Goal: Task Accomplishment & Management: Use online tool/utility

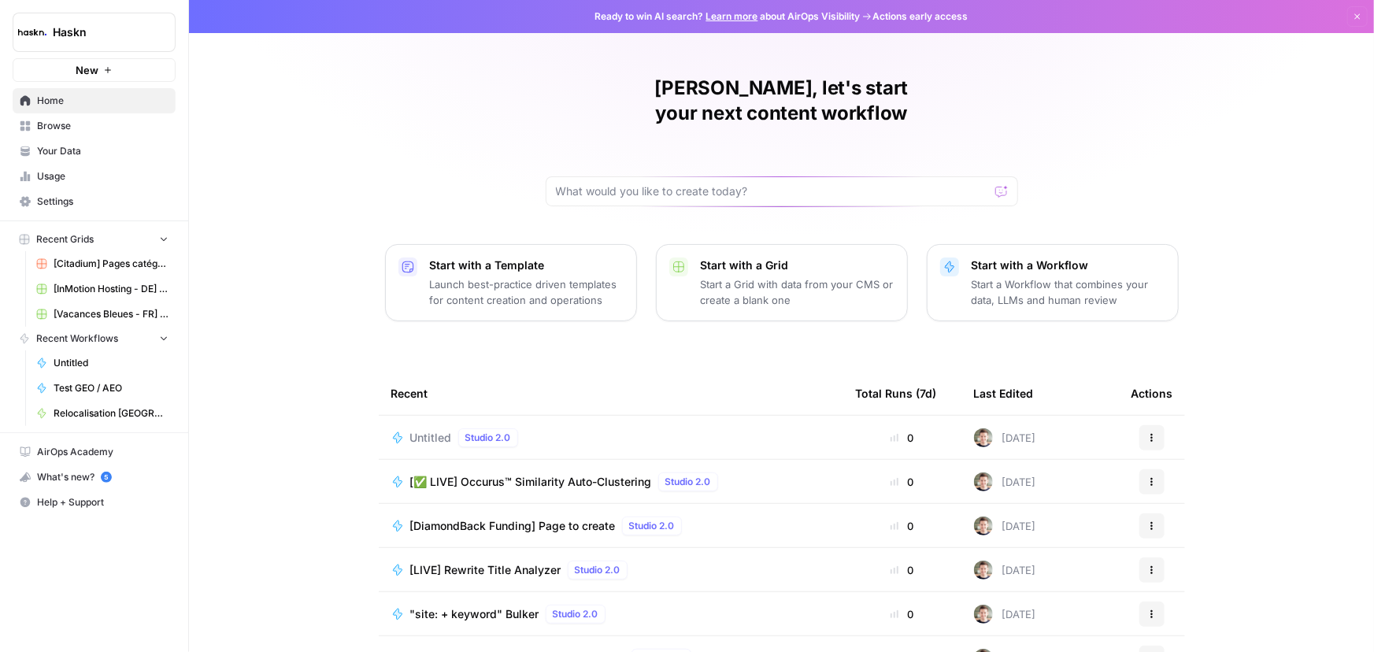
click at [556, 428] on div "Untitled Studio 2.0" at bounding box center [610, 437] width 439 height 19
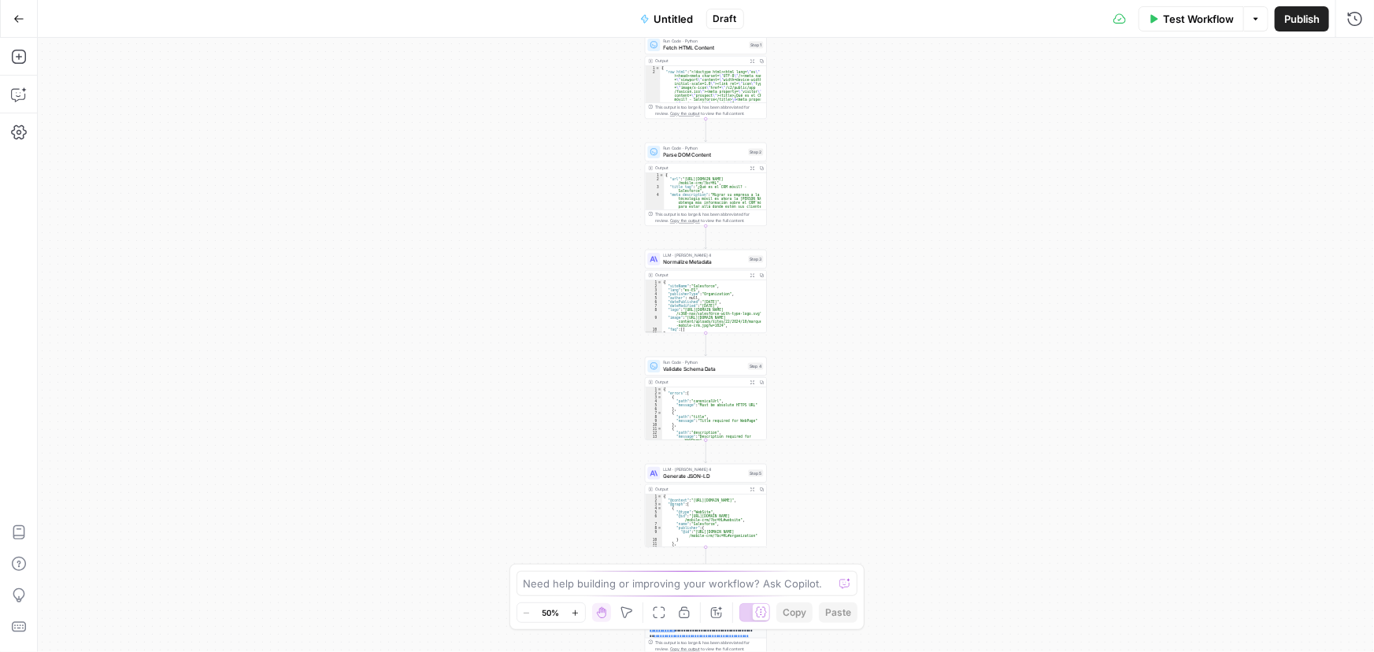
click at [1215, 20] on span "Test Workflow" at bounding box center [1198, 19] width 71 height 16
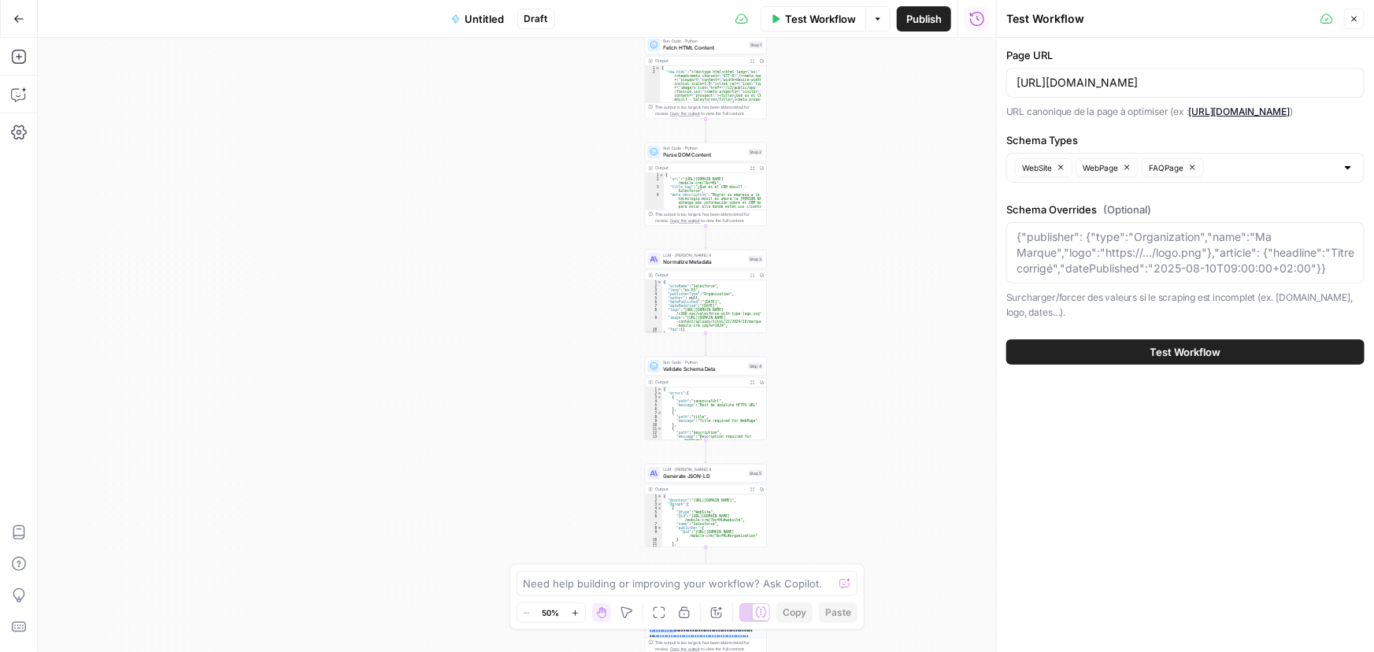
click at [1196, 361] on button "Test Workflow" at bounding box center [1185, 351] width 358 height 25
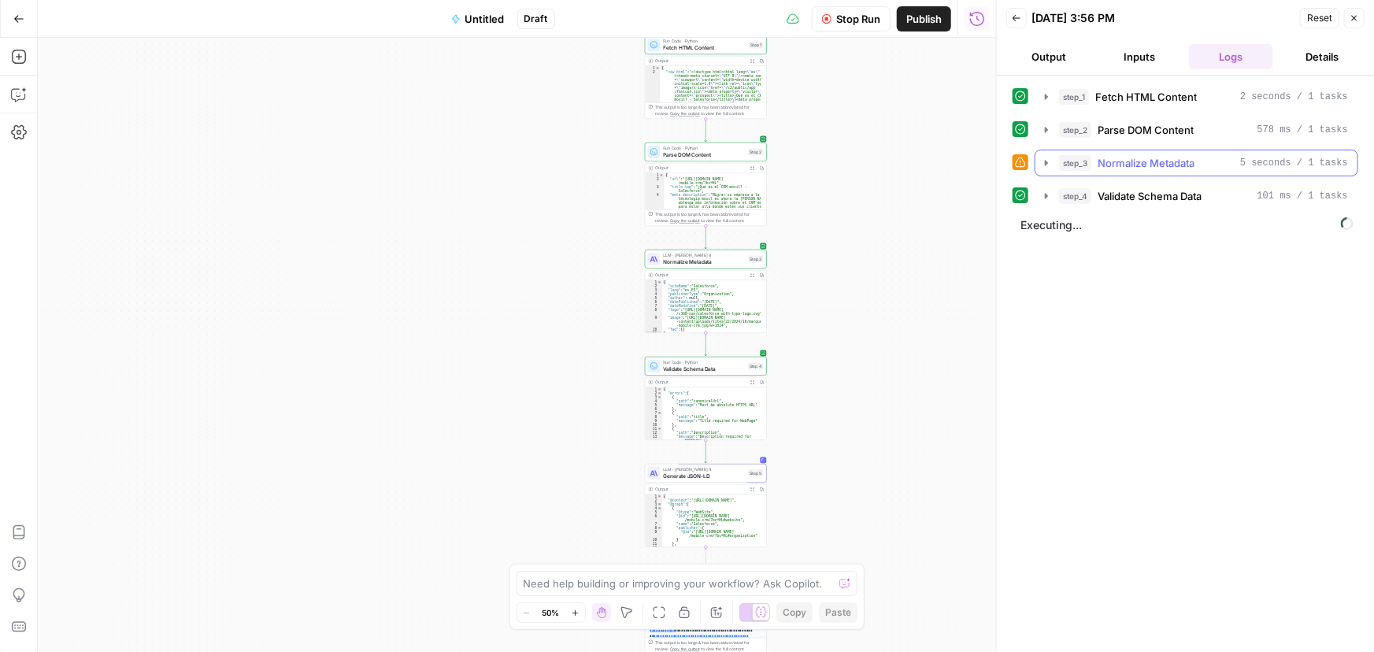
click at [1046, 162] on icon "button" at bounding box center [1046, 163] width 3 height 6
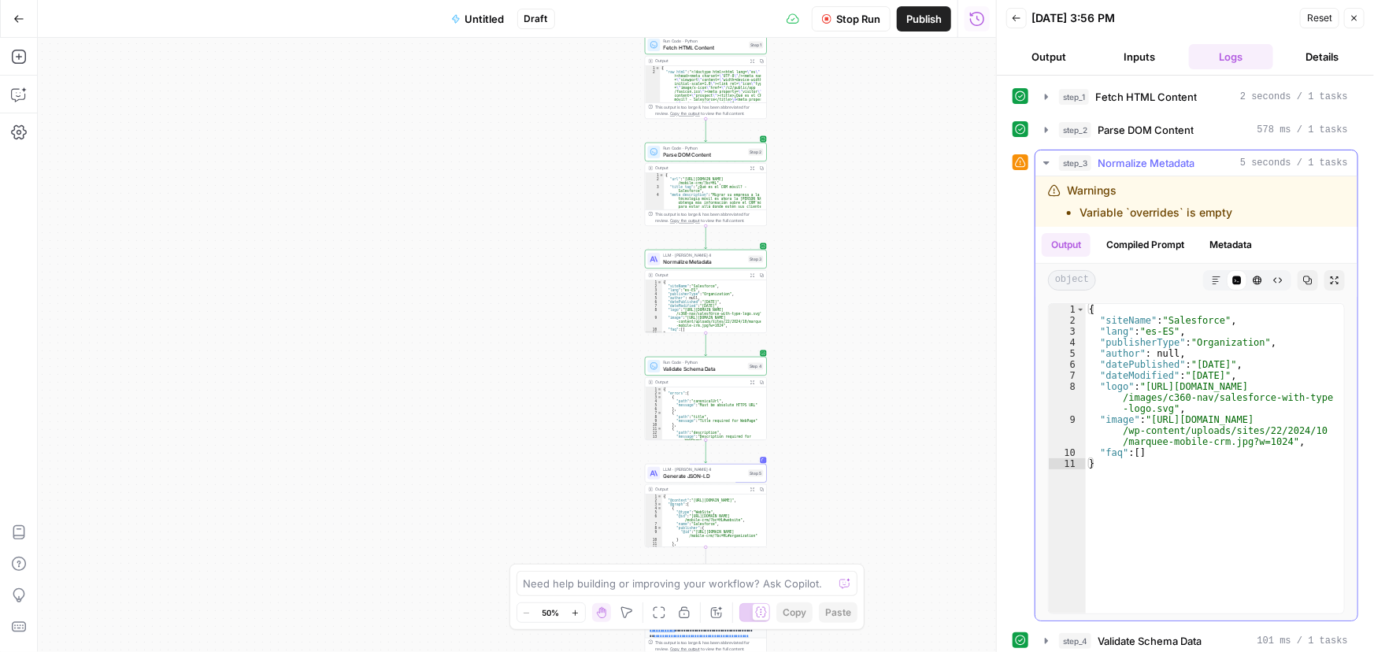
click at [1042, 165] on icon "button" at bounding box center [1046, 163] width 13 height 13
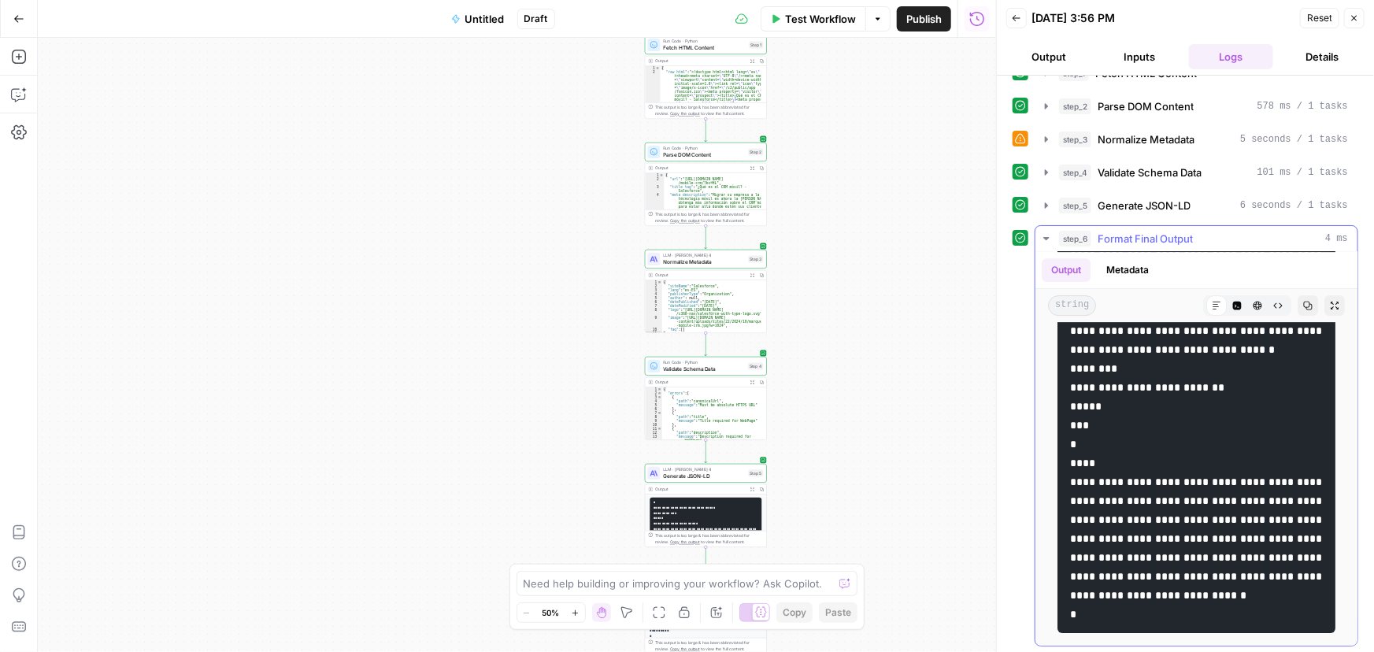
scroll to position [2647, 0]
click at [1303, 301] on icon "button" at bounding box center [1307, 305] width 9 height 9
click at [12, 98] on icon "button" at bounding box center [19, 95] width 16 height 16
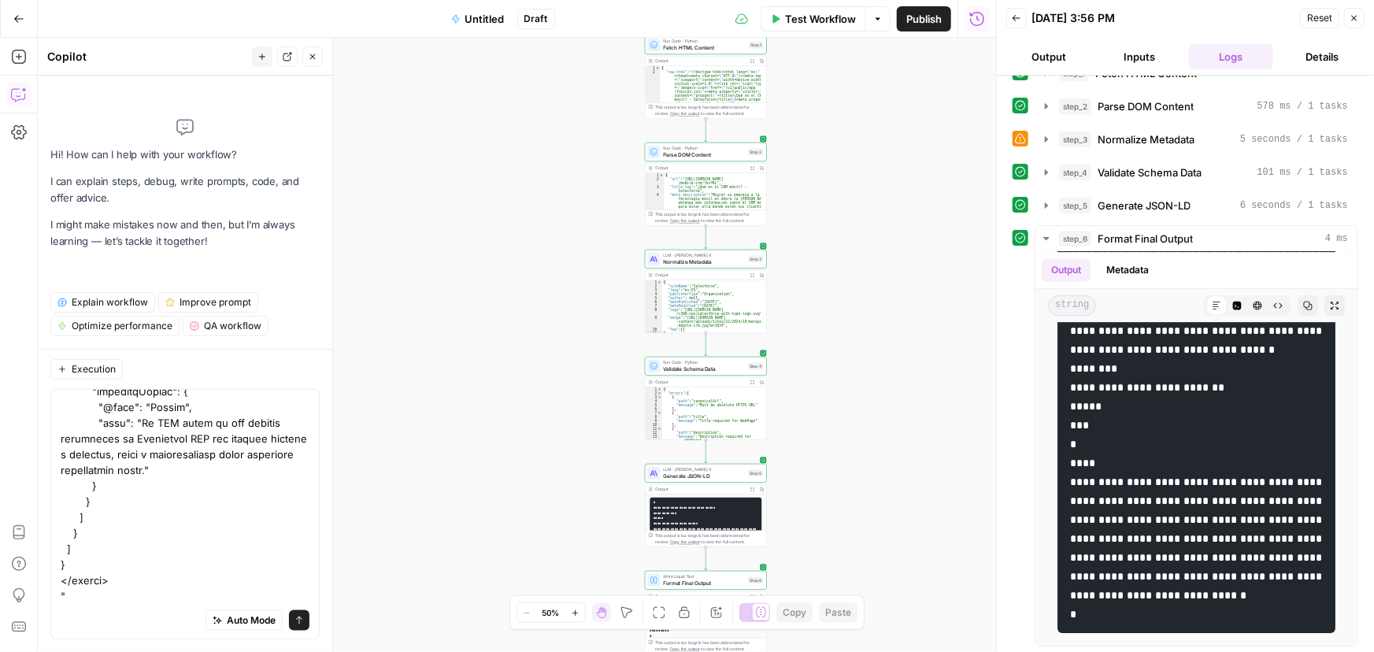
scroll to position [1287, 0]
type textarea "Voici l'output que j'aurais du à avoir : "<script type="application/ld+json"> {…"
click at [294, 622] on icon "submit" at bounding box center [298, 620] width 9 height 9
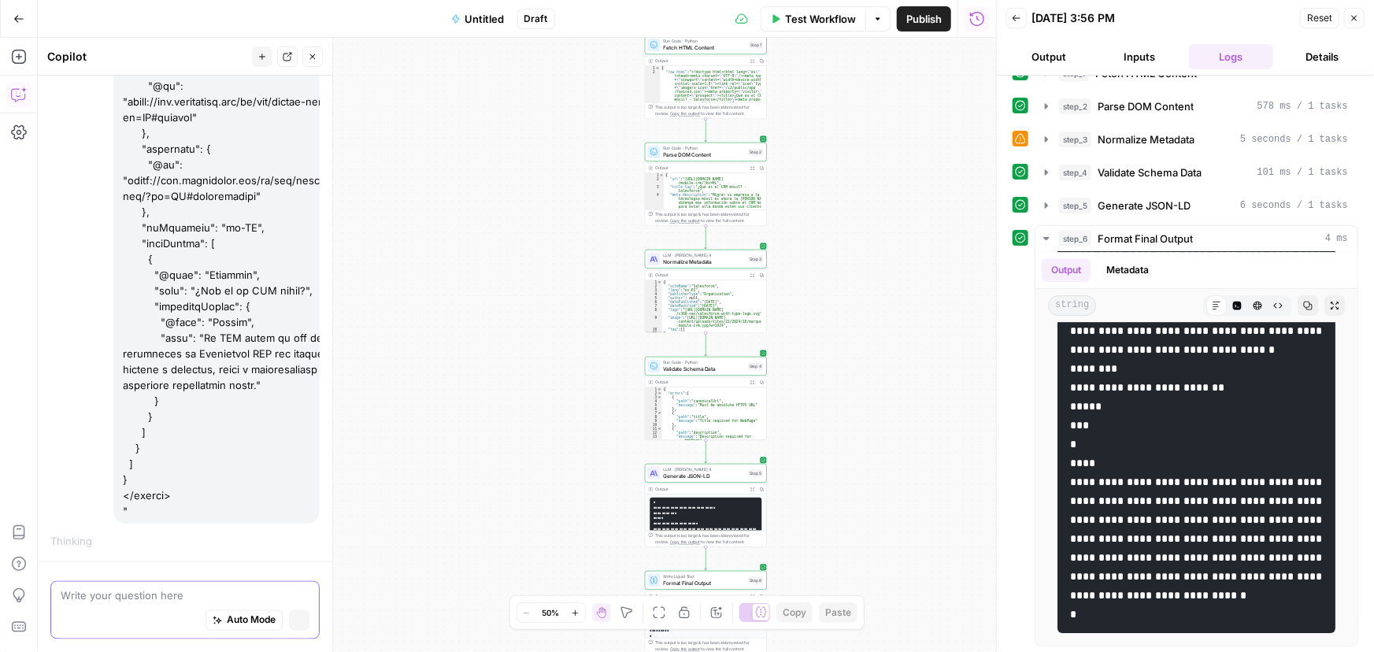
scroll to position [1182, 0]
click at [233, 618] on span "Auto Mode" at bounding box center [251, 620] width 49 height 14
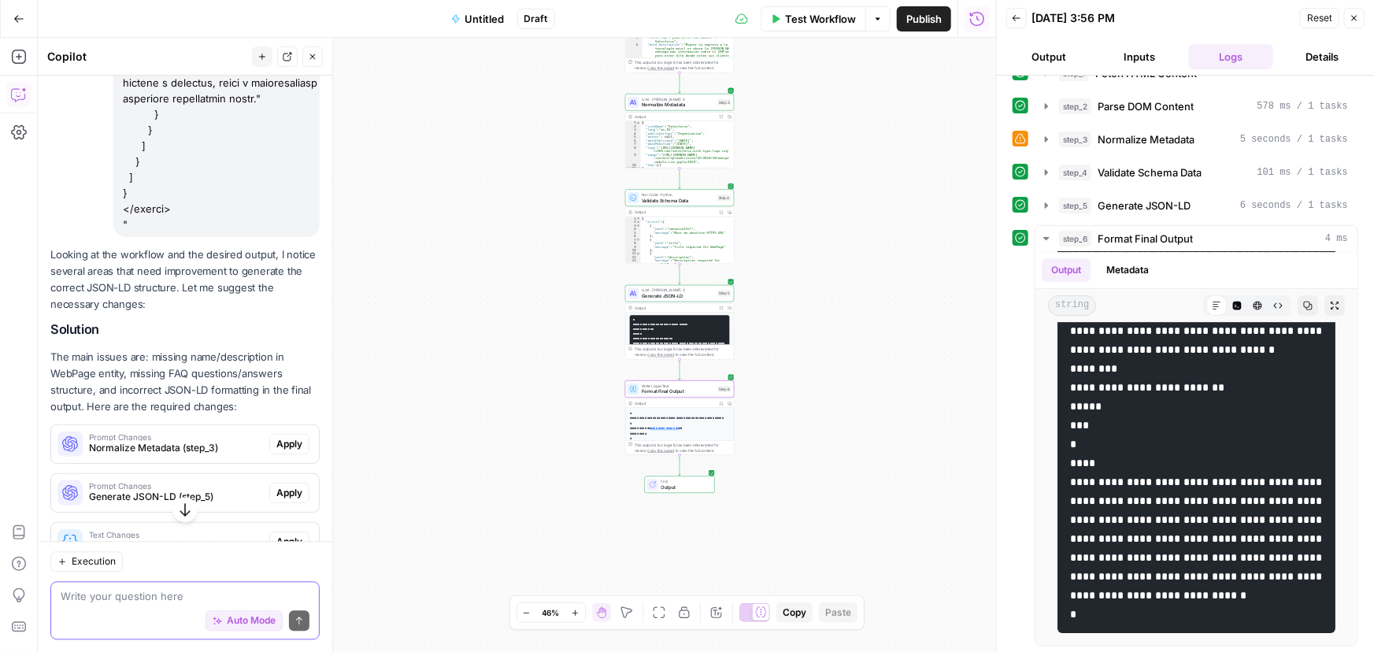
scroll to position [1641, 0]
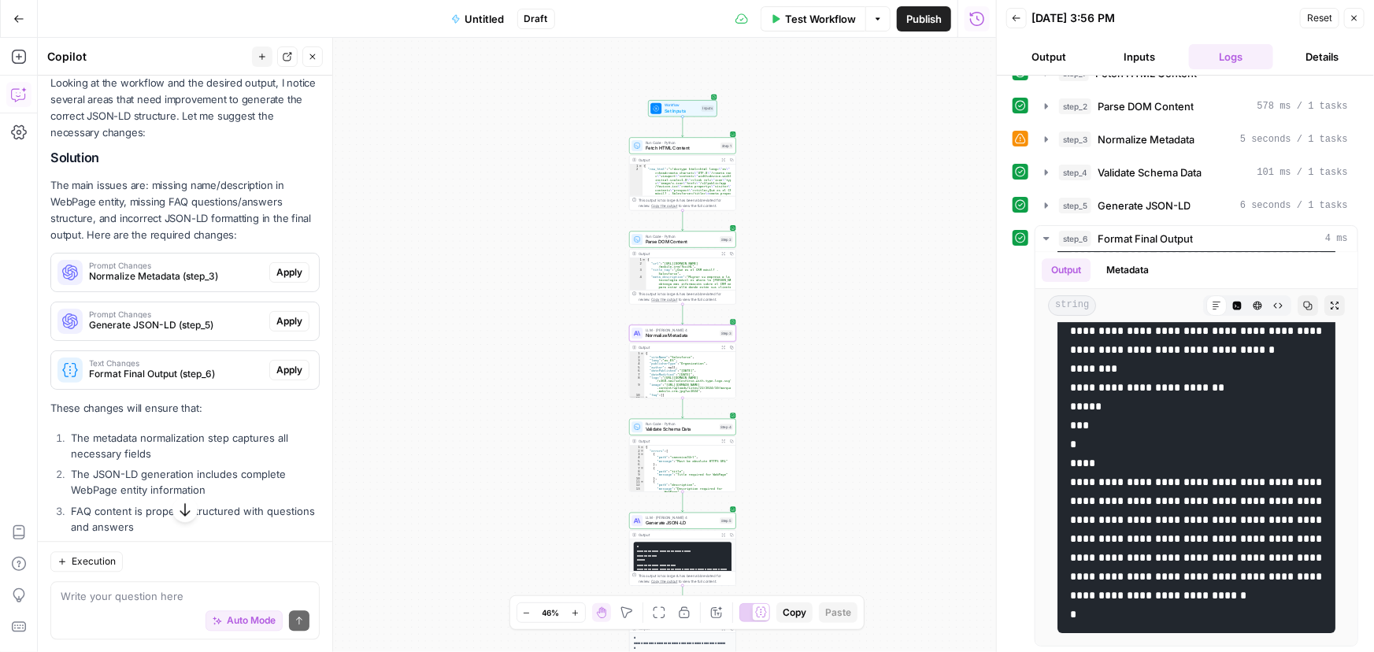
click at [276, 268] on span "Apply" at bounding box center [289, 272] width 26 height 14
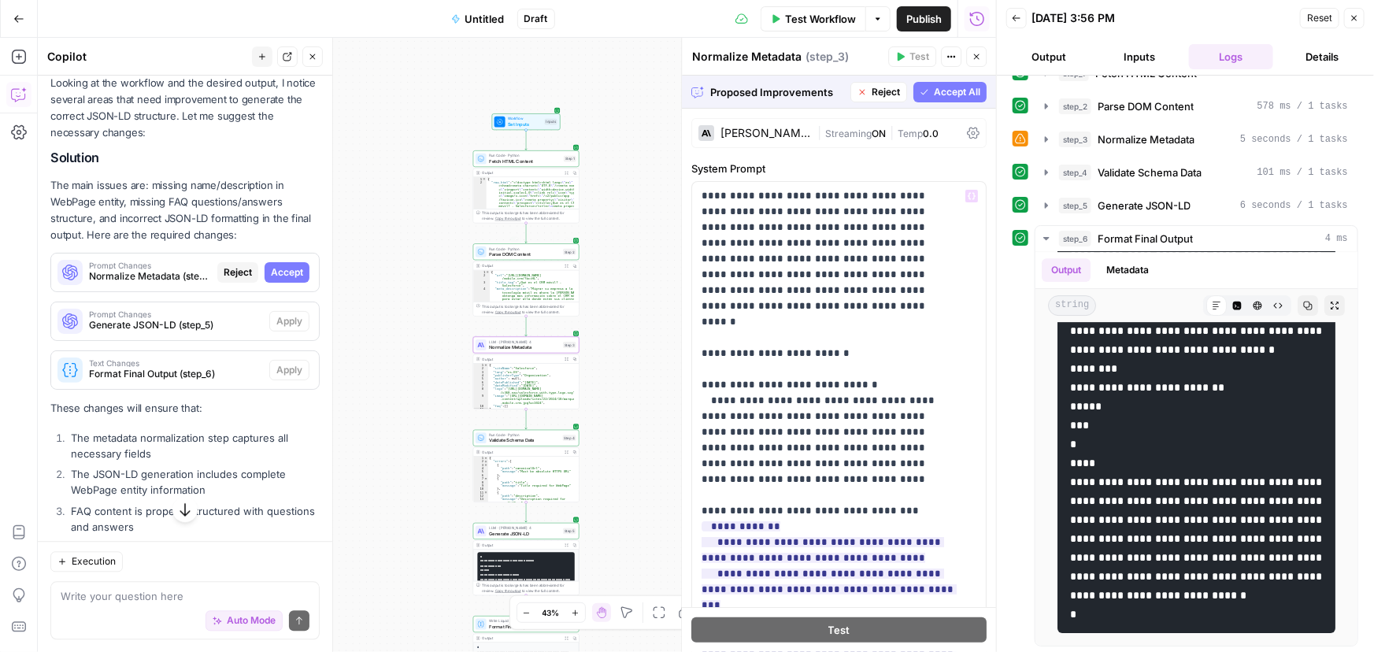
click at [271, 273] on span "Accept" at bounding box center [287, 272] width 32 height 14
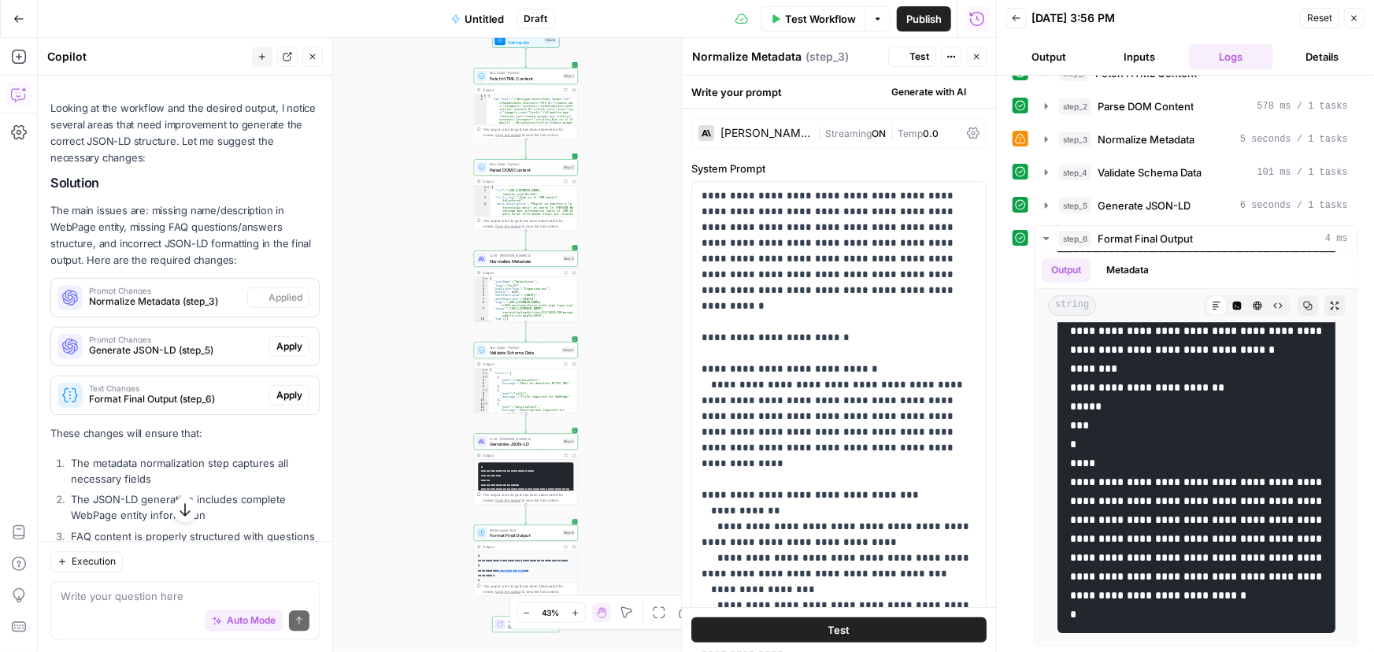
scroll to position [0, 0]
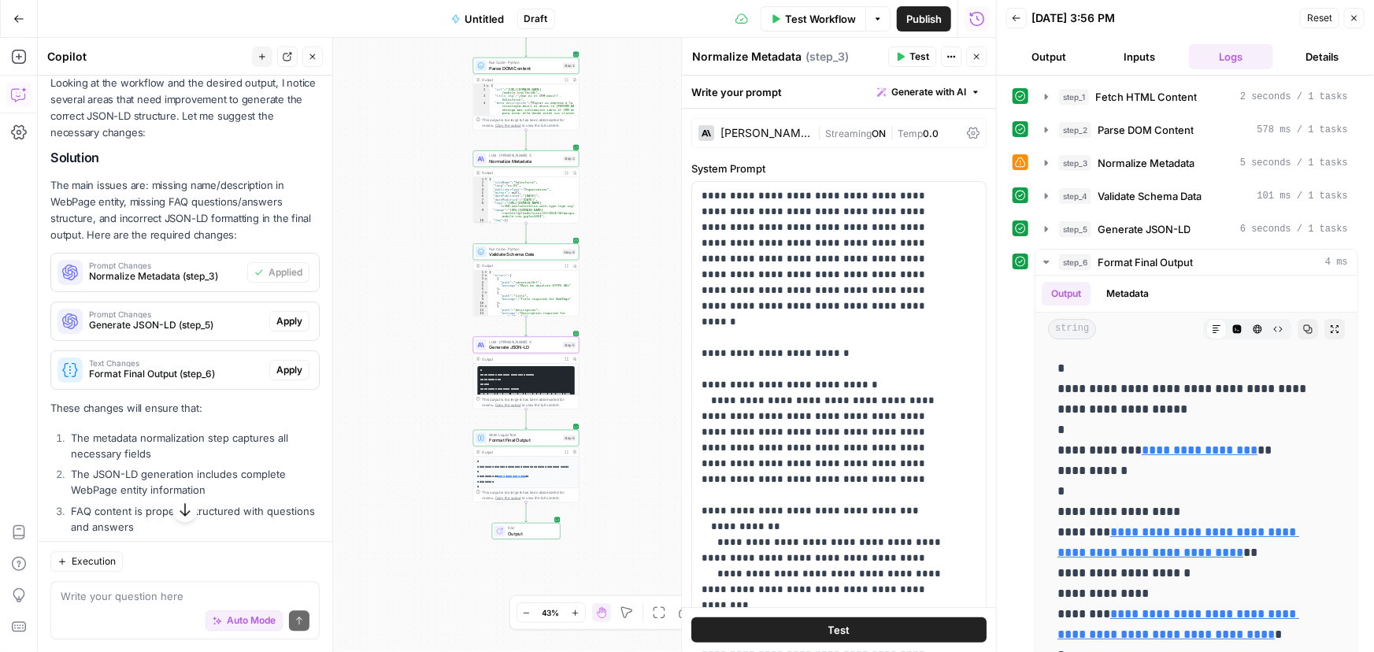
click at [276, 323] on span "Apply" at bounding box center [289, 321] width 26 height 14
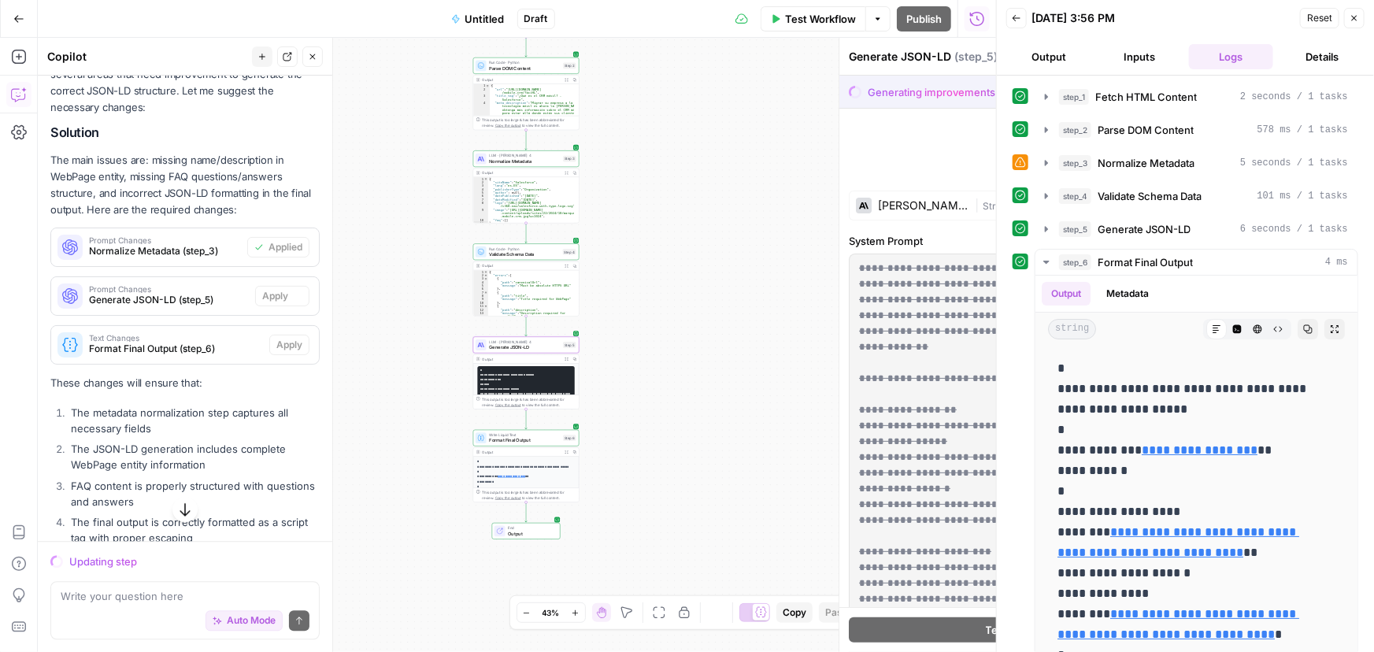
scroll to position [1641, 0]
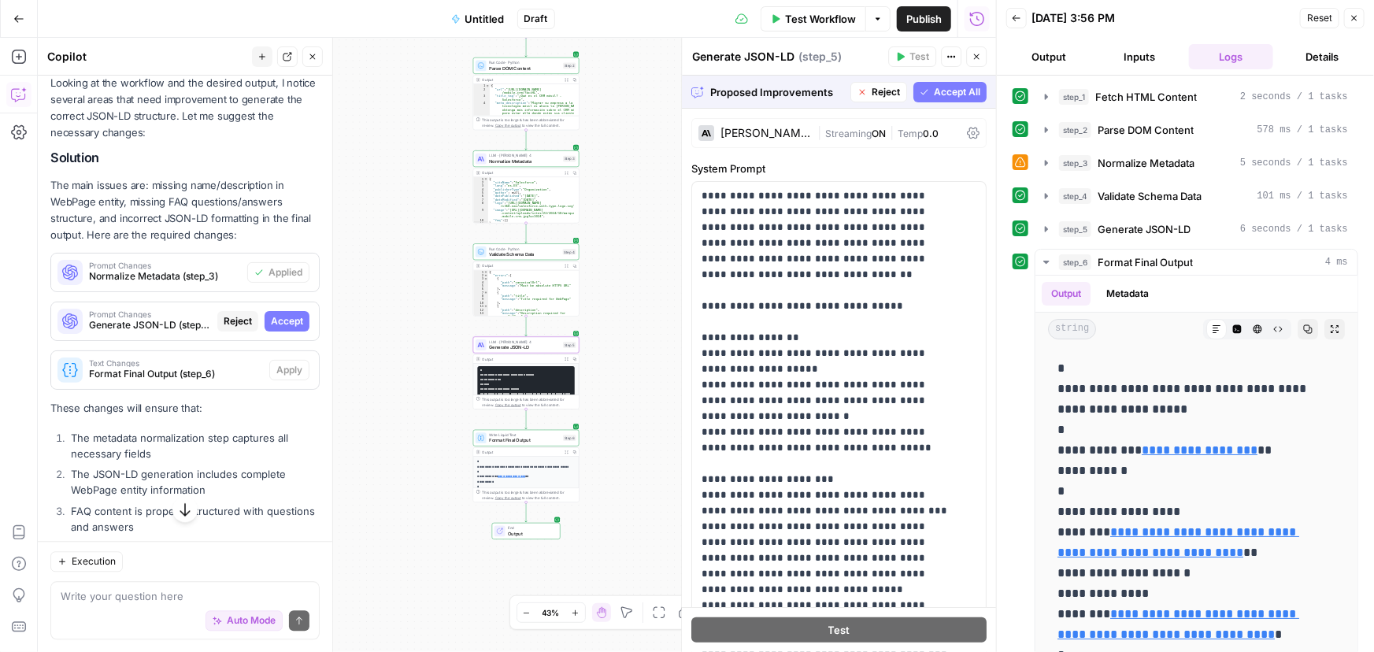
click at [288, 323] on span "Accept" at bounding box center [287, 321] width 32 height 14
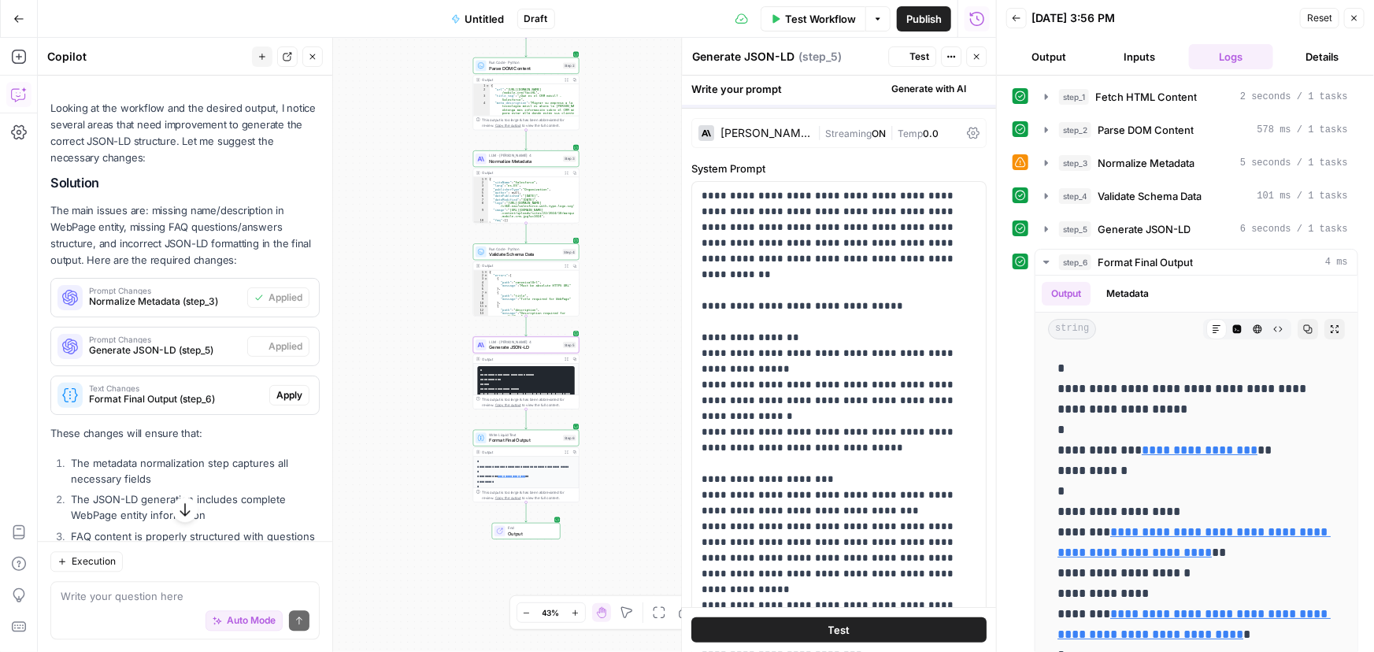
scroll to position [1666, 0]
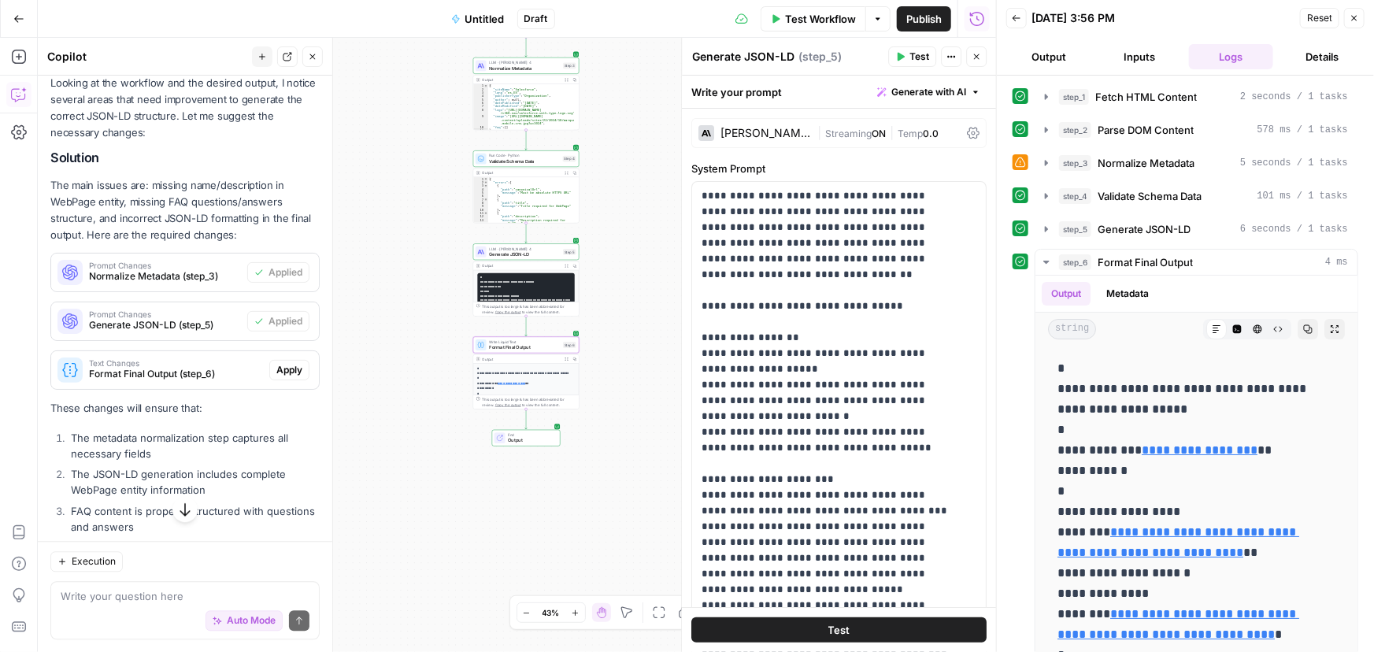
click at [276, 367] on span "Apply" at bounding box center [289, 370] width 26 height 14
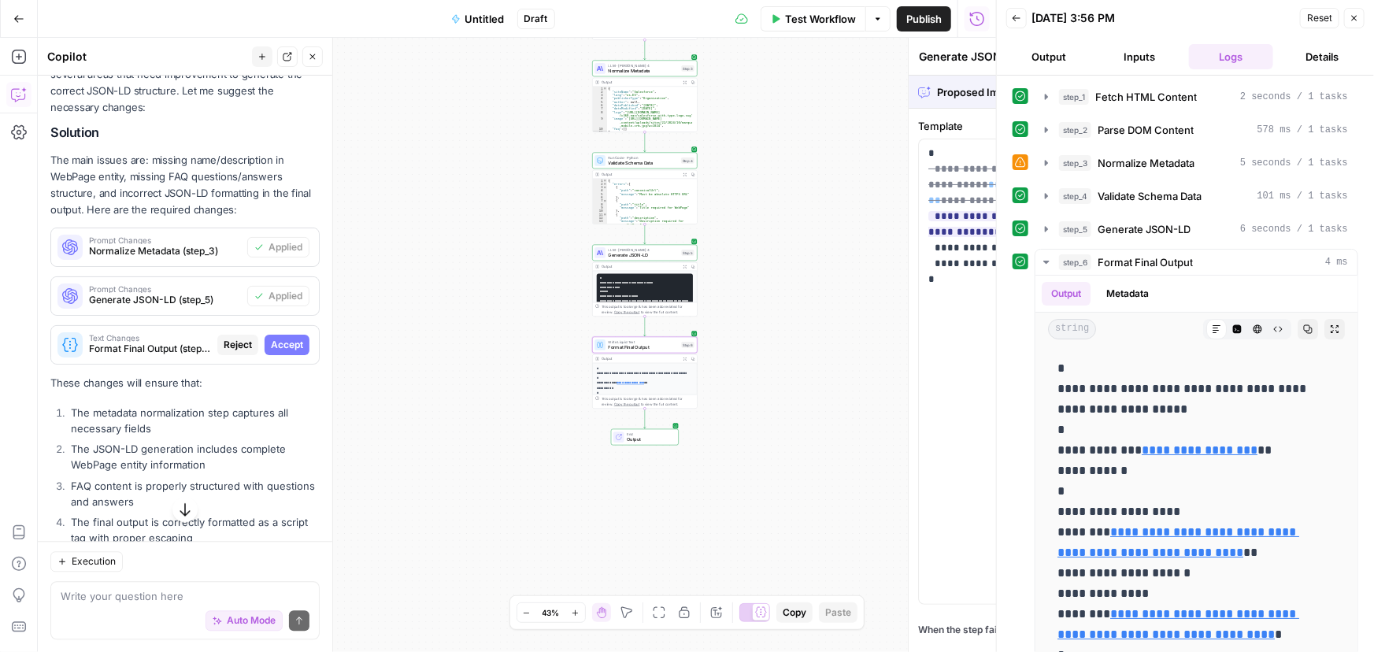
type textarea "Format Final Output"
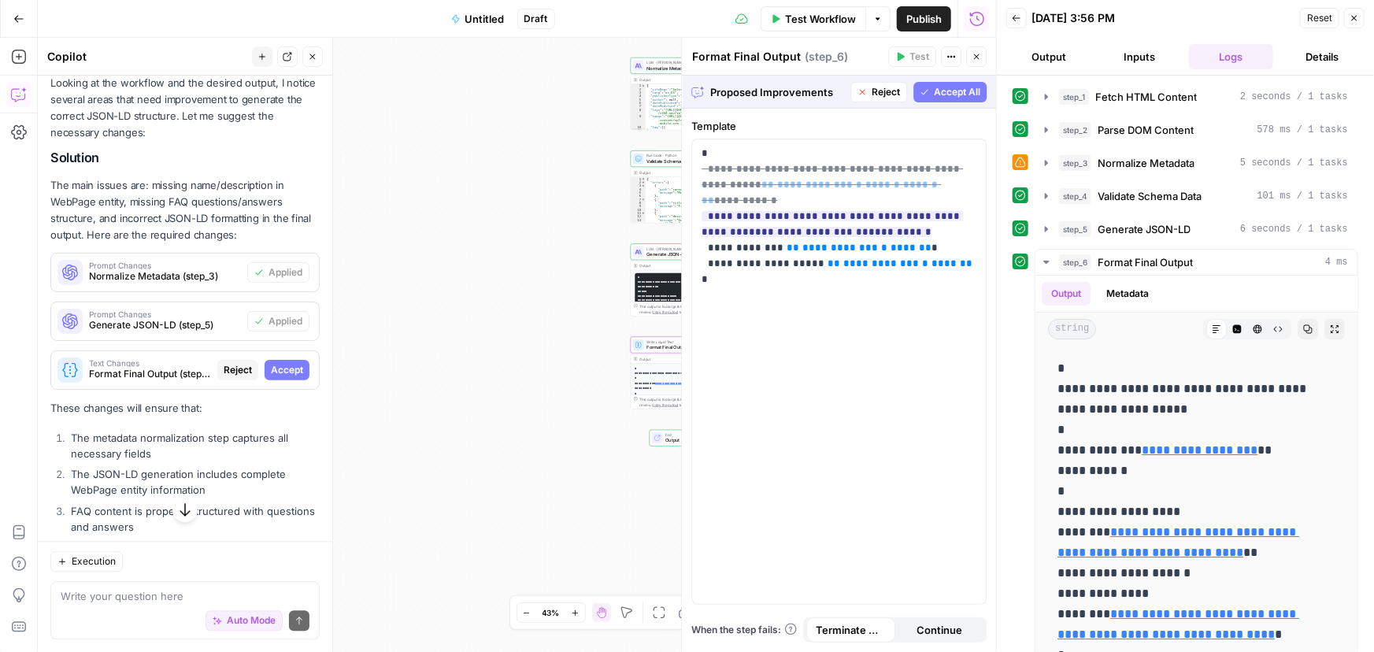
click at [283, 367] on span "Accept" at bounding box center [287, 370] width 32 height 14
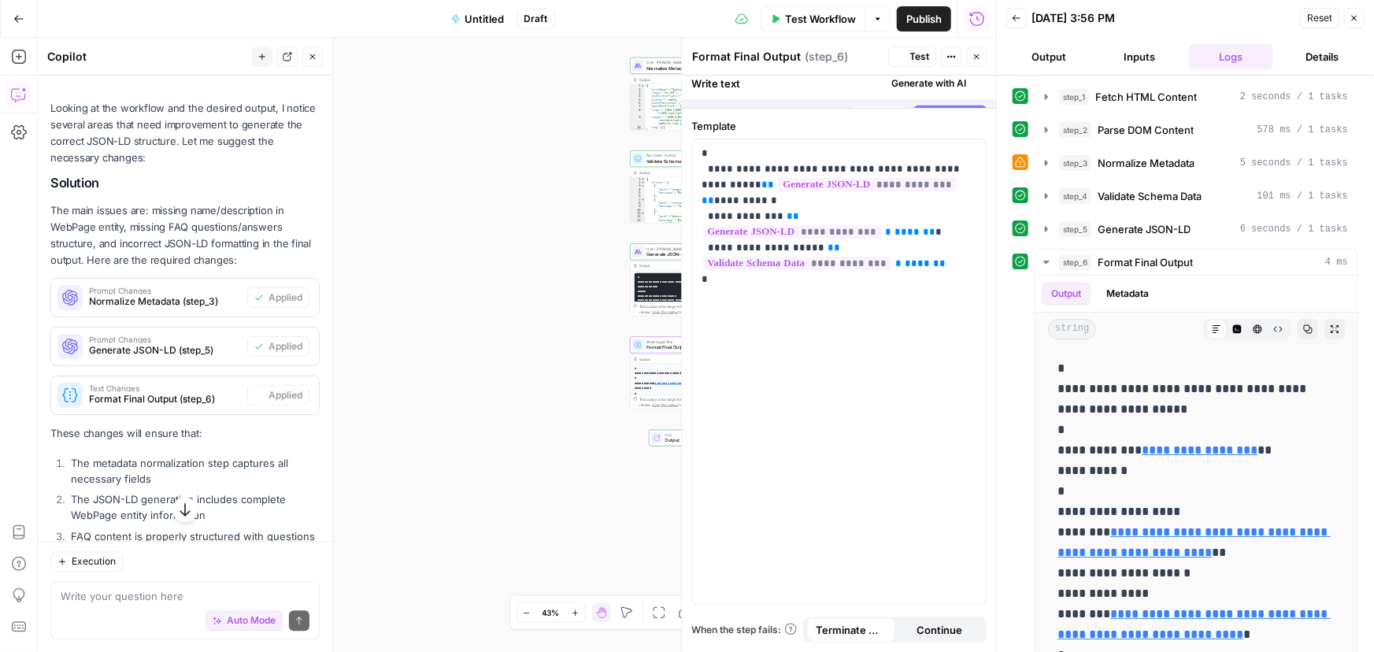
scroll to position [1666, 0]
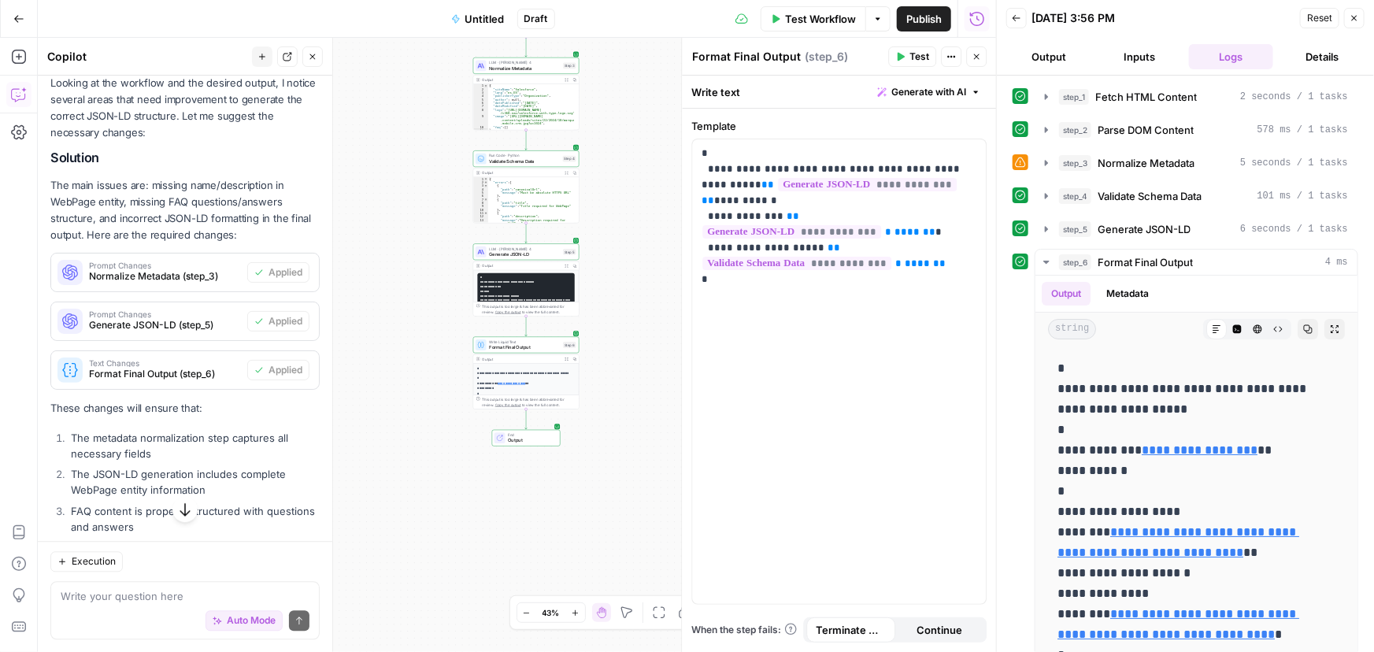
click at [826, 15] on span "Test Workflow" at bounding box center [820, 19] width 71 height 16
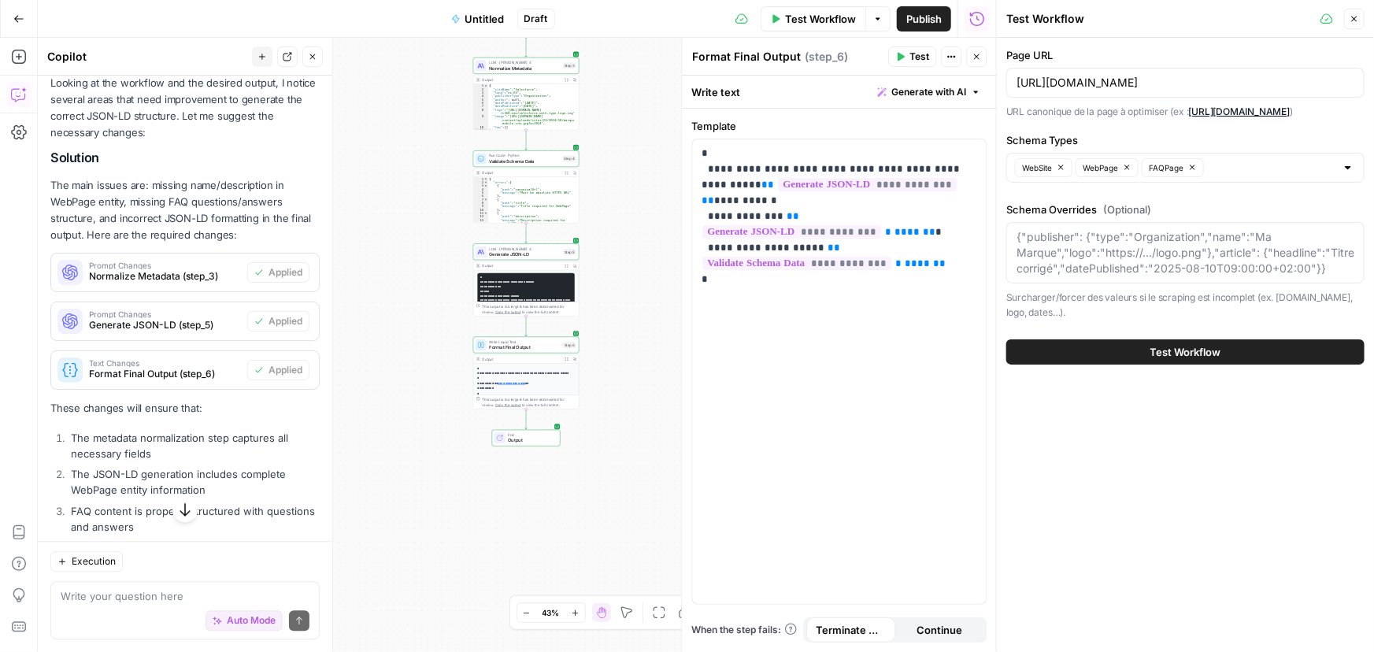
click at [1143, 357] on button "Test Workflow" at bounding box center [1185, 351] width 358 height 25
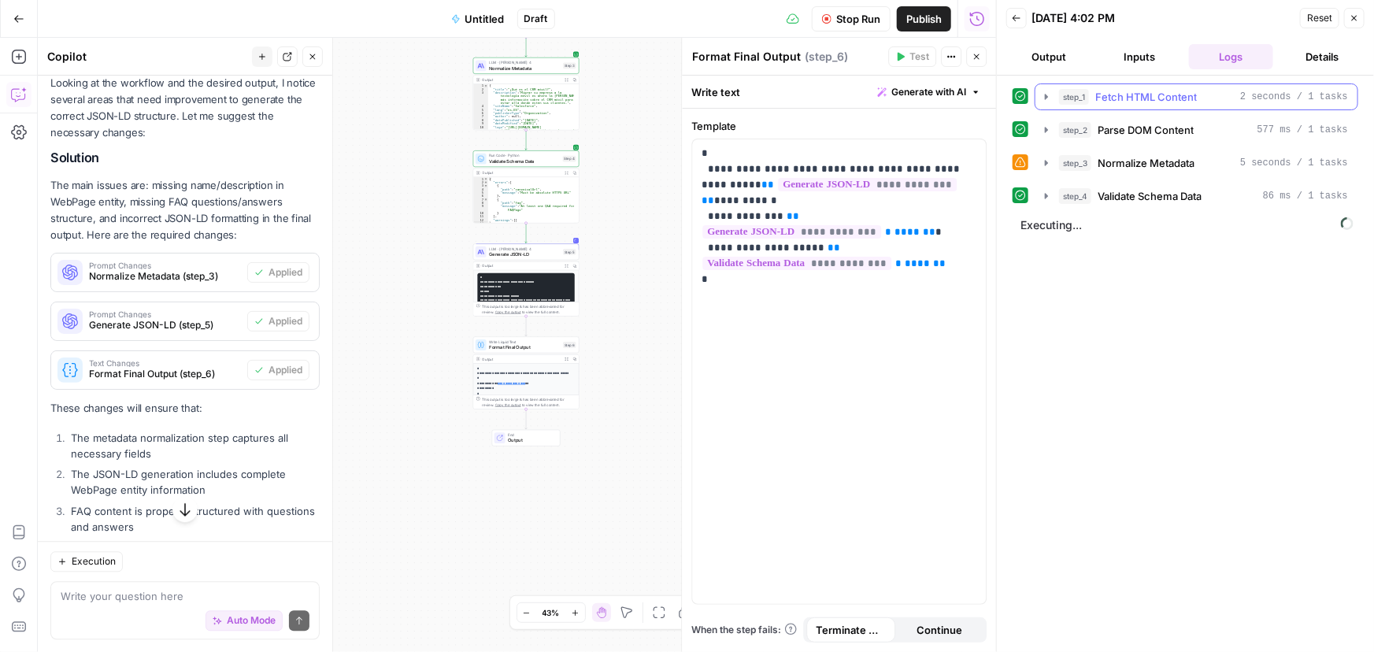
click at [1048, 98] on icon "button" at bounding box center [1046, 97] width 13 height 13
click at [1142, 55] on button "Inputs" at bounding box center [1139, 56] width 85 height 25
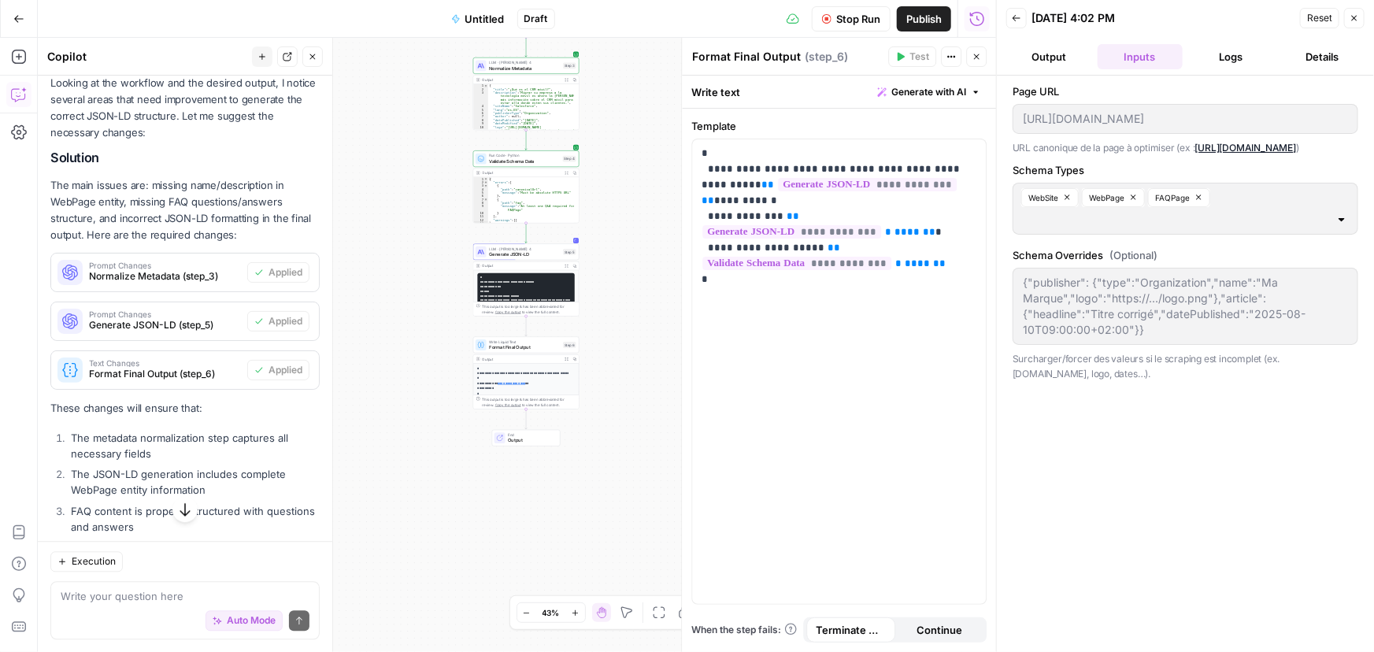
click at [1229, 55] on button "Logs" at bounding box center [1231, 56] width 85 height 25
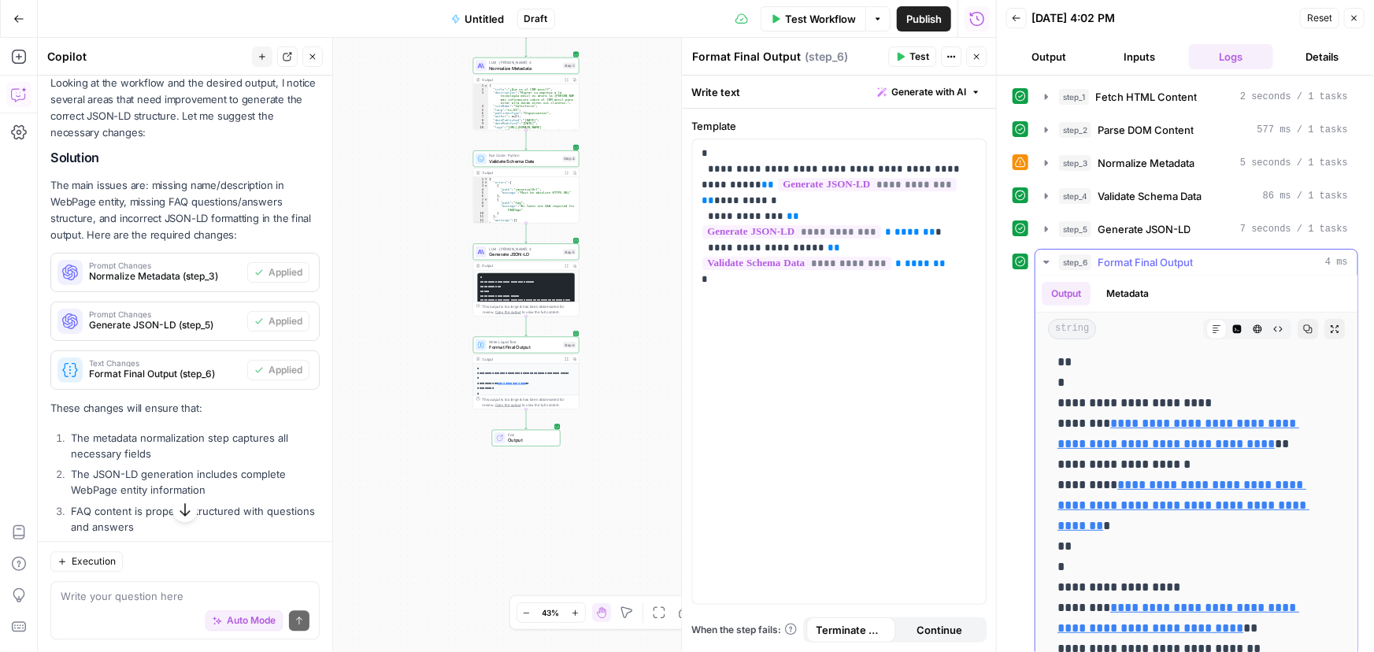
scroll to position [357, 0]
click at [1297, 321] on button "Copy" at bounding box center [1307, 329] width 20 height 20
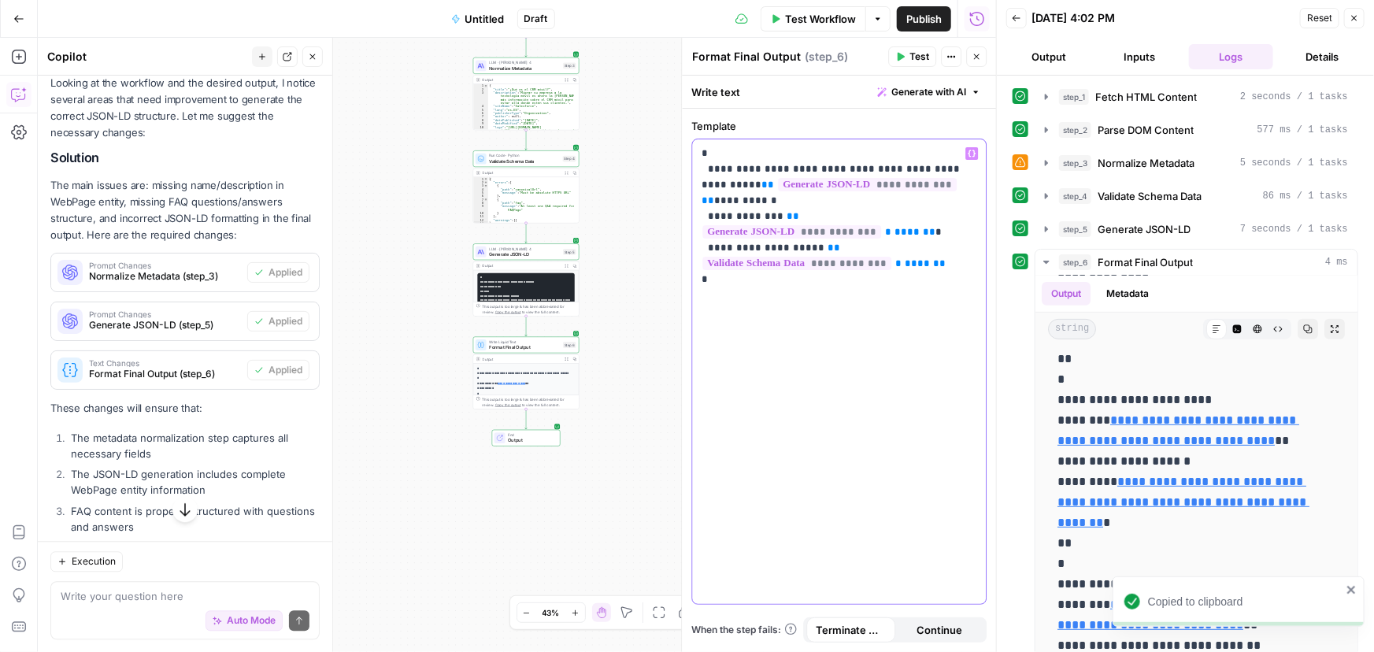
click at [767, 272] on div "**********" at bounding box center [839, 371] width 294 height 464
drag, startPoint x: 772, startPoint y: 269, endPoint x: 708, endPoint y: 203, distance: 92.4
click at [708, 203] on p "**********" at bounding box center [838, 209] width 275 height 126
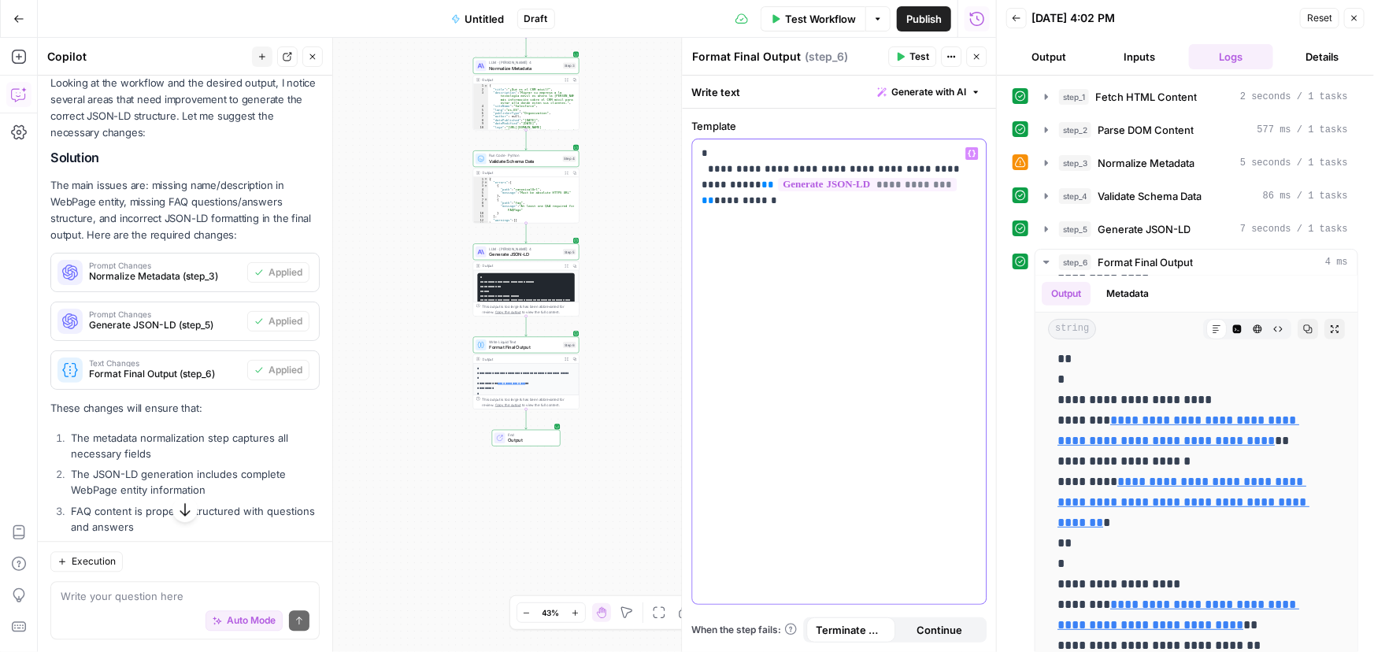
drag, startPoint x: 950, startPoint y: 188, endPoint x: 890, endPoint y: 183, distance: 60.0
click at [890, 183] on p "**********" at bounding box center [838, 177] width 275 height 63
drag, startPoint x: 788, startPoint y: 166, endPoint x: 694, endPoint y: 146, distance: 95.9
click at [694, 146] on div "**********" at bounding box center [839, 371] width 294 height 464
click at [933, 172] on p "**********" at bounding box center [838, 169] width 275 height 47
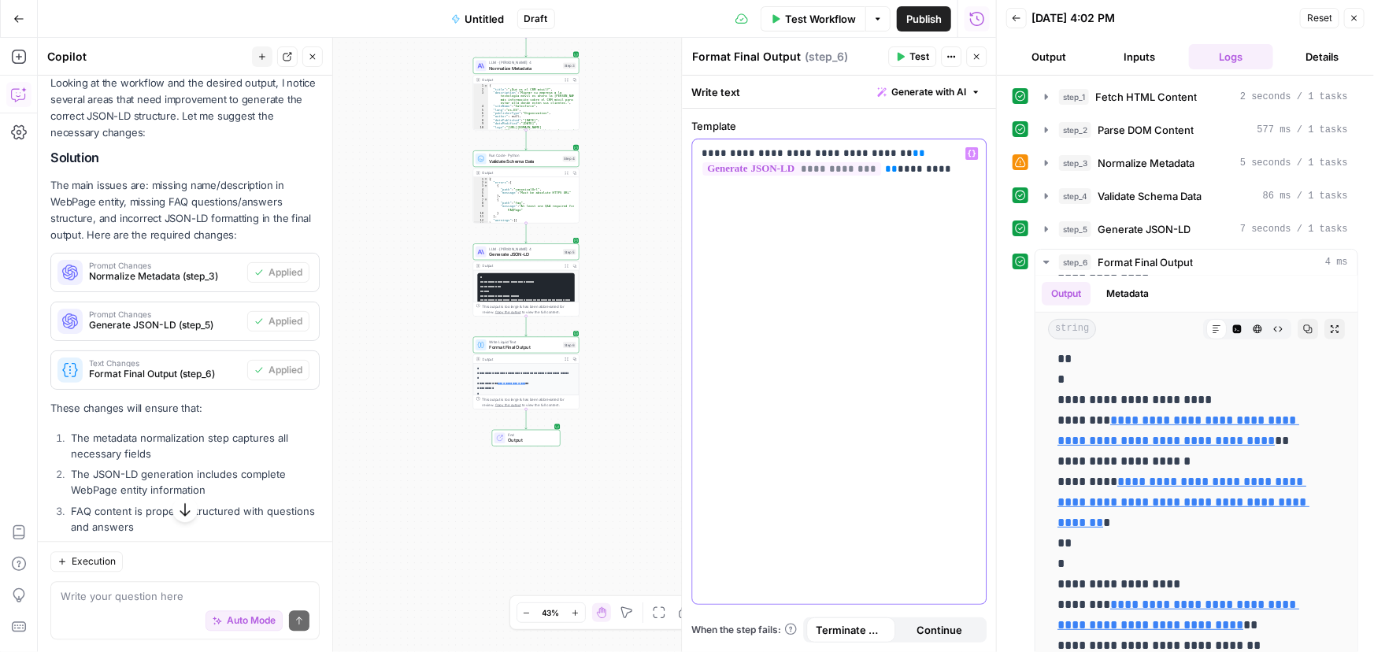
drag, startPoint x: 881, startPoint y: 155, endPoint x: 680, endPoint y: 138, distance: 201.5
click at [681, 137] on div "**********" at bounding box center [838, 345] width 315 height 614
click at [911, 55] on span "Test" at bounding box center [919, 57] width 20 height 14
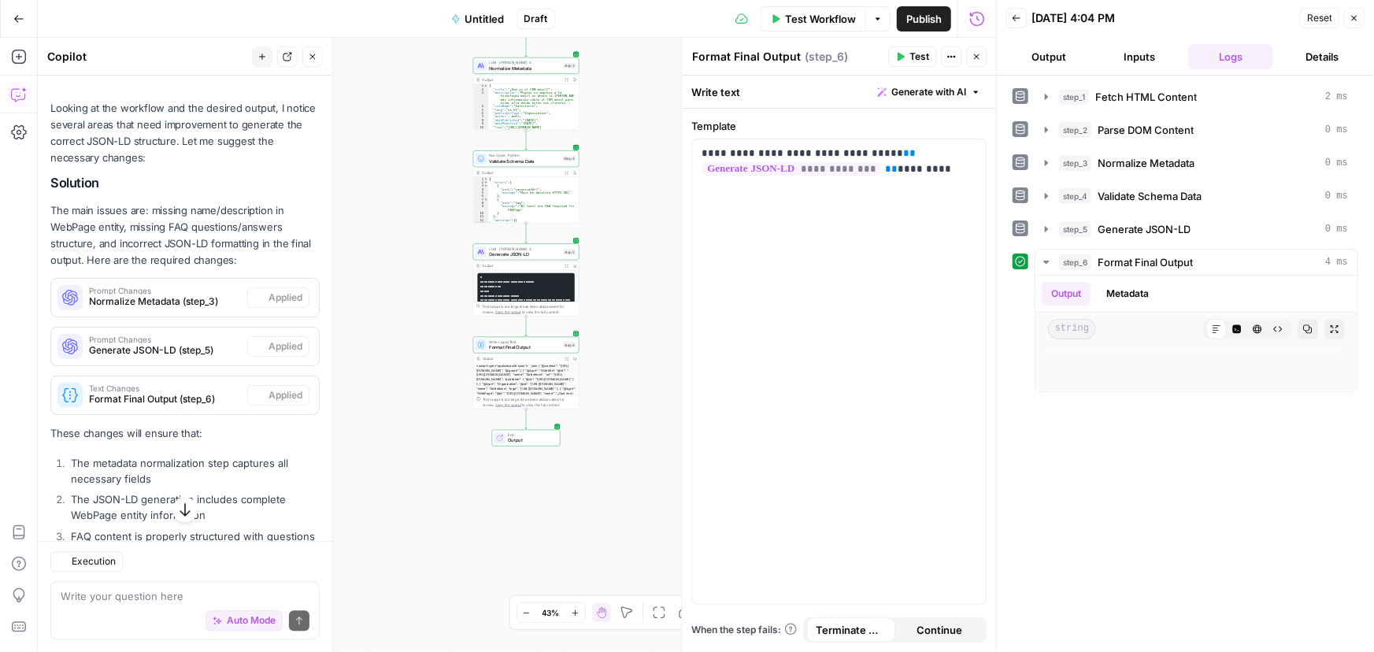
scroll to position [1666, 0]
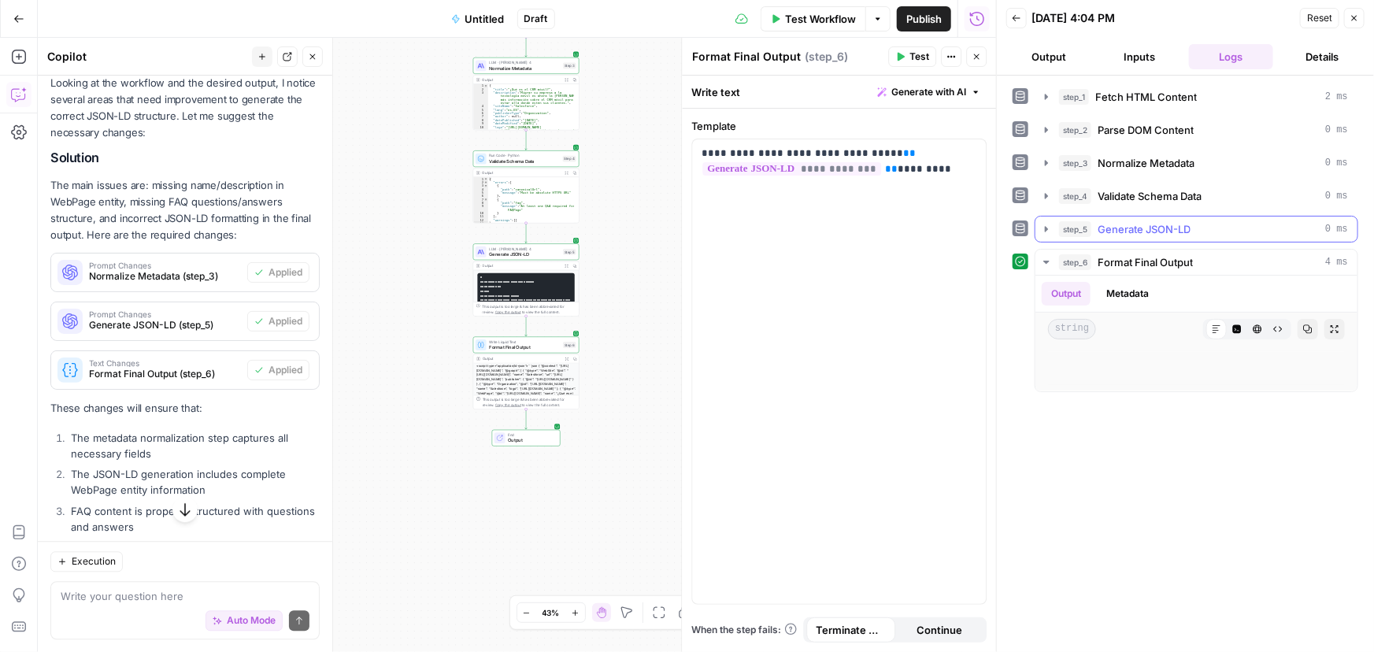
click at [1130, 234] on span "Generate JSON-LD" at bounding box center [1143, 229] width 93 height 16
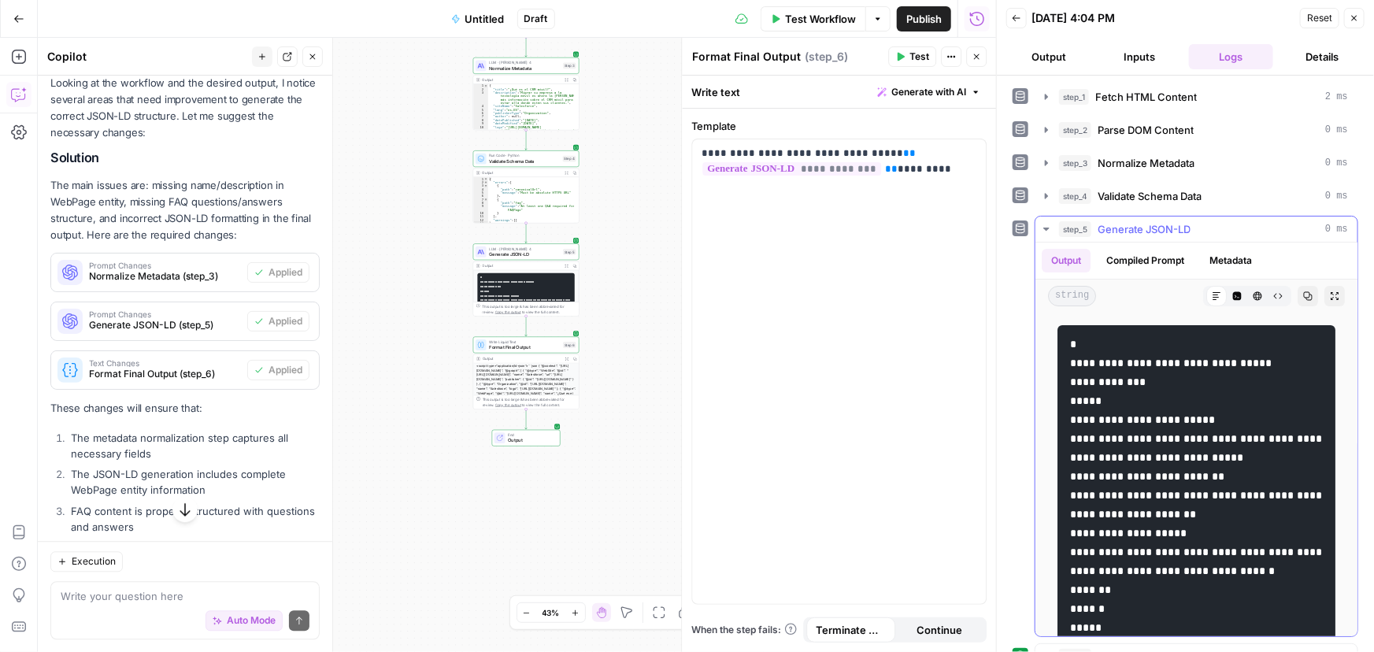
click at [1165, 234] on span "Generate JSON-LD" at bounding box center [1143, 229] width 93 height 16
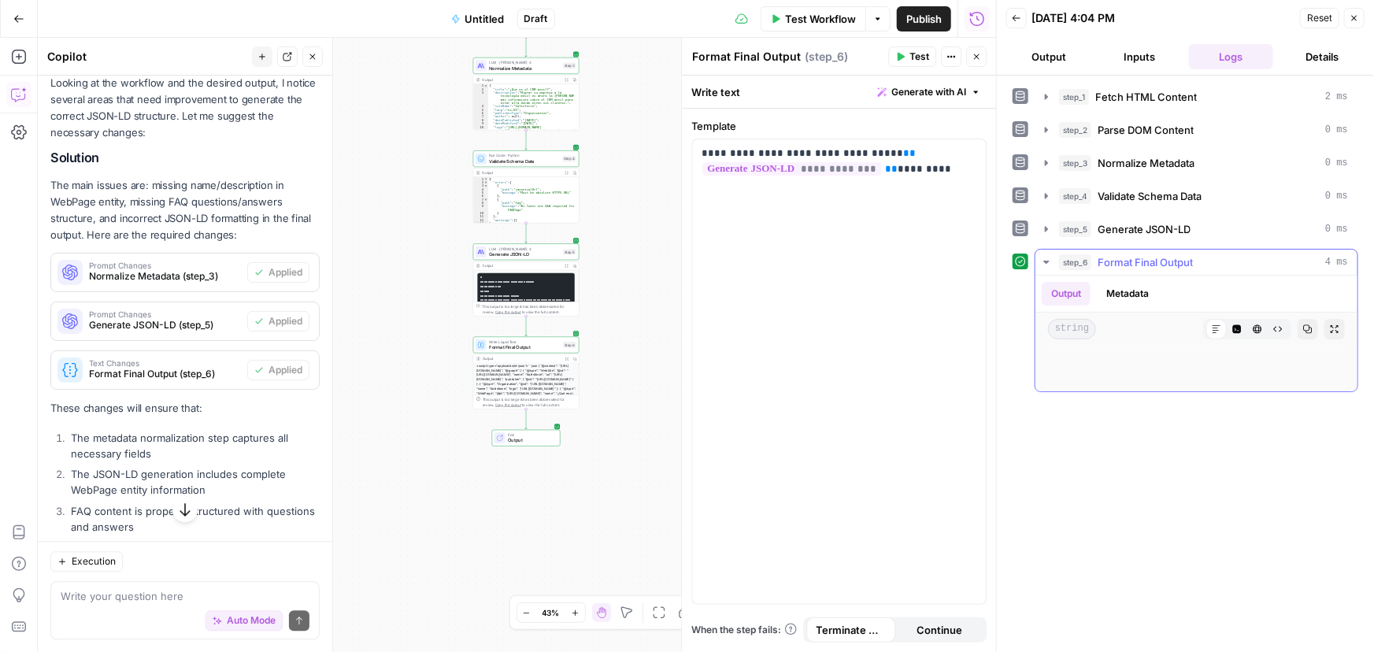
click at [1153, 264] on span "Format Final Output" at bounding box center [1144, 262] width 95 height 16
click at [820, 171] on span "**********" at bounding box center [791, 168] width 179 height 13
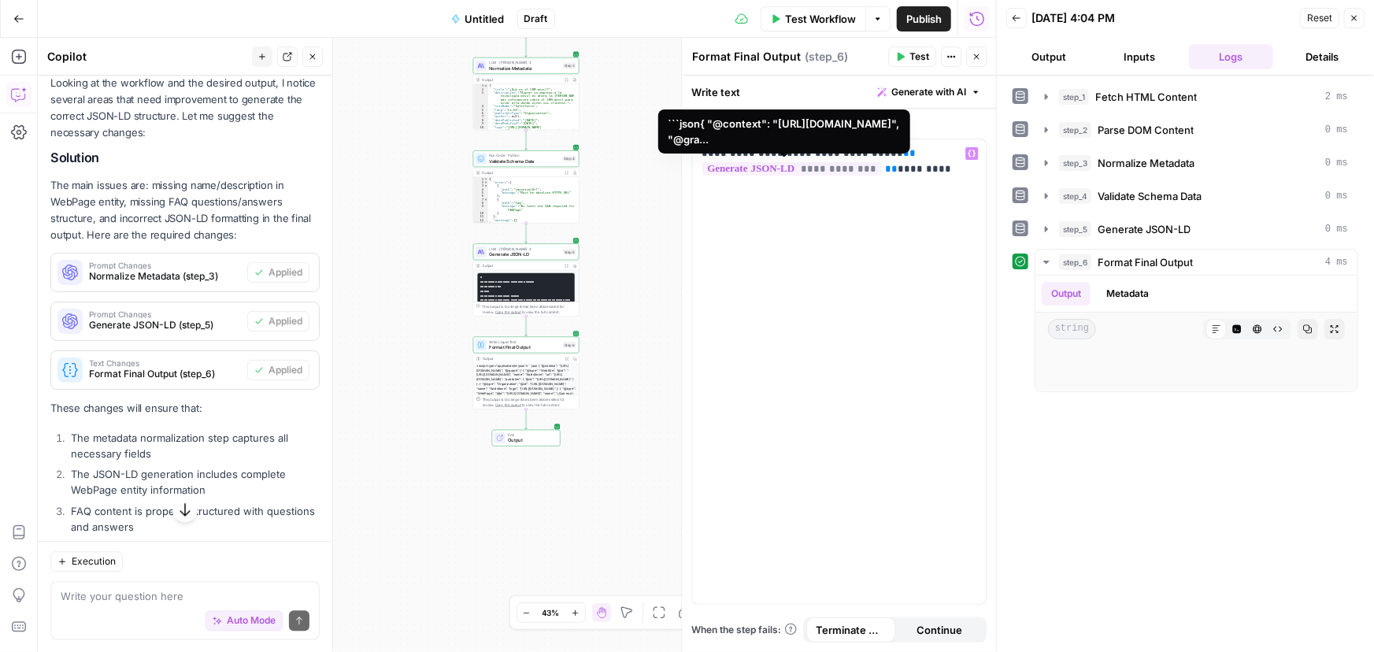
scroll to position [17, 0]
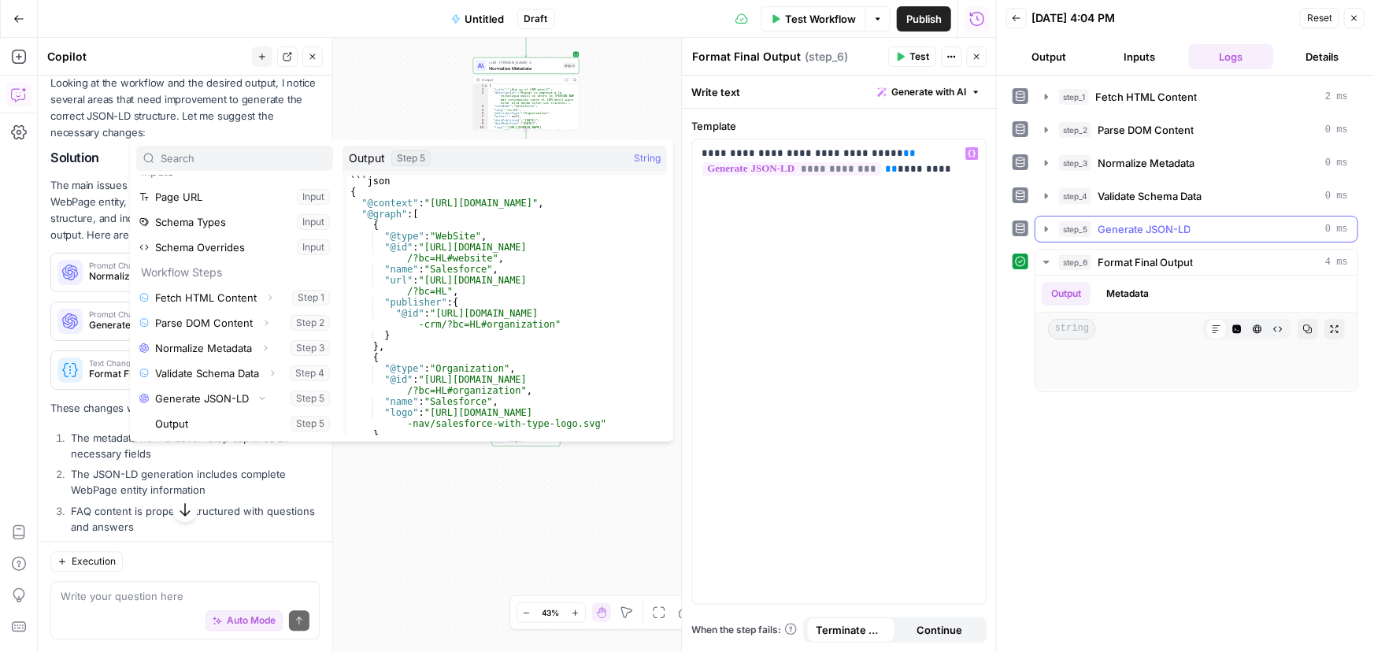
click at [1134, 223] on span "Generate JSON-LD" at bounding box center [1143, 229] width 93 height 16
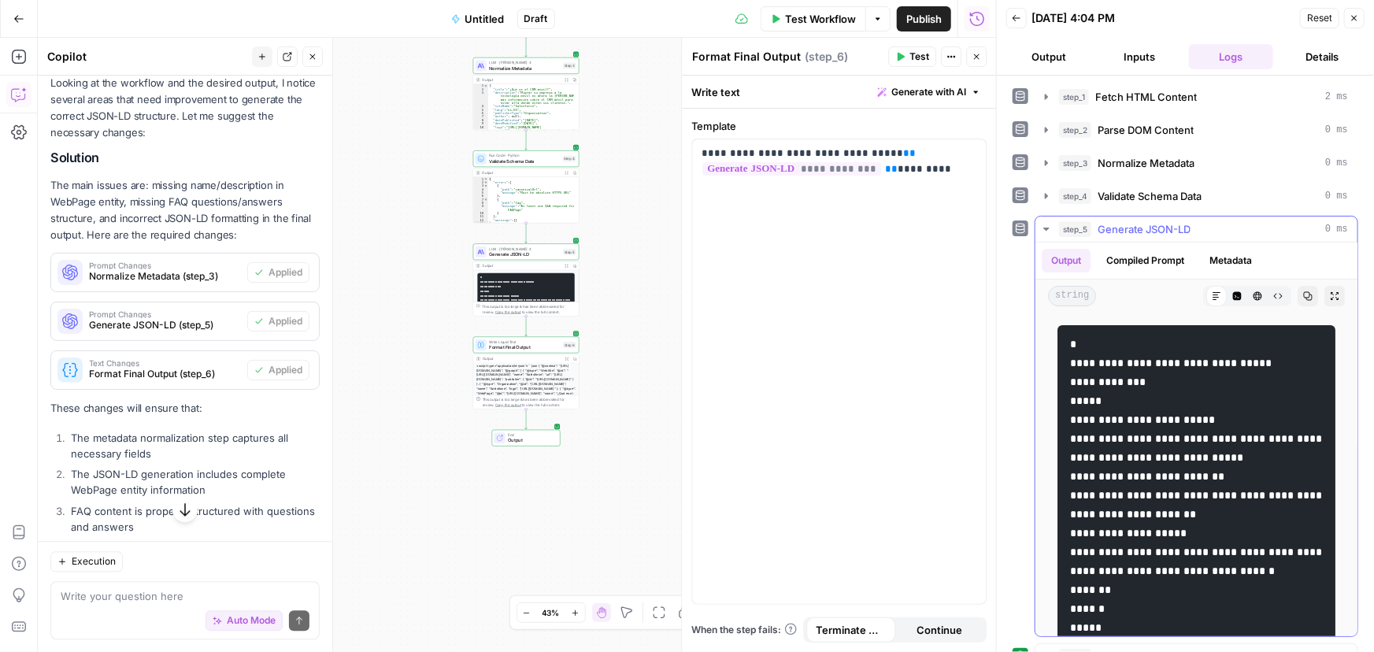
click at [1090, 217] on button "step_5 Generate JSON-LD 0 ms" at bounding box center [1196, 228] width 322 height 25
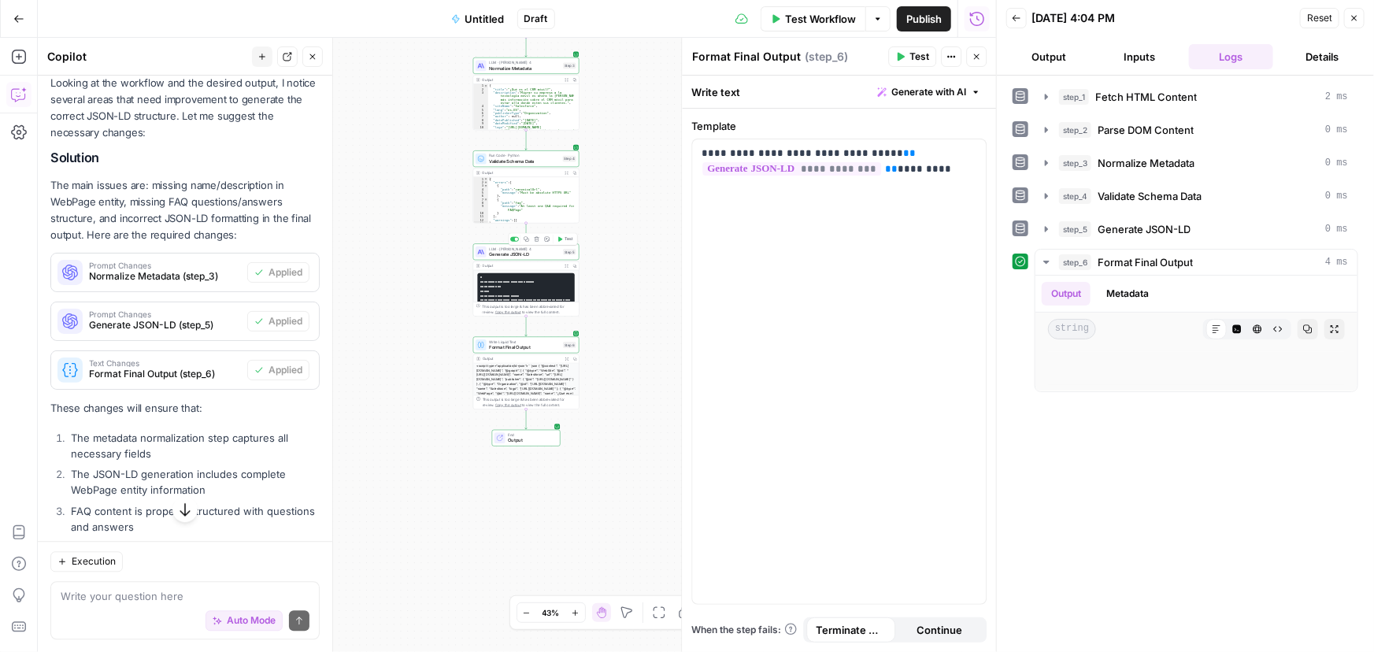
click at [534, 252] on span "Generate JSON-LD" at bounding box center [524, 254] width 71 height 7
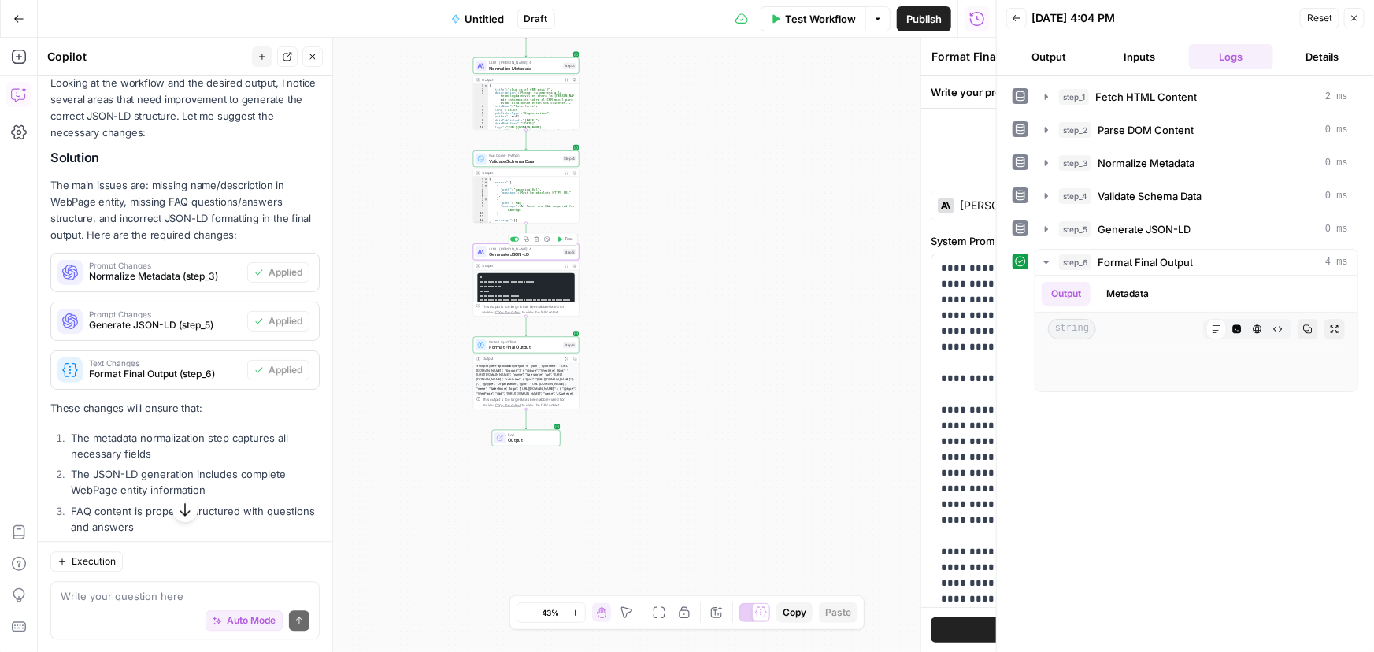
type textarea "Generate JSON-LD"
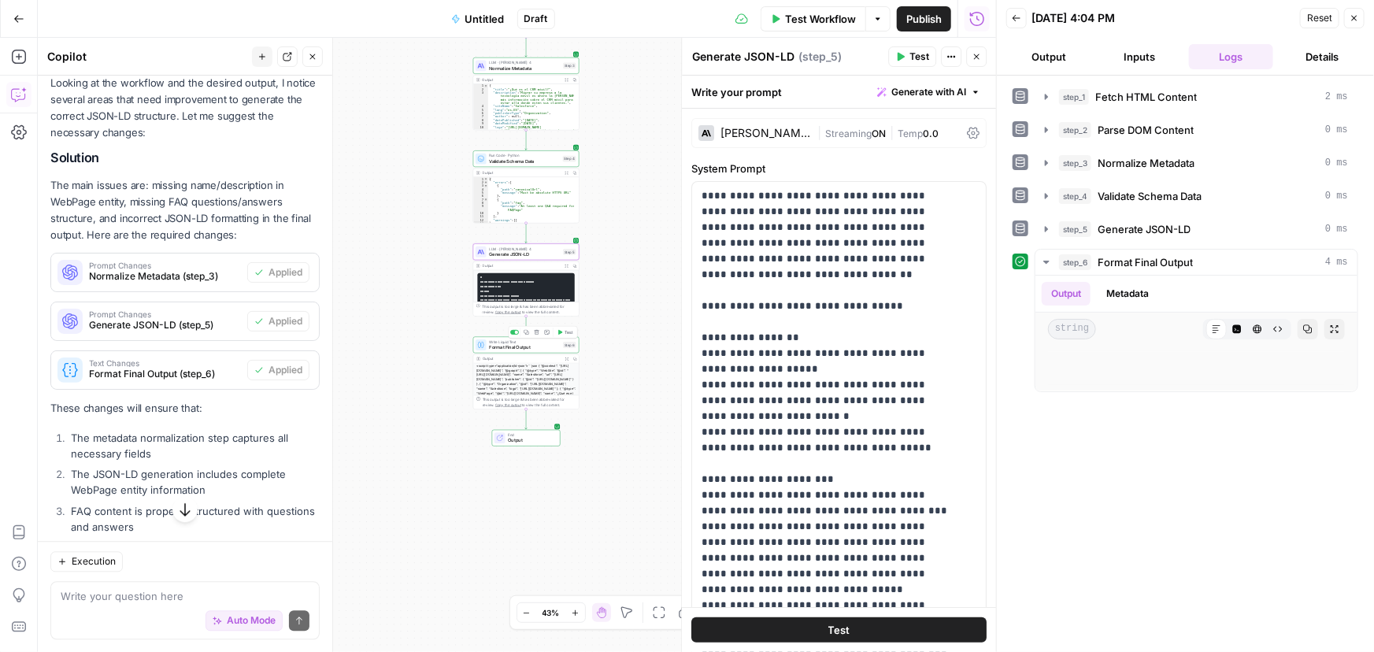
click at [529, 346] on span "Format Final Output" at bounding box center [524, 347] width 71 height 7
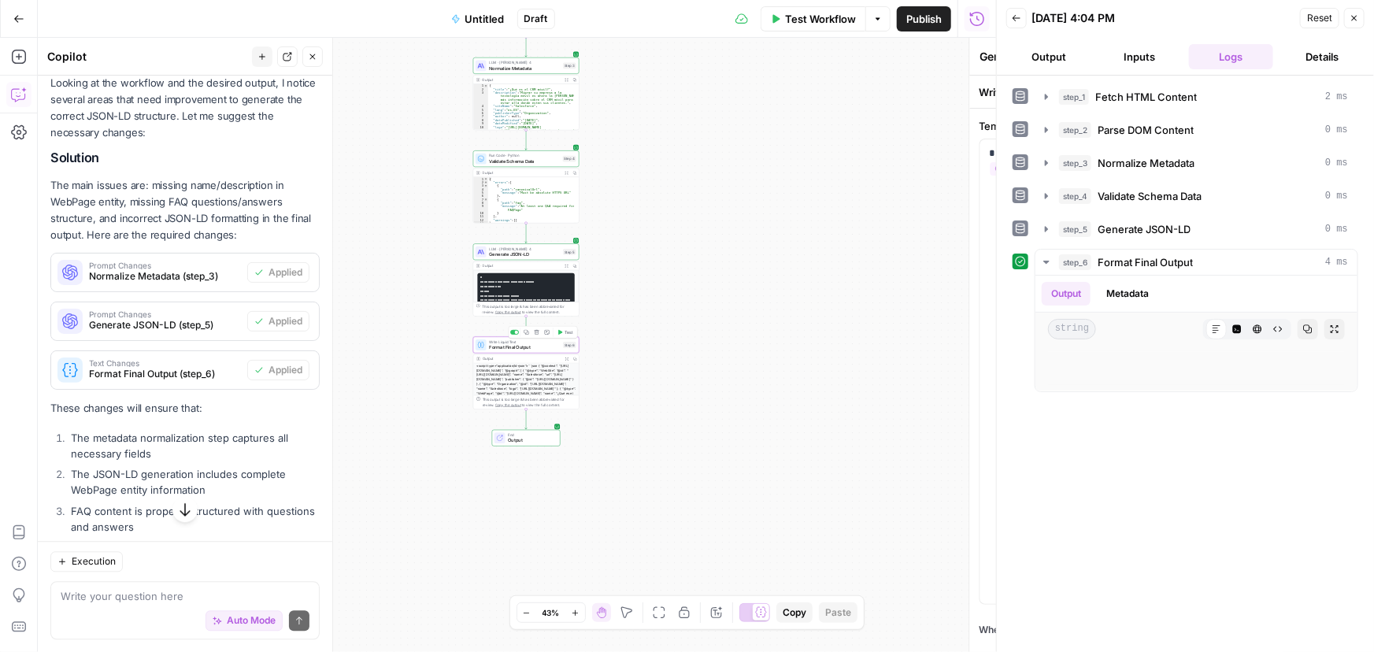
type textarea "Format Final Output"
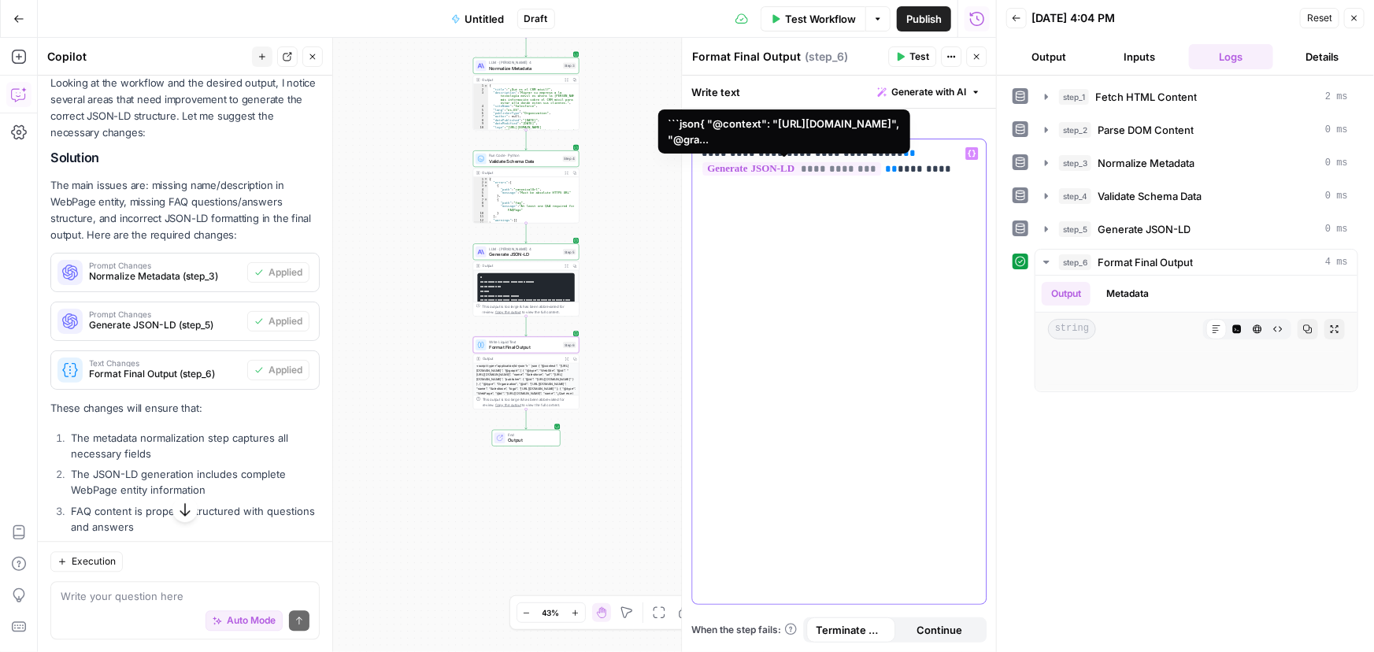
click at [812, 166] on span "**********" at bounding box center [791, 168] width 179 height 13
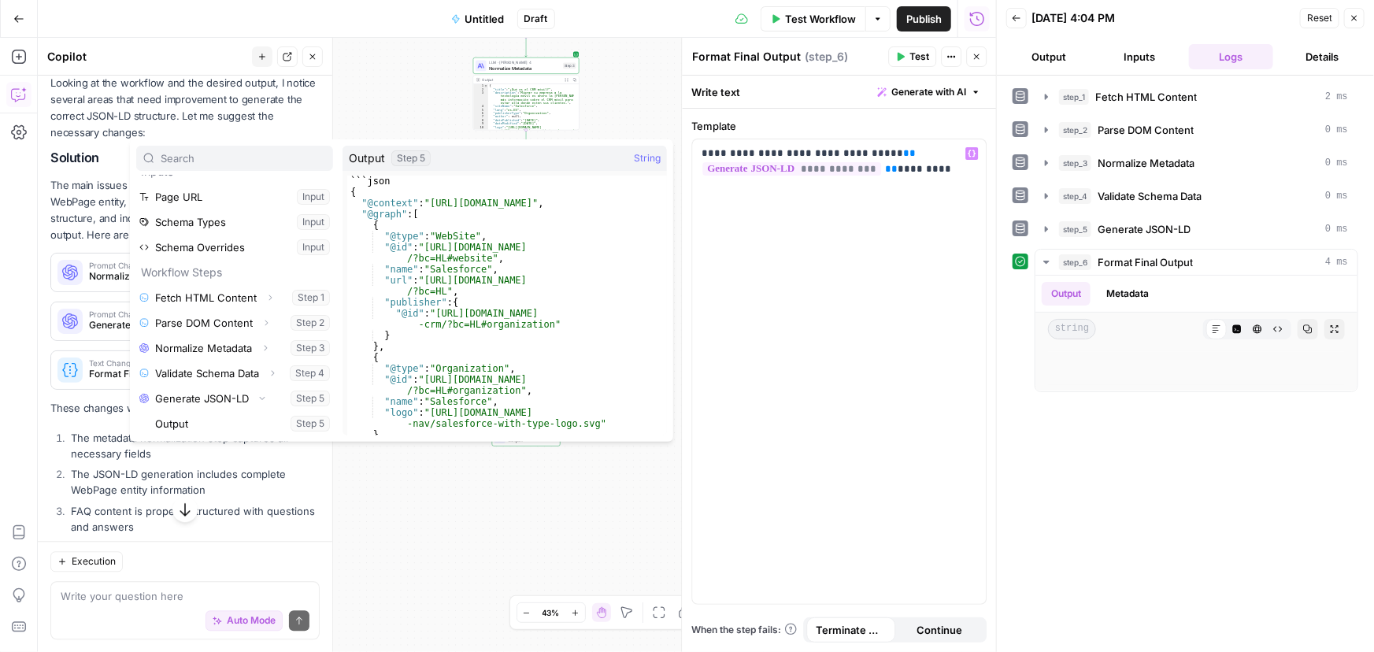
type textarea "*******"
click at [410, 183] on div "```json { "@context" : "https://schema.org" , "@graph" : [ { "@type" : "WebSite…" at bounding box center [501, 317] width 309 height 282
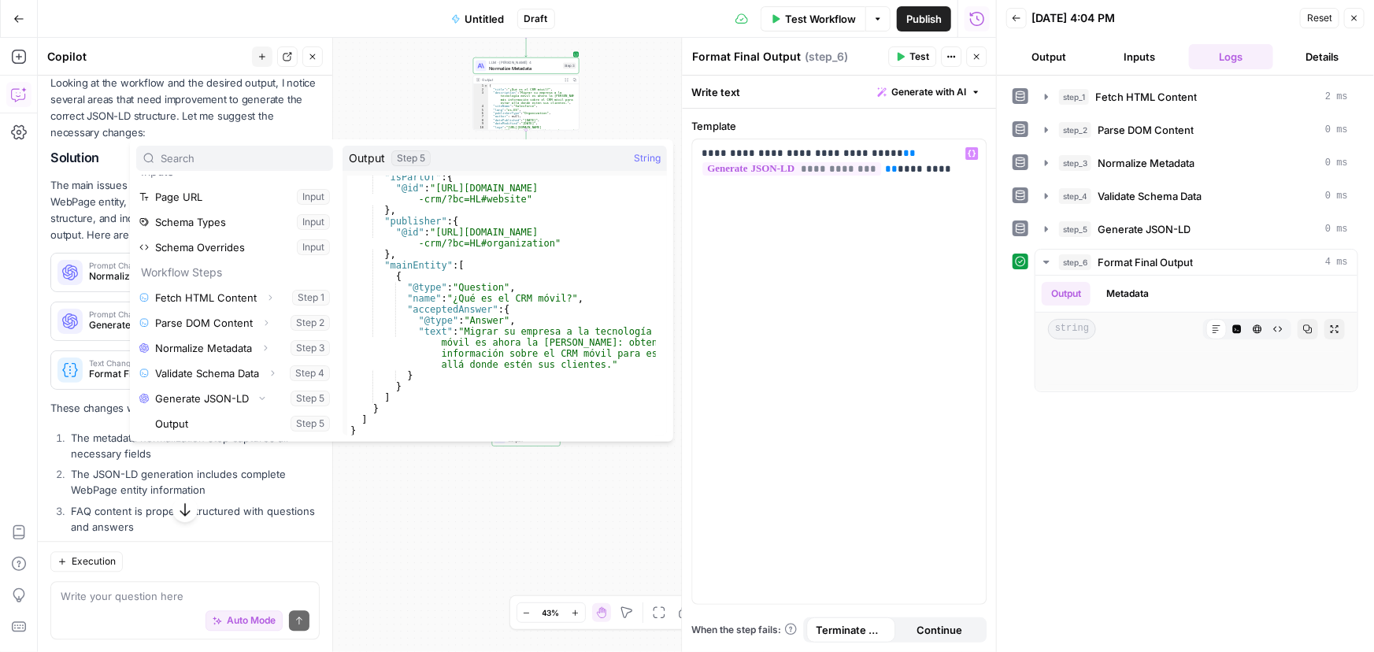
scroll to position [699, 0]
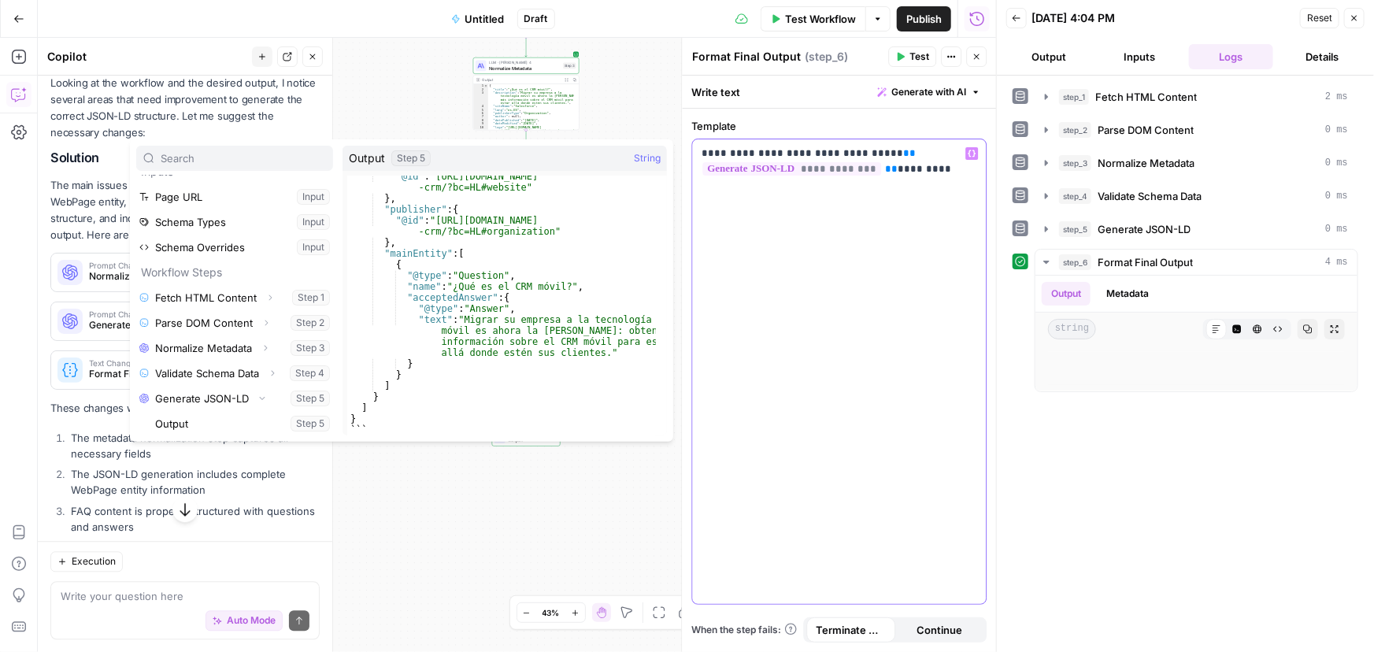
click at [895, 412] on div "**********" at bounding box center [839, 371] width 294 height 464
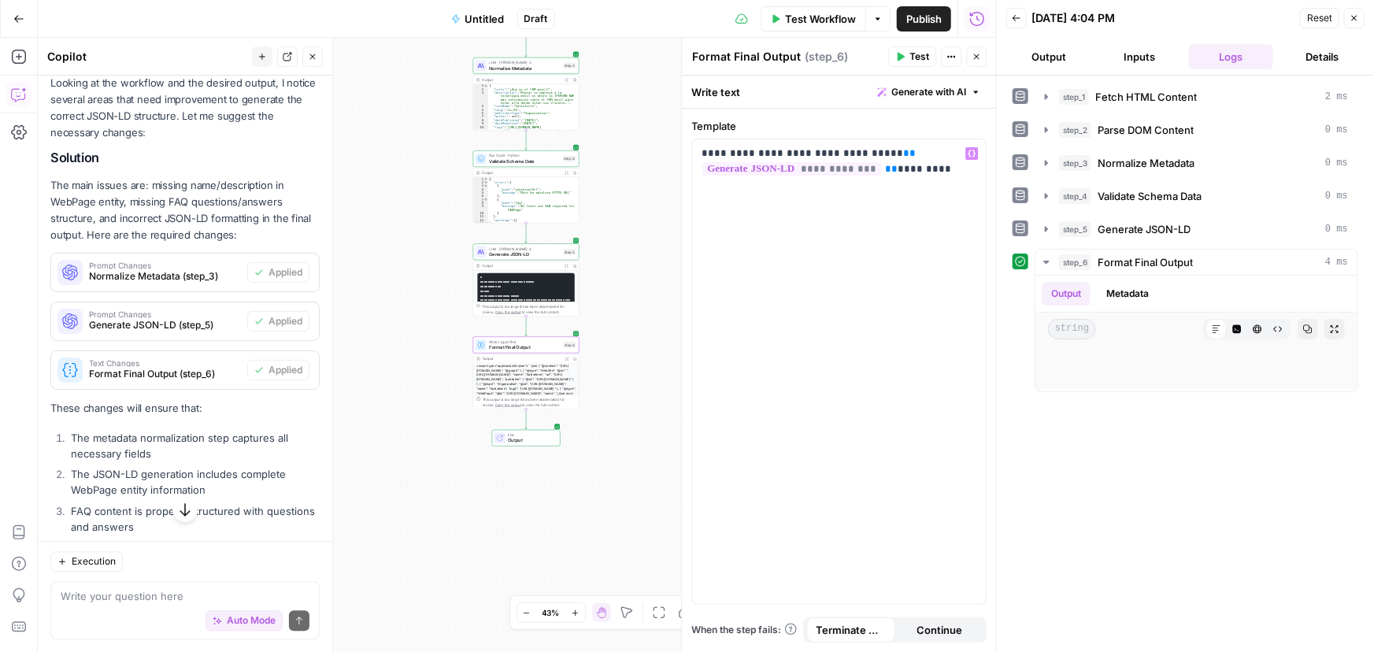
click at [510, 259] on div "LLM · Claude Sonnet 4 Generate JSON-LD Step 5 Copy step Delete step Add Note Te…" at bounding box center [526, 251] width 106 height 17
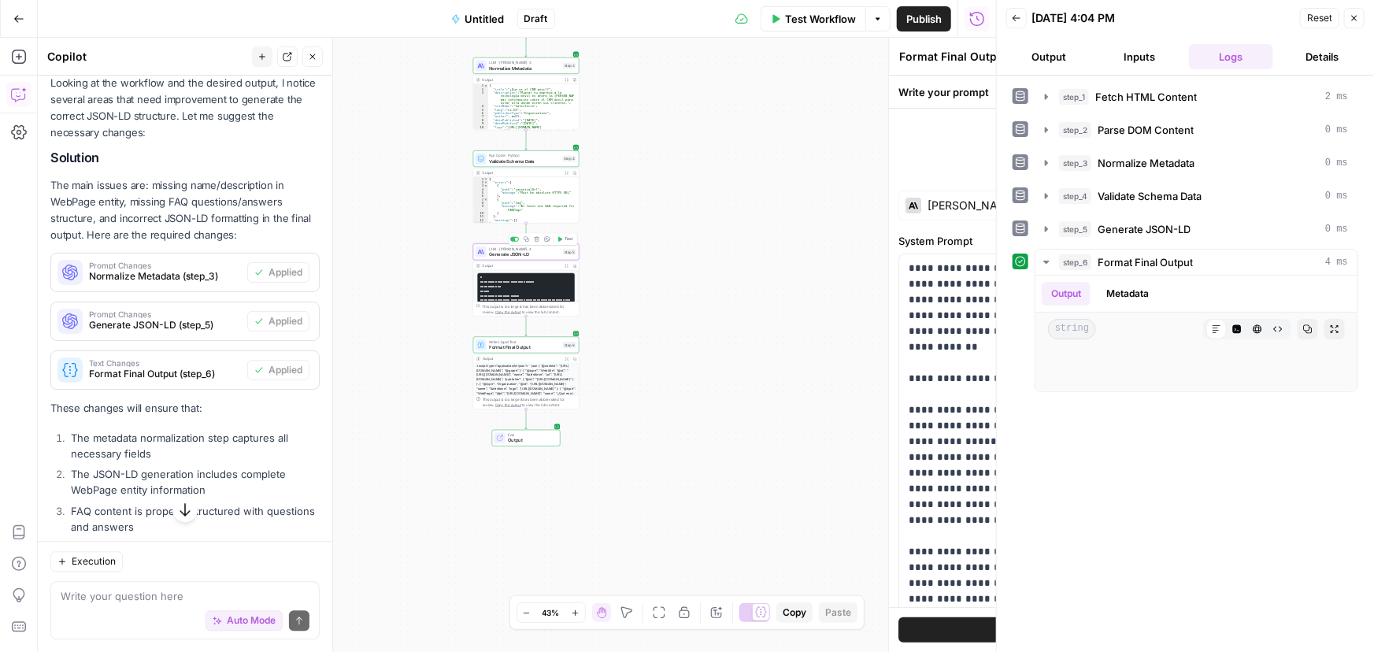
type textarea "Generate JSON-LD"
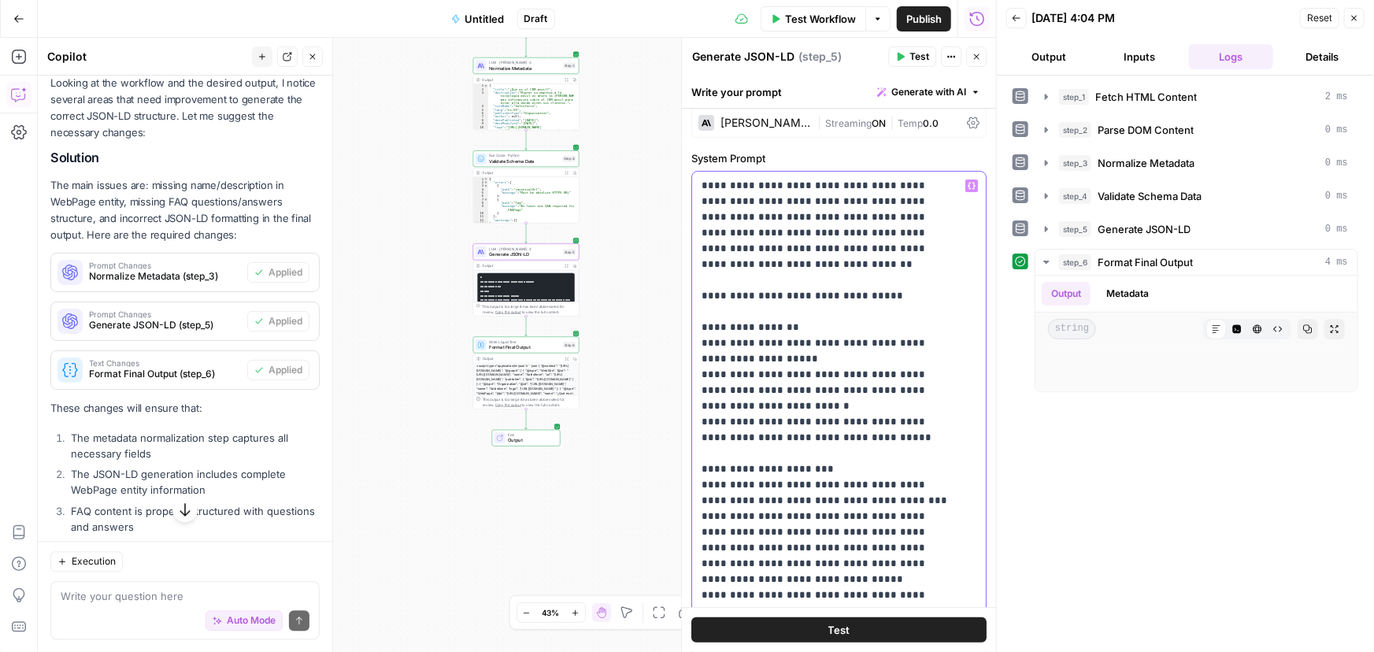
scroll to position [0, 0]
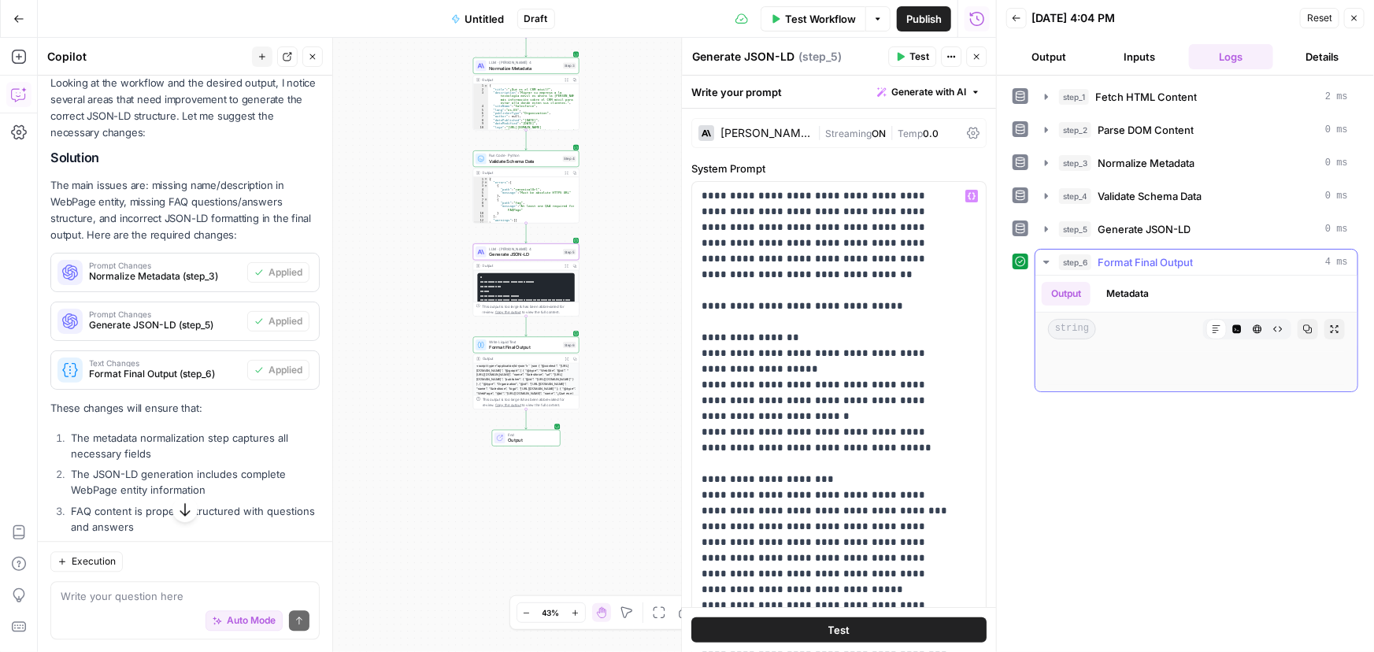
click at [1144, 262] on span "Format Final Output" at bounding box center [1144, 262] width 95 height 16
click at [1122, 259] on span "Format Final Output" at bounding box center [1144, 262] width 95 height 16
click at [1135, 234] on span "Generate JSON-LD" at bounding box center [1143, 229] width 93 height 16
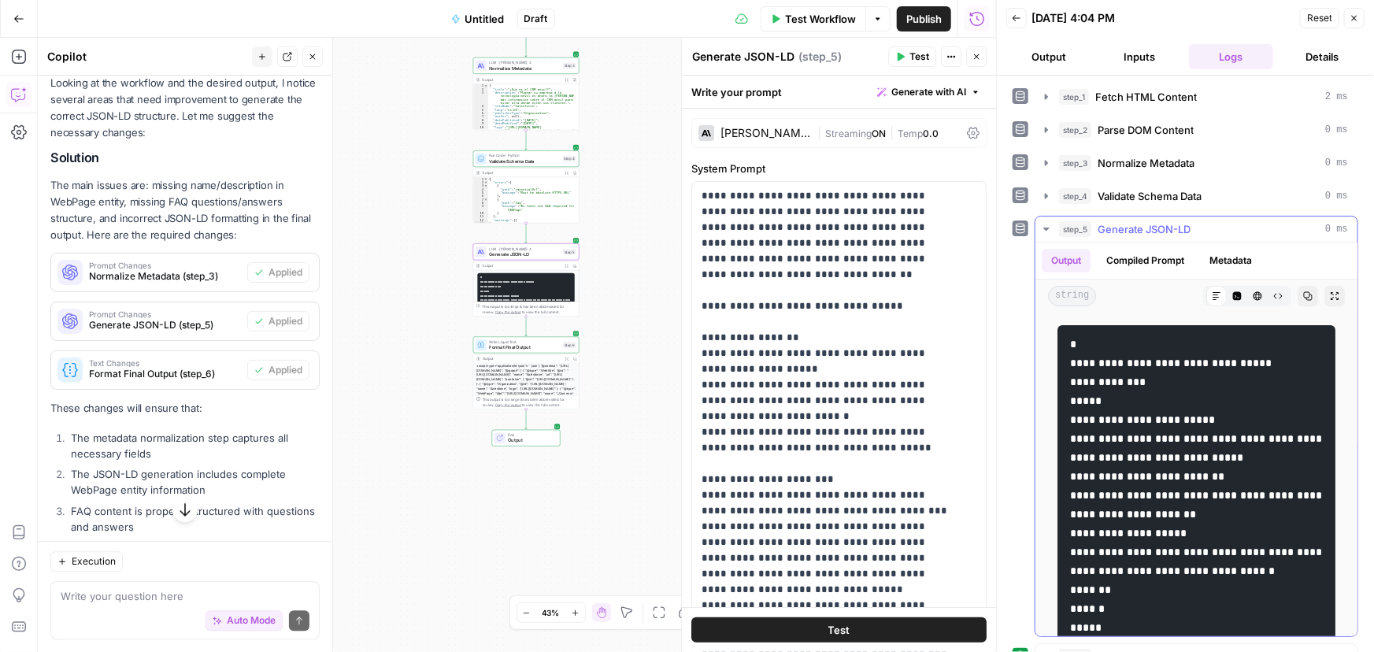
click at [551, 253] on span "Generate JSON-LD" at bounding box center [524, 254] width 71 height 7
click at [797, 17] on span "Test Workflow" at bounding box center [820, 19] width 71 height 16
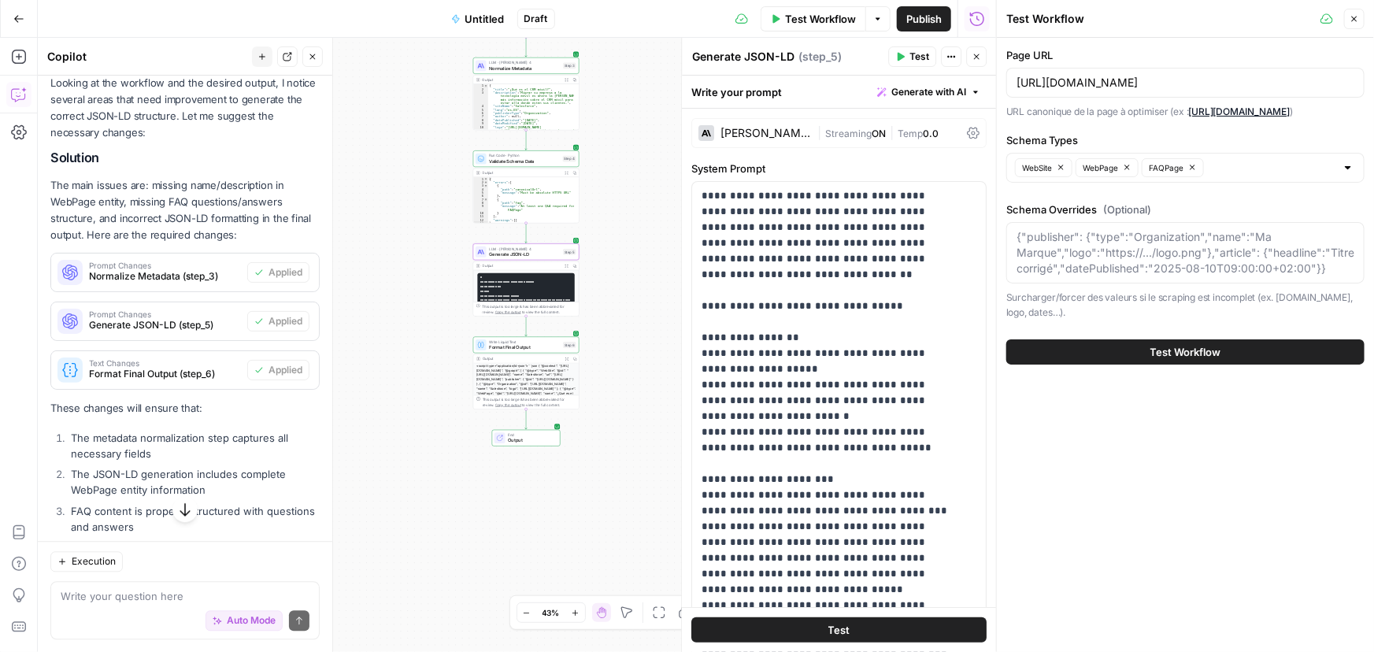
click at [1150, 346] on span "Test Workflow" at bounding box center [1185, 352] width 71 height 16
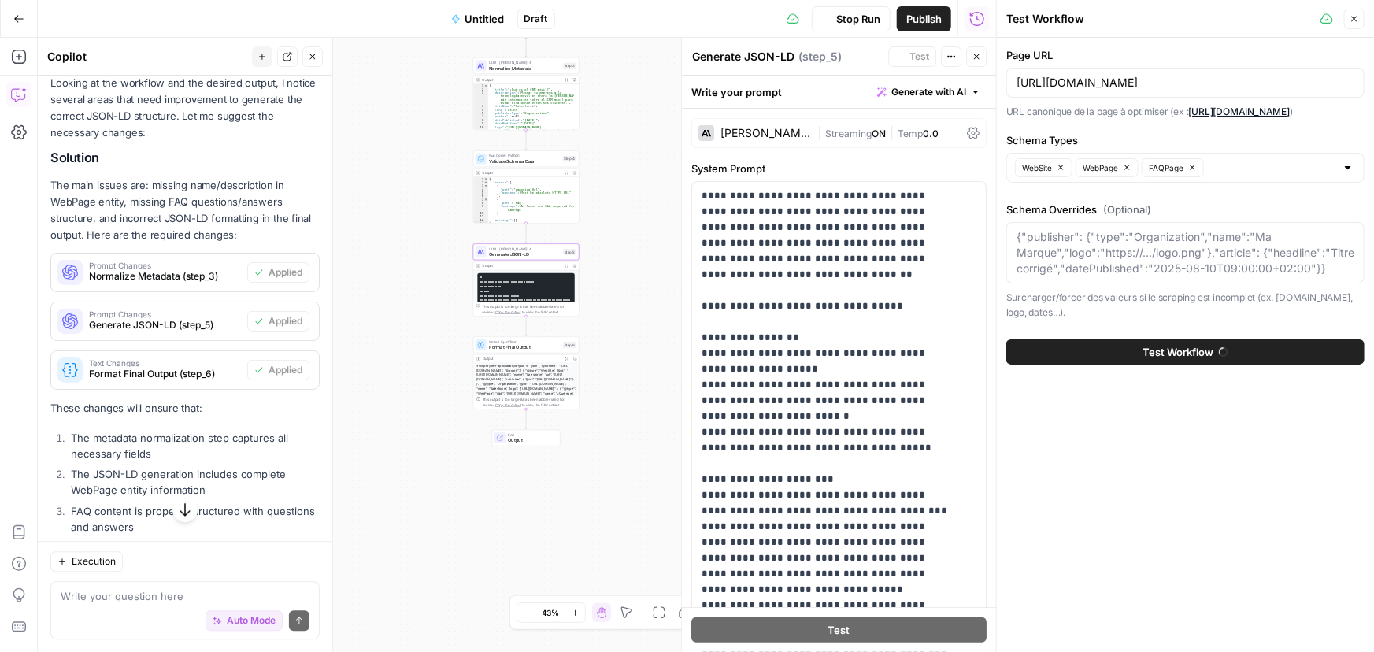
scroll to position [1641, 0]
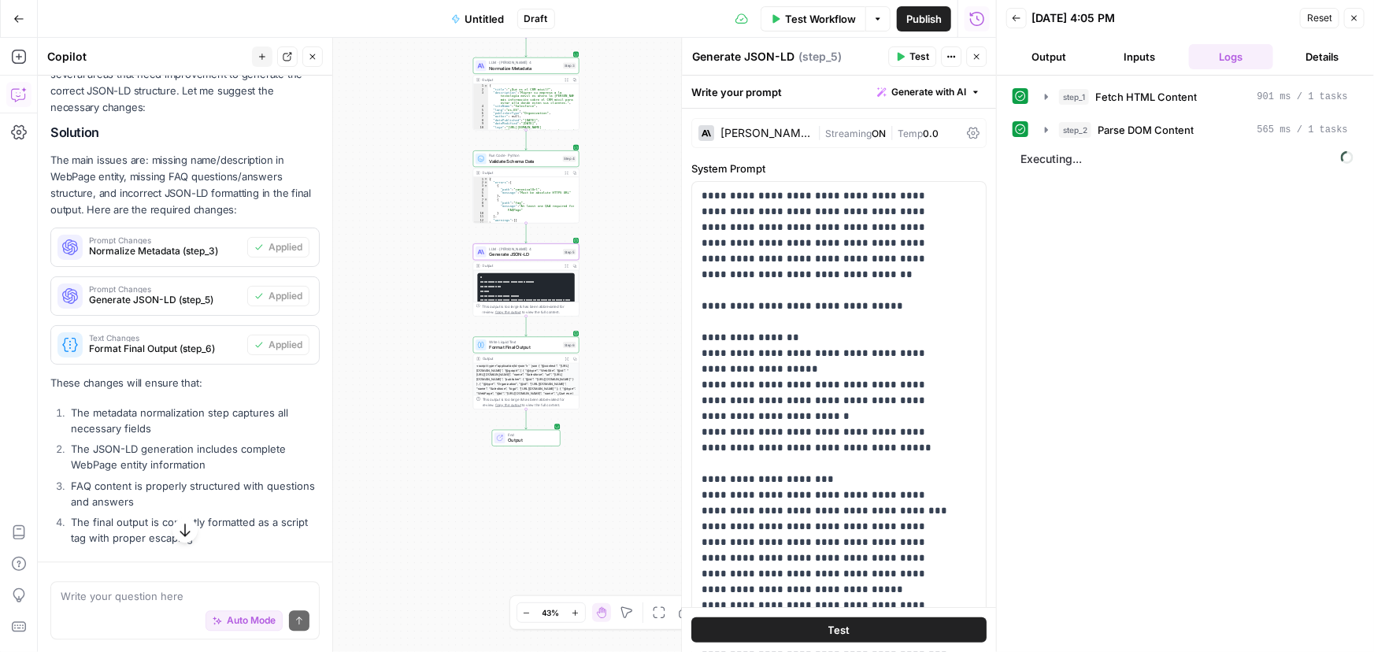
scroll to position [1666, 0]
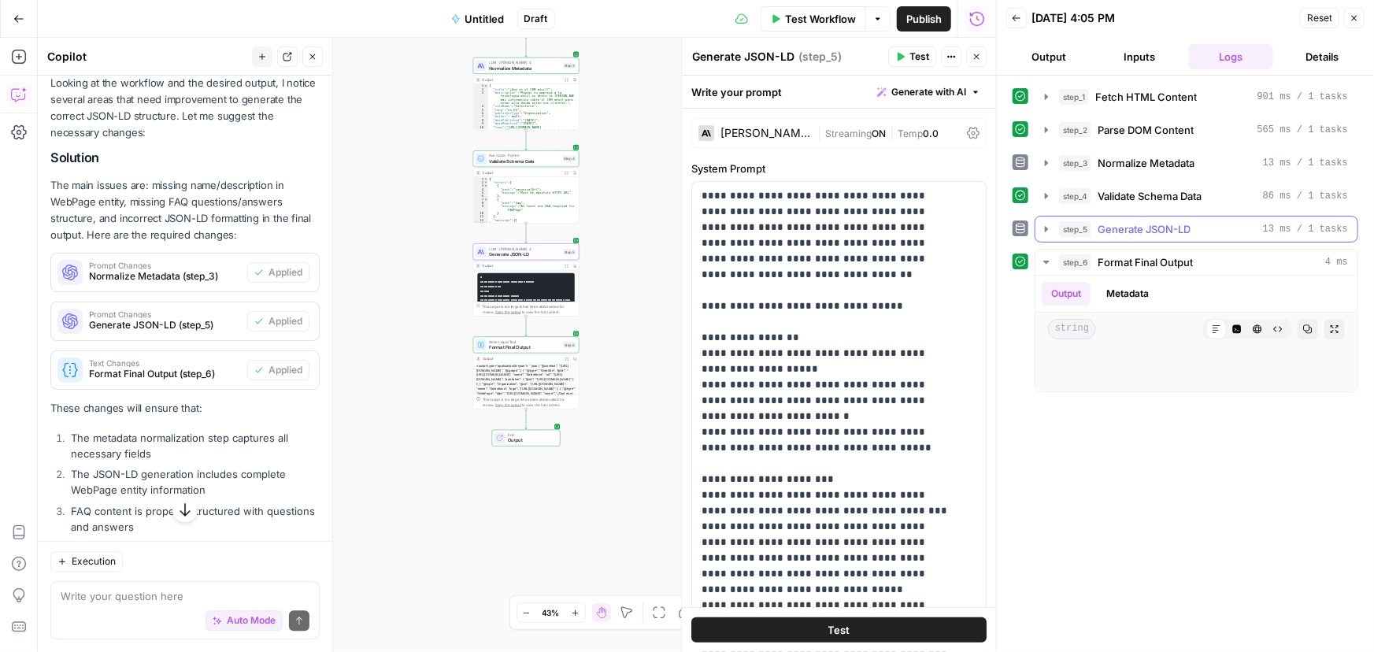
click at [1111, 227] on span "Generate JSON-LD" at bounding box center [1143, 229] width 93 height 16
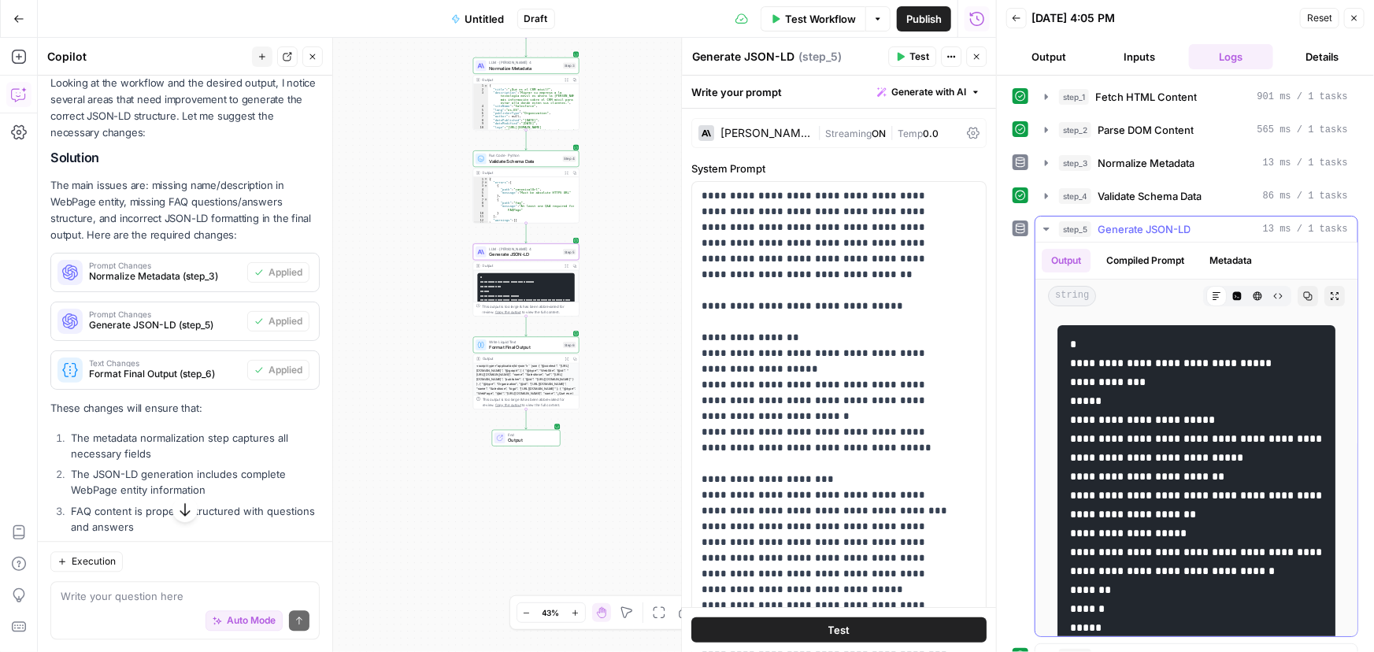
click at [1112, 226] on span "Generate JSON-LD" at bounding box center [1143, 229] width 93 height 16
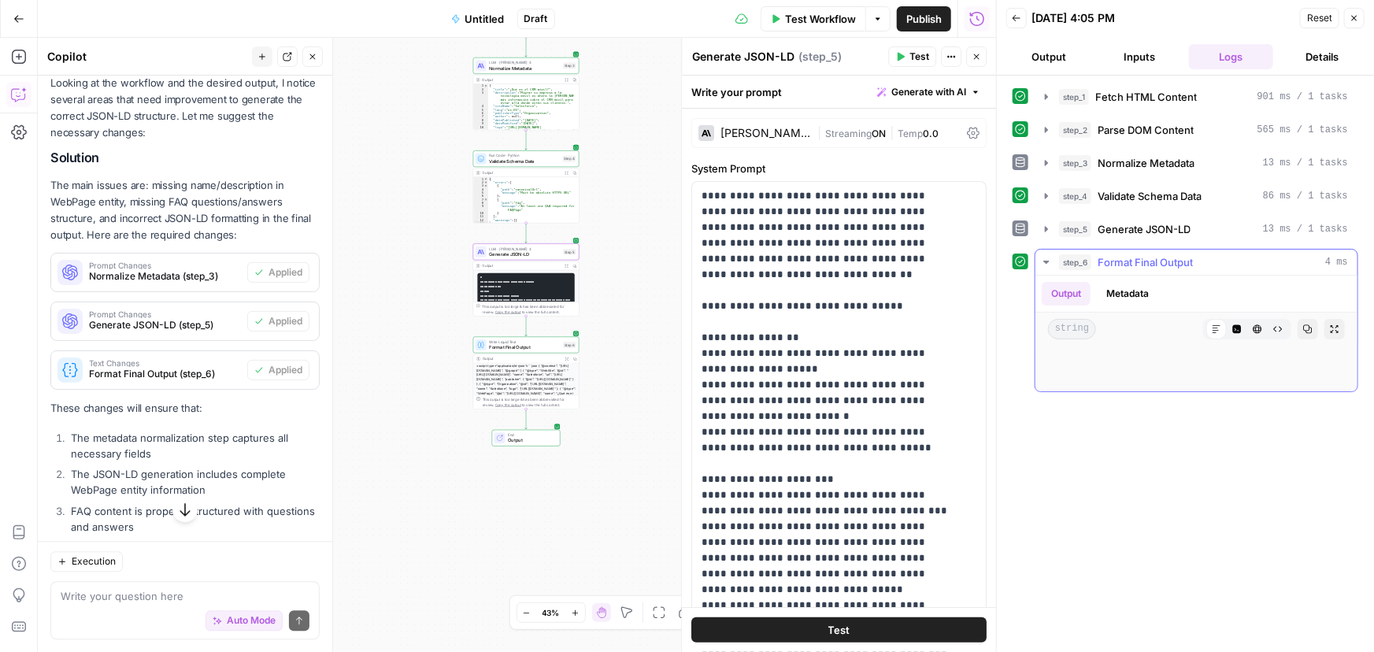
click at [1141, 260] on span "Format Final Output" at bounding box center [1144, 262] width 95 height 16
click at [150, 603] on textarea at bounding box center [185, 596] width 249 height 16
type textarea "ça marche plus"
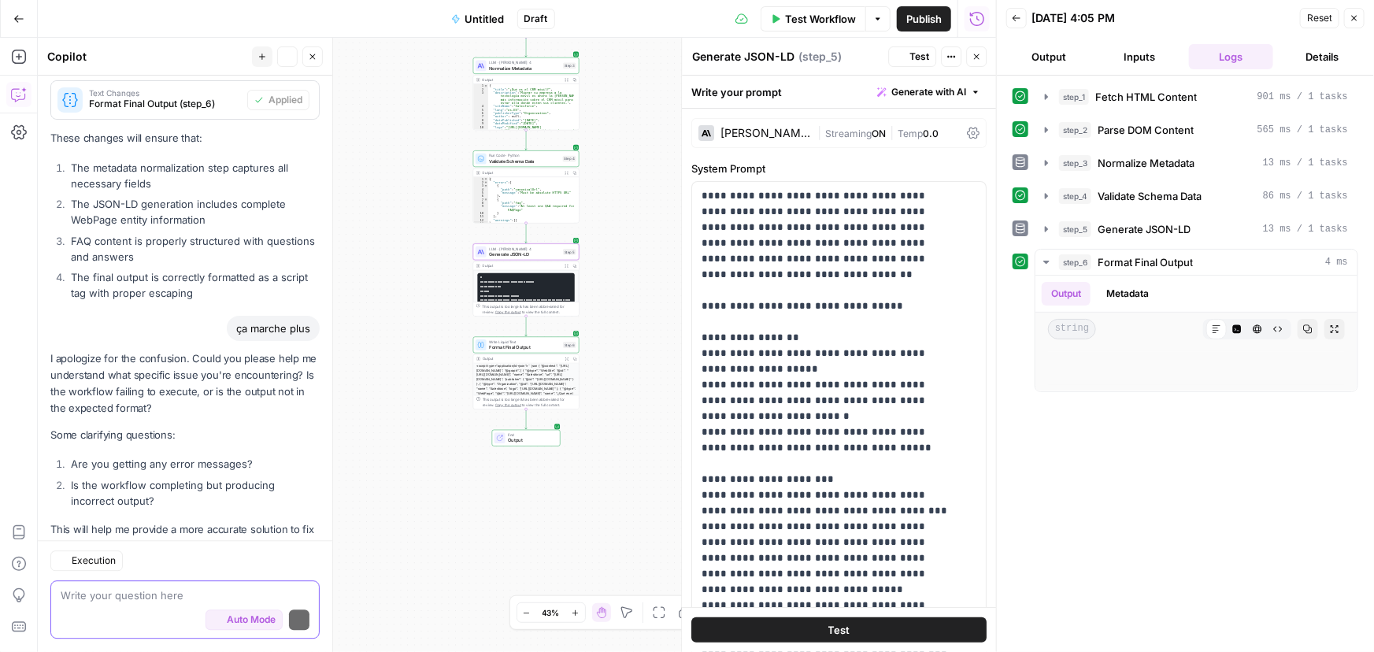
scroll to position [1986, 0]
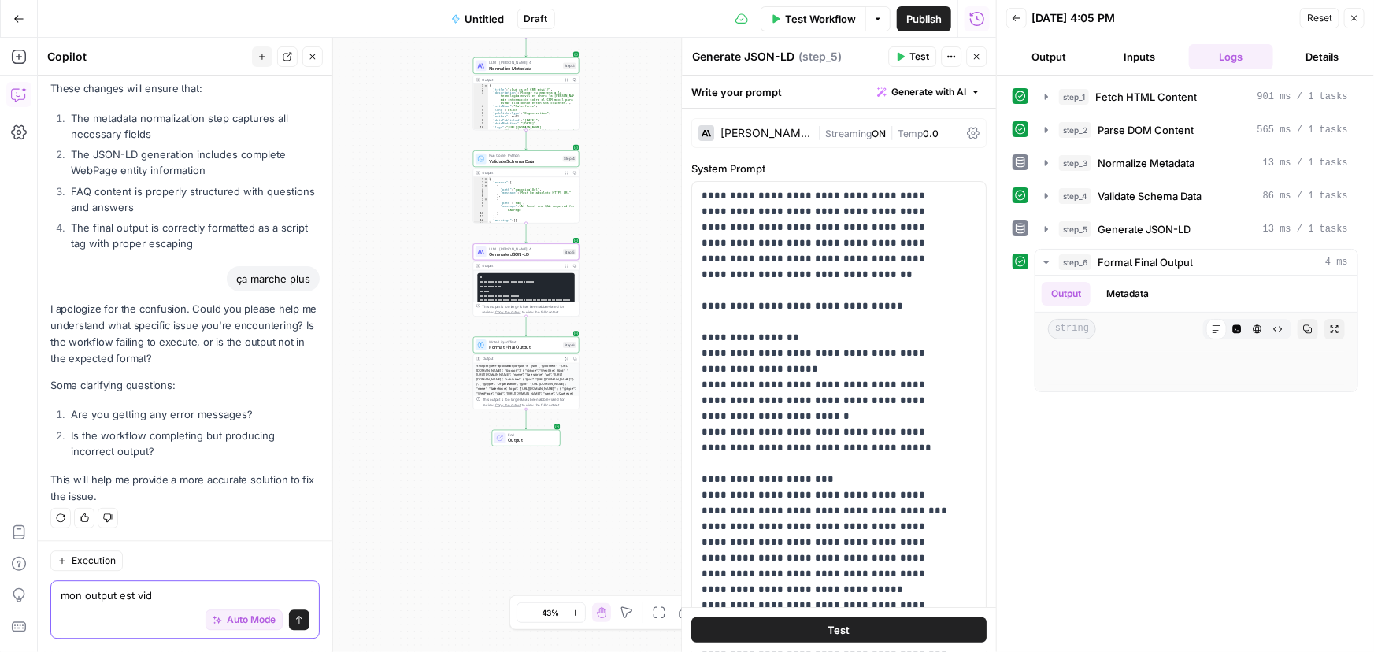
type textarea "mon output est vide"
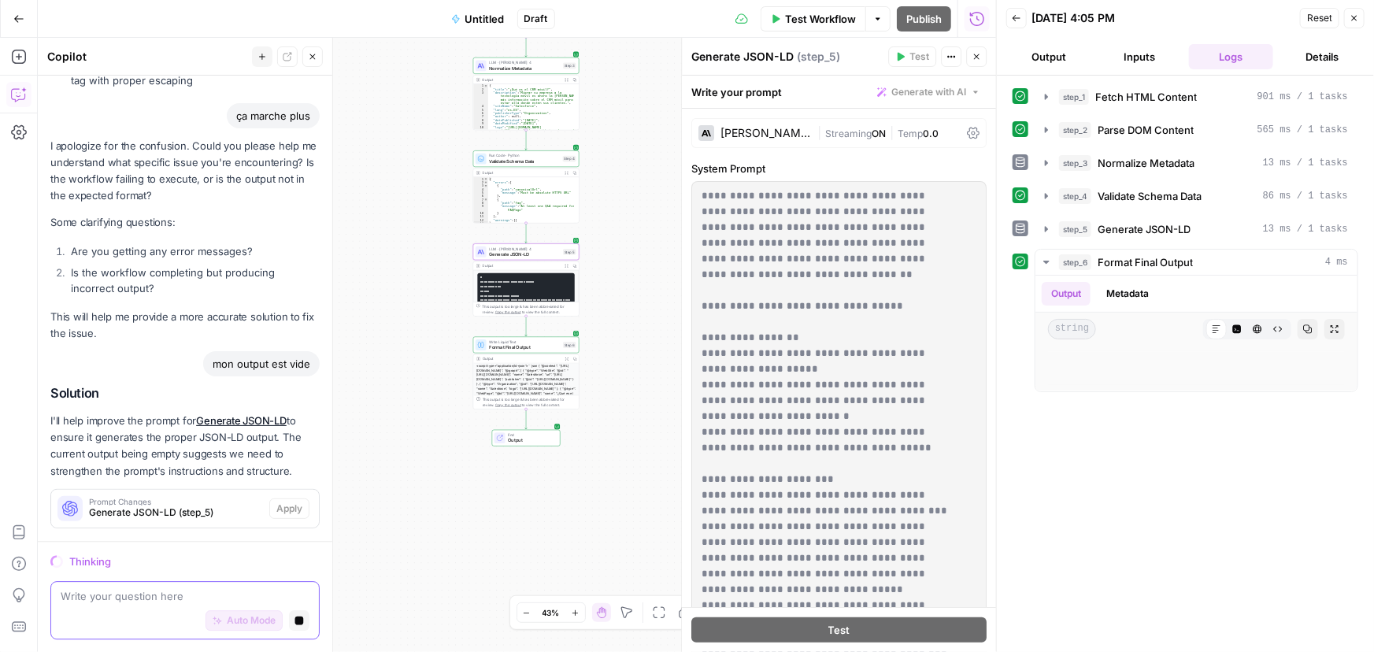
scroll to position [2122, 0]
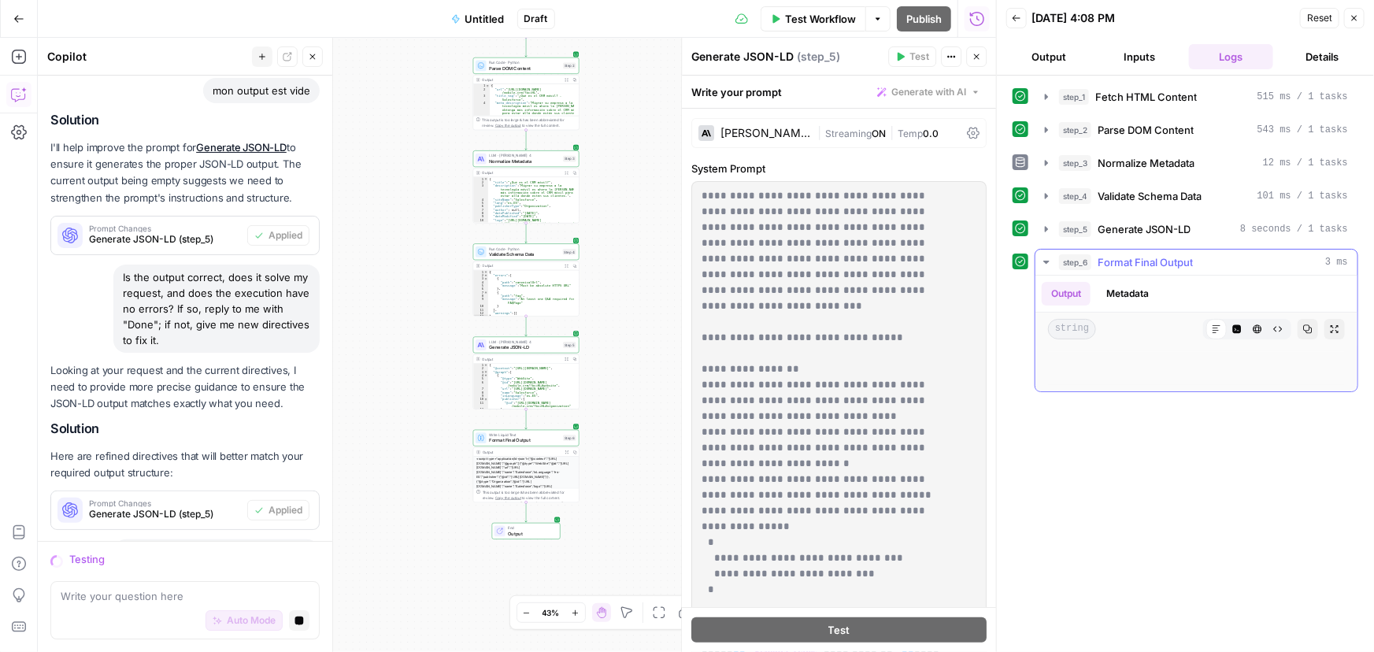
scroll to position [2519, 0]
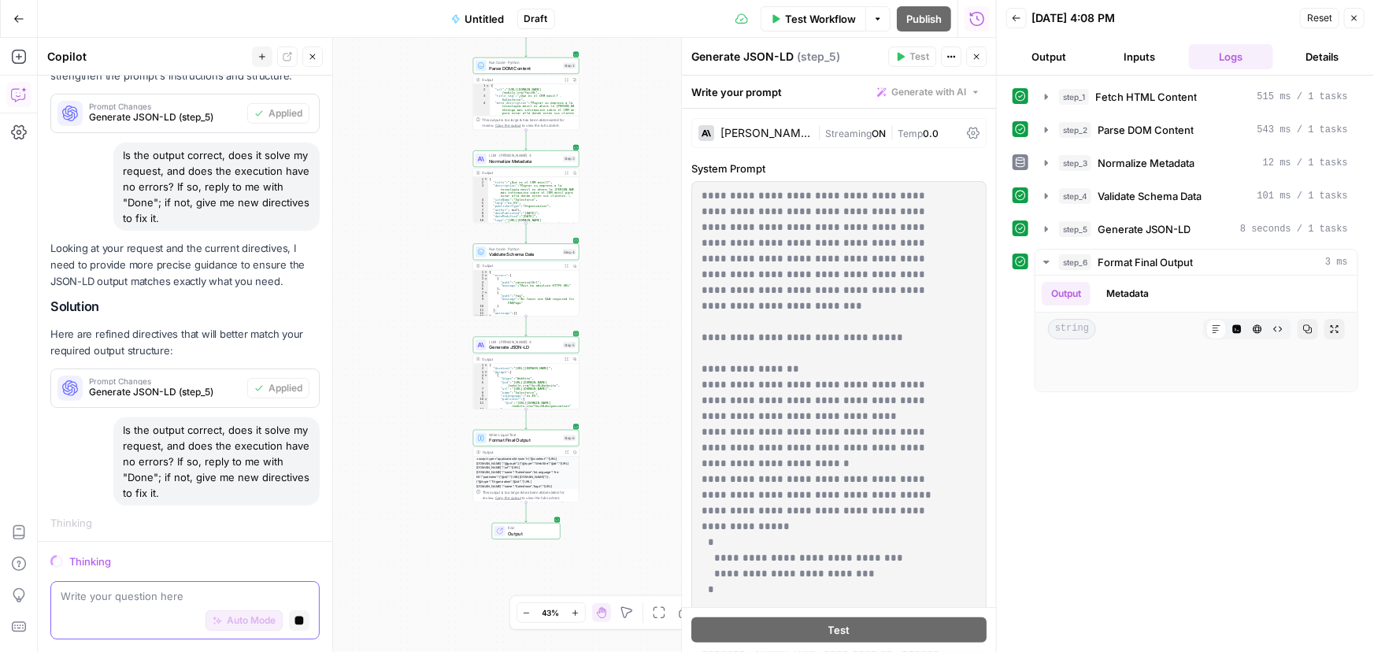
click at [295, 618] on icon "button" at bounding box center [299, 620] width 9 height 9
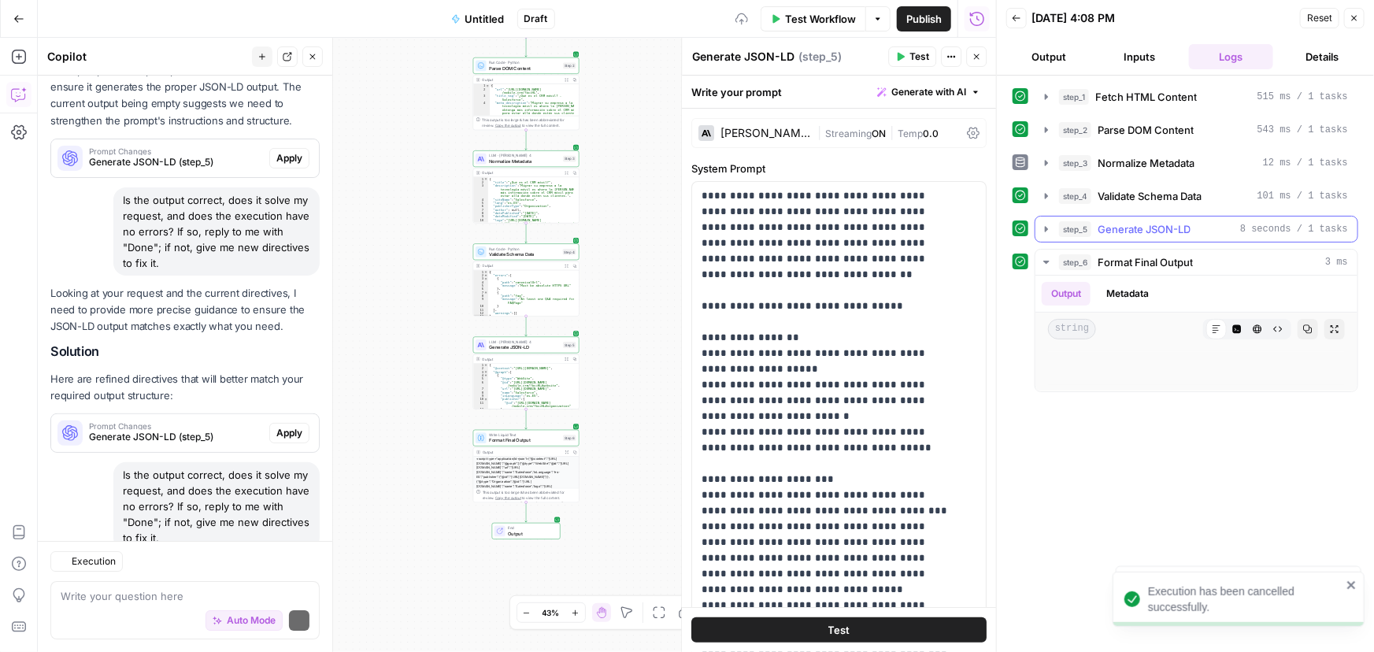
click at [1150, 221] on span "Generate JSON-LD" at bounding box center [1143, 229] width 93 height 16
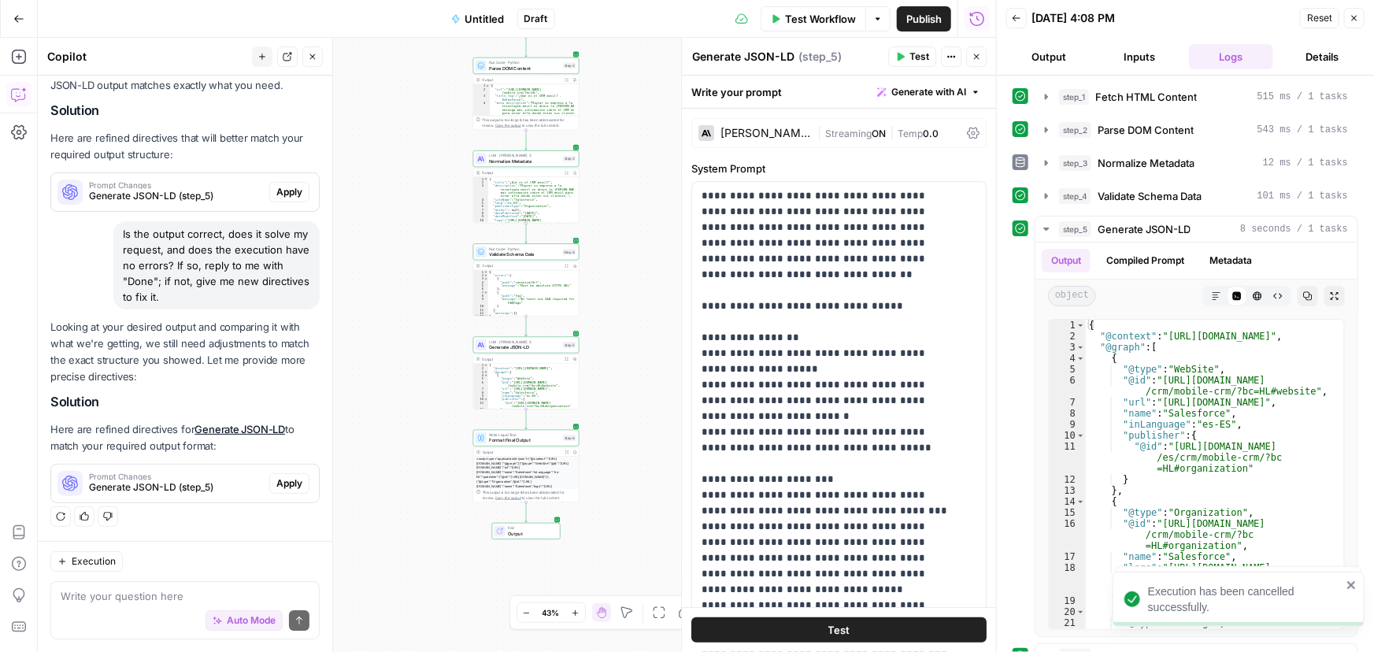
scroll to position [2739, 0]
click at [1173, 222] on span "Generate JSON-LD" at bounding box center [1143, 229] width 93 height 16
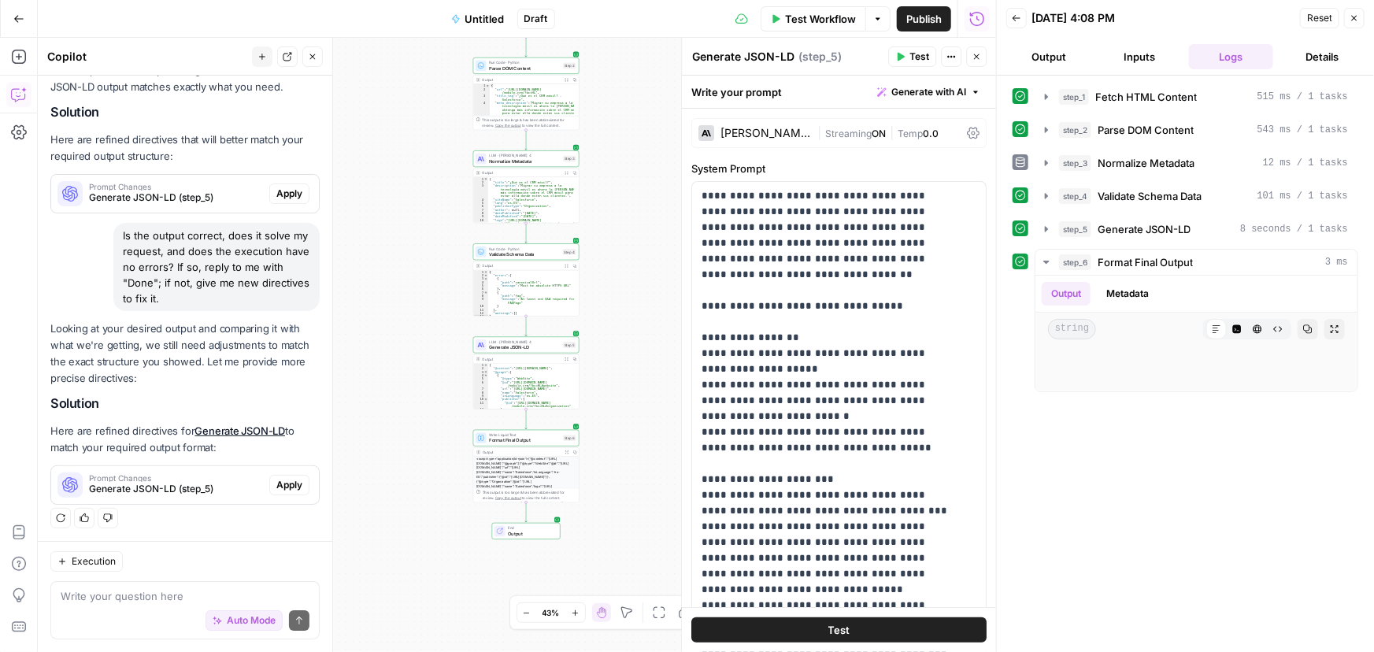
click at [550, 535] on span "Output" at bounding box center [531, 533] width 46 height 7
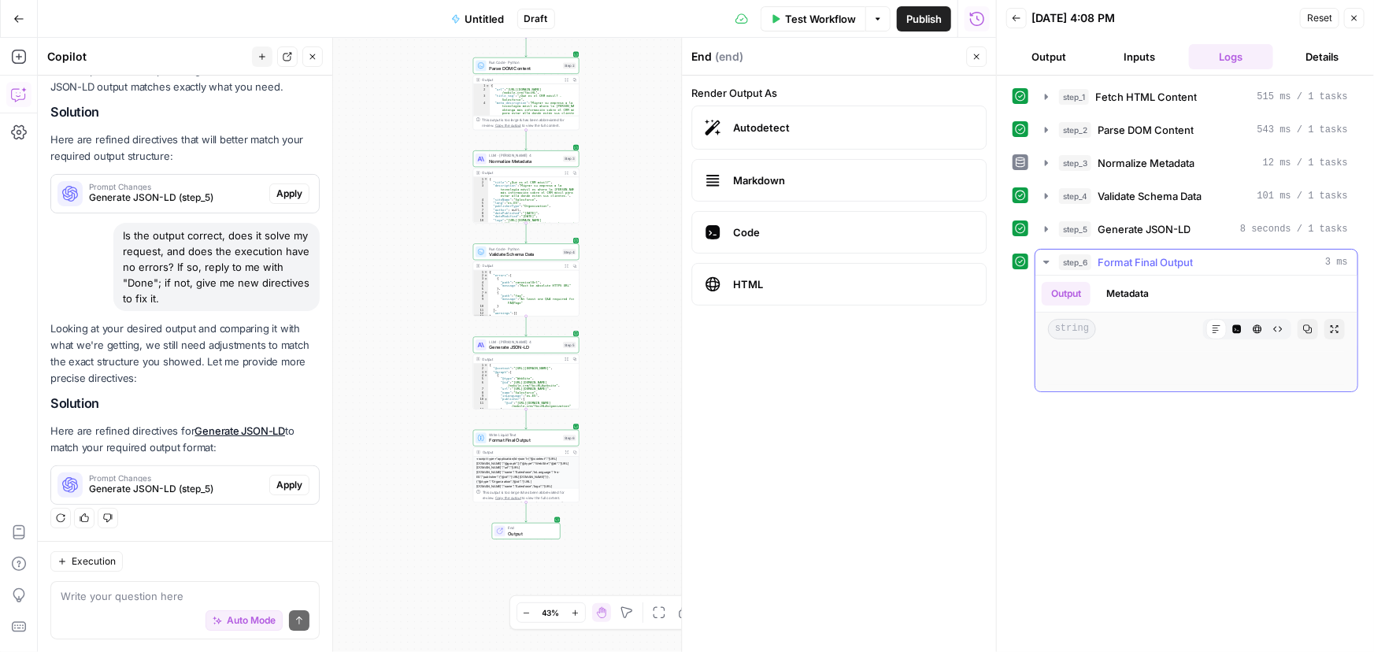
click at [1159, 258] on span "Format Final Output" at bounding box center [1144, 262] width 95 height 16
click at [525, 530] on span "Output" at bounding box center [531, 533] width 46 height 7
click at [516, 533] on span "Output" at bounding box center [531, 533] width 46 height 7
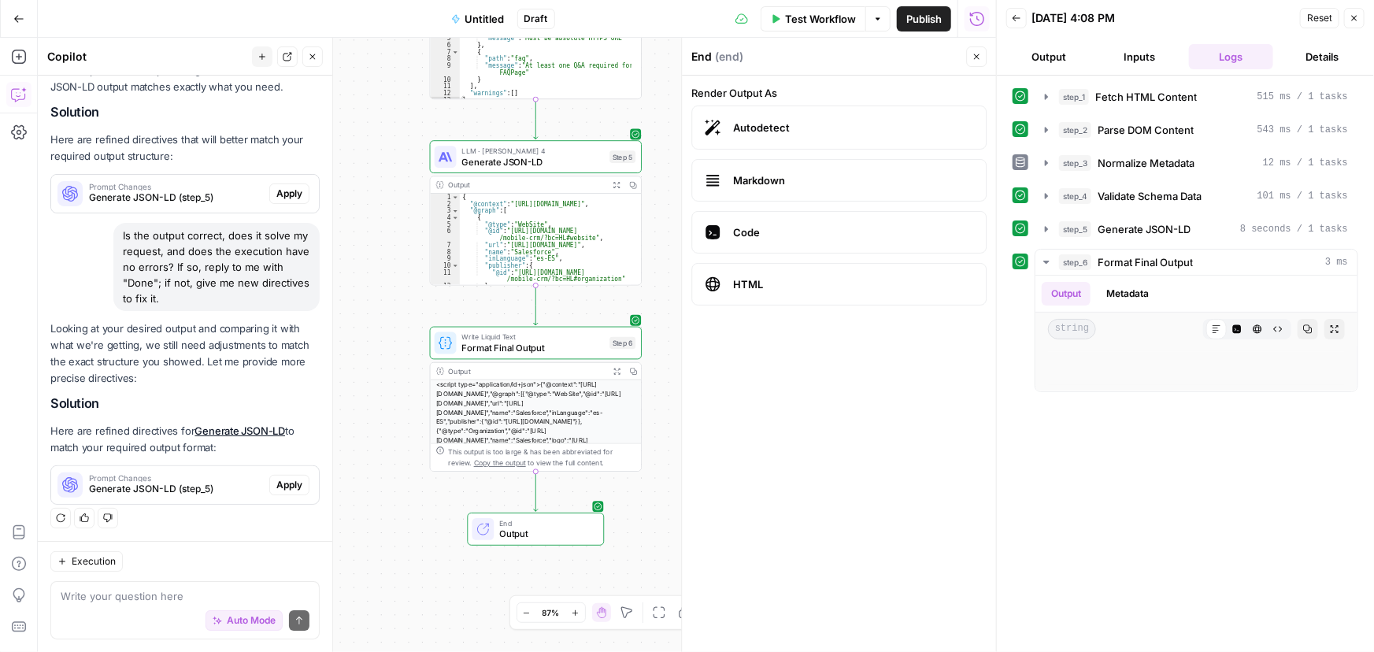
click at [551, 521] on span "End" at bounding box center [545, 522] width 93 height 11
click at [527, 526] on span "End" at bounding box center [545, 522] width 93 height 11
click at [598, 507] on icon at bounding box center [598, 506] width 8 height 8
click at [1352, 9] on button "Close" at bounding box center [1354, 18] width 20 height 20
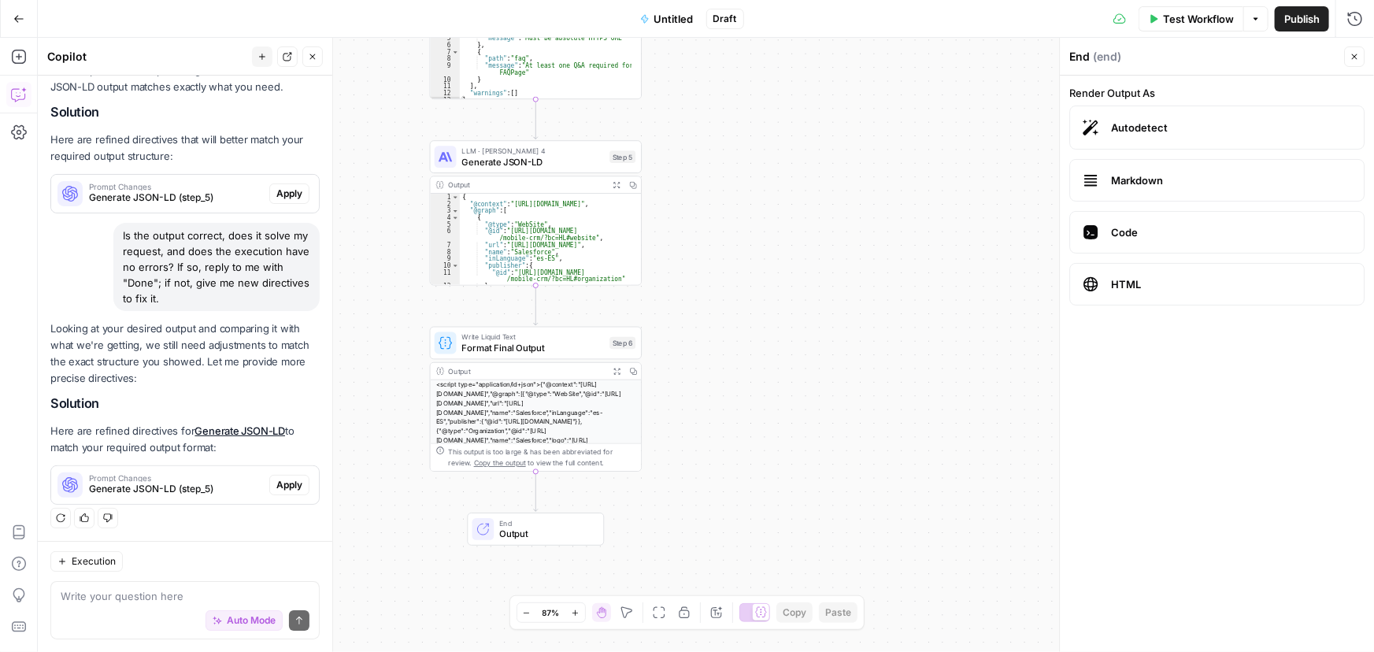
click at [531, 527] on span "Output" at bounding box center [545, 533] width 93 height 13
click at [519, 531] on span "Output" at bounding box center [545, 533] width 93 height 13
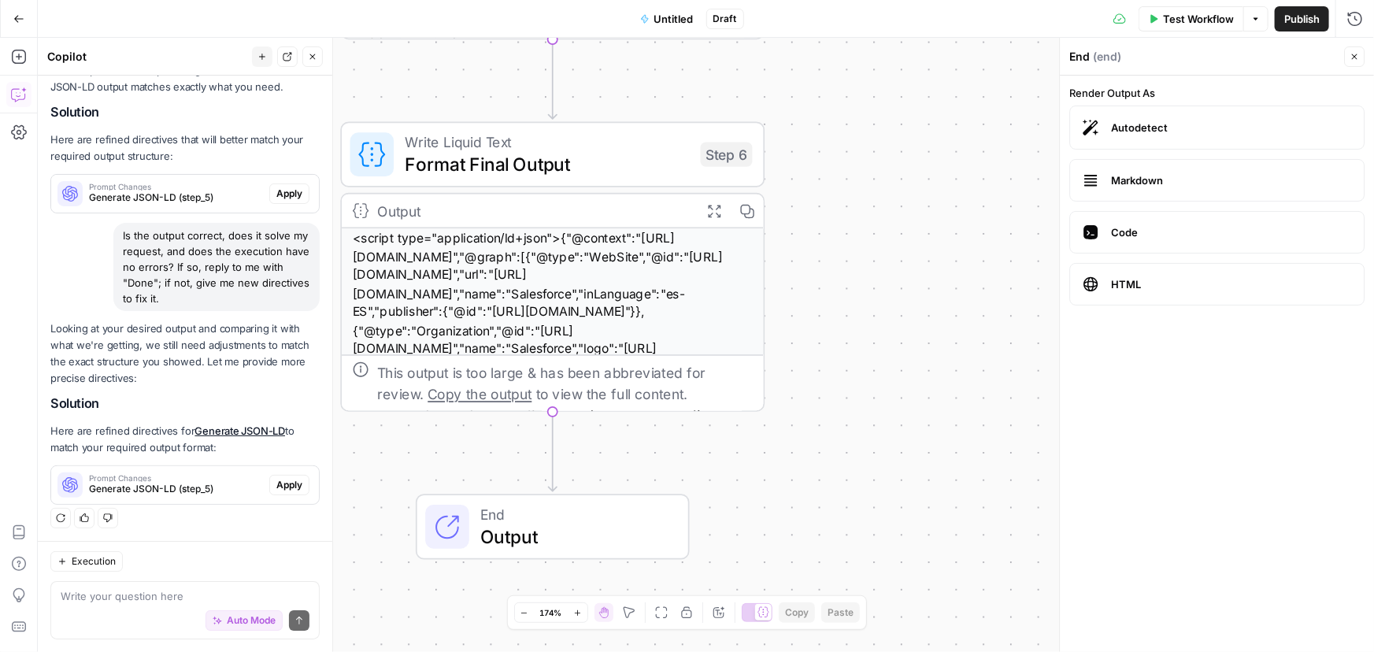
click at [505, 546] on span "Output" at bounding box center [573, 537] width 186 height 28
click at [1354, 54] on icon "button" at bounding box center [1353, 56] width 9 height 9
click at [557, 523] on span "Output" at bounding box center [573, 537] width 186 height 28
click at [1168, 132] on span "Autodetect" at bounding box center [1231, 128] width 240 height 16
click at [740, 208] on icon "button" at bounding box center [746, 210] width 13 height 13
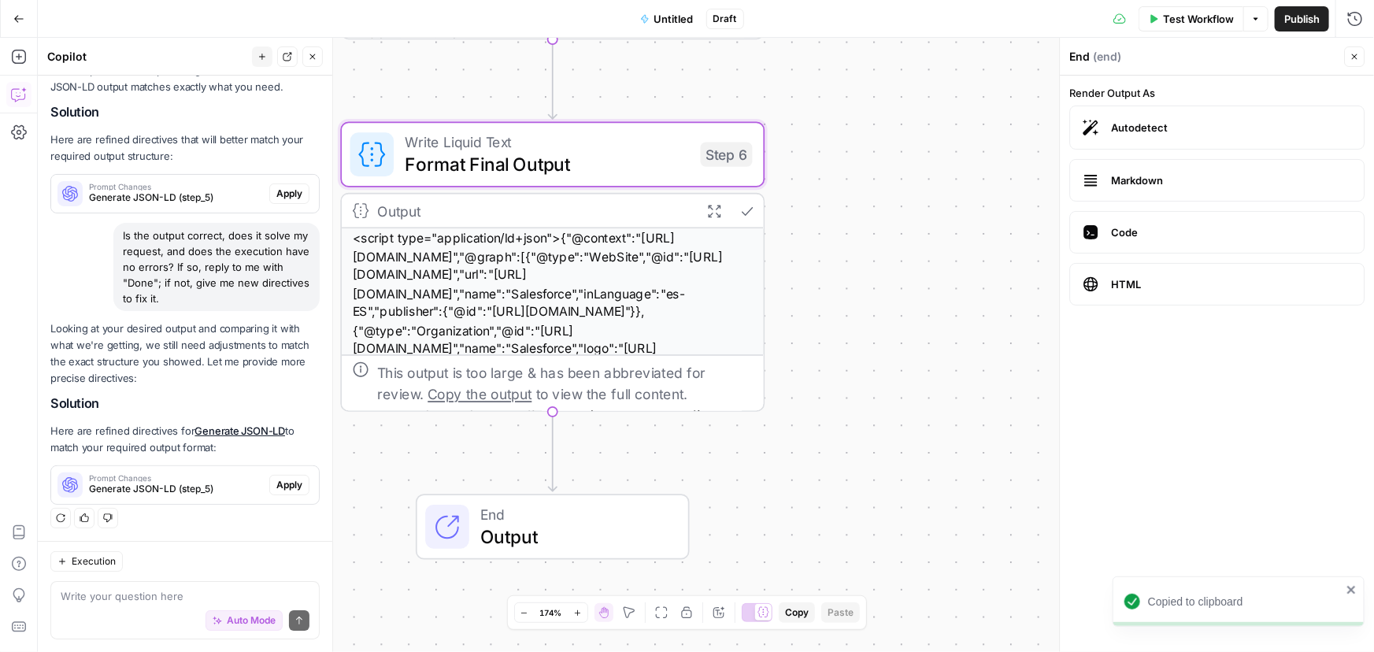
click at [667, 168] on span "Format Final Output" at bounding box center [547, 164] width 285 height 28
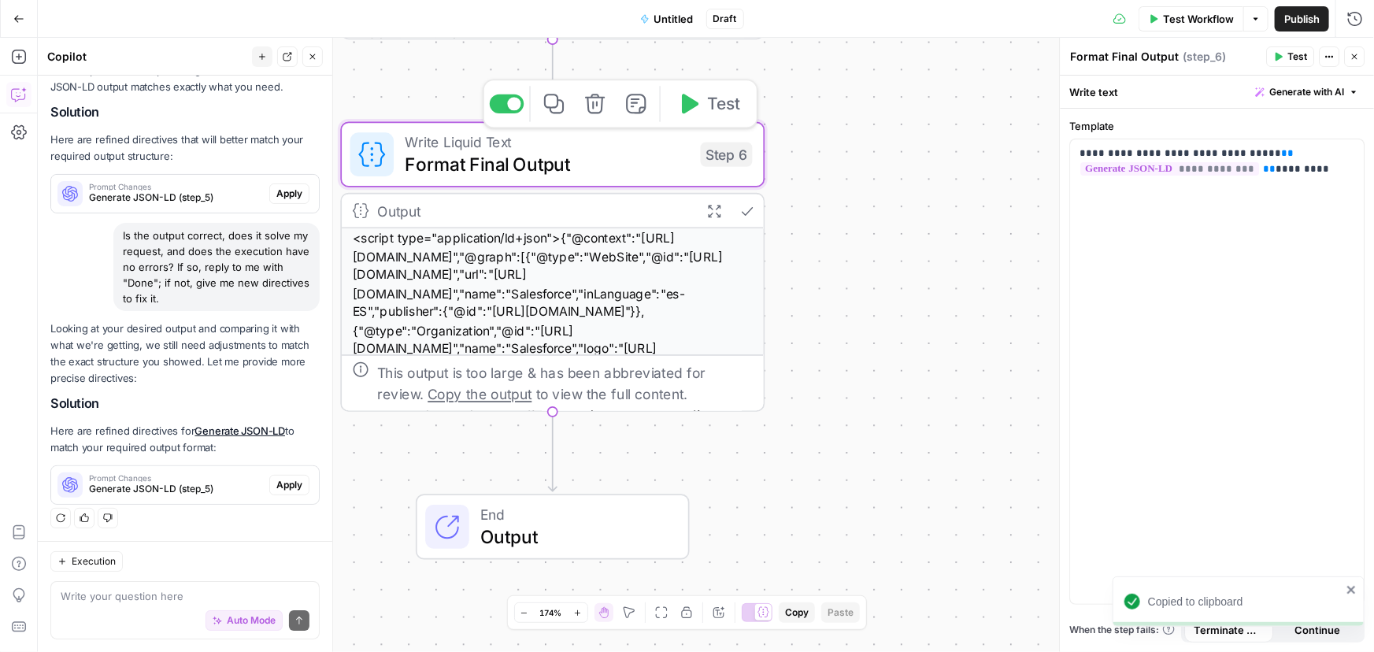
type textarea "Format Final Output"
click at [543, 172] on span "Format Final Output" at bounding box center [547, 164] width 285 height 28
click at [1355, 60] on icon "button" at bounding box center [1353, 56] width 9 height 9
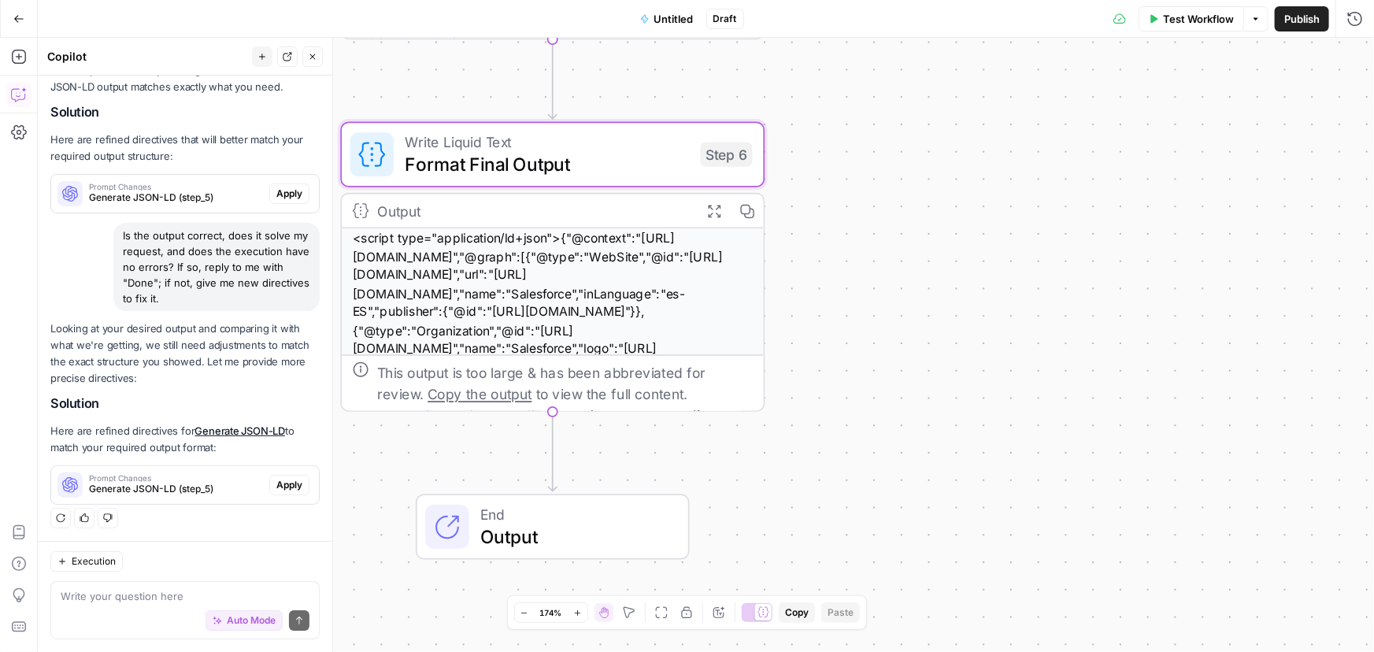
click at [1197, 20] on span "Test Workflow" at bounding box center [1198, 19] width 71 height 16
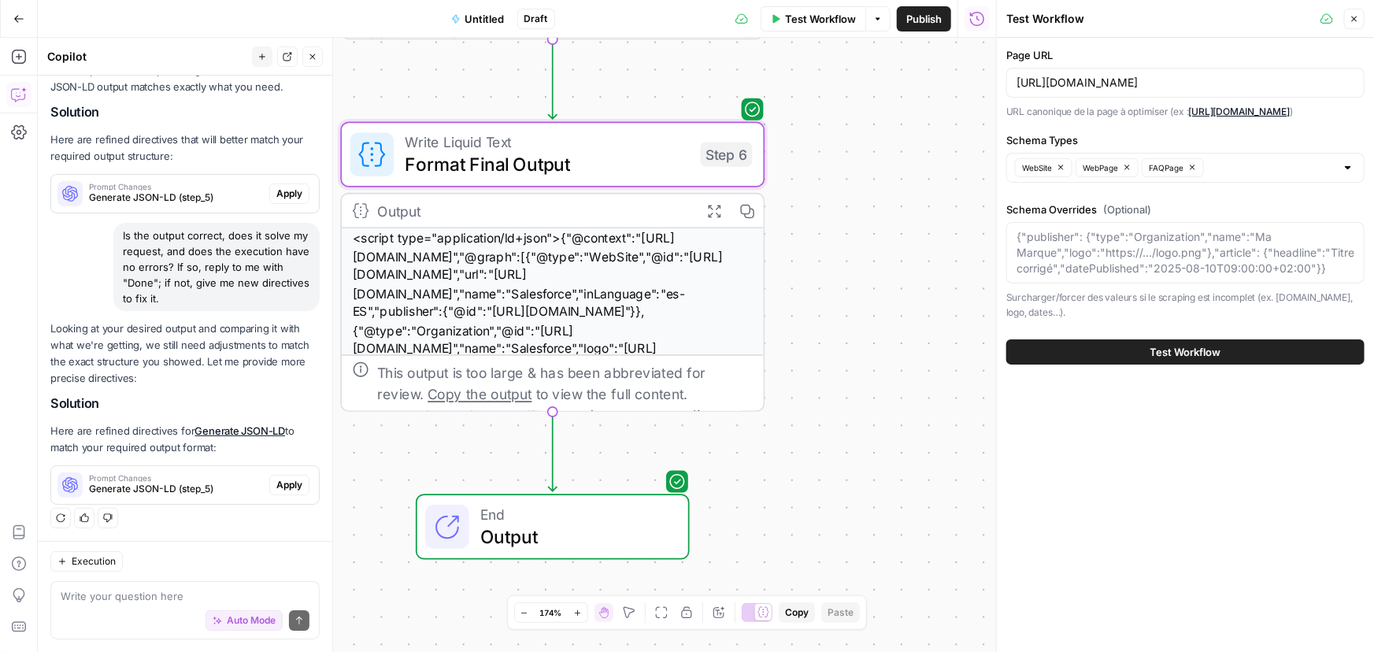
click at [1198, 357] on span "Test Workflow" at bounding box center [1185, 352] width 71 height 16
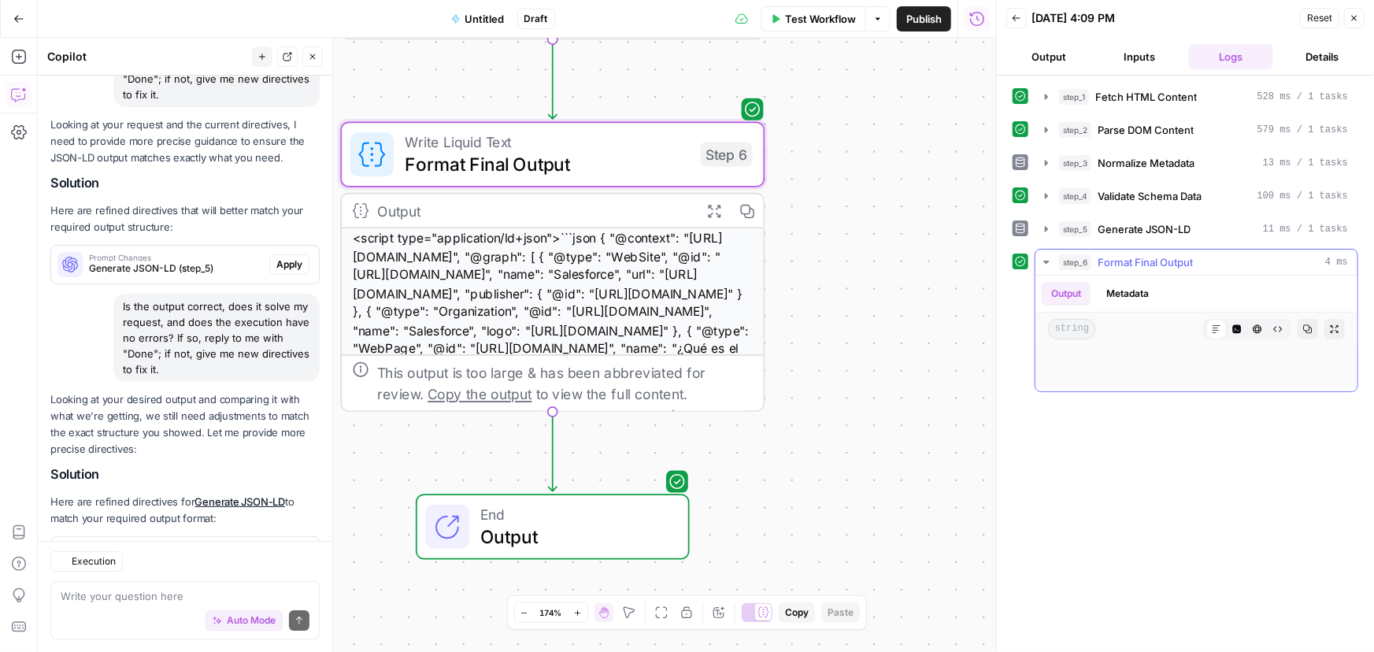
scroll to position [2739, 0]
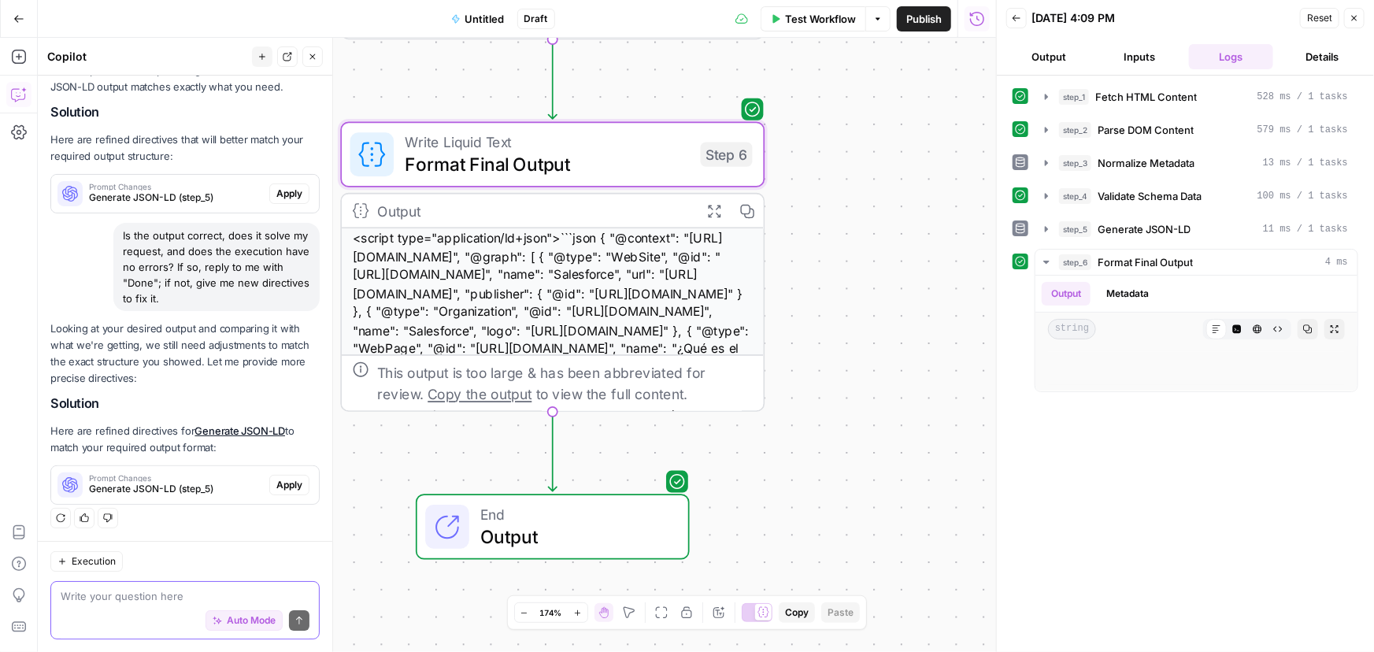
click at [236, 620] on span "Auto Mode" at bounding box center [251, 620] width 49 height 14
click at [182, 597] on textarea at bounding box center [185, 596] width 249 height 16
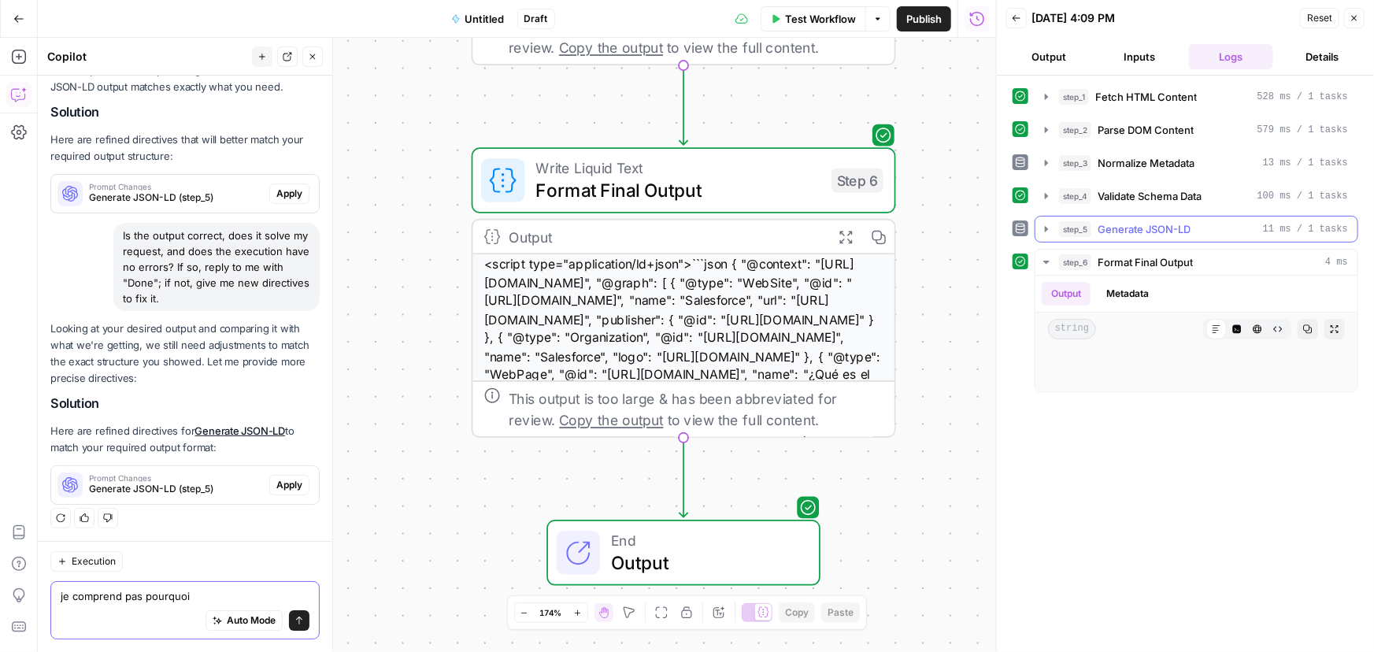
type textarea "je comprend pas pourquoi"
click at [1040, 223] on icon "button" at bounding box center [1046, 229] width 13 height 13
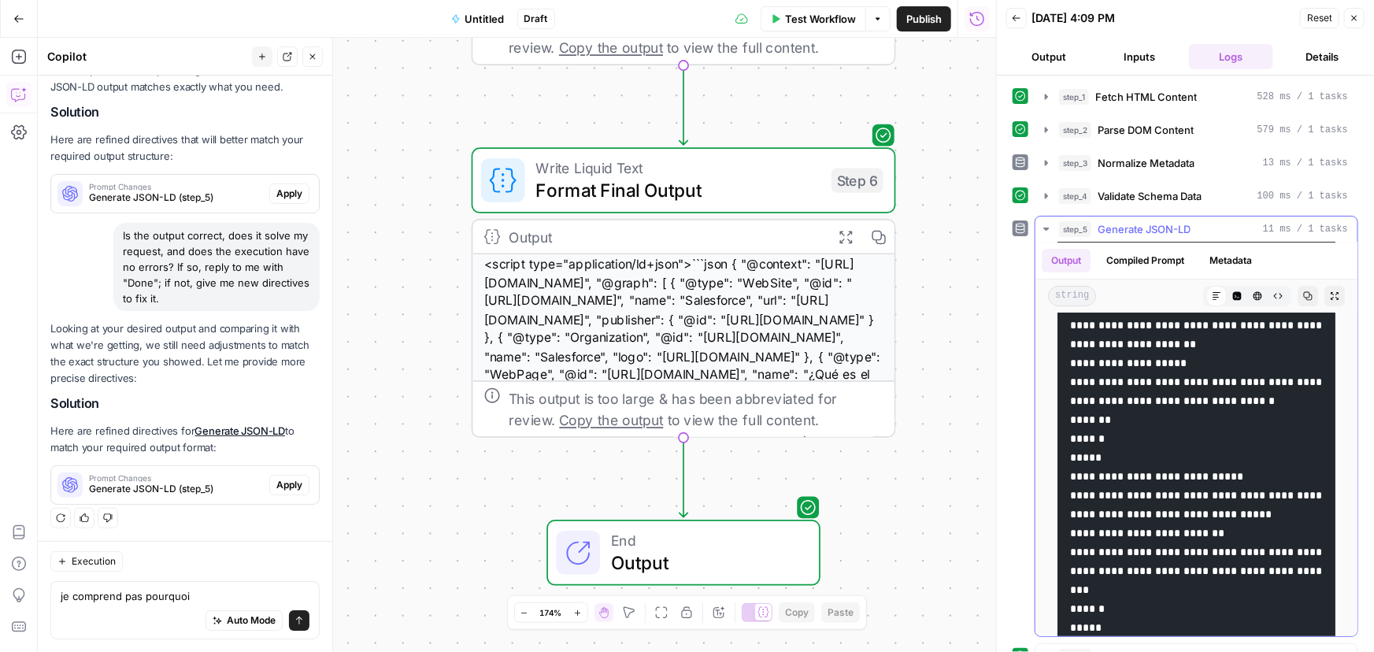
scroll to position [429, 0]
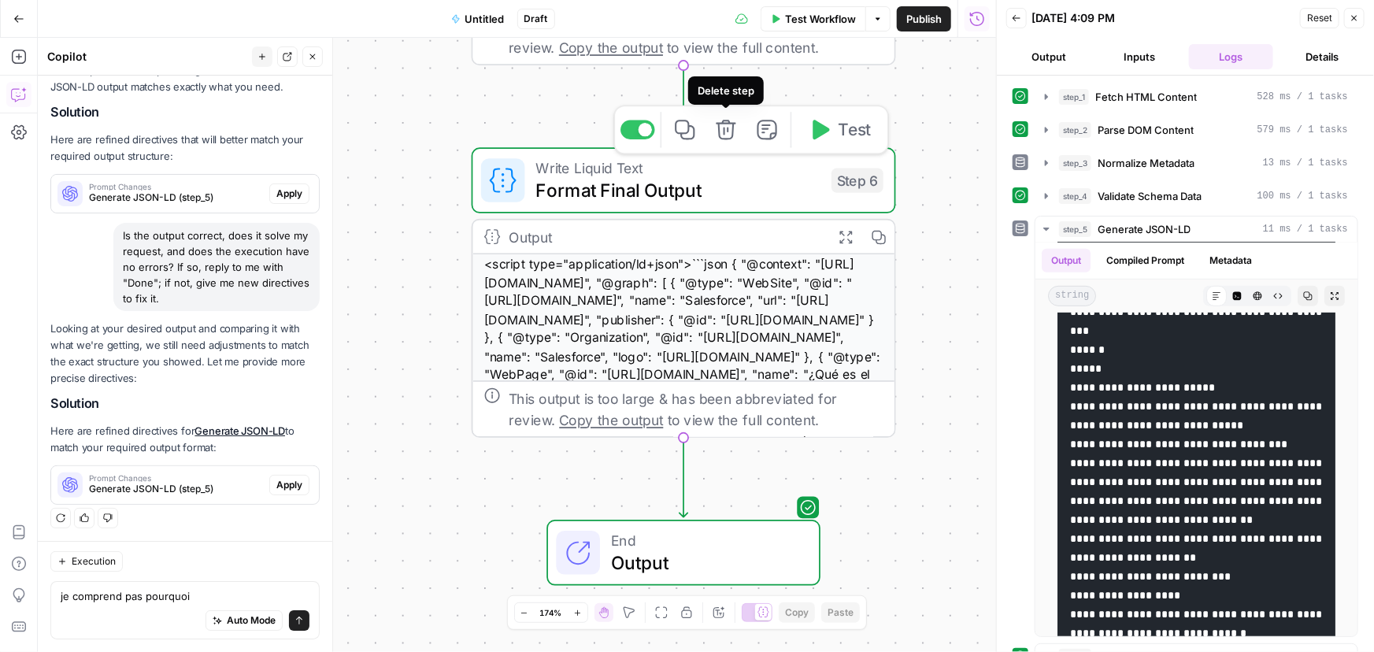
click at [732, 190] on span "Format Final Output" at bounding box center [677, 190] width 285 height 28
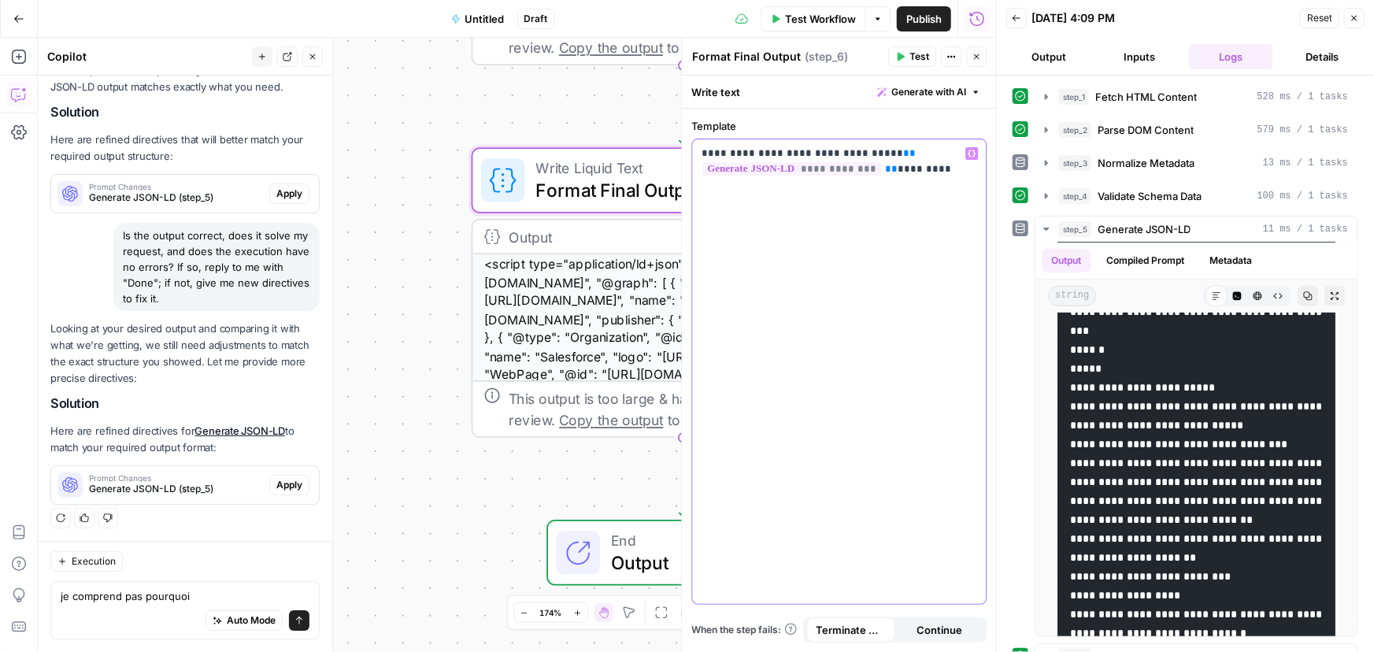
click at [827, 153] on p "**********" at bounding box center [838, 161] width 275 height 31
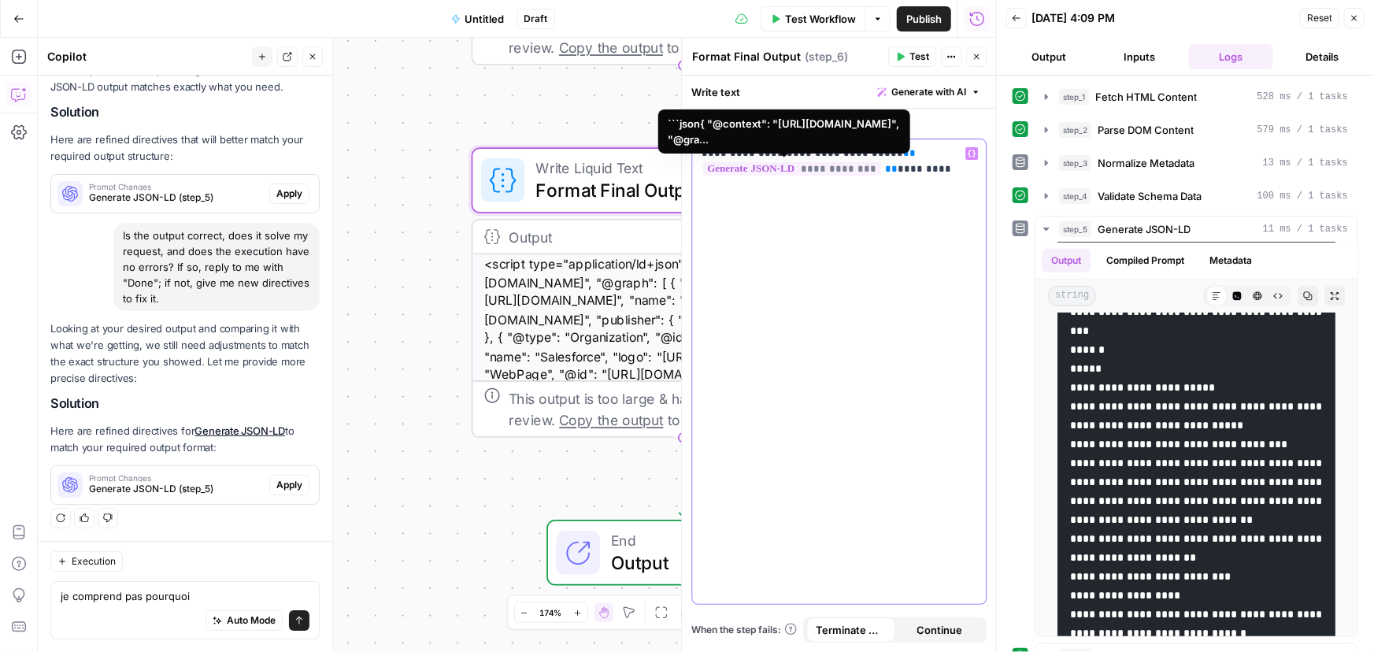
click at [819, 168] on span "**********" at bounding box center [791, 168] width 179 height 13
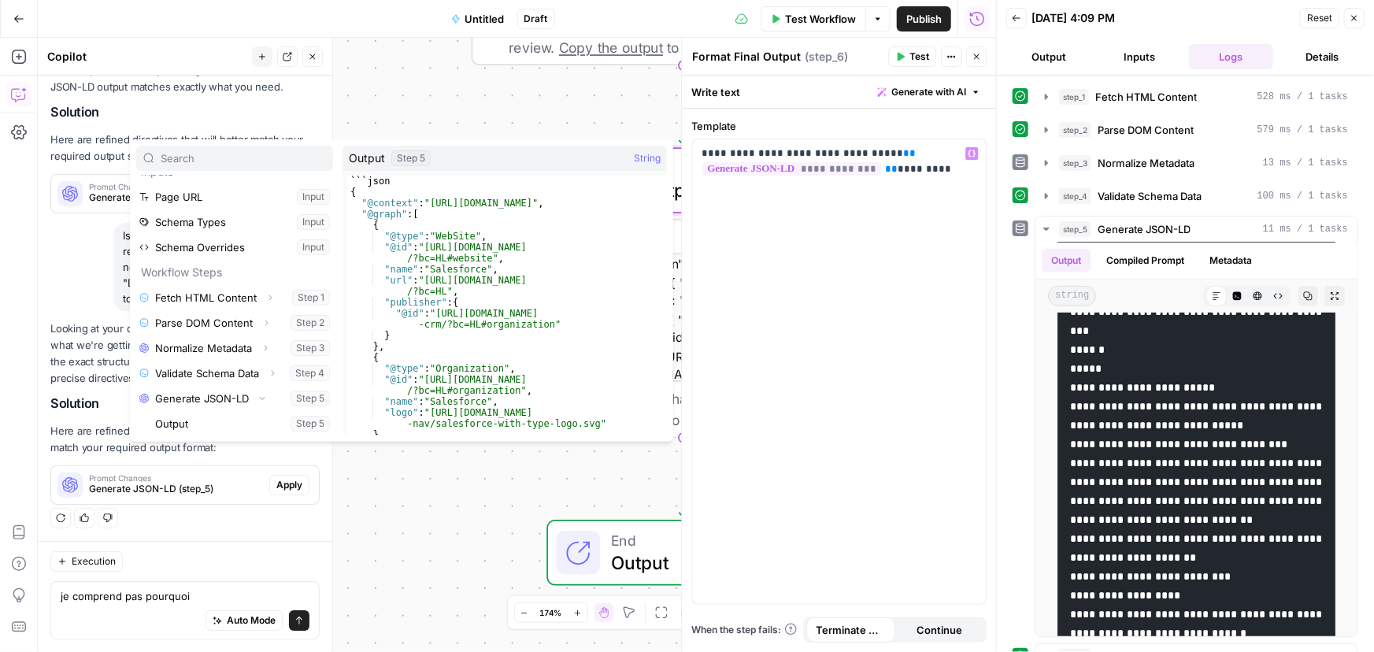
type textarea "*******"
drag, startPoint x: 433, startPoint y: 179, endPoint x: 263, endPoint y: 182, distance: 170.1
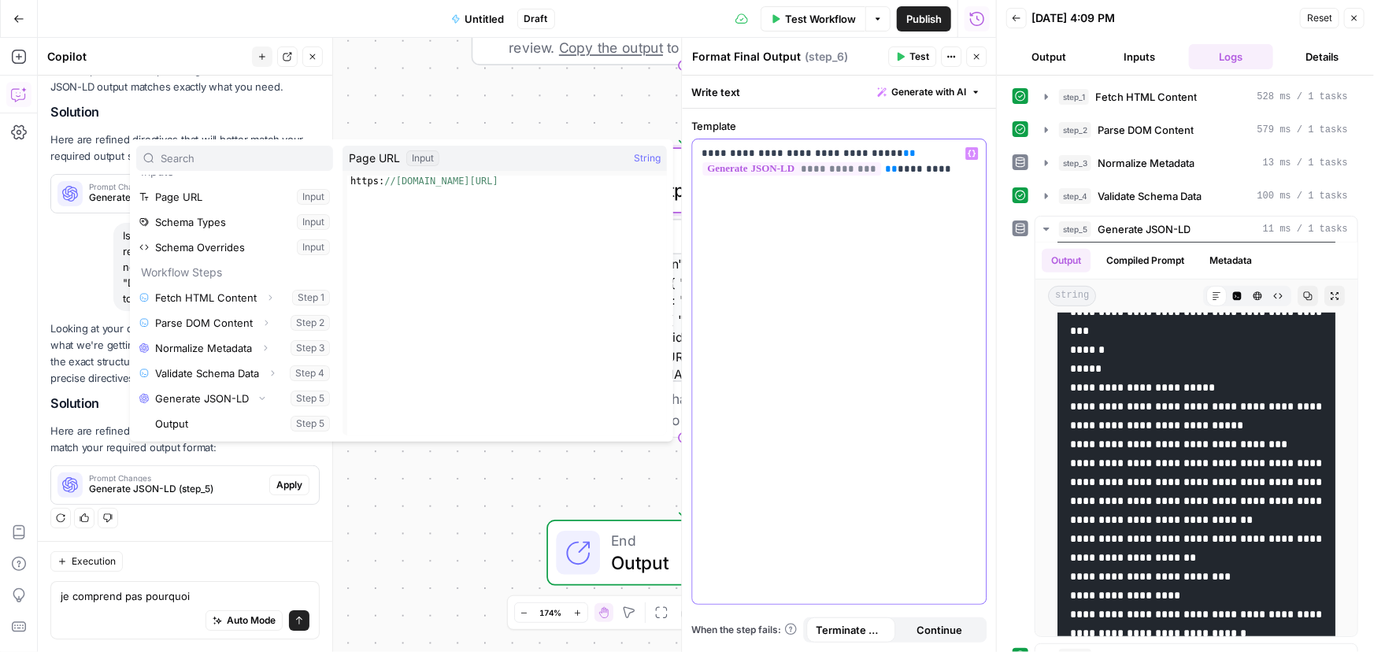
click at [830, 340] on div "**********" at bounding box center [839, 371] width 294 height 464
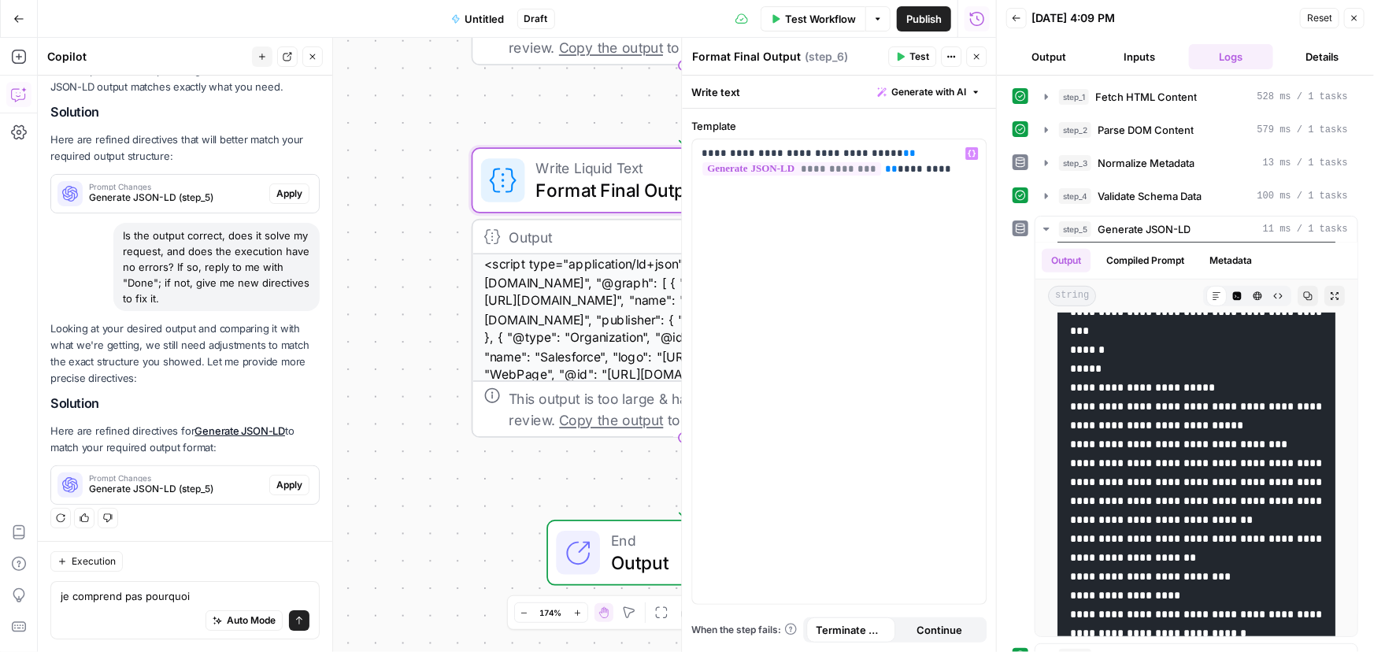
click at [971, 57] on icon "button" at bounding box center [975, 56] width 9 height 9
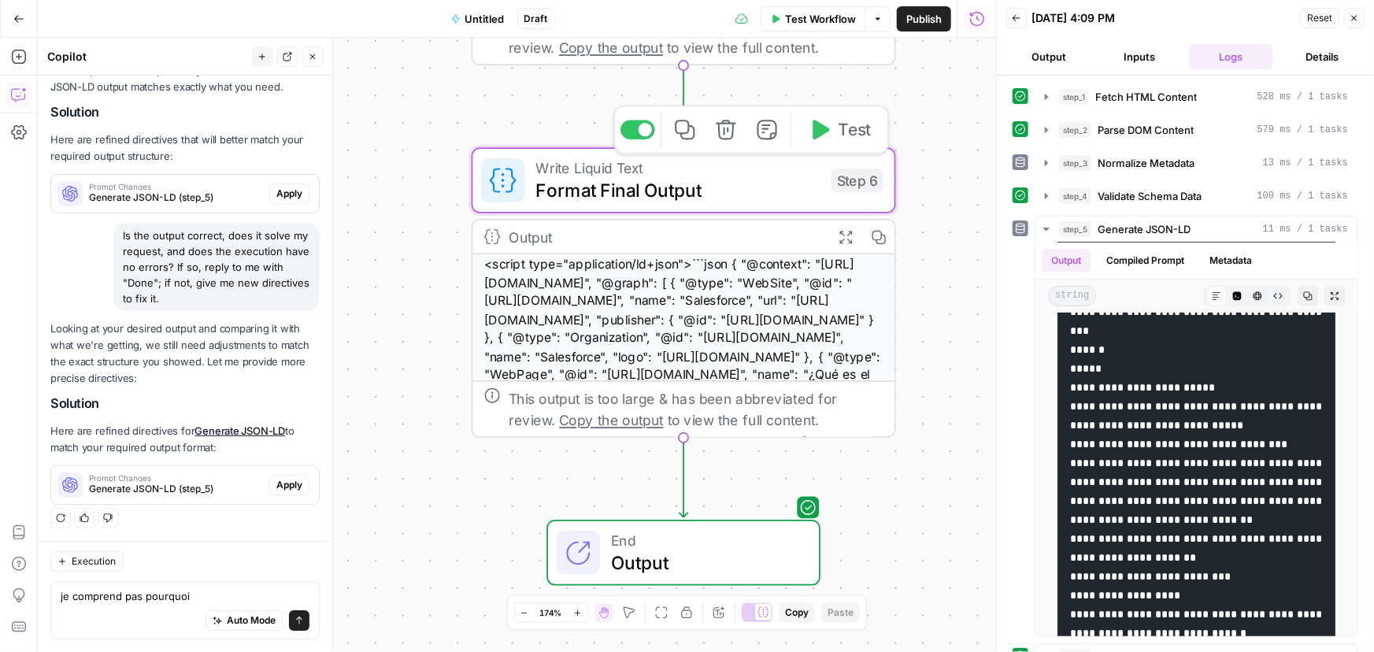
click at [726, 130] on icon "button" at bounding box center [726, 130] width 20 height 20
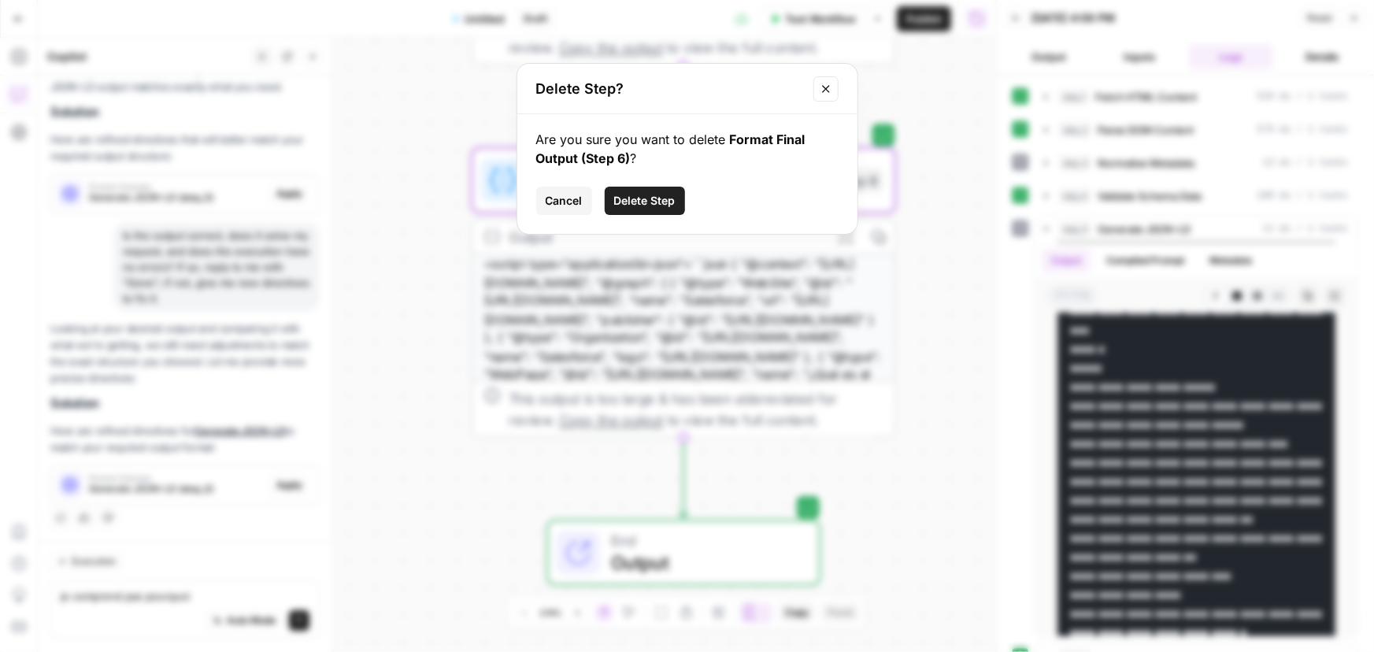
click at [636, 196] on span "Delete Step" at bounding box center [644, 201] width 61 height 16
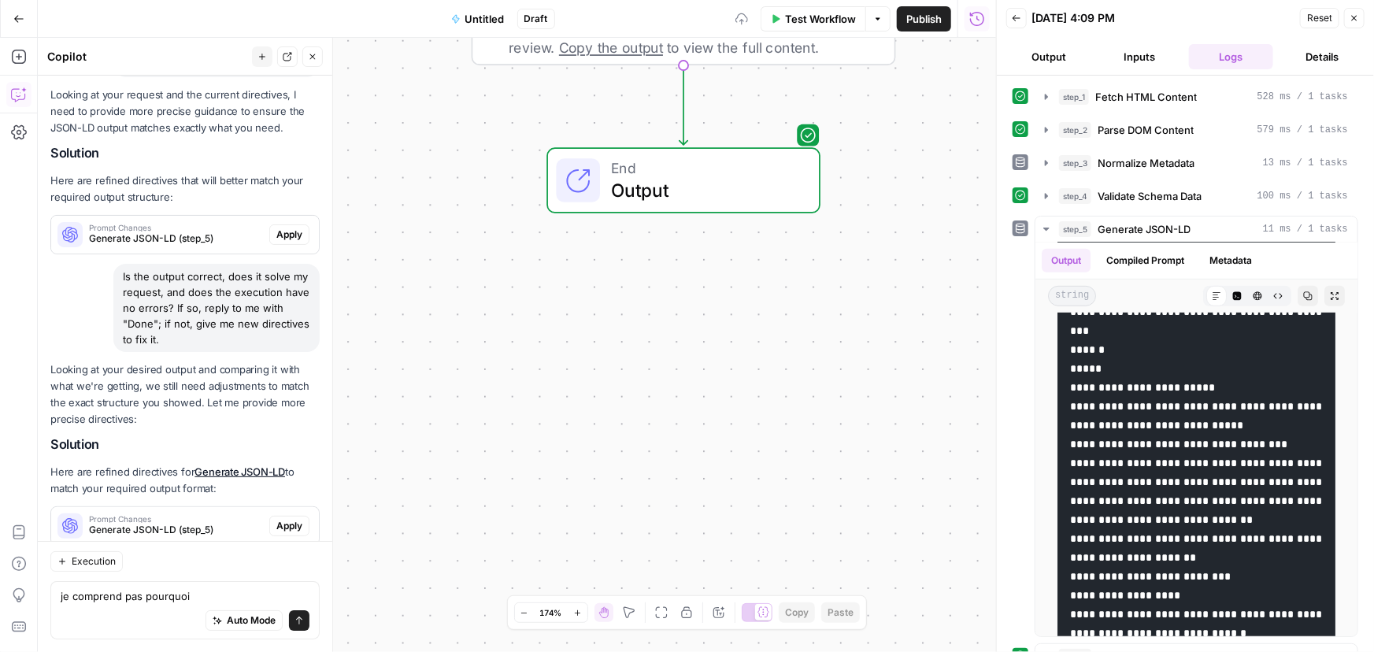
scroll to position [2779, 0]
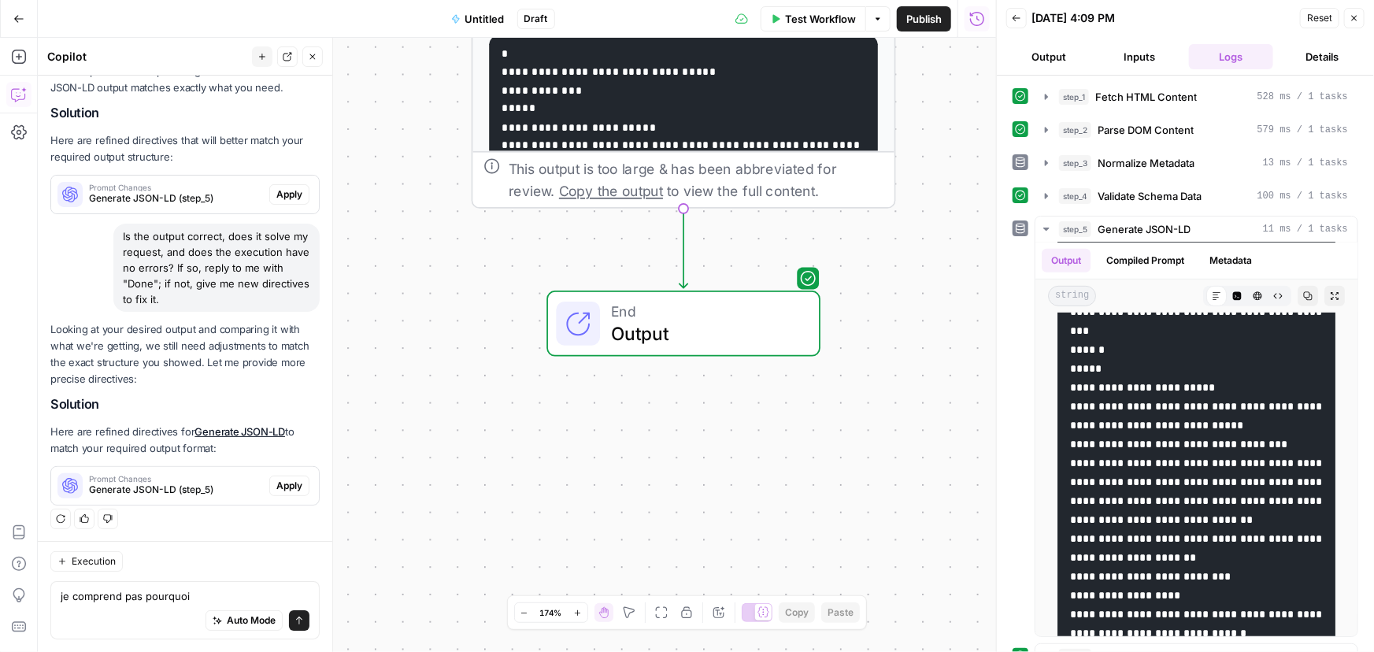
click at [820, 20] on span "Test Workflow" at bounding box center [820, 19] width 71 height 16
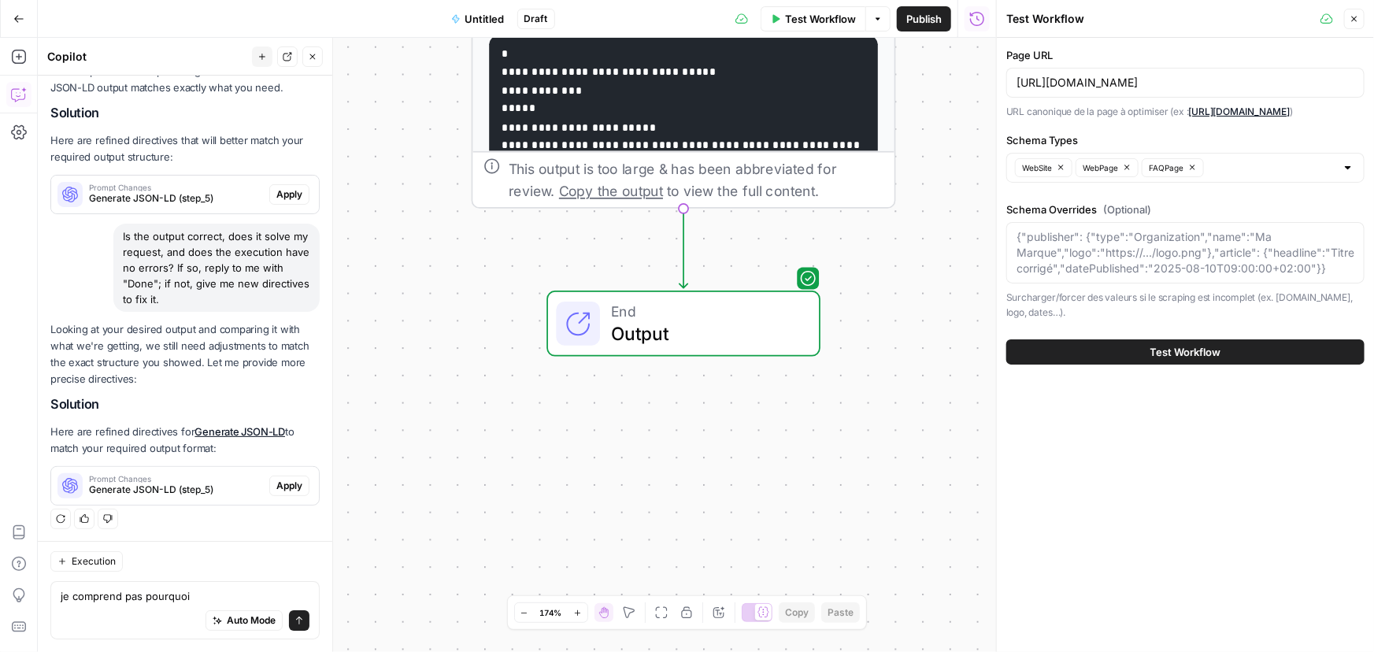
click at [1188, 357] on span "Test Workflow" at bounding box center [1185, 352] width 71 height 16
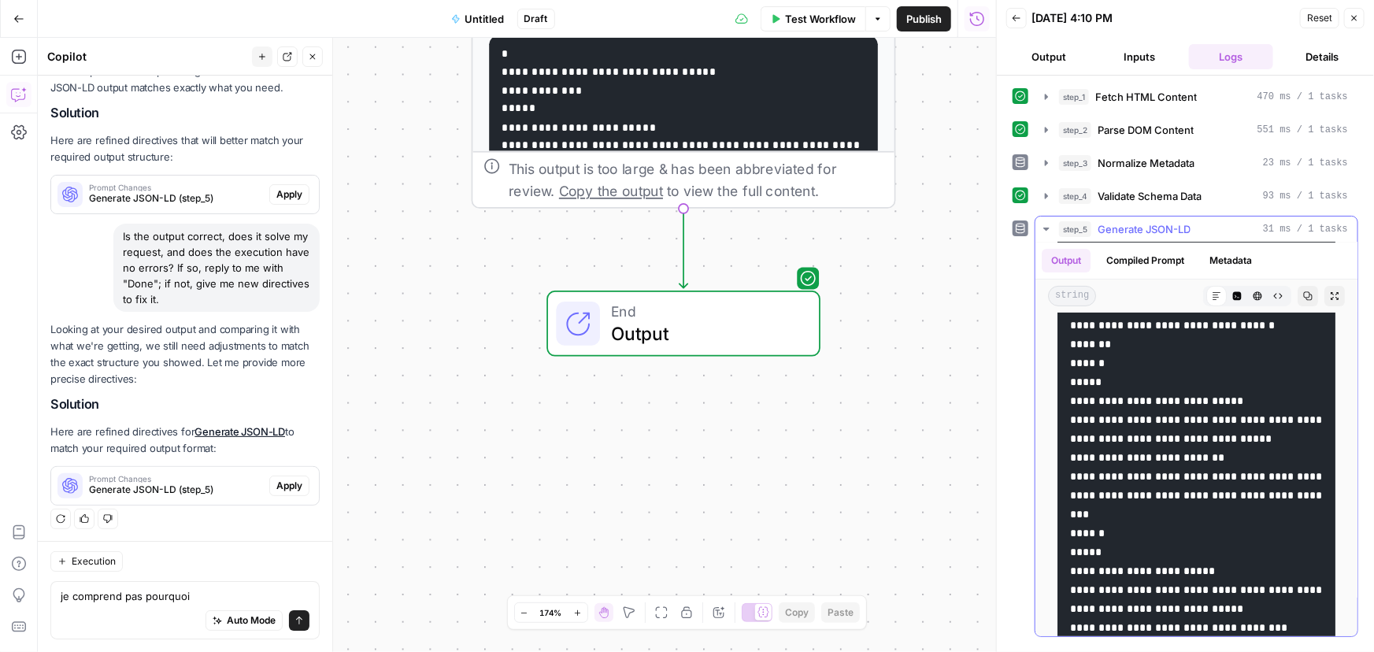
scroll to position [429, 0]
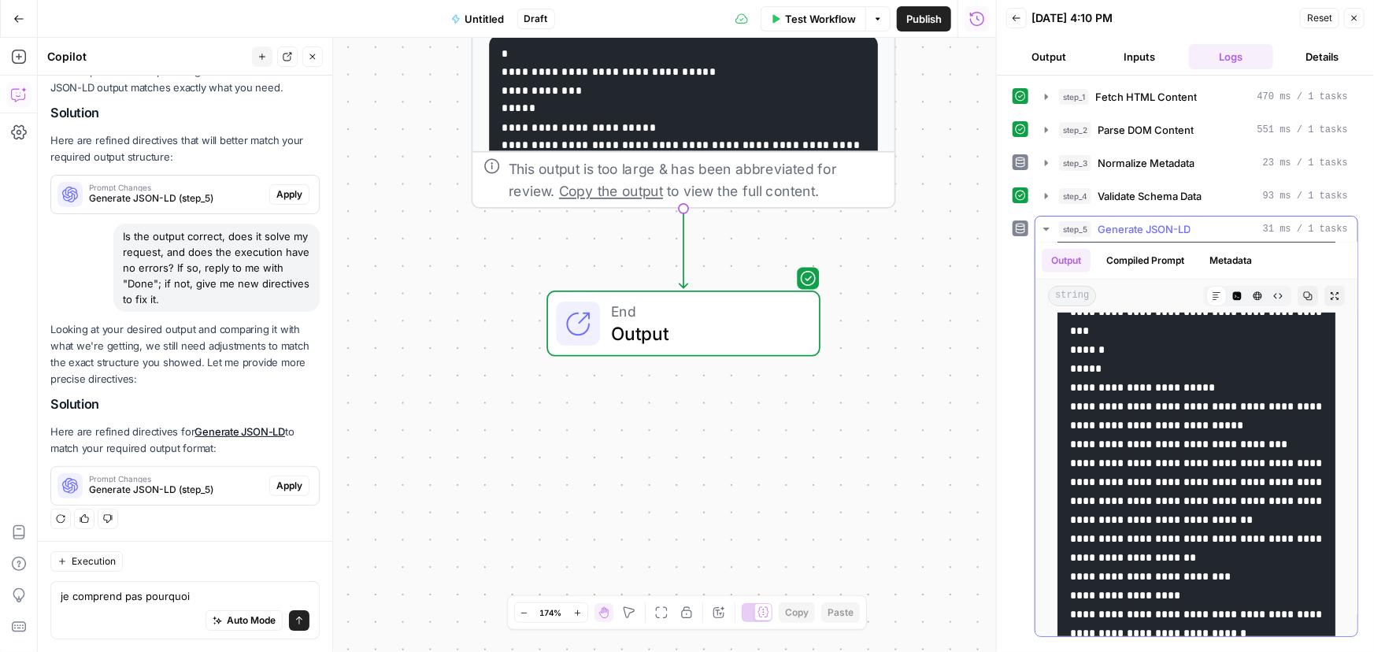
click at [1303, 291] on icon "button" at bounding box center [1307, 295] width 9 height 9
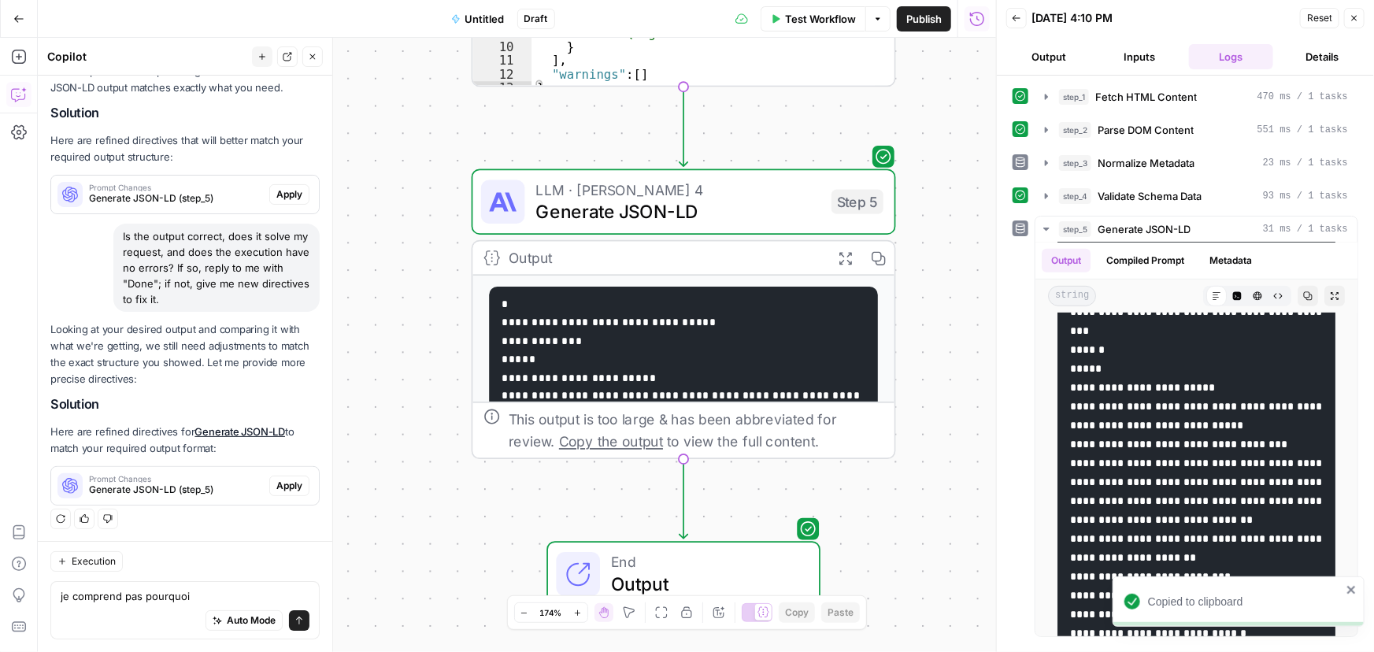
click at [776, 223] on span "Generate JSON-LD" at bounding box center [677, 212] width 285 height 28
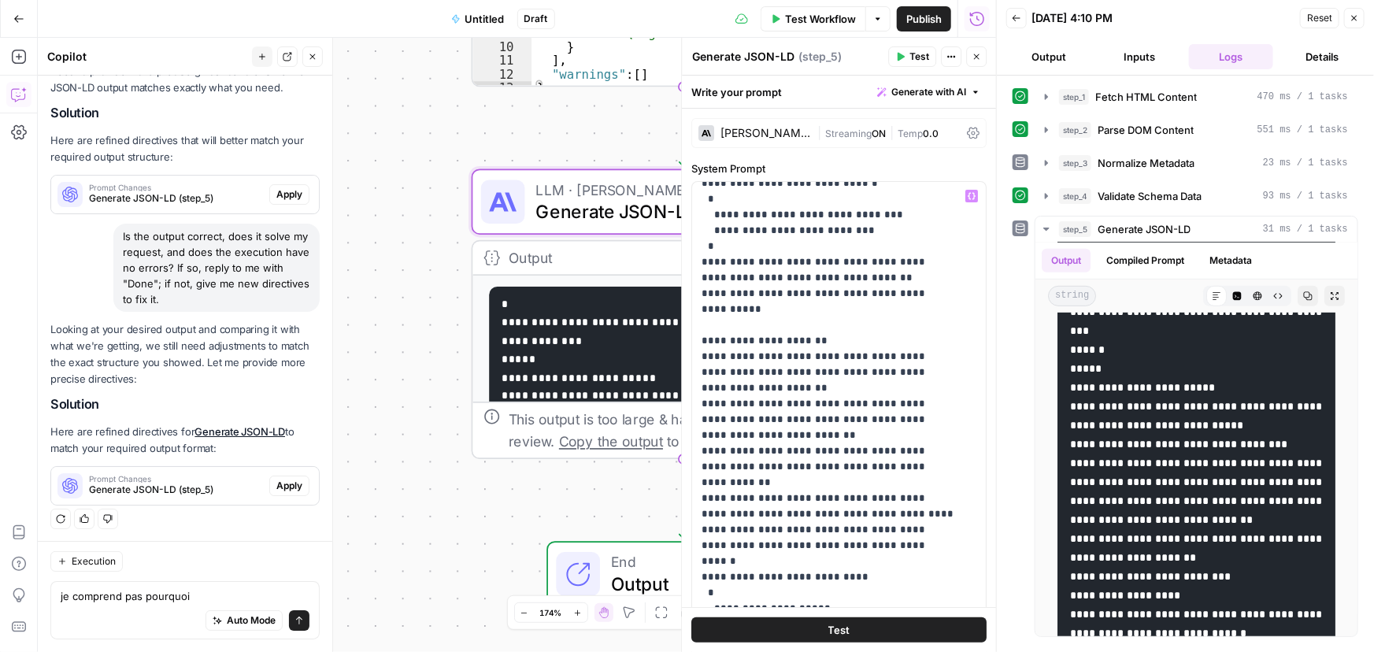
scroll to position [1040, 0]
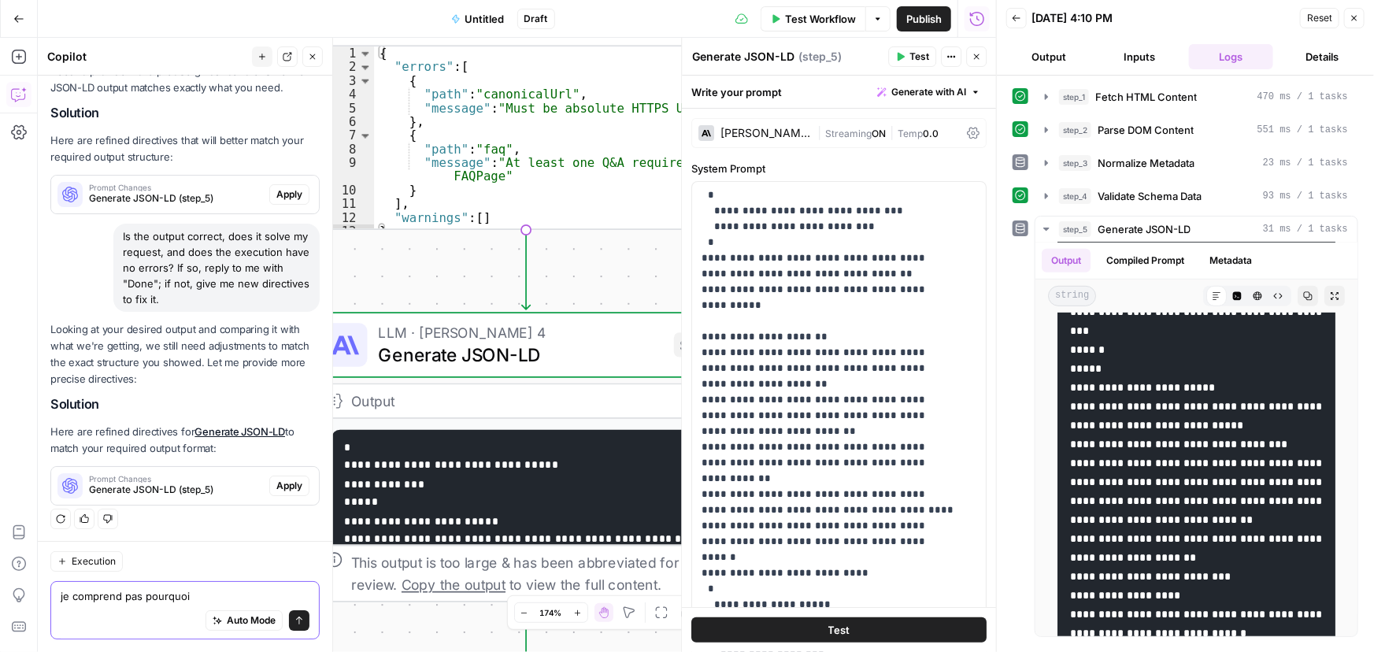
drag, startPoint x: 220, startPoint y: 590, endPoint x: 0, endPoint y: 623, distance: 222.9
click at [0, 623] on body "Haskn New Home Browse Your Data Usage Settings Recent [PERSON_NAME] & [PERSON_N…" at bounding box center [687, 326] width 1374 height 652
paste textarea "```json"
type textarea "Enleve en step_5 en début "```json" et "```" à la fin"
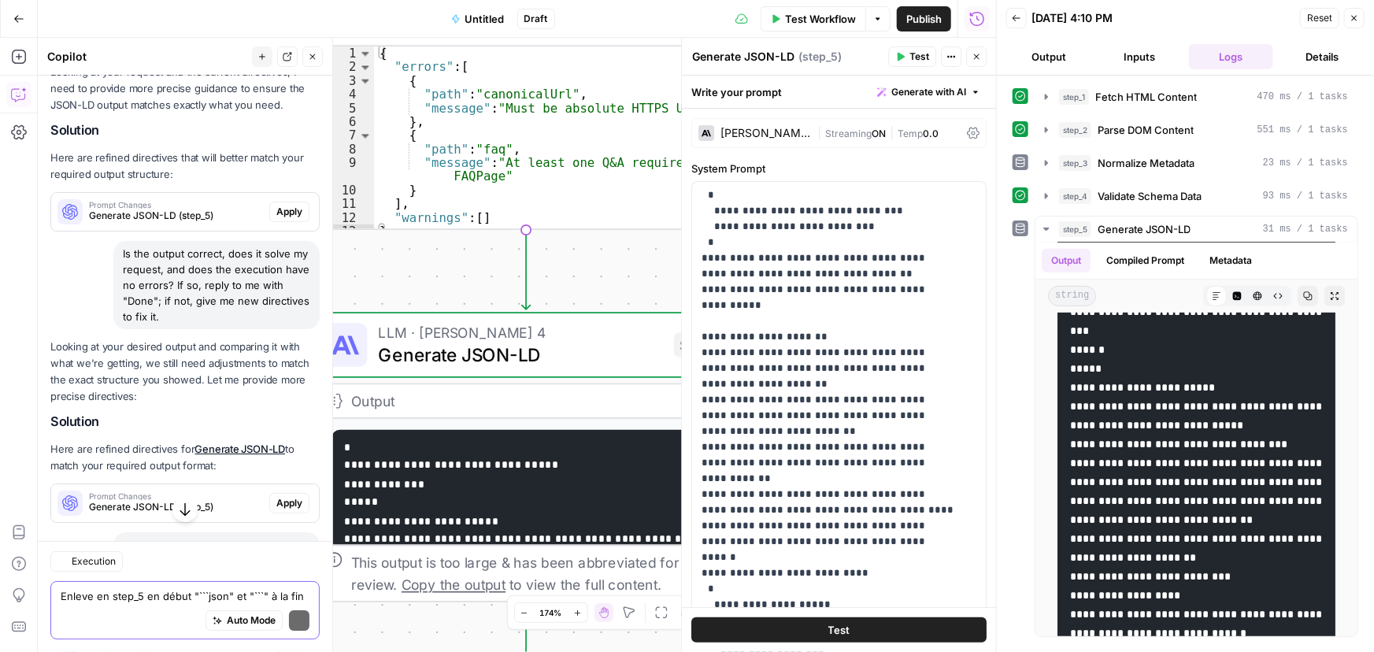
scroll to position [2836, 0]
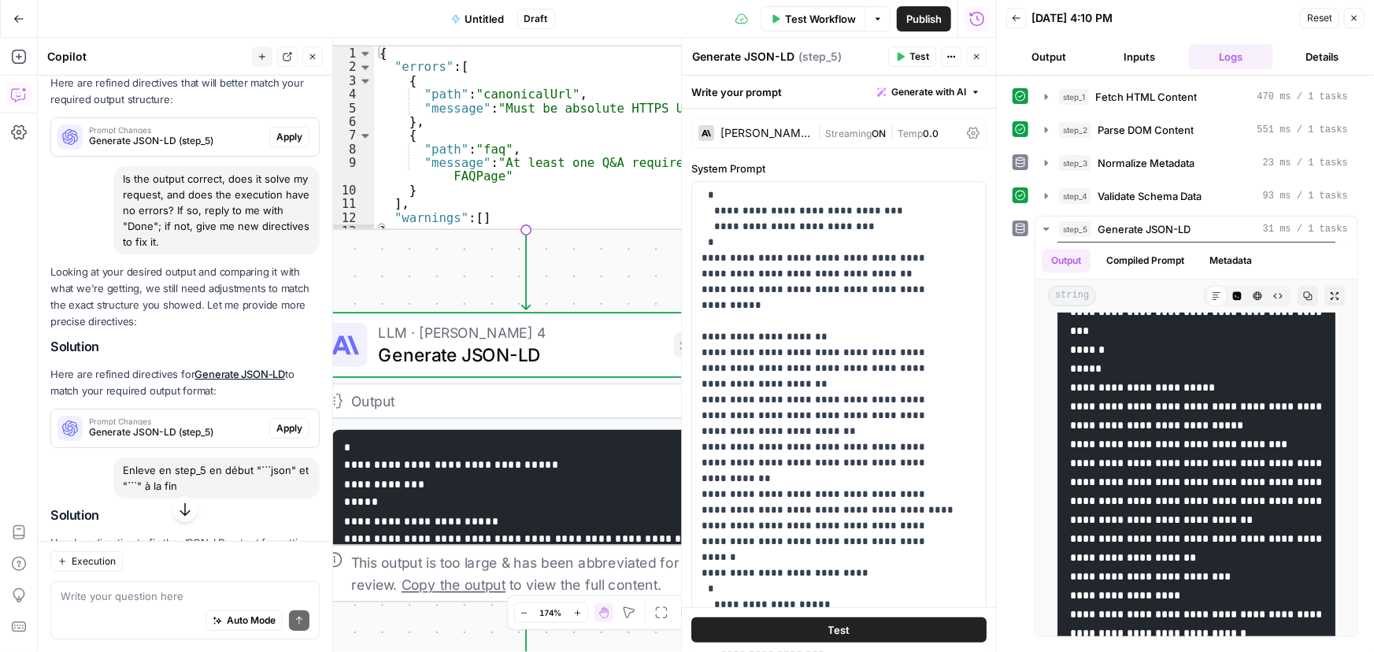
click at [179, 507] on icon "button" at bounding box center [185, 509] width 16 height 16
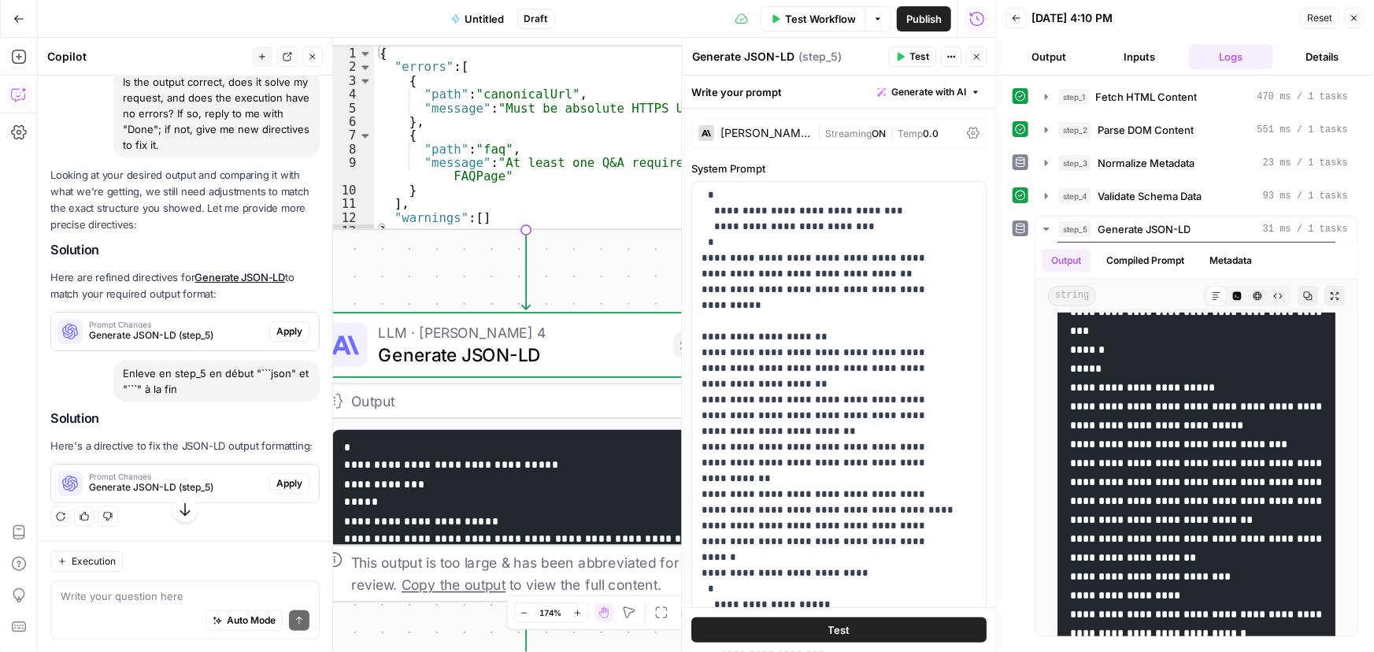
scroll to position [2947, 0]
click at [276, 480] on span "Apply" at bounding box center [289, 483] width 26 height 14
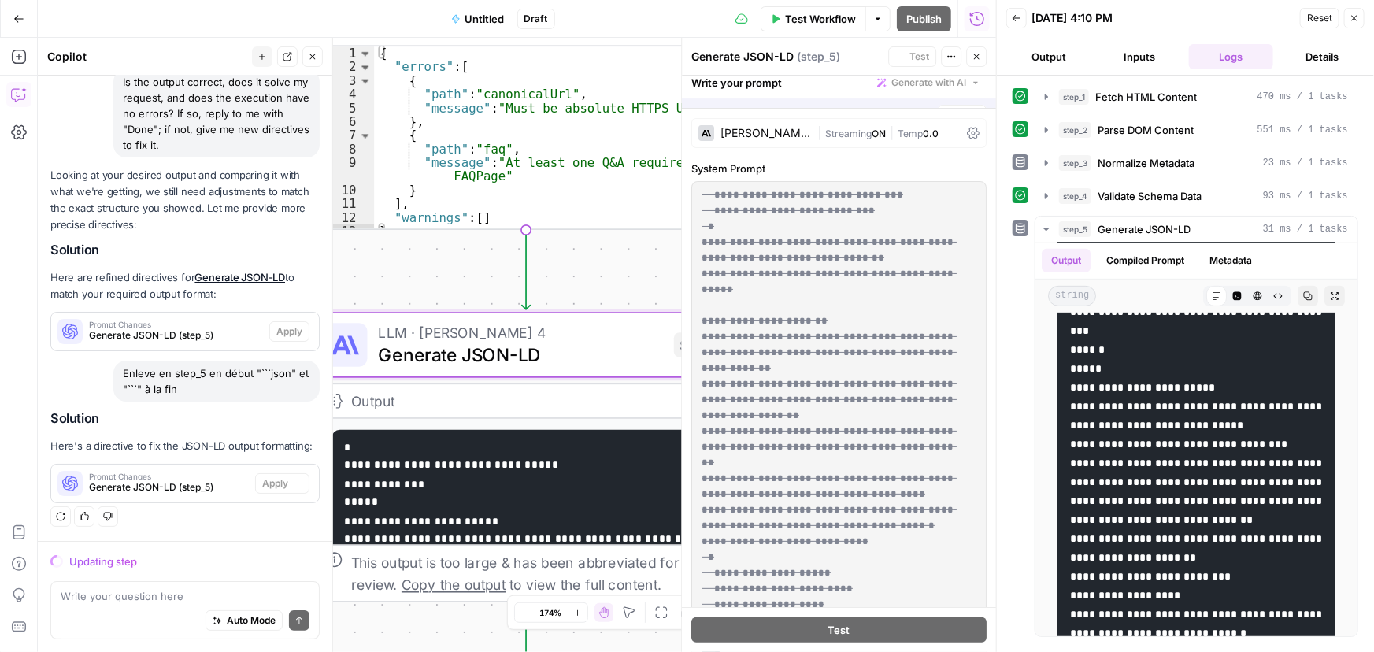
scroll to position [0, 0]
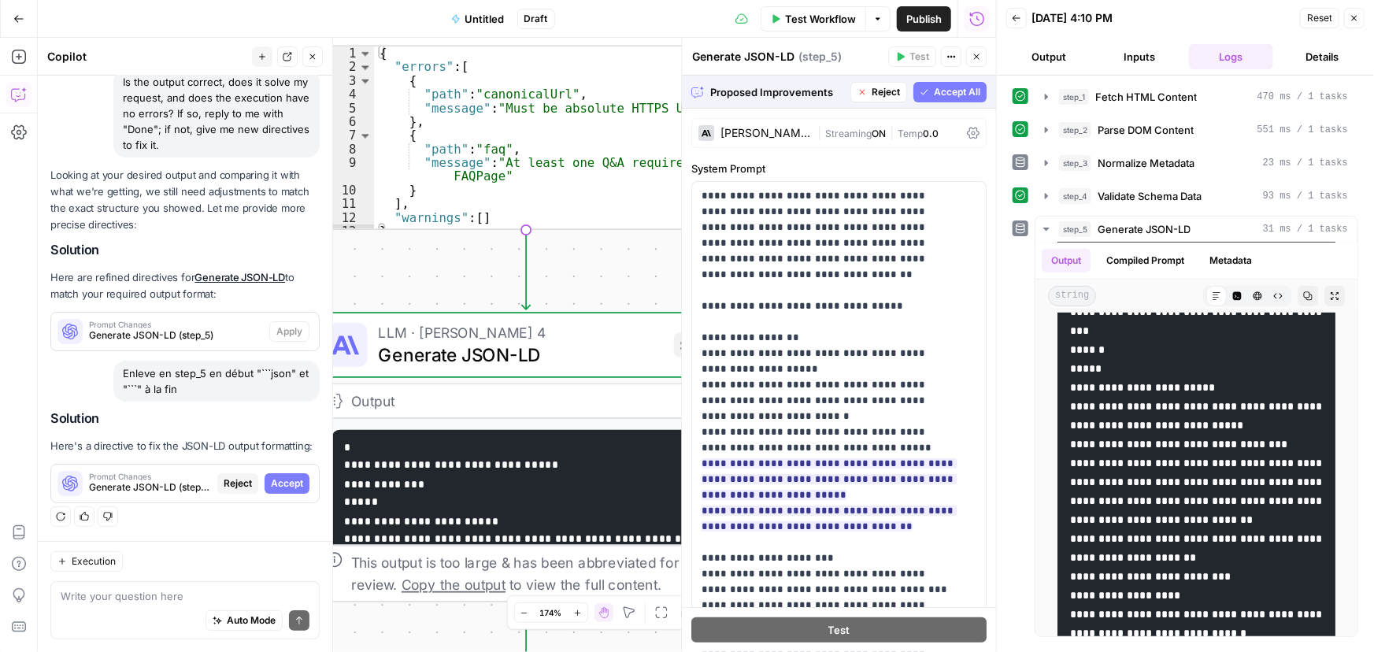
click at [957, 92] on span "Accept All" at bounding box center [957, 92] width 46 height 14
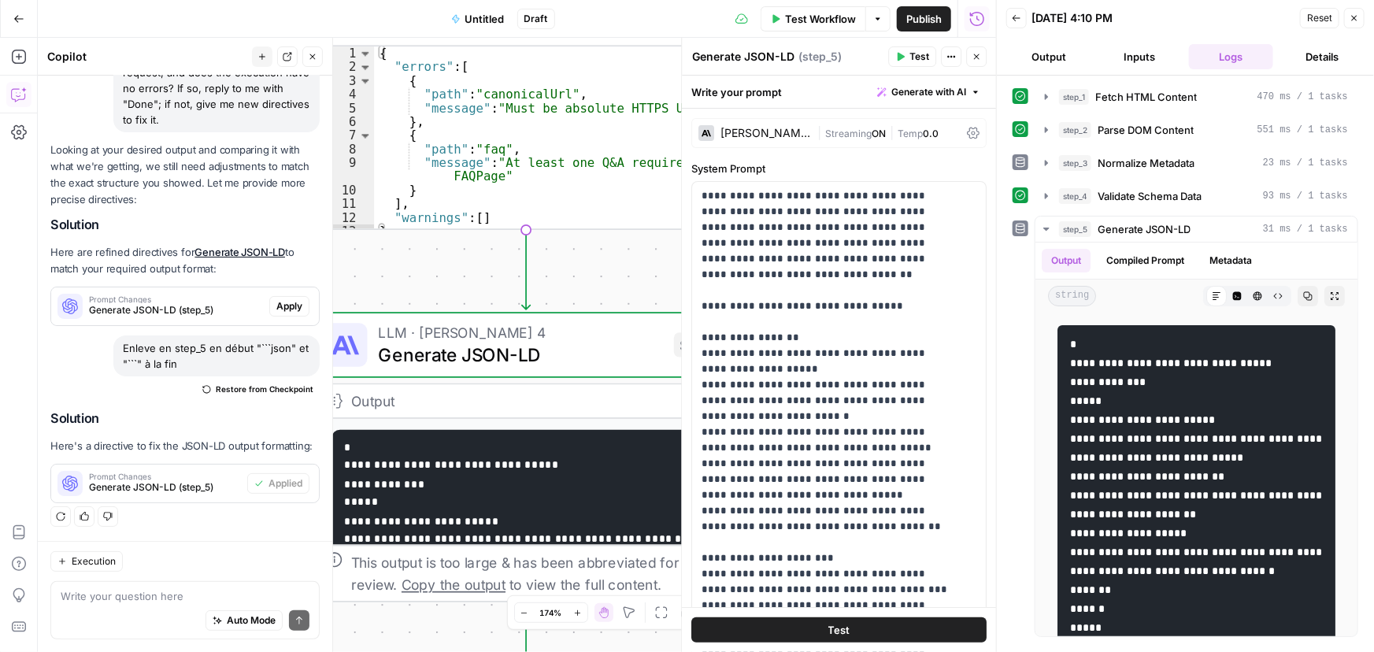
click at [913, 65] on button "Test" at bounding box center [912, 56] width 48 height 20
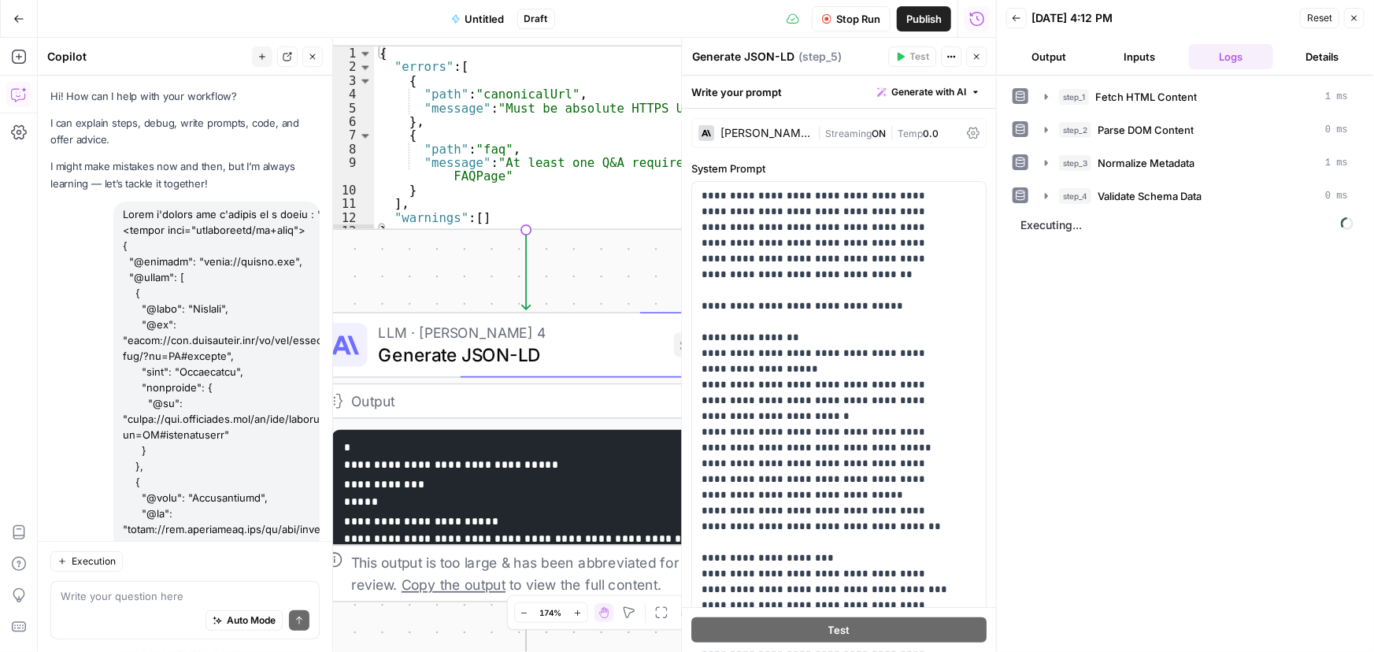
scroll to position [2972, 0]
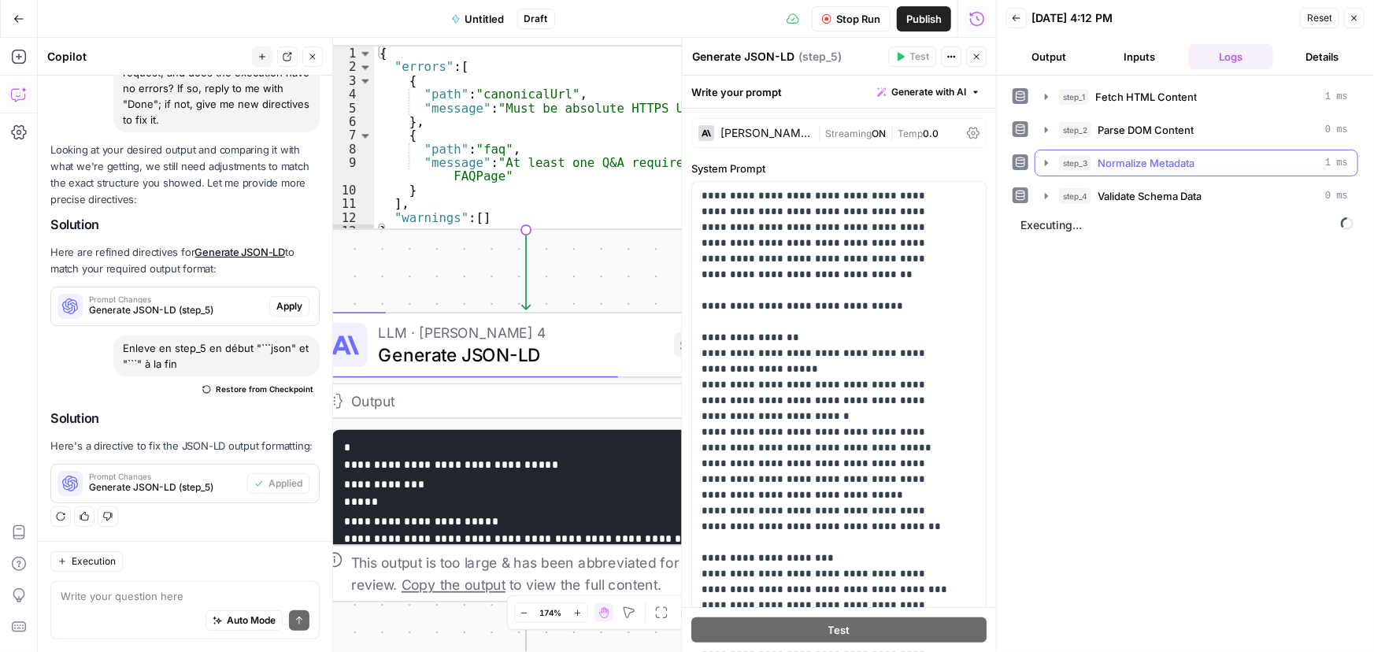
click at [1048, 157] on icon "button" at bounding box center [1046, 163] width 13 height 13
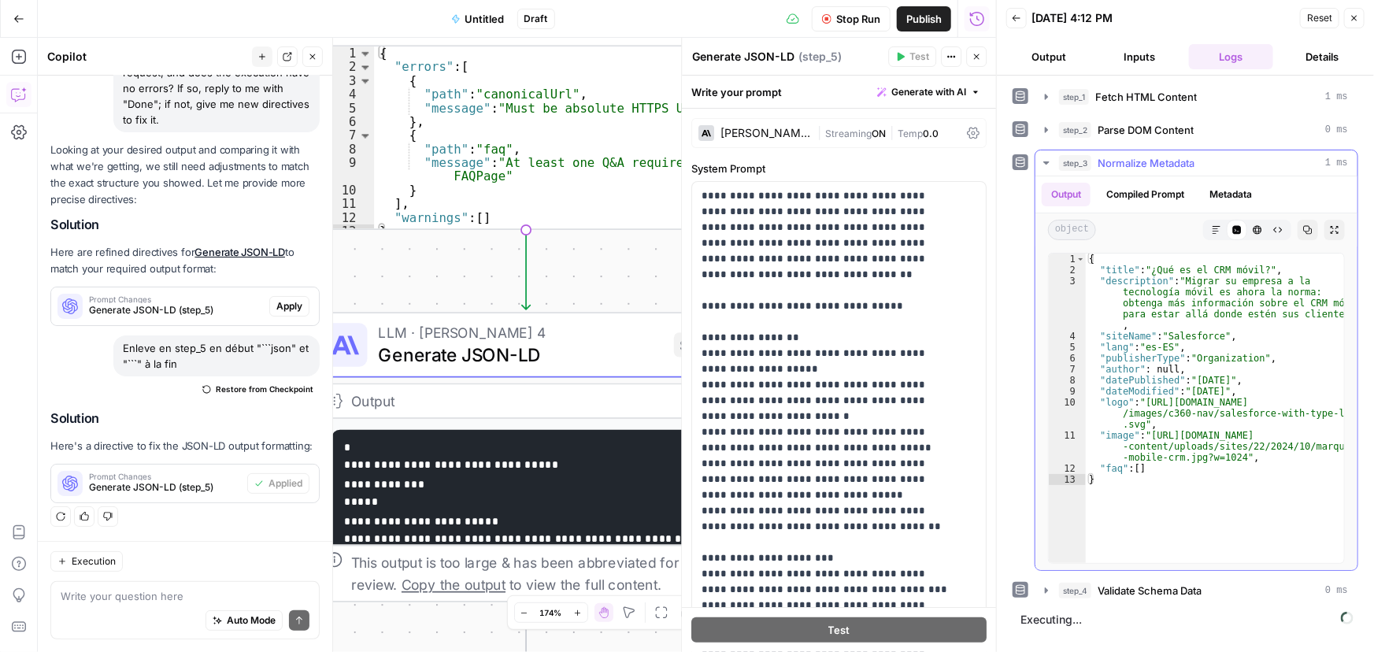
click at [1048, 157] on icon "button" at bounding box center [1046, 163] width 13 height 13
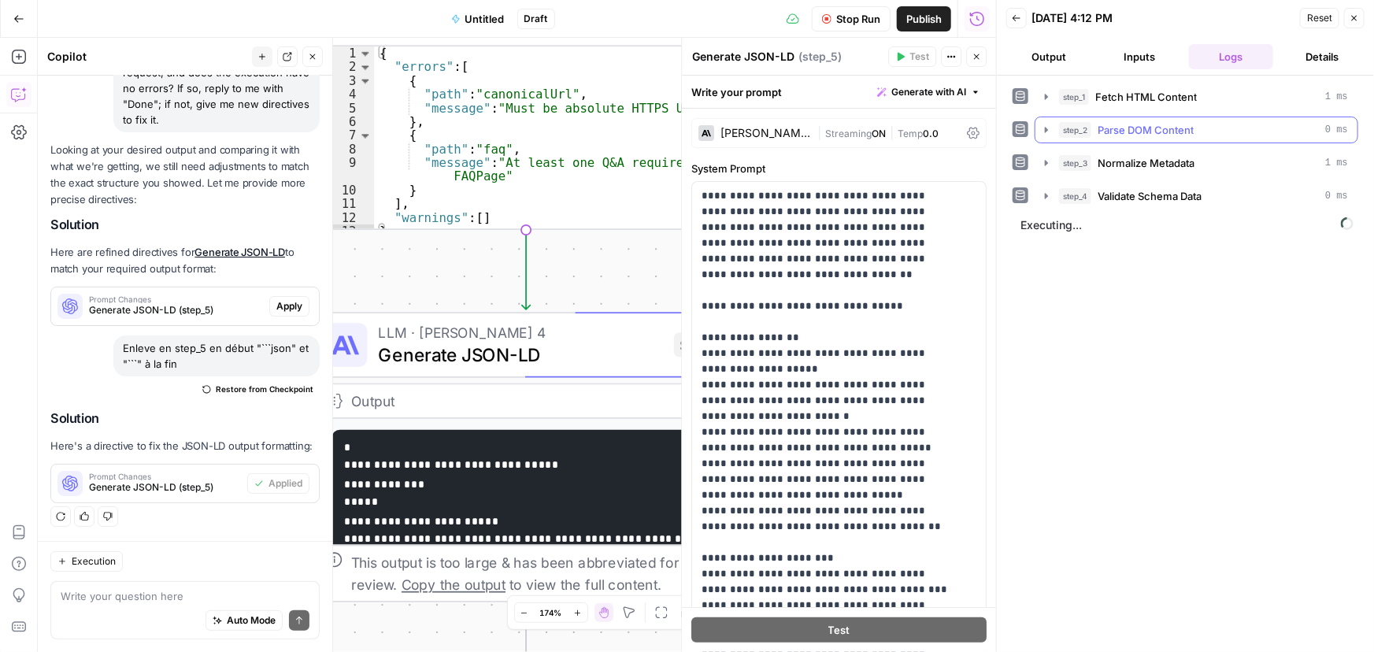
click at [1044, 125] on icon "button" at bounding box center [1046, 130] width 13 height 13
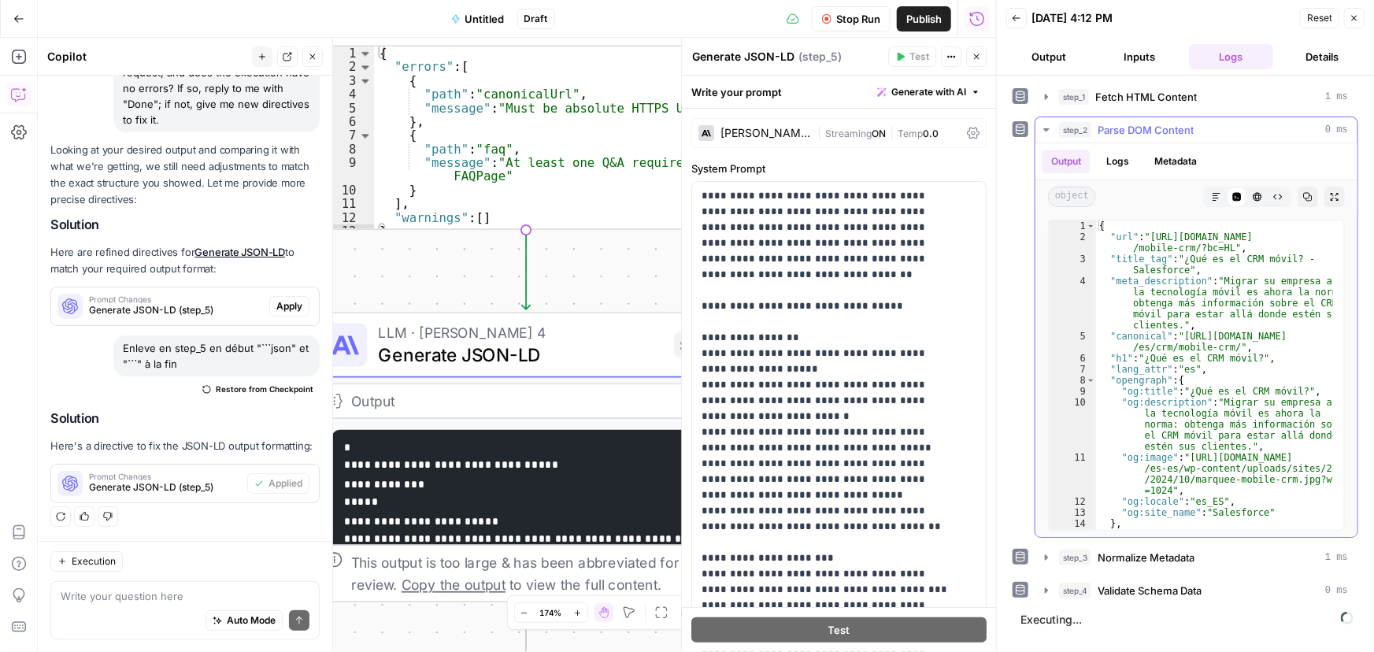
click at [1045, 125] on icon "button" at bounding box center [1046, 130] width 13 height 13
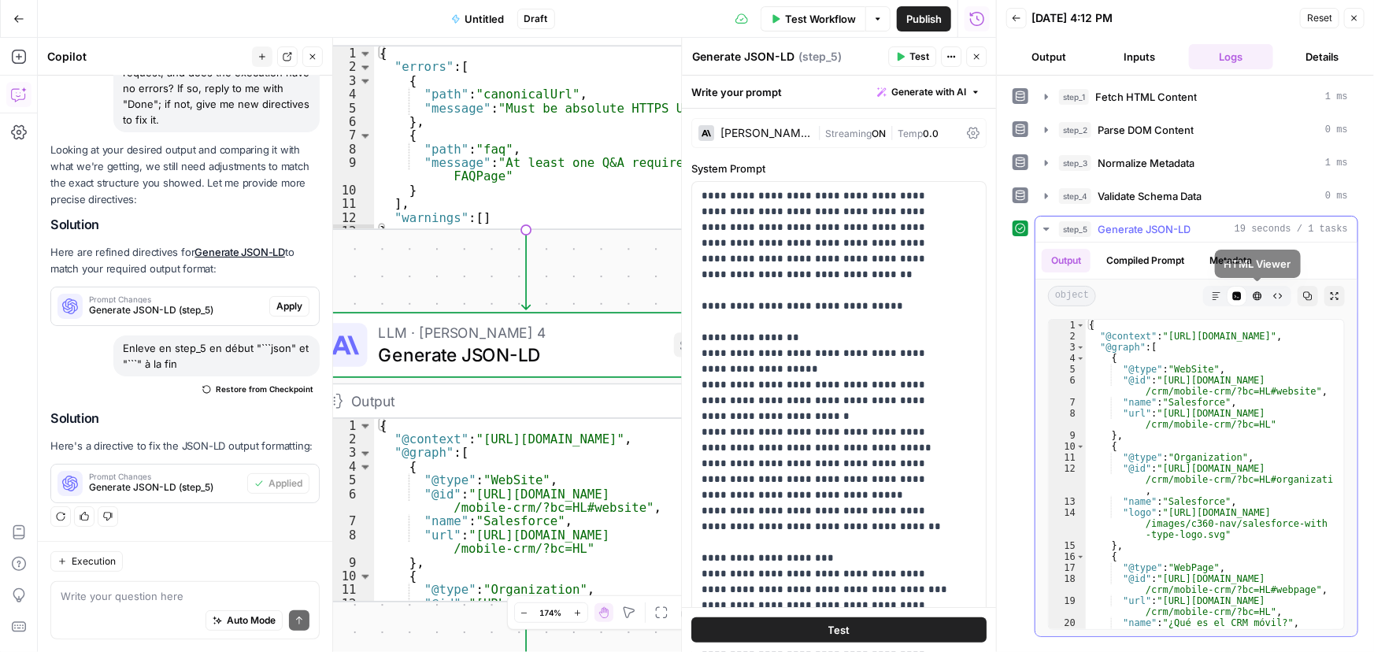
click at [1304, 292] on icon "button" at bounding box center [1308, 296] width 9 height 9
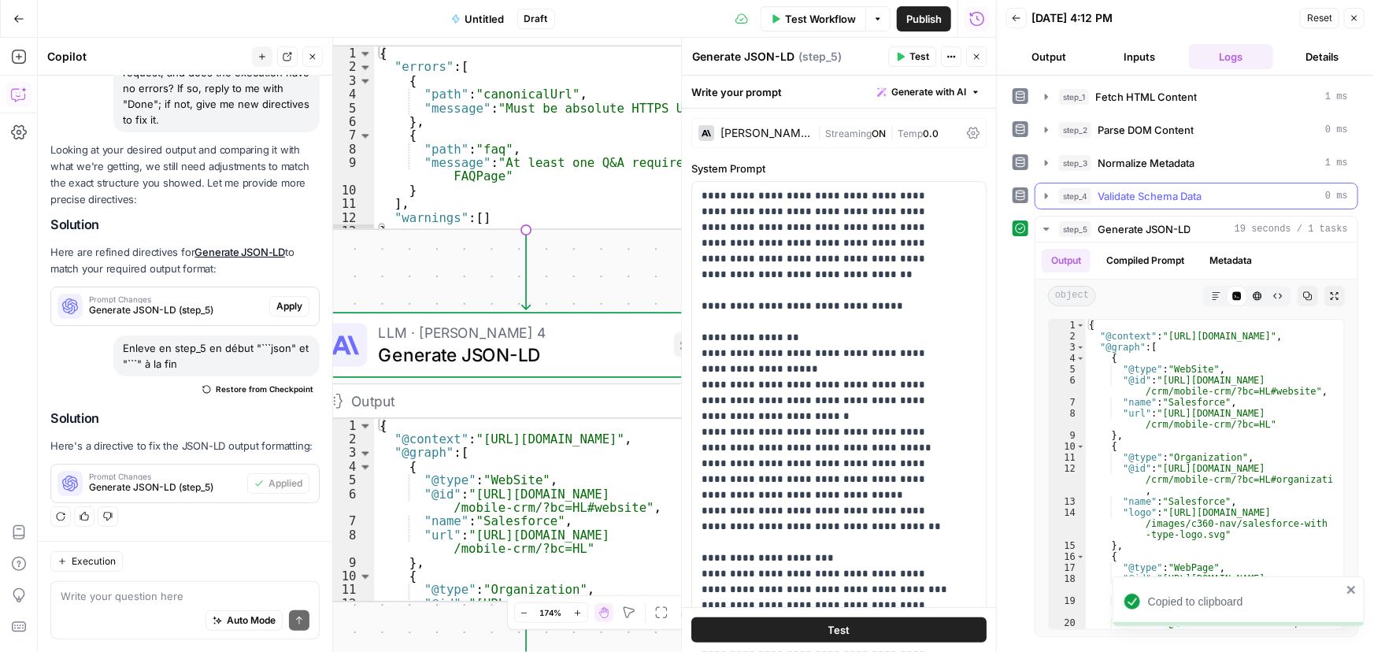
click at [1101, 195] on span "Validate Schema Data" at bounding box center [1149, 196] width 104 height 16
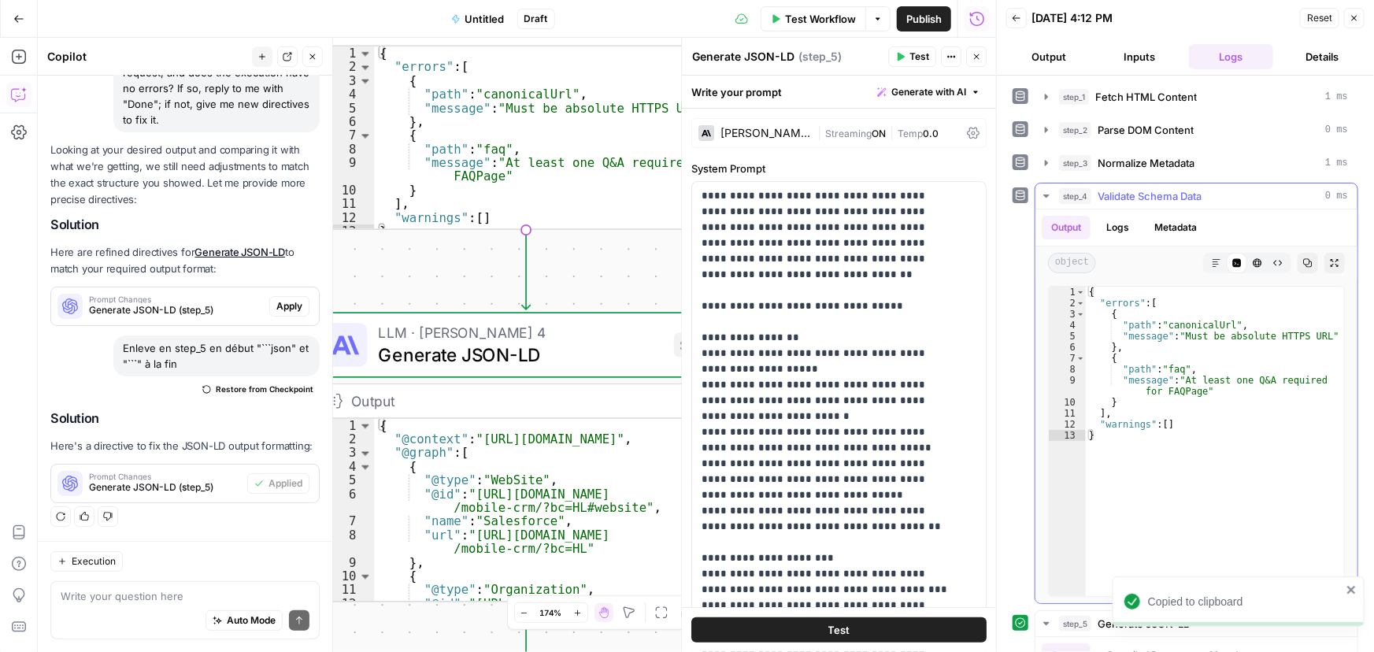
click at [1102, 191] on span "Validate Schema Data" at bounding box center [1149, 196] width 104 height 16
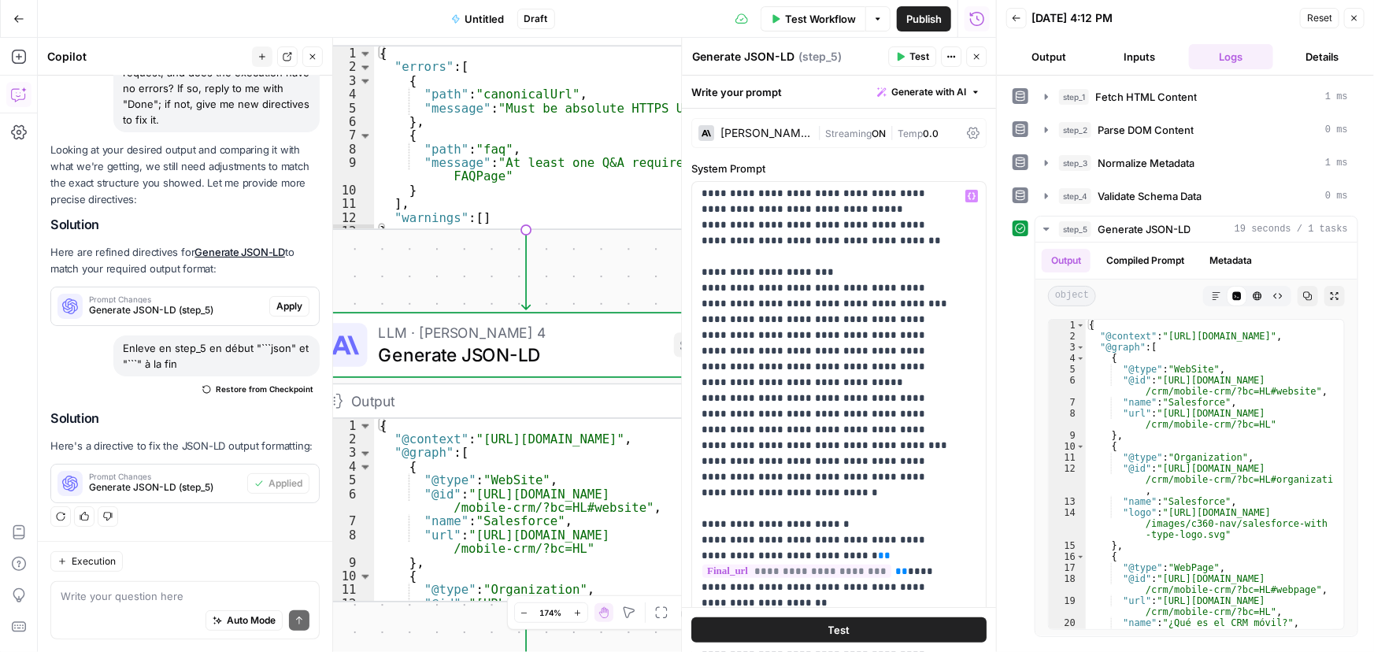
scroll to position [644, 0]
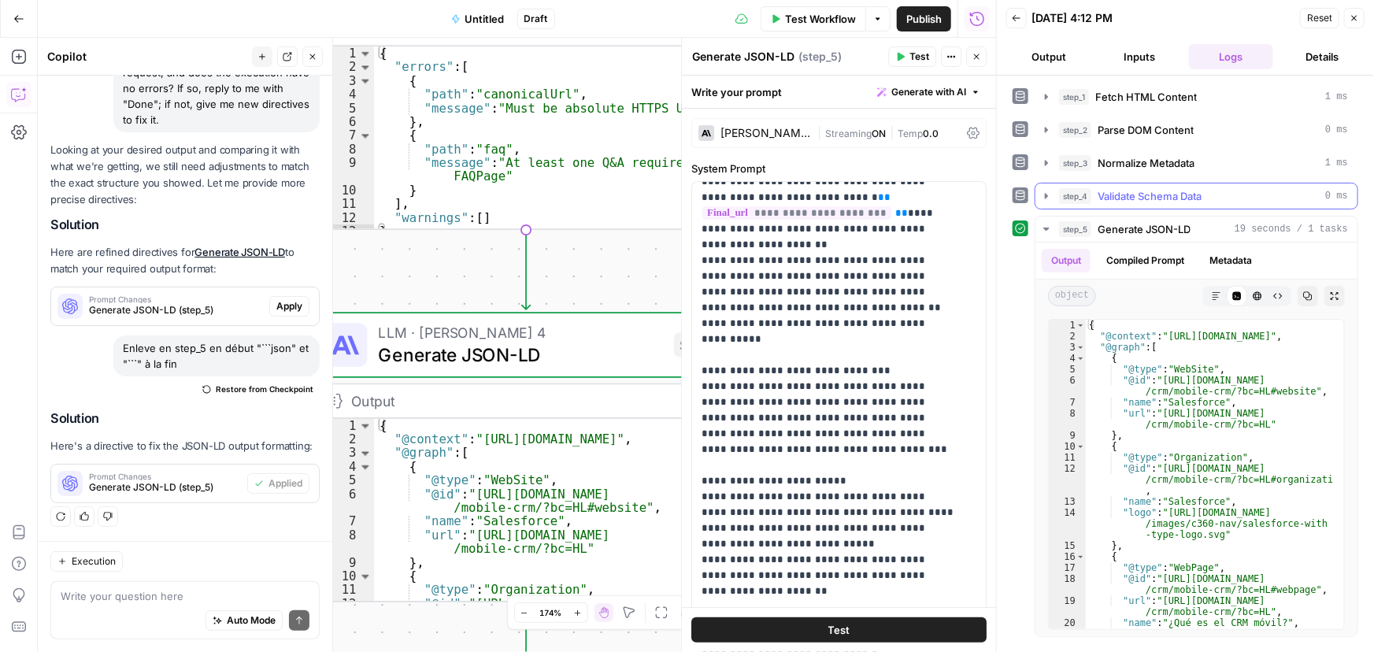
click at [1119, 188] on span "Validate Schema Data" at bounding box center [1149, 196] width 104 height 16
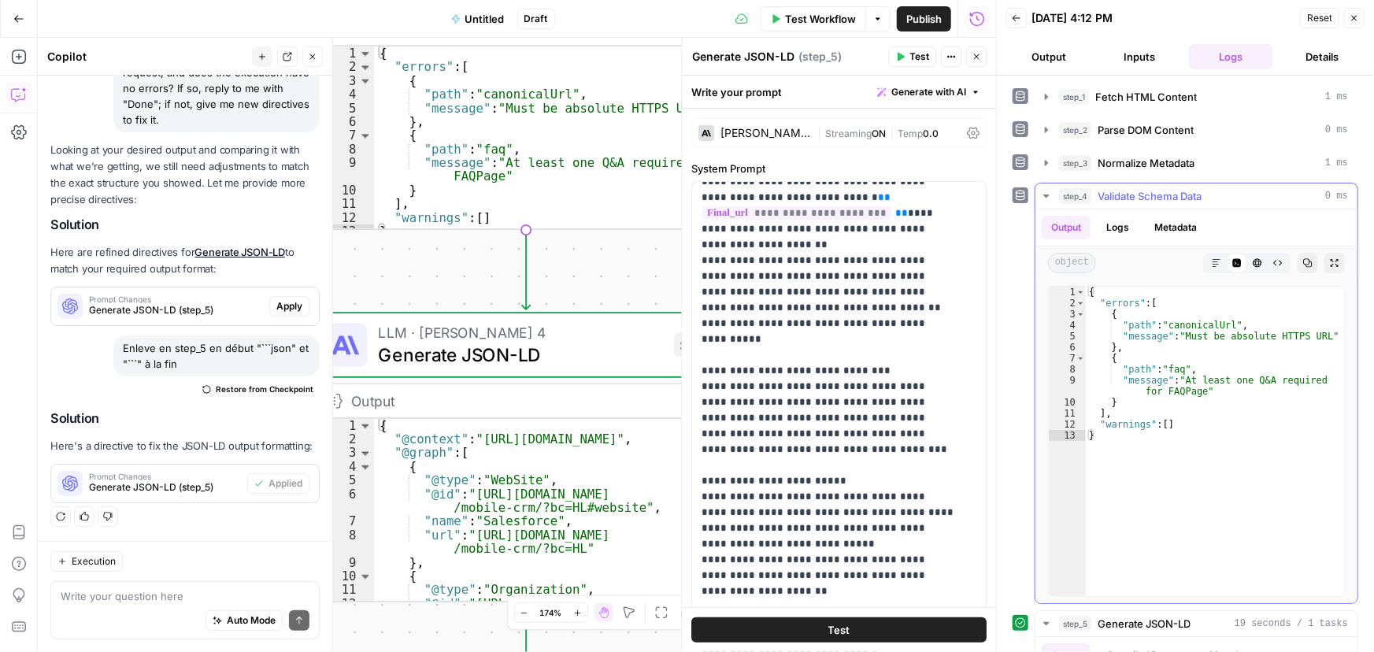
click at [1119, 188] on span "Validate Schema Data" at bounding box center [1149, 196] width 104 height 16
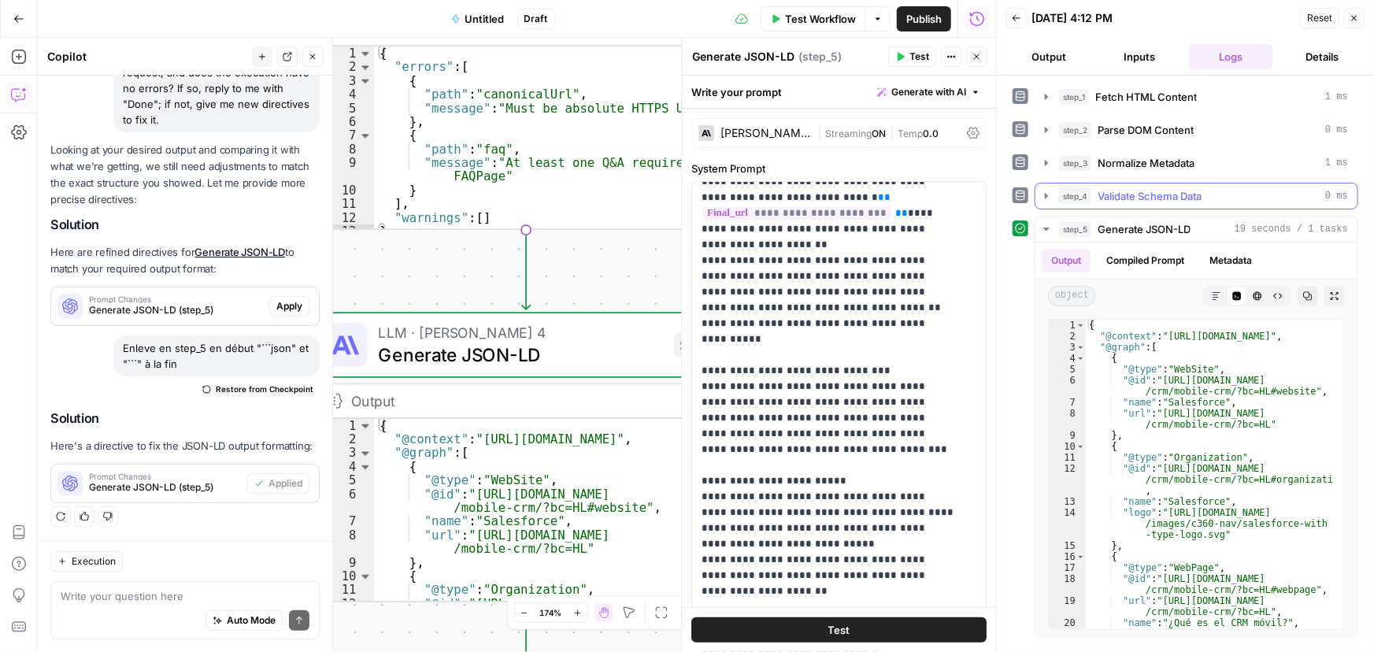
click at [1119, 188] on span "Validate Schema Data" at bounding box center [1149, 196] width 104 height 16
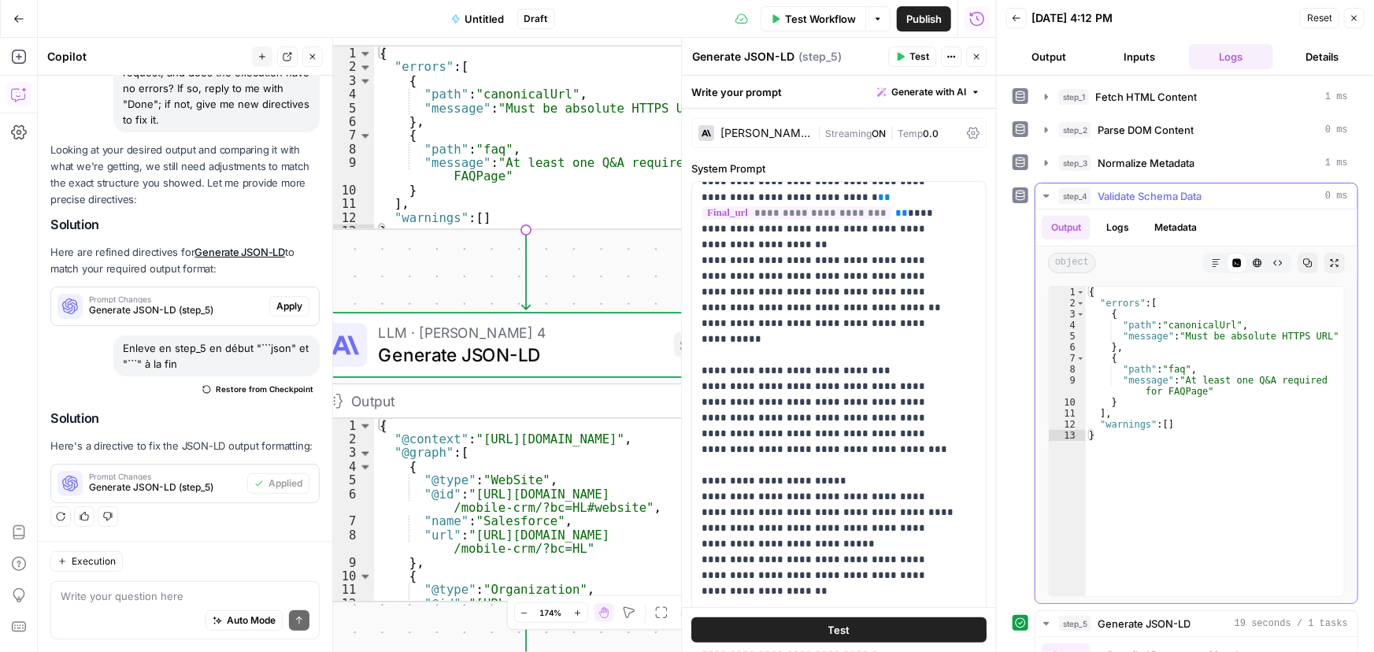
click at [1126, 188] on span "Validate Schema Data" at bounding box center [1149, 196] width 104 height 16
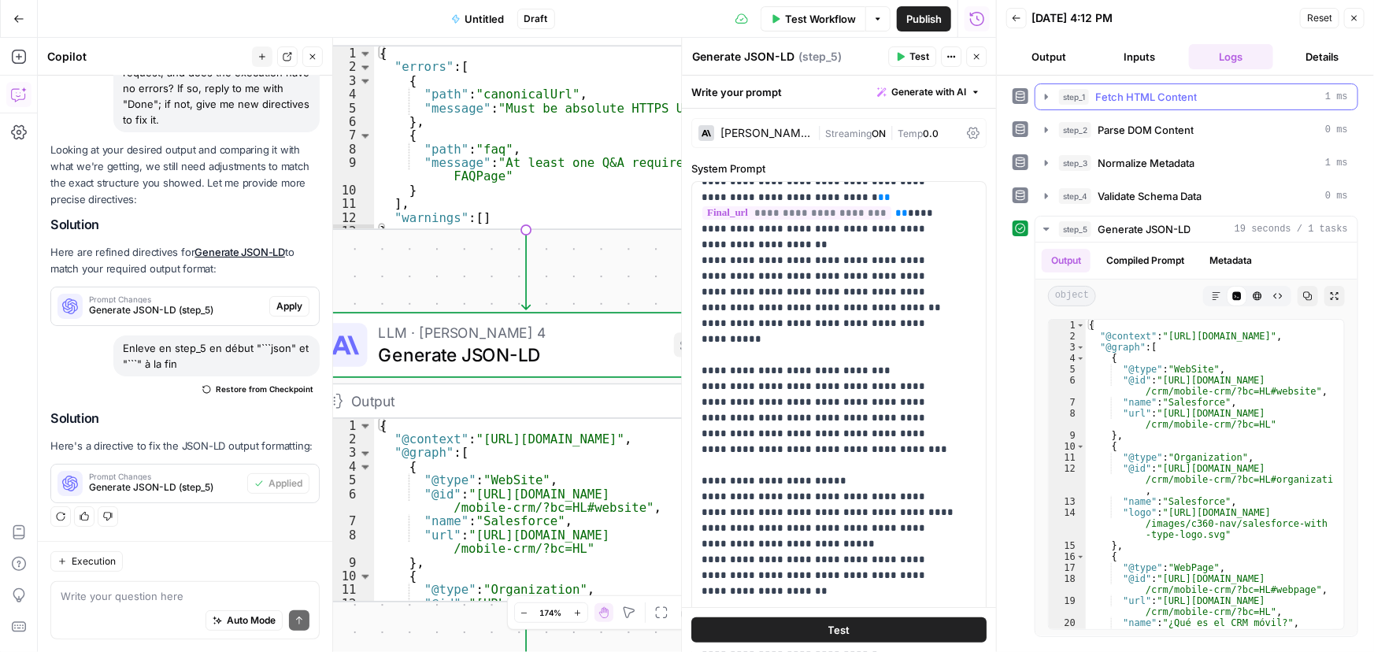
click at [1049, 98] on icon "button" at bounding box center [1046, 97] width 13 height 13
click at [1050, 98] on icon "button" at bounding box center [1046, 97] width 13 height 13
click at [1126, 66] on button "Inputs" at bounding box center [1139, 56] width 85 height 25
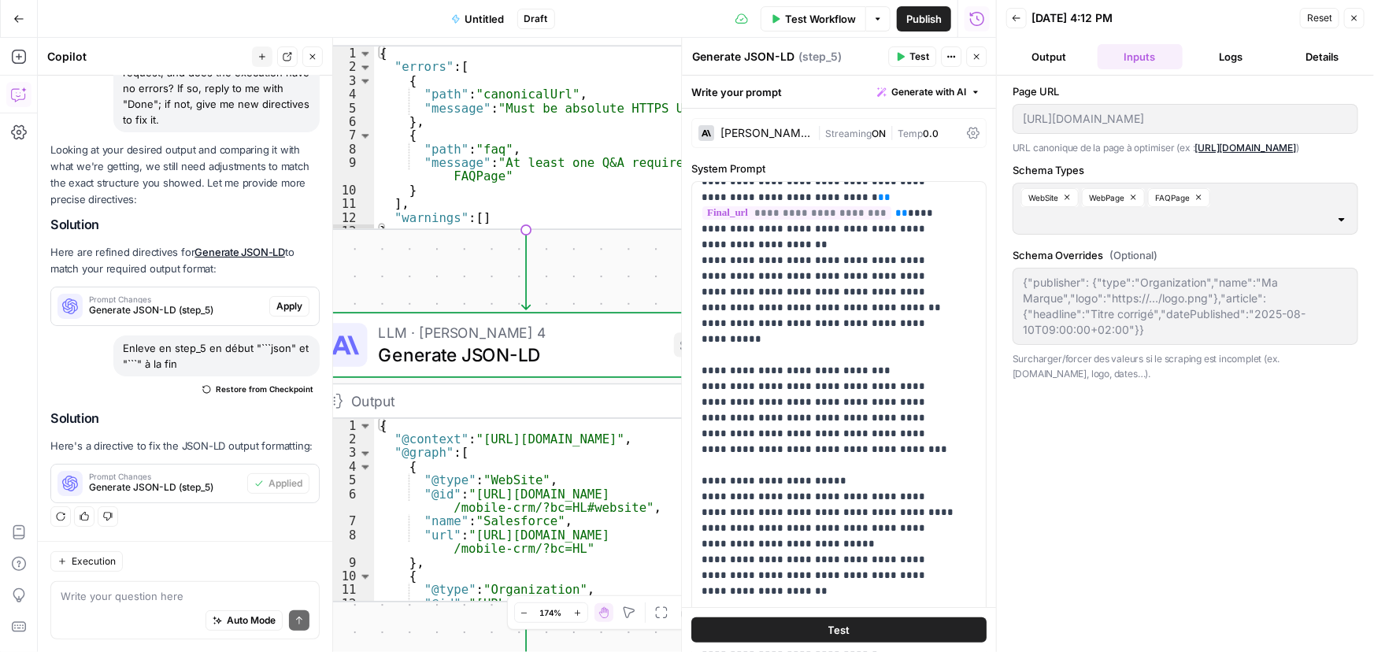
click at [836, 19] on span "Test Workflow" at bounding box center [820, 19] width 71 height 16
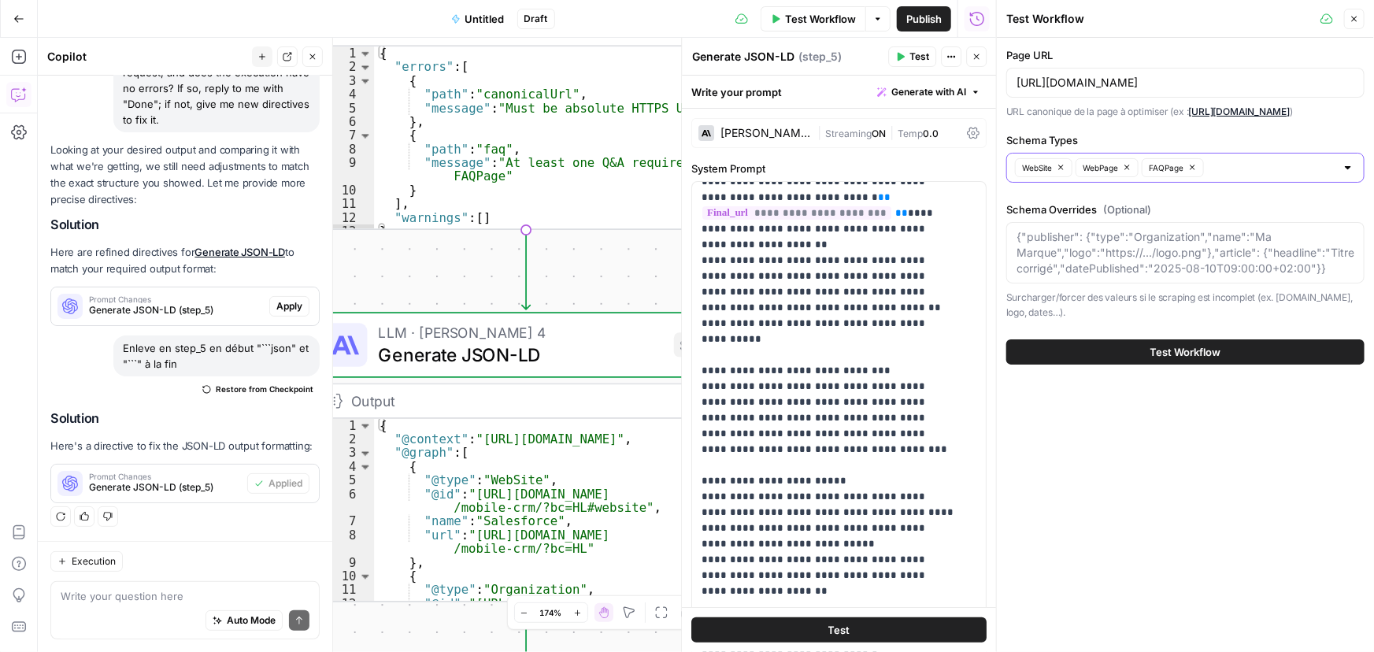
click at [1280, 168] on input "Schema Types" at bounding box center [1271, 168] width 127 height 16
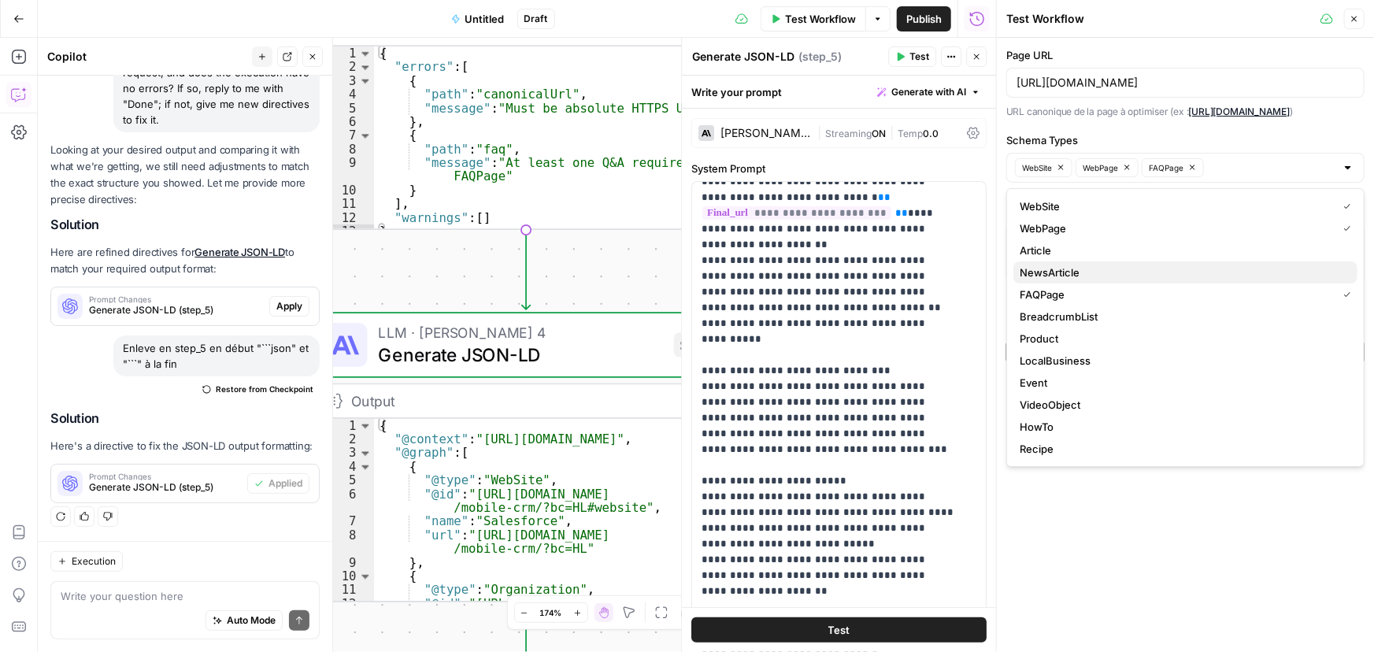
click at [1097, 270] on span "NewsArticle" at bounding box center [1181, 272] width 325 height 16
click at [1220, 538] on div "Page URL https://www.salesforce.com/es/crm/mobile-crm/ URL canonique de la page…" at bounding box center [1185, 345] width 377 height 614
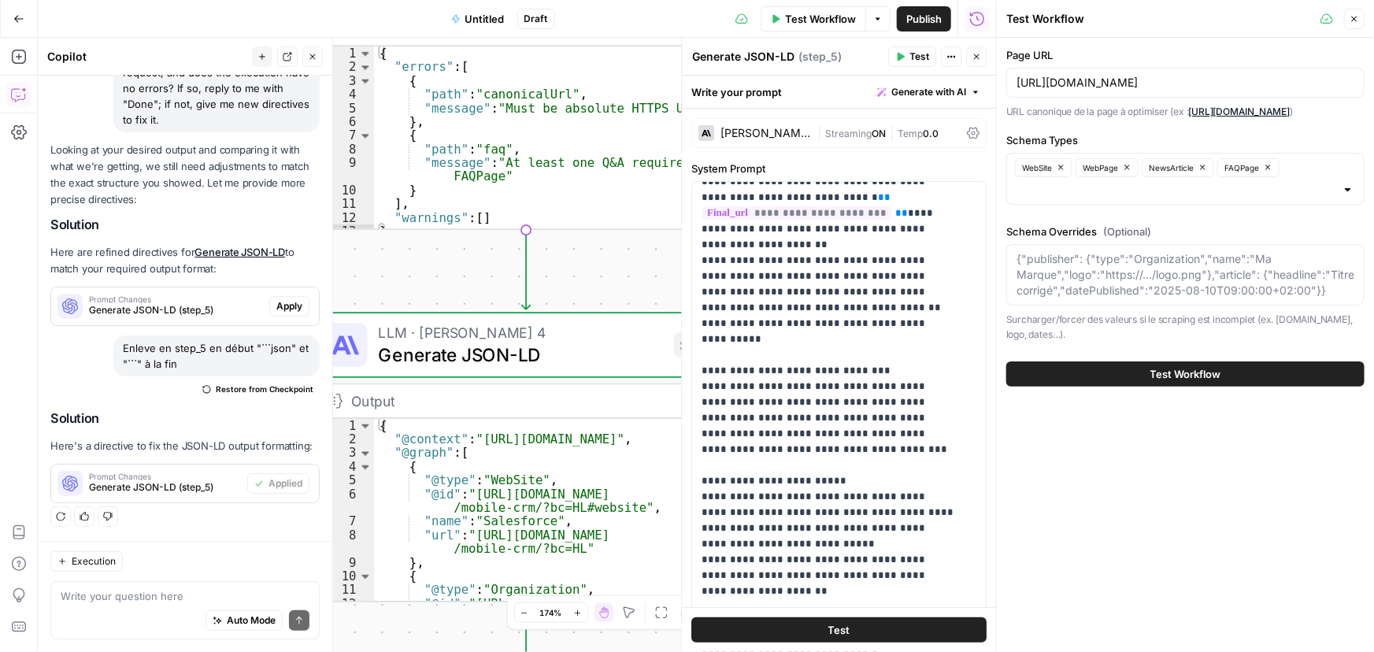
click at [1158, 367] on span "Test Workflow" at bounding box center [1185, 374] width 71 height 16
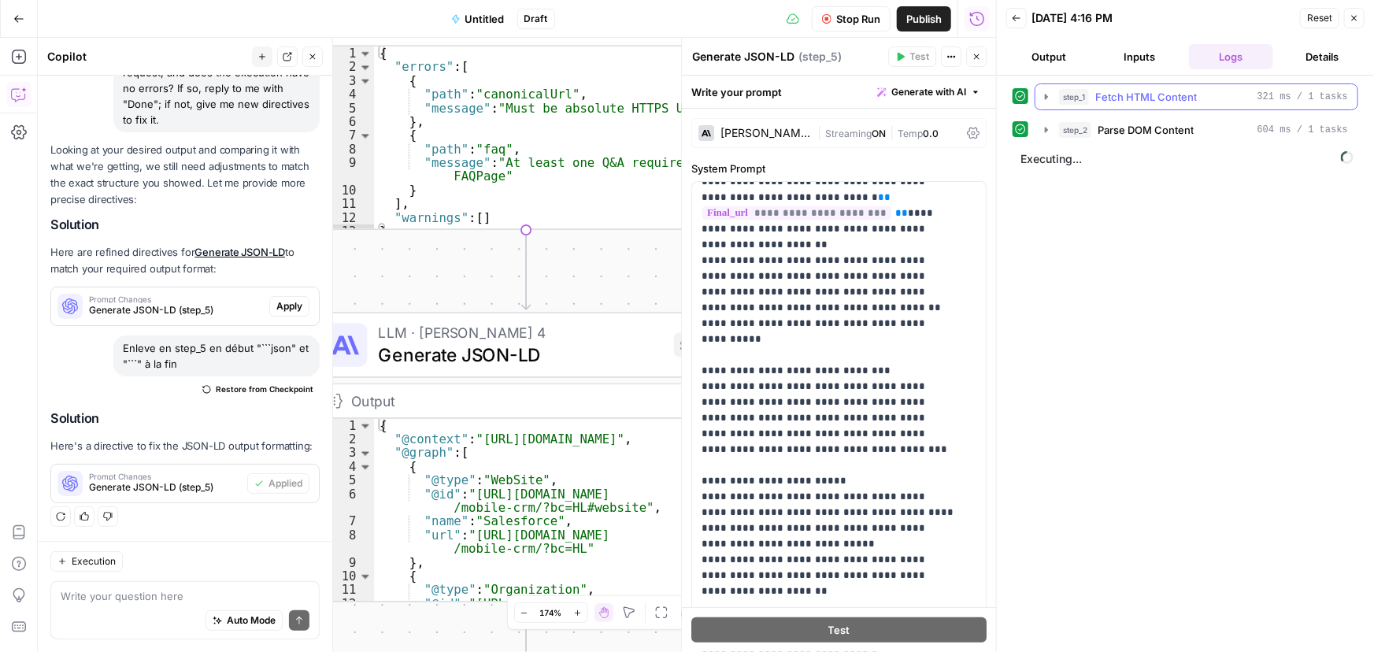
click at [1048, 94] on icon "button" at bounding box center [1046, 97] width 13 height 13
click at [1047, 94] on icon "button" at bounding box center [1046, 97] width 13 height 13
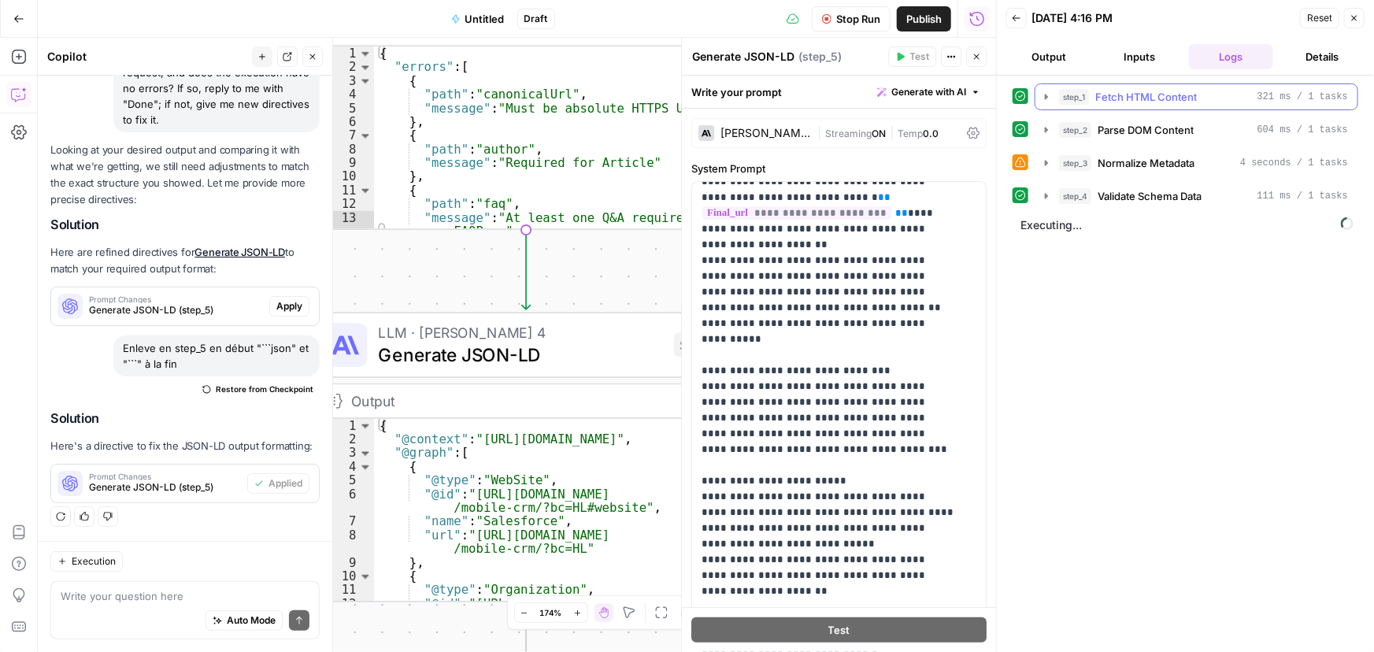
click at [1043, 94] on icon "button" at bounding box center [1046, 97] width 13 height 13
click at [1048, 128] on icon "button" at bounding box center [1046, 130] width 13 height 13
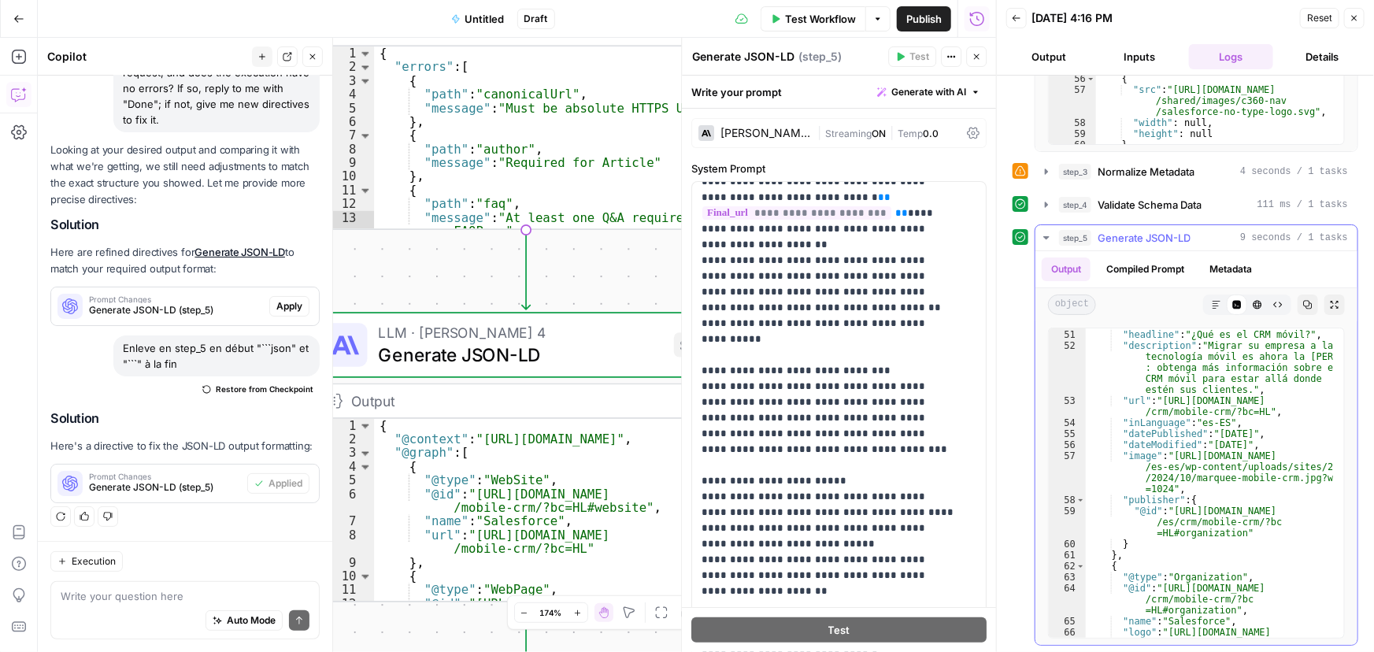
scroll to position [858, 0]
click at [1304, 303] on icon "button" at bounding box center [1308, 305] width 9 height 9
click at [172, 593] on textarea at bounding box center [185, 596] width 249 height 16
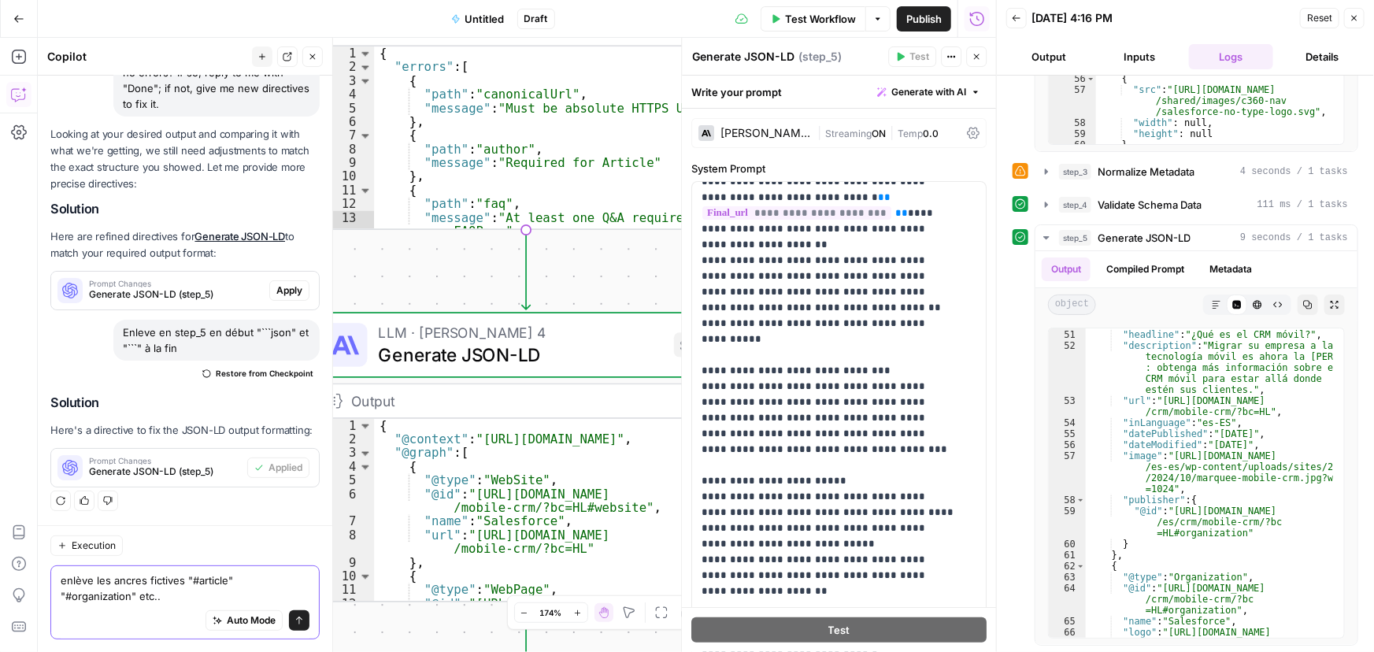
type textarea "enlève les ancres fictives "#article" "#organization" etc..."
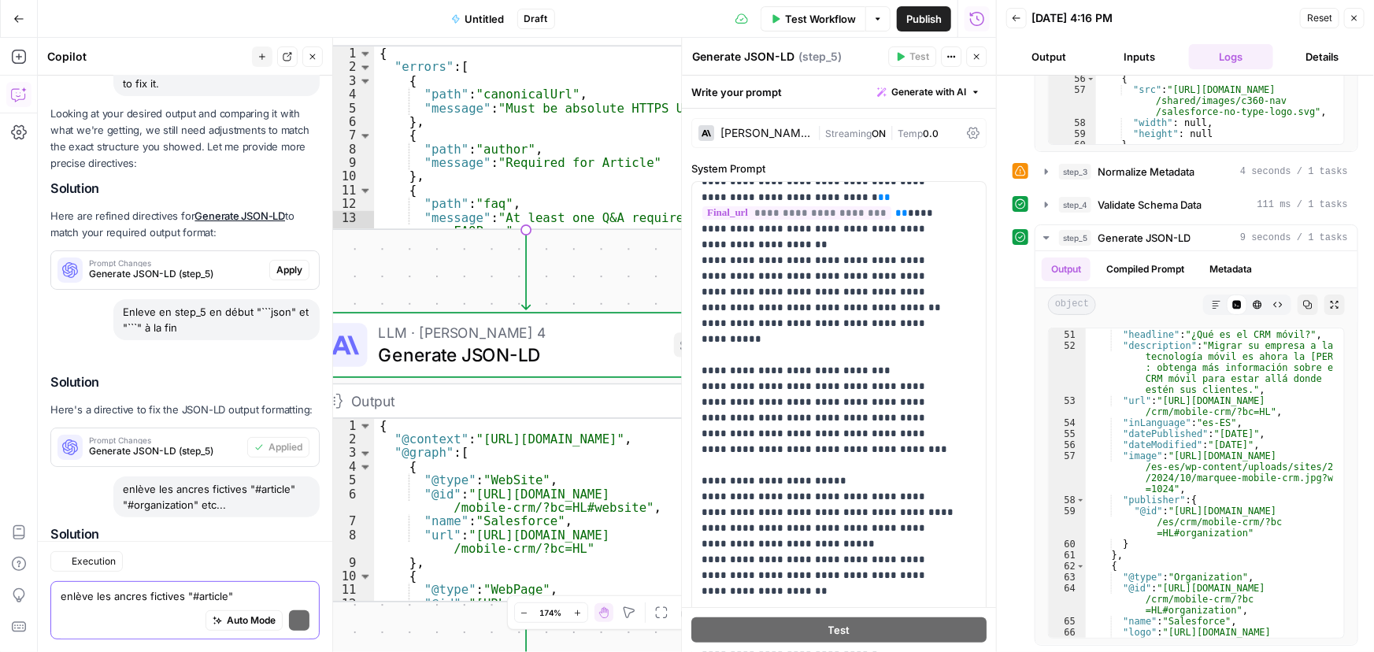
scroll to position [3141, 0]
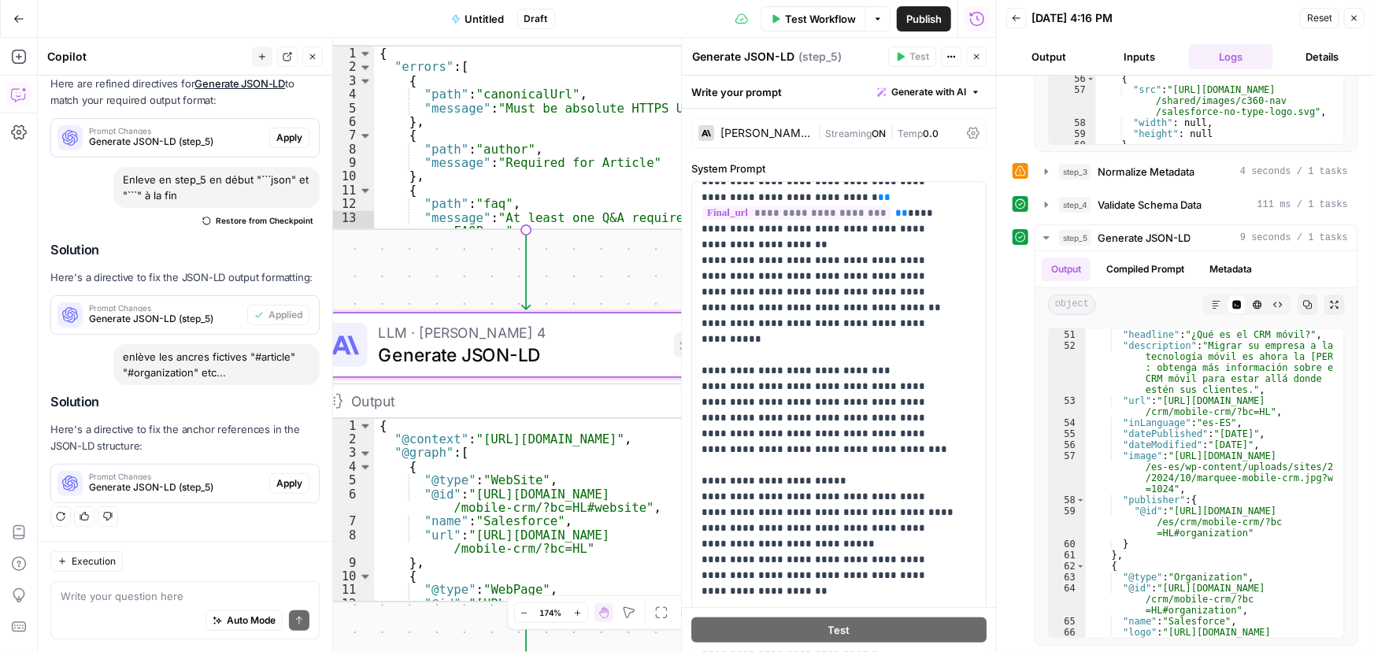
click at [284, 482] on span "Apply" at bounding box center [289, 483] width 26 height 14
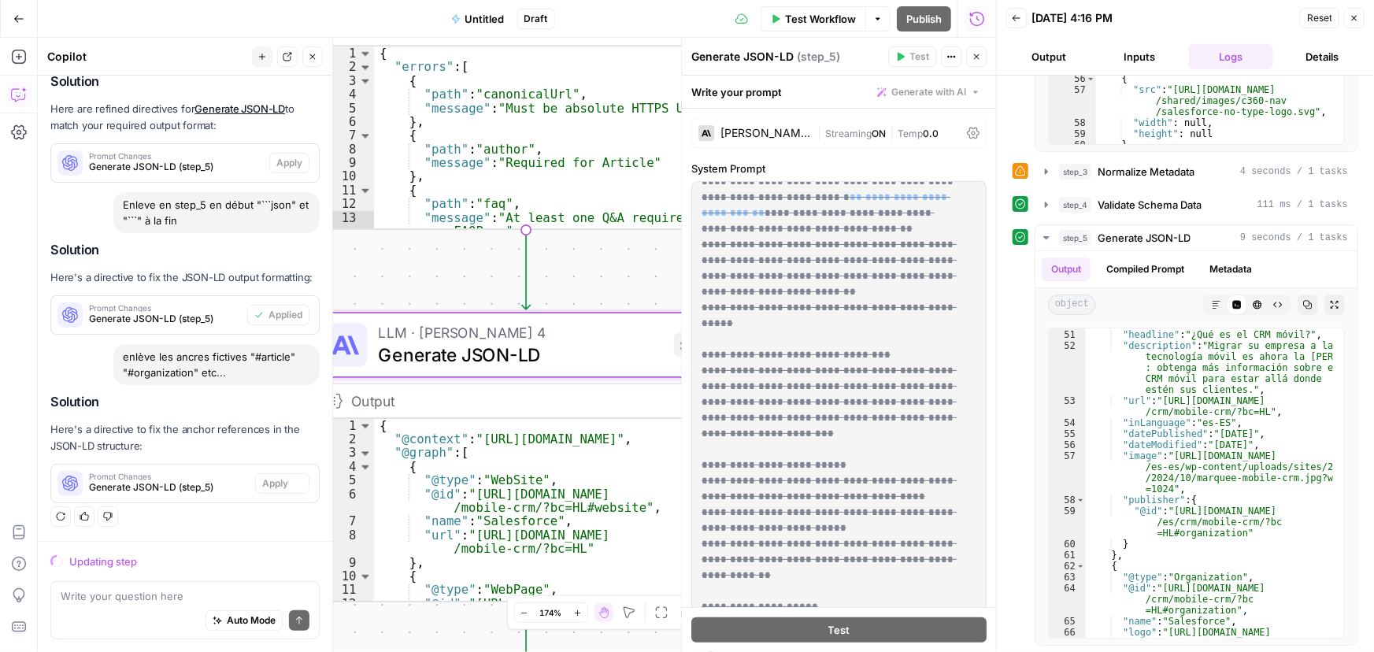
scroll to position [0, 0]
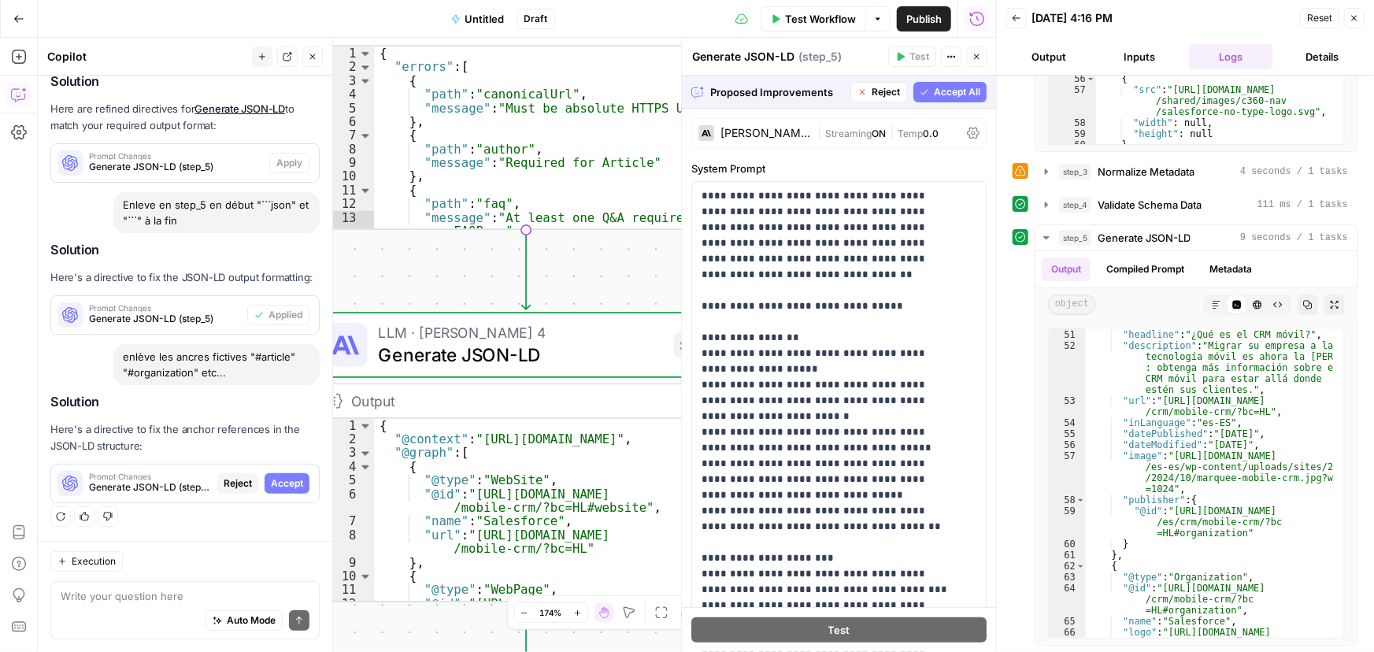
click at [959, 82] on button "Accept All" at bounding box center [949, 92] width 73 height 20
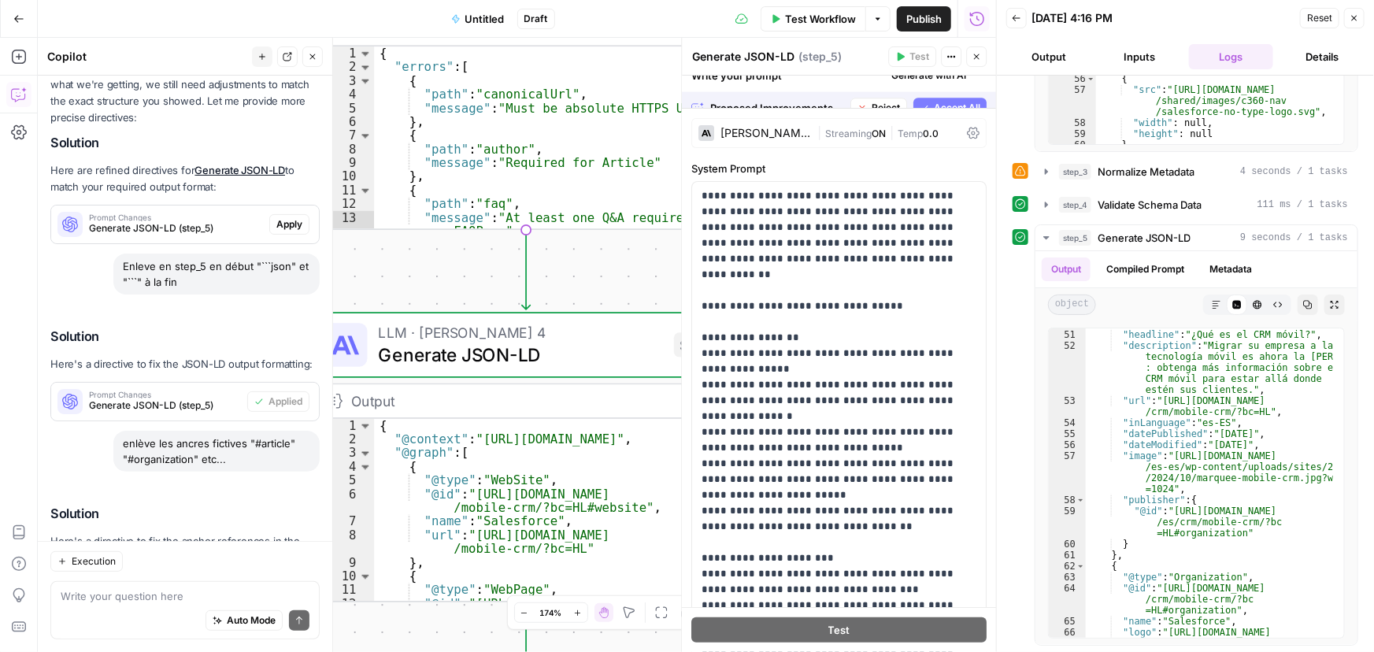
scroll to position [3166, 0]
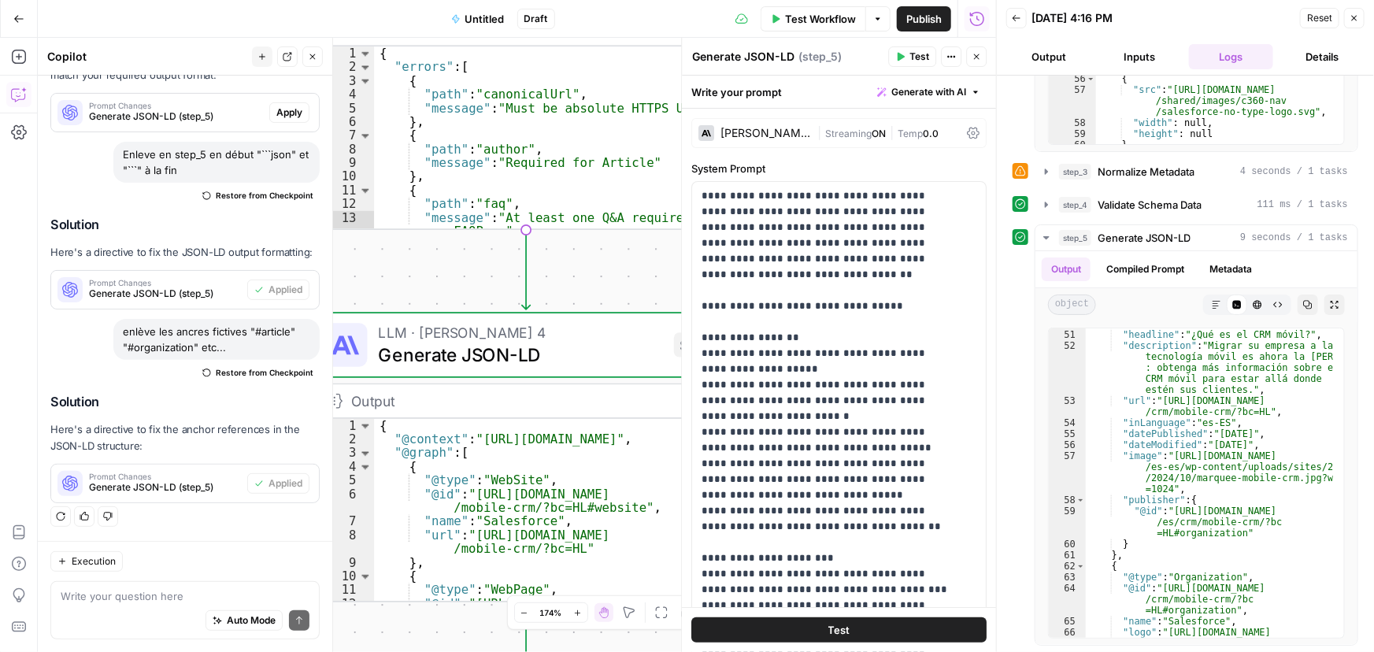
click at [834, 627] on span "Test" at bounding box center [839, 630] width 22 height 16
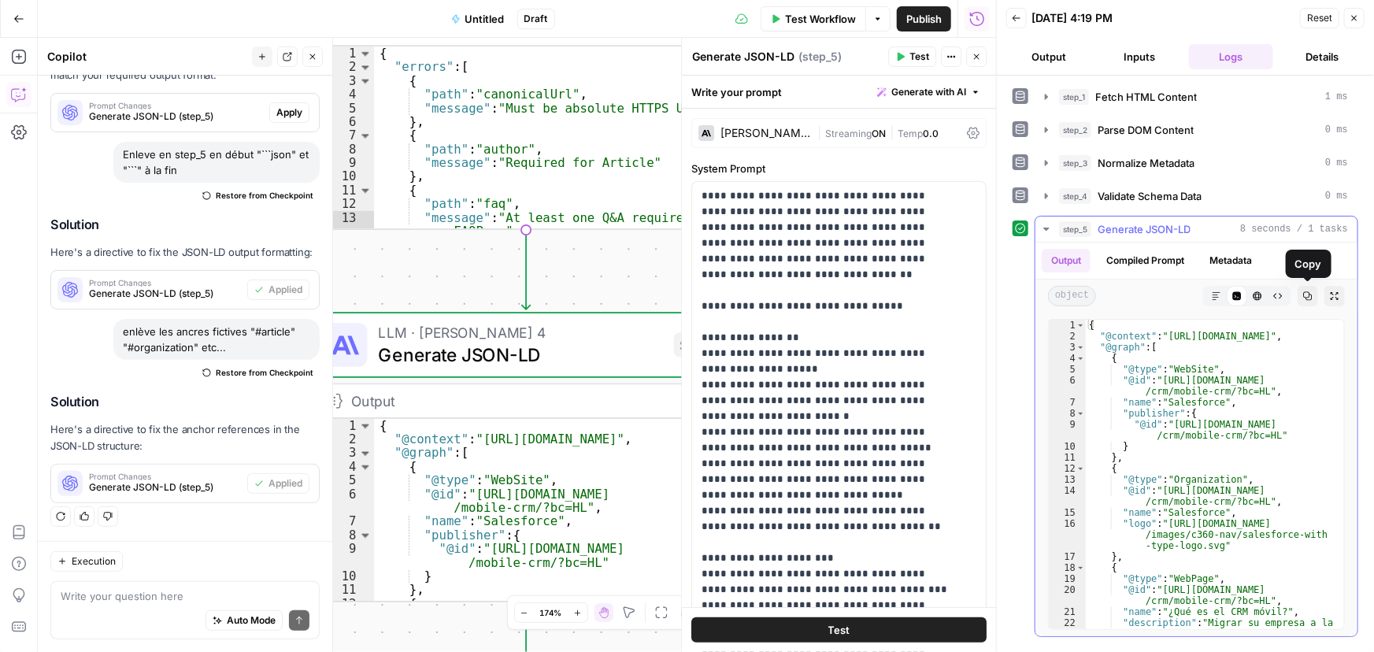
click at [1311, 291] on icon "button" at bounding box center [1307, 295] width 9 height 9
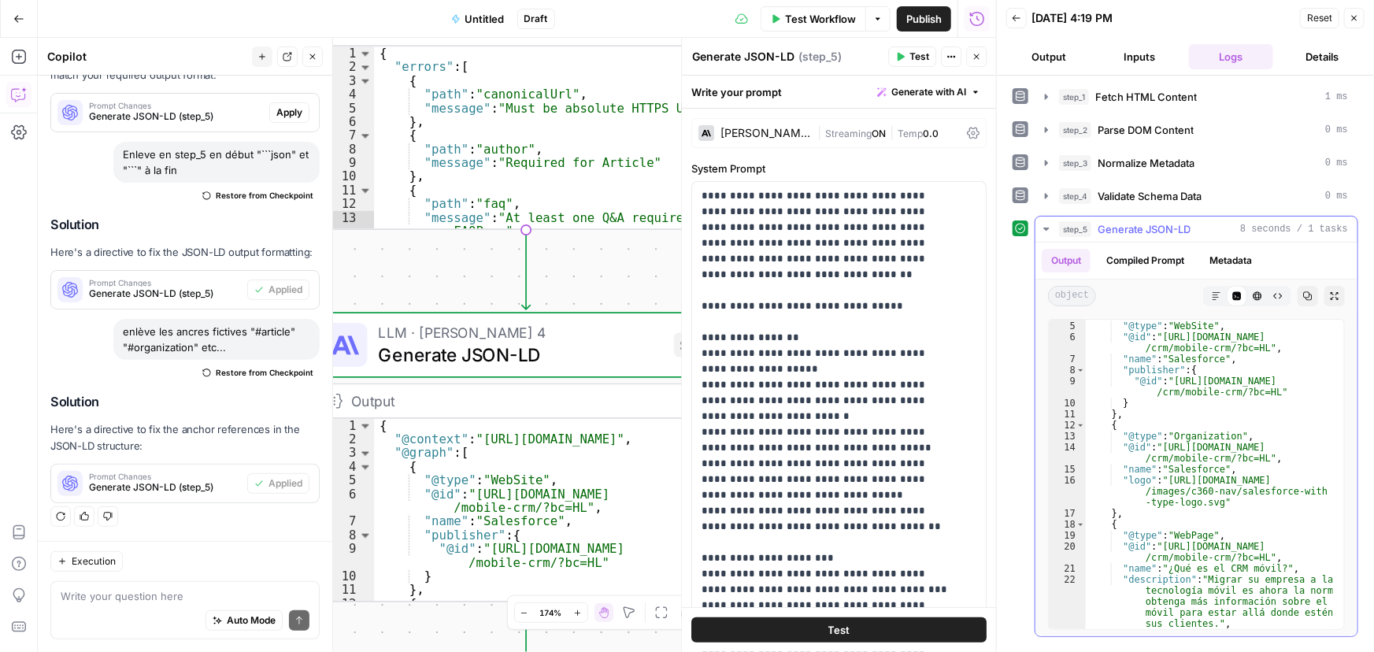
scroll to position [0, 0]
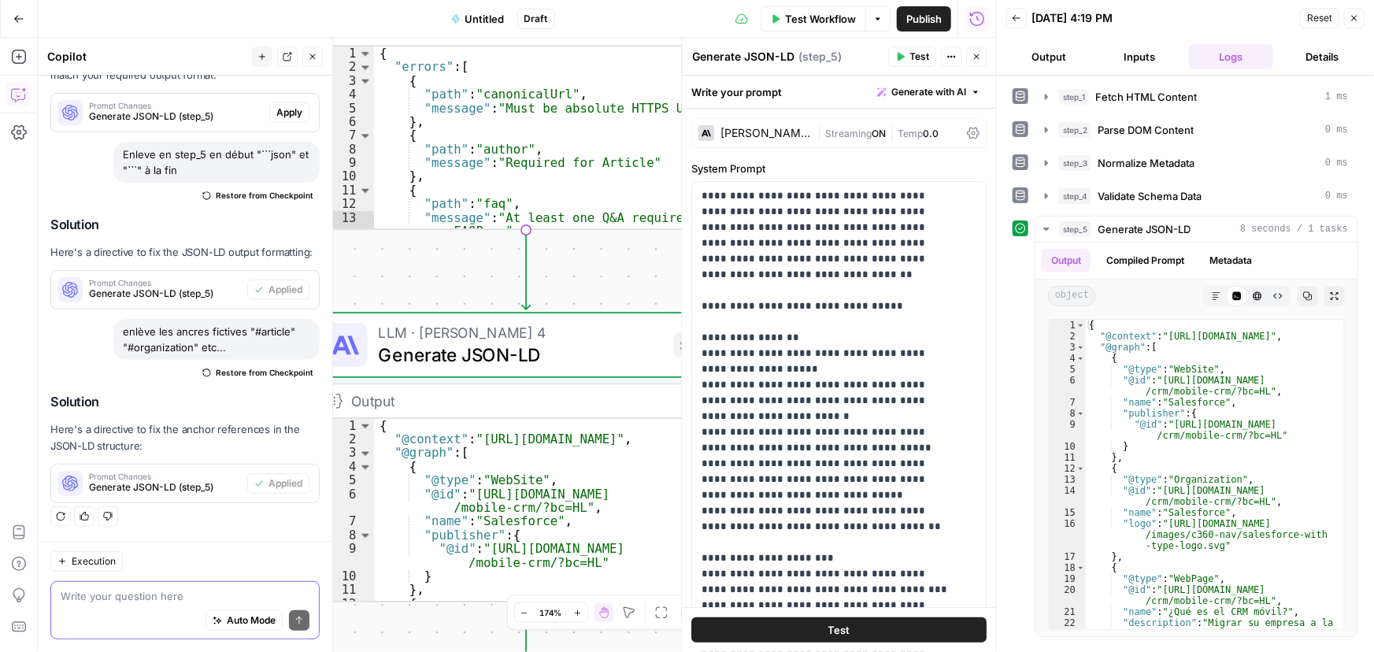
click at [105, 601] on textarea at bounding box center [185, 596] width 249 height 16
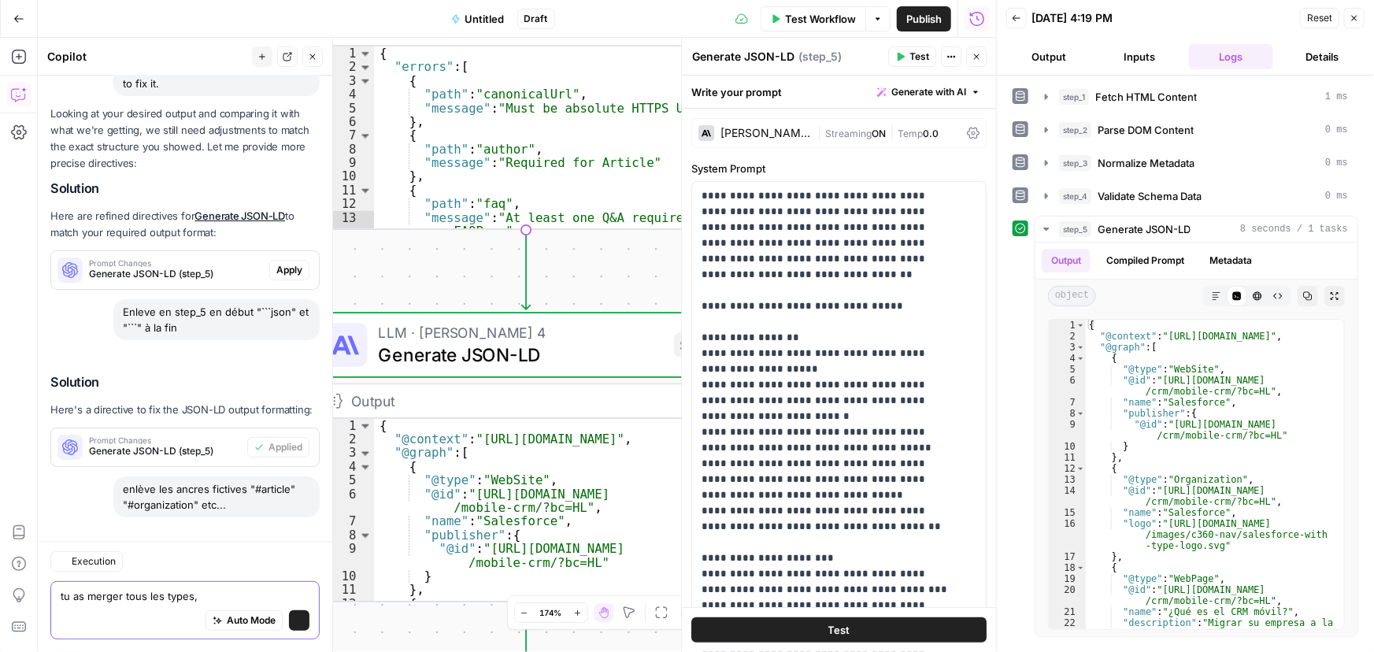
scroll to position [3166, 0]
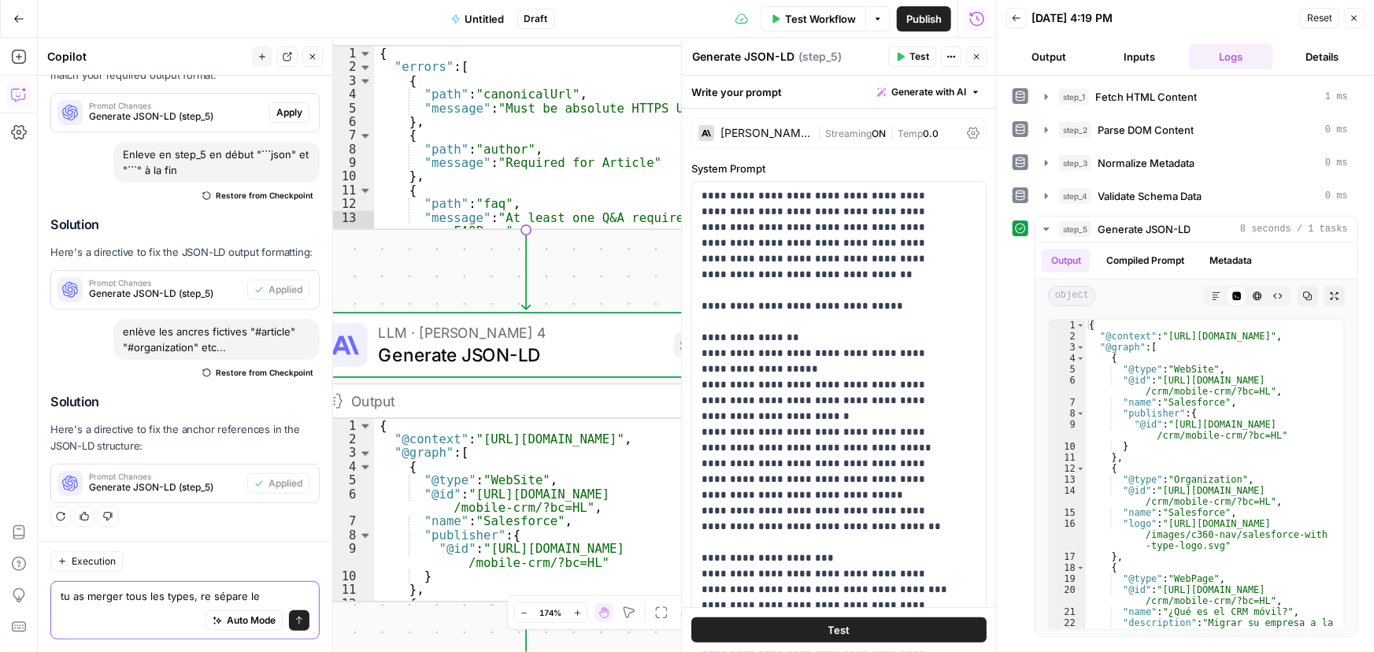
type textarea "tu as merger tous les types, re sépare les"
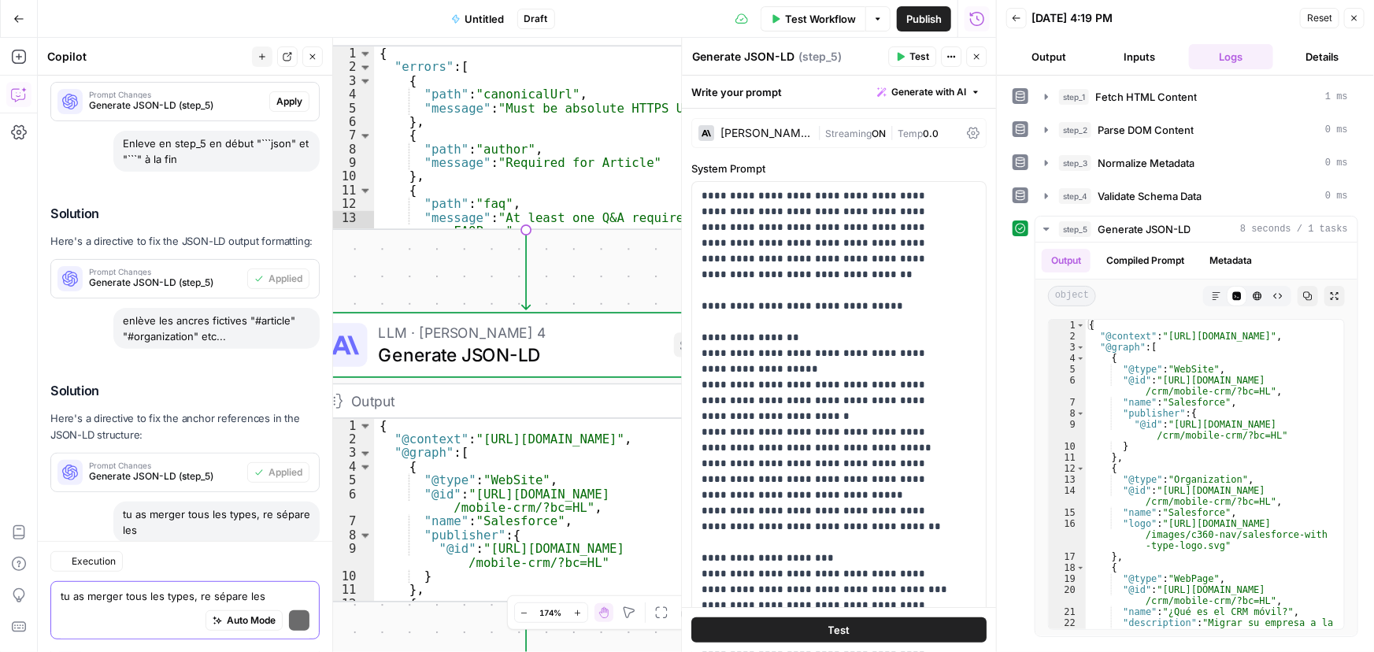
scroll to position [3334, 0]
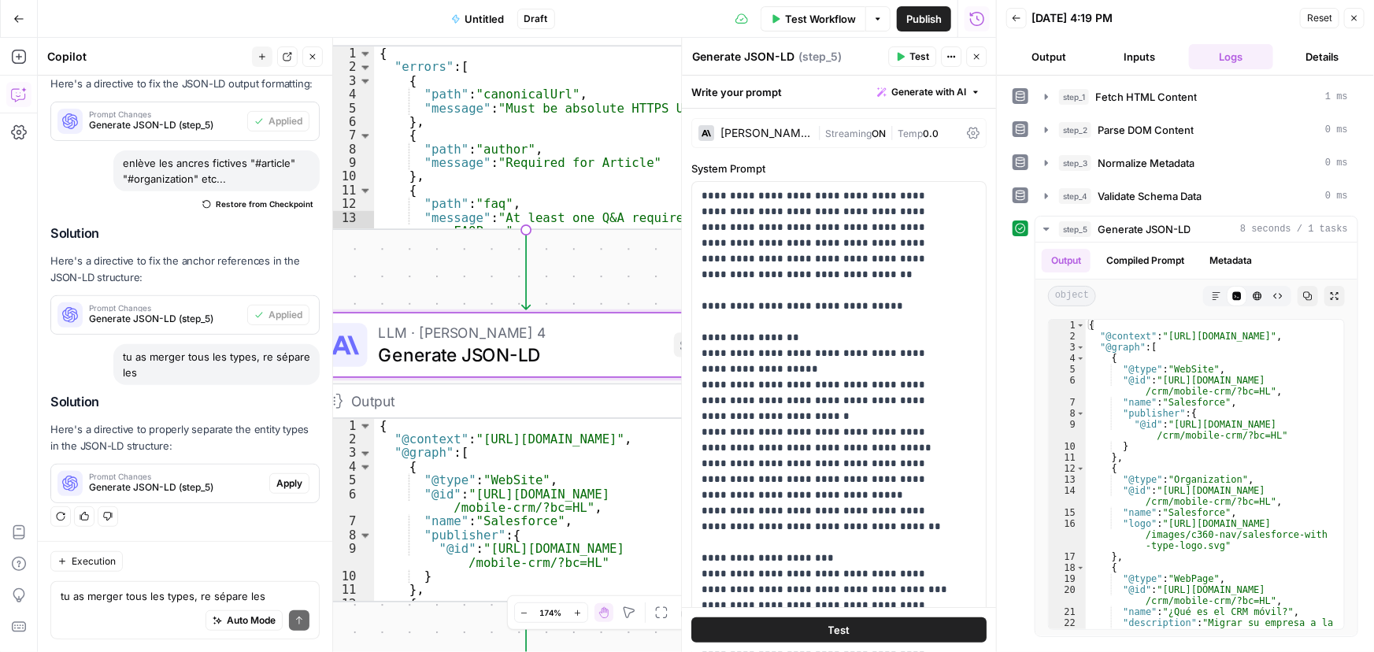
click at [283, 486] on span "Apply" at bounding box center [289, 483] width 26 height 14
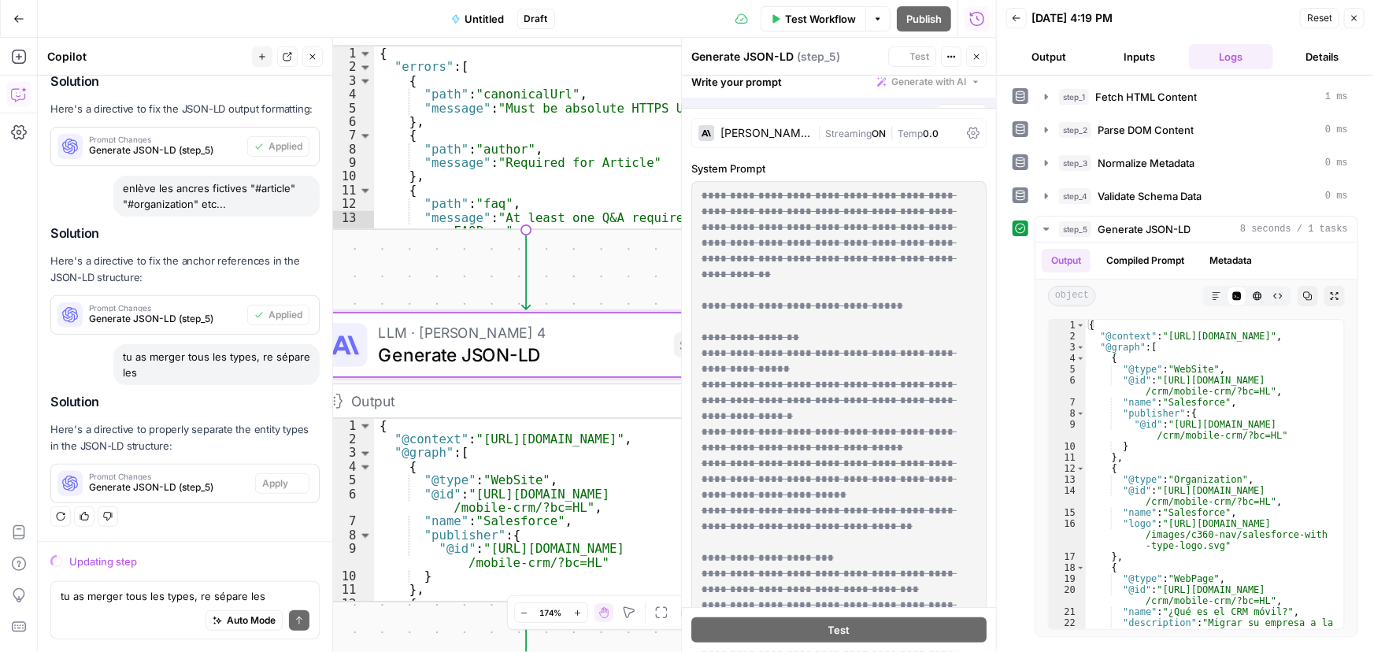
scroll to position [3208, 0]
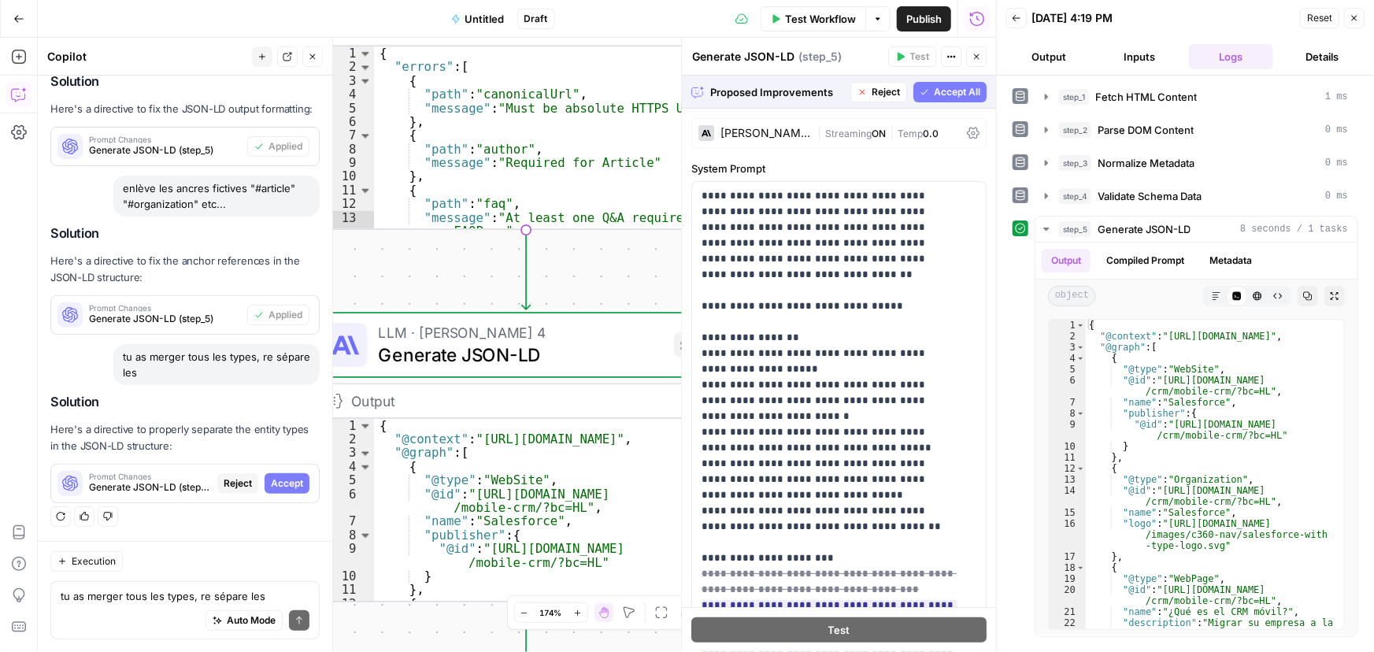
click at [960, 98] on span "Accept All" at bounding box center [957, 92] width 46 height 14
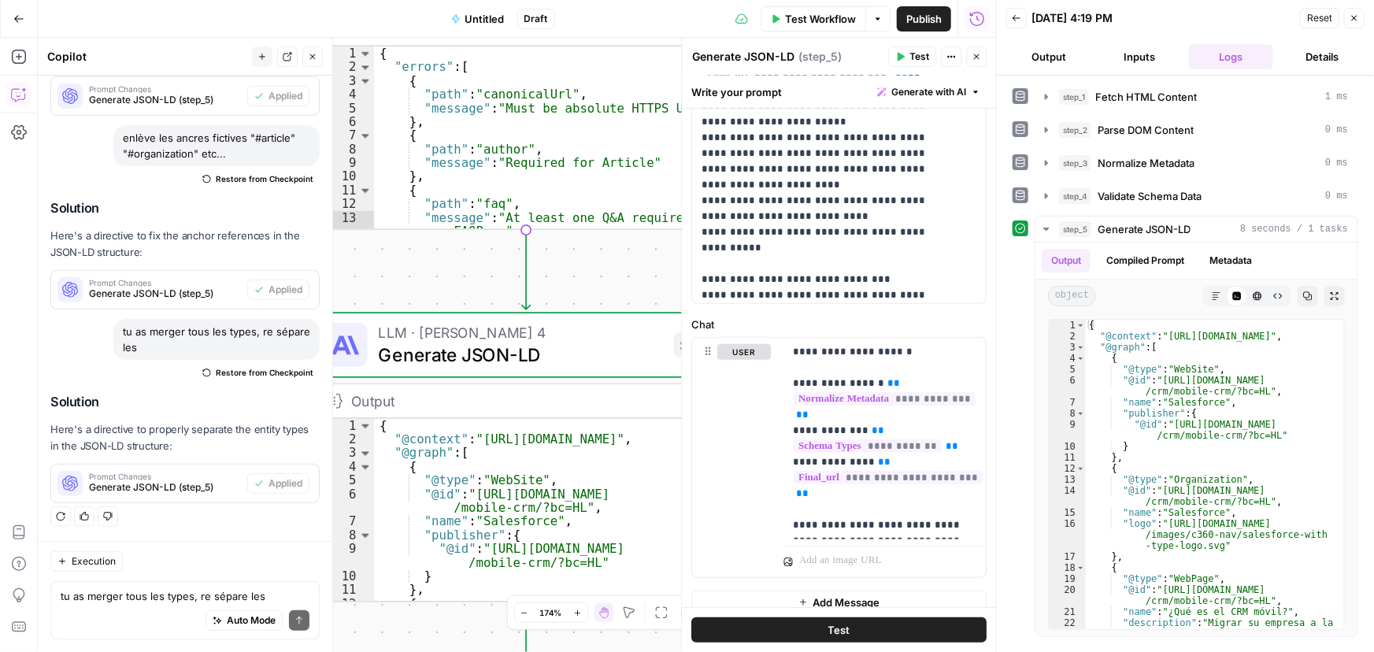
scroll to position [535, 0]
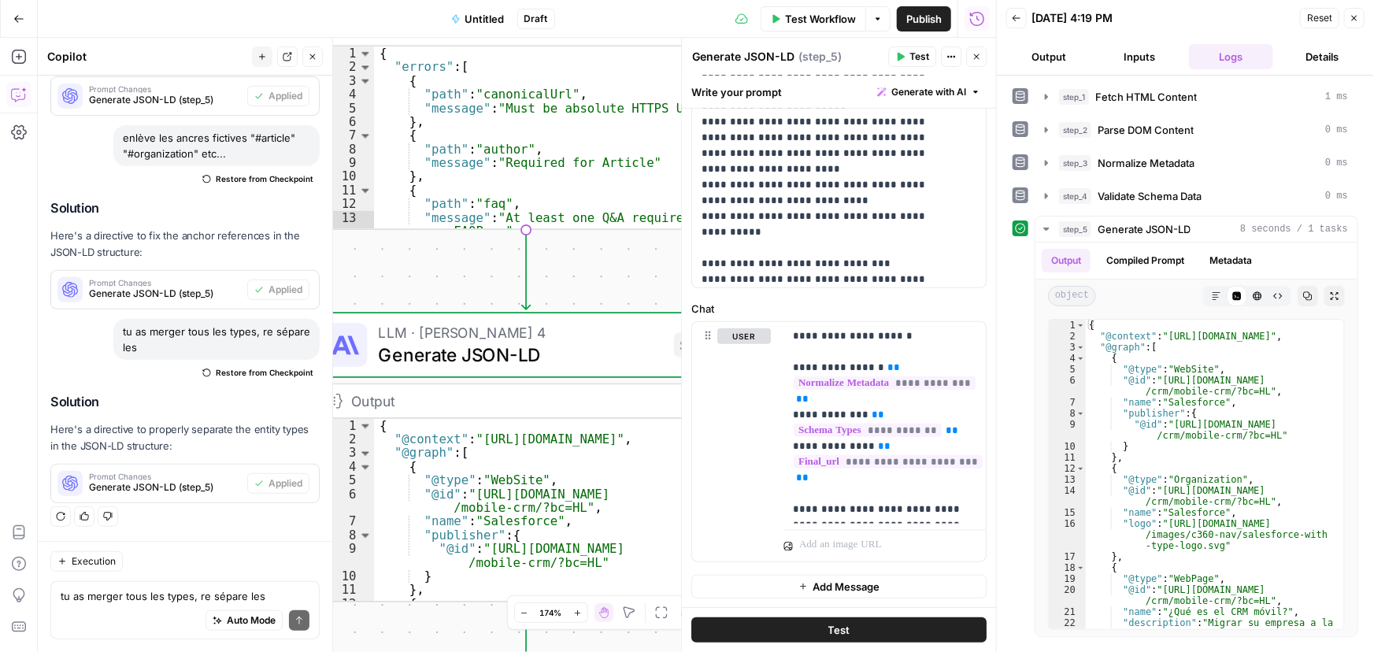
click at [892, 618] on button "Test" at bounding box center [838, 629] width 295 height 25
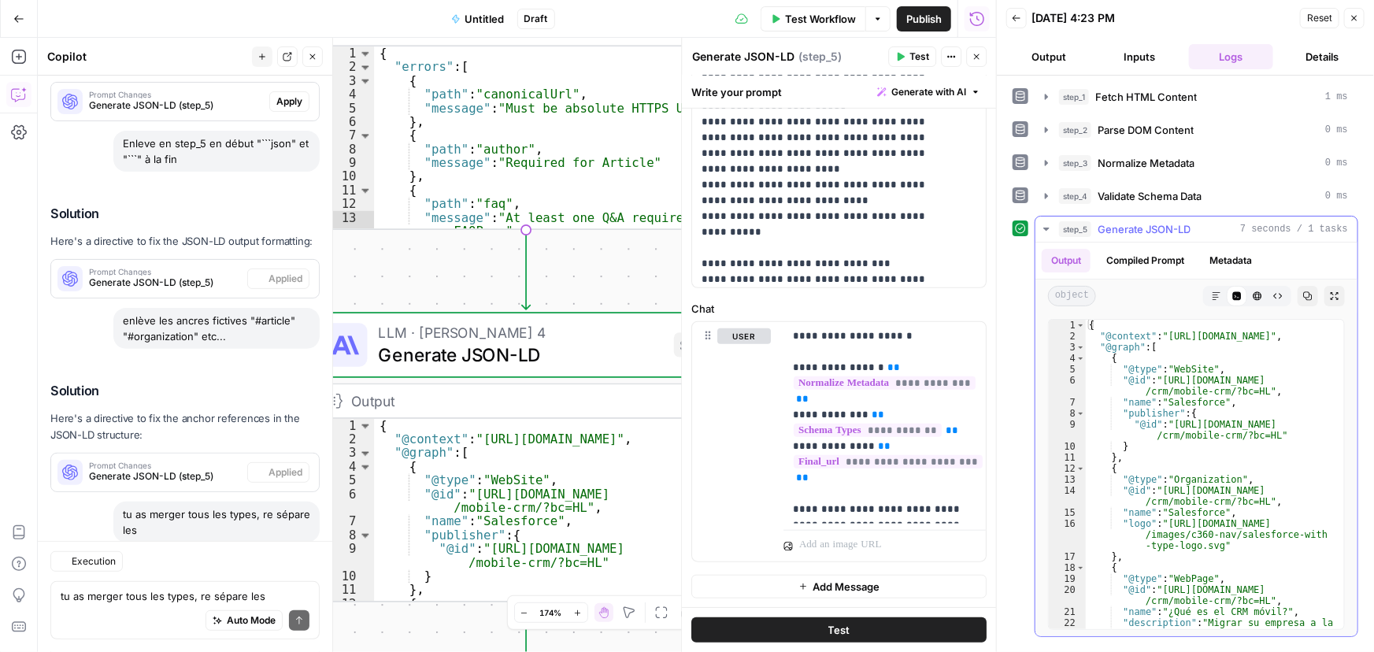
scroll to position [3360, 0]
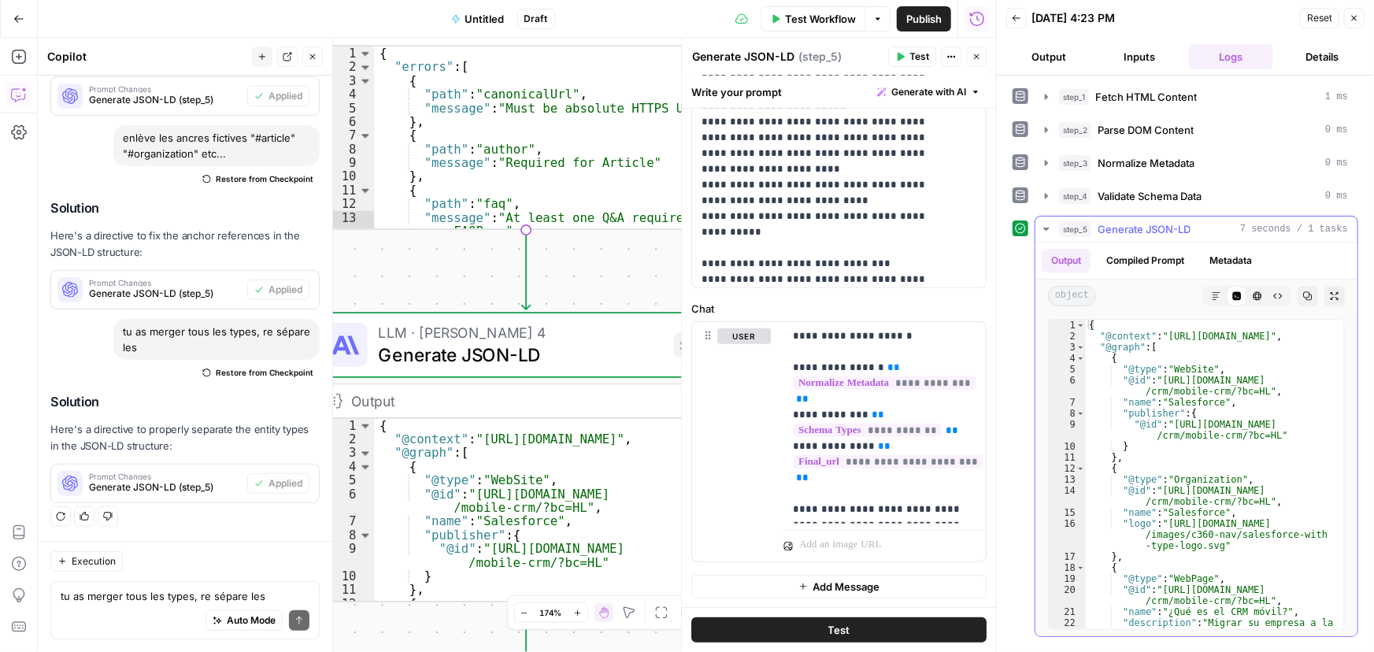
click at [1311, 296] on icon "button" at bounding box center [1308, 296] width 9 height 9
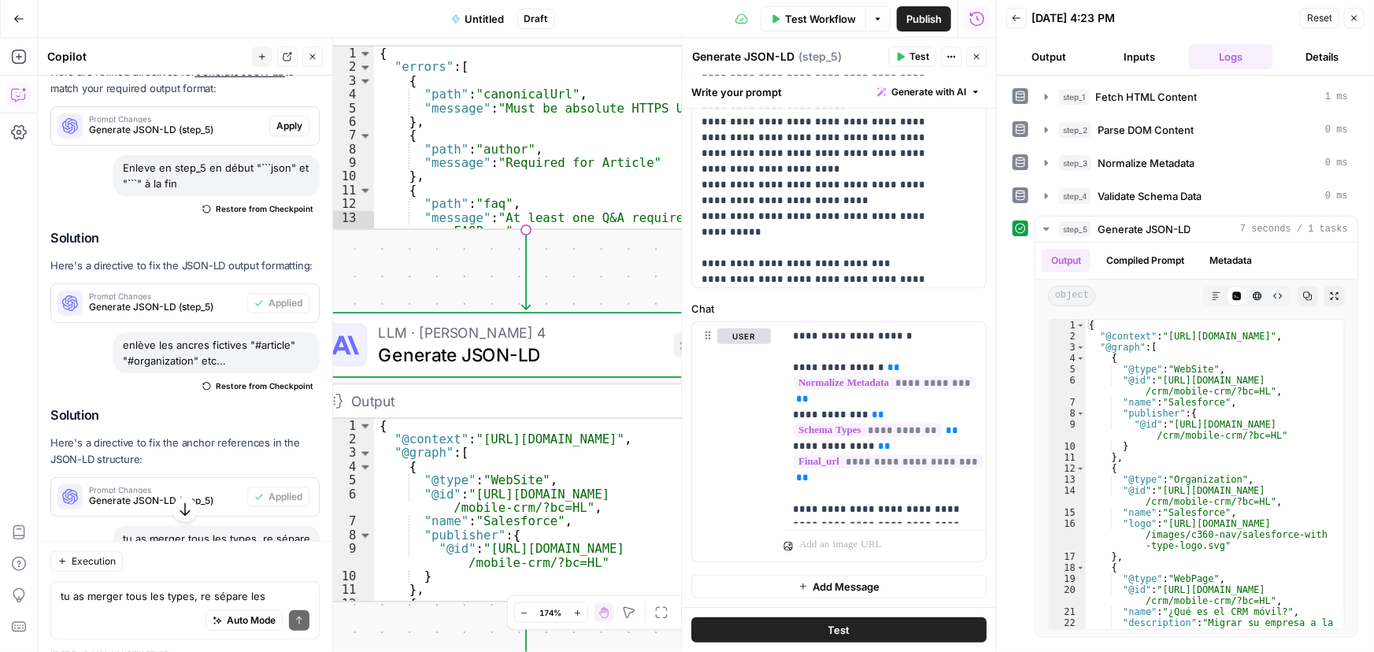
scroll to position [3073, 0]
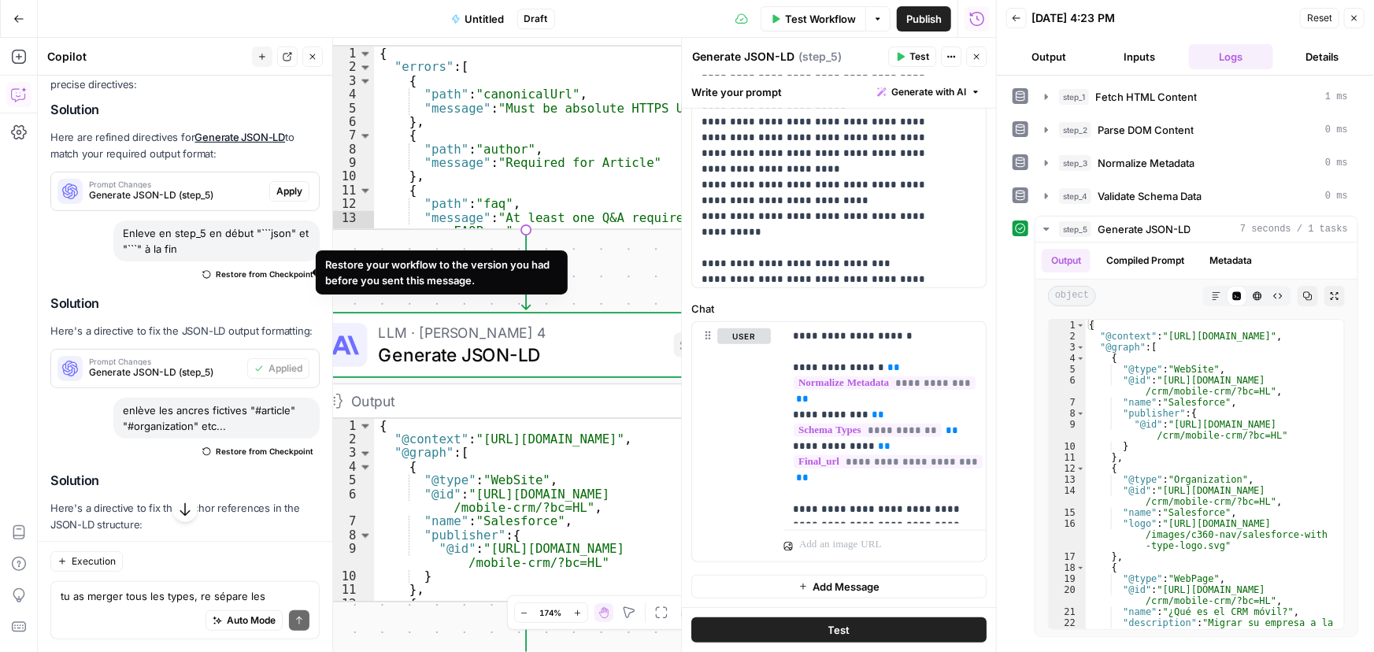
click at [276, 272] on span "Restore from Checkpoint" at bounding box center [265, 274] width 98 height 13
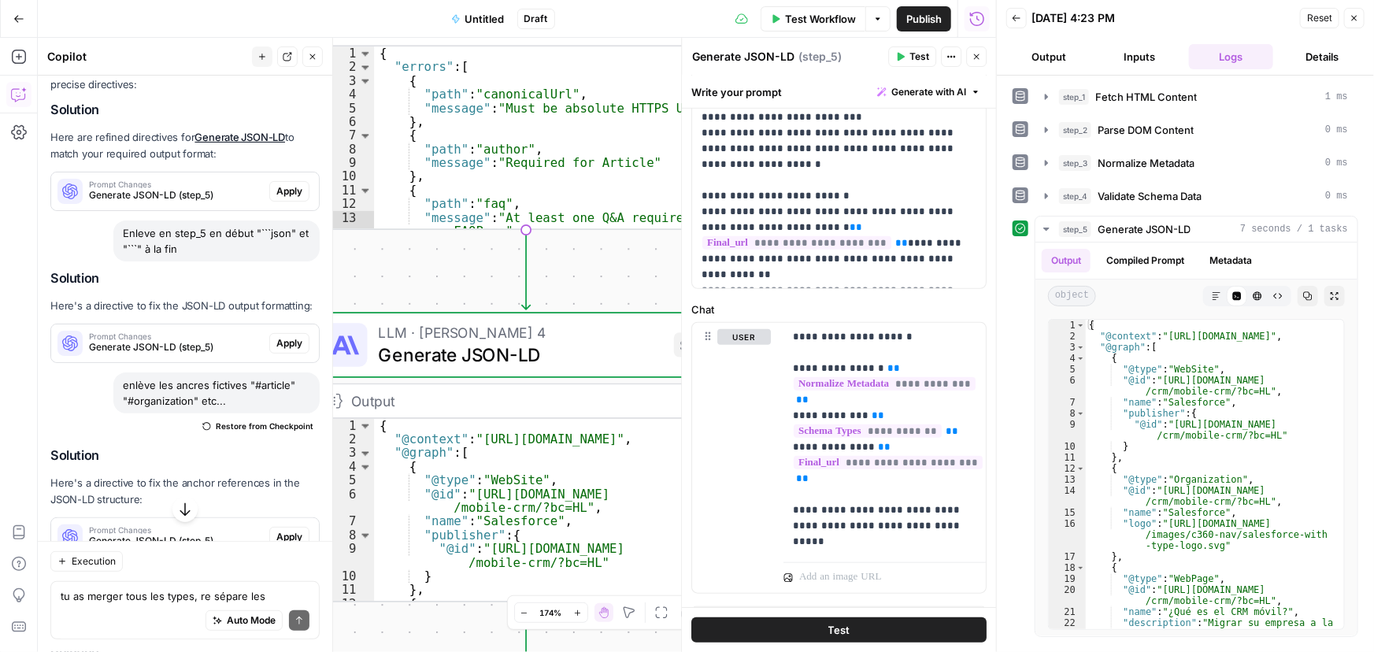
scroll to position [0, 0]
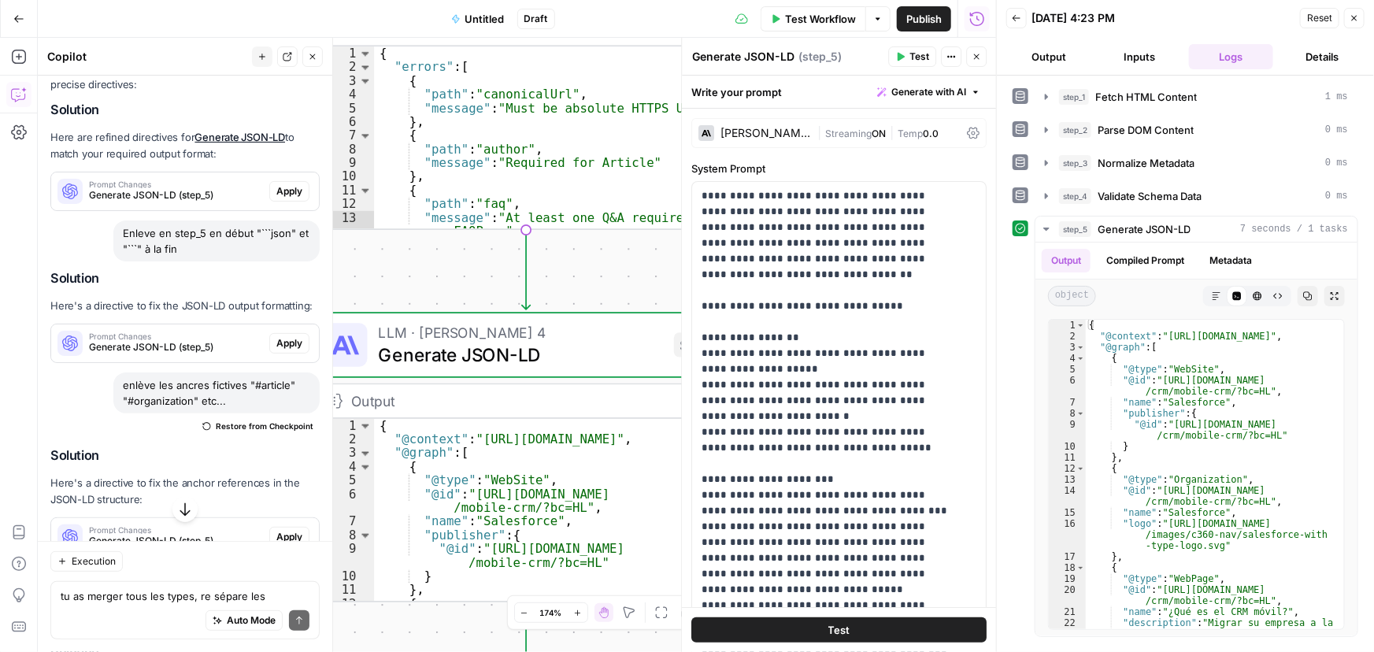
click at [899, 54] on icon "button" at bounding box center [900, 57] width 7 height 9
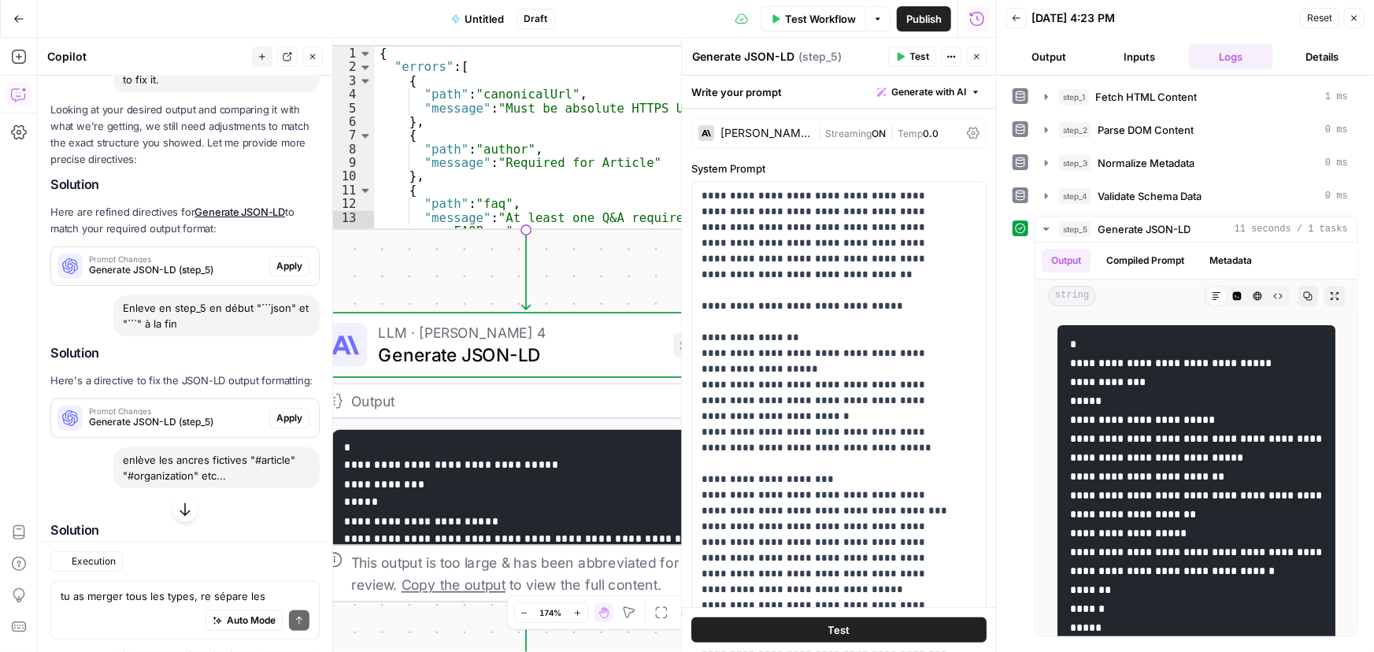
scroll to position [3073, 0]
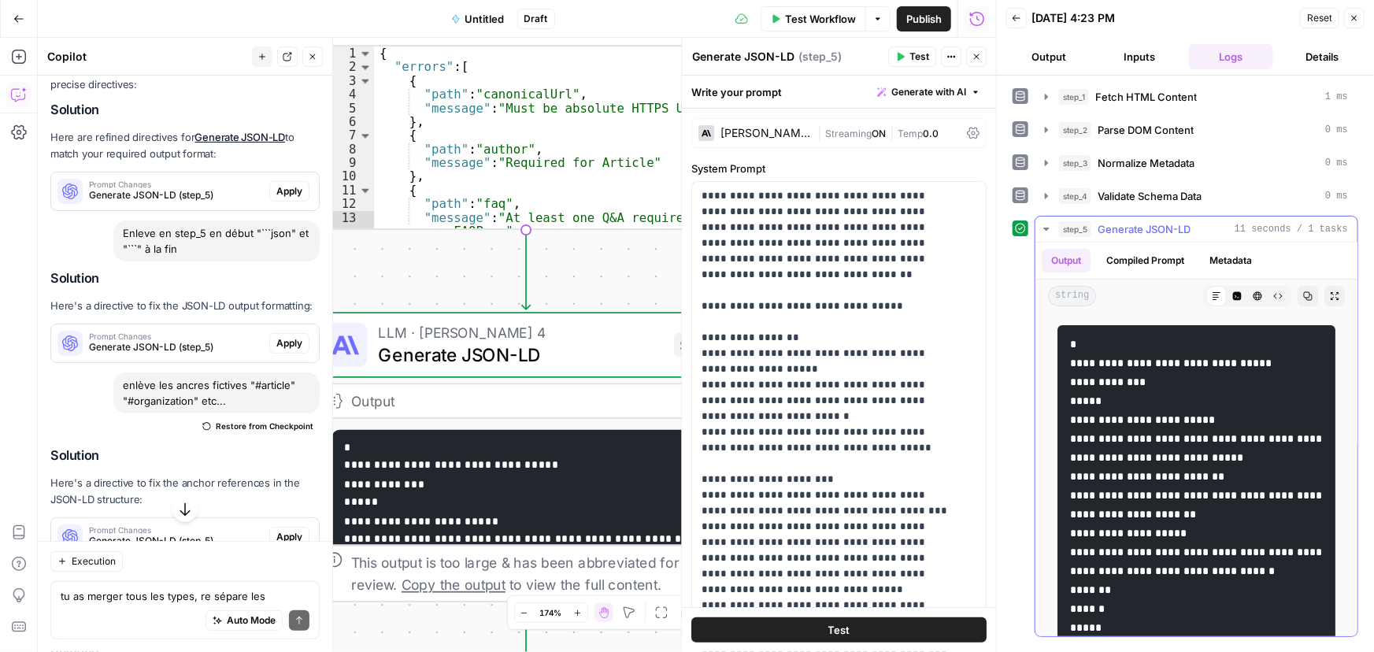
click at [1300, 287] on button "Copy" at bounding box center [1307, 296] width 20 height 20
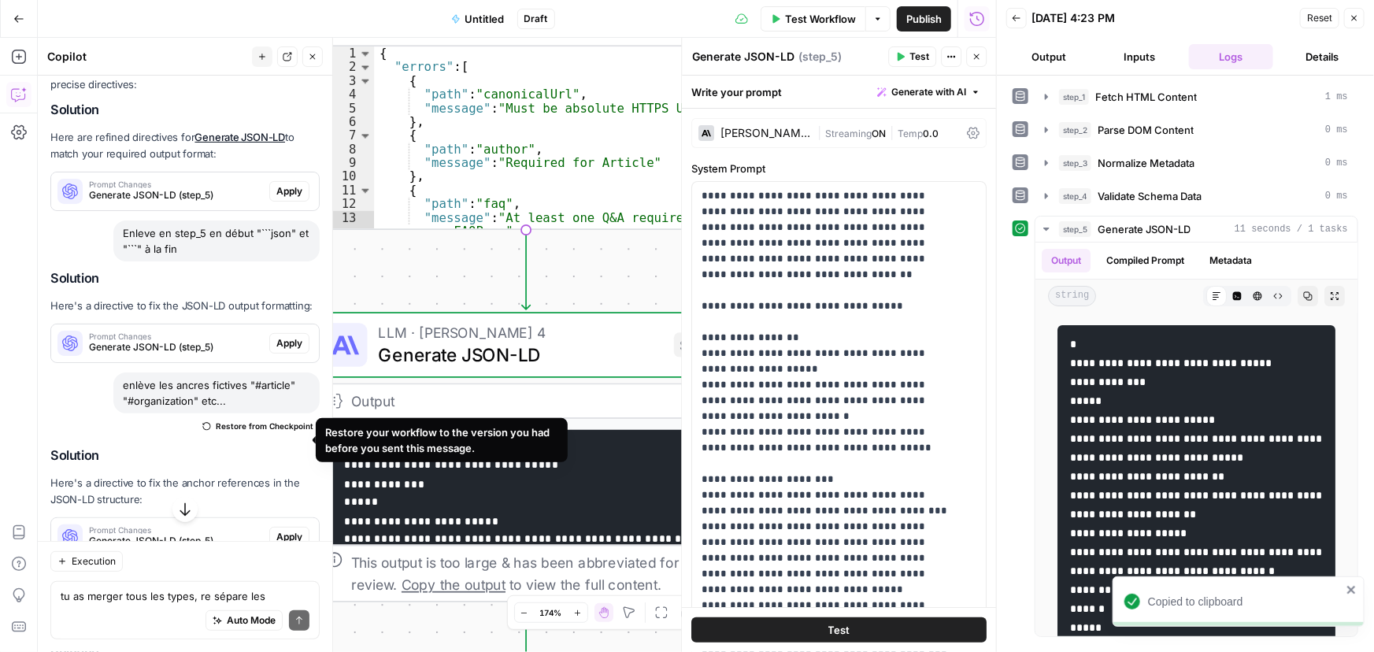
click at [239, 432] on span "Restore from Checkpoint" at bounding box center [265, 426] width 98 height 13
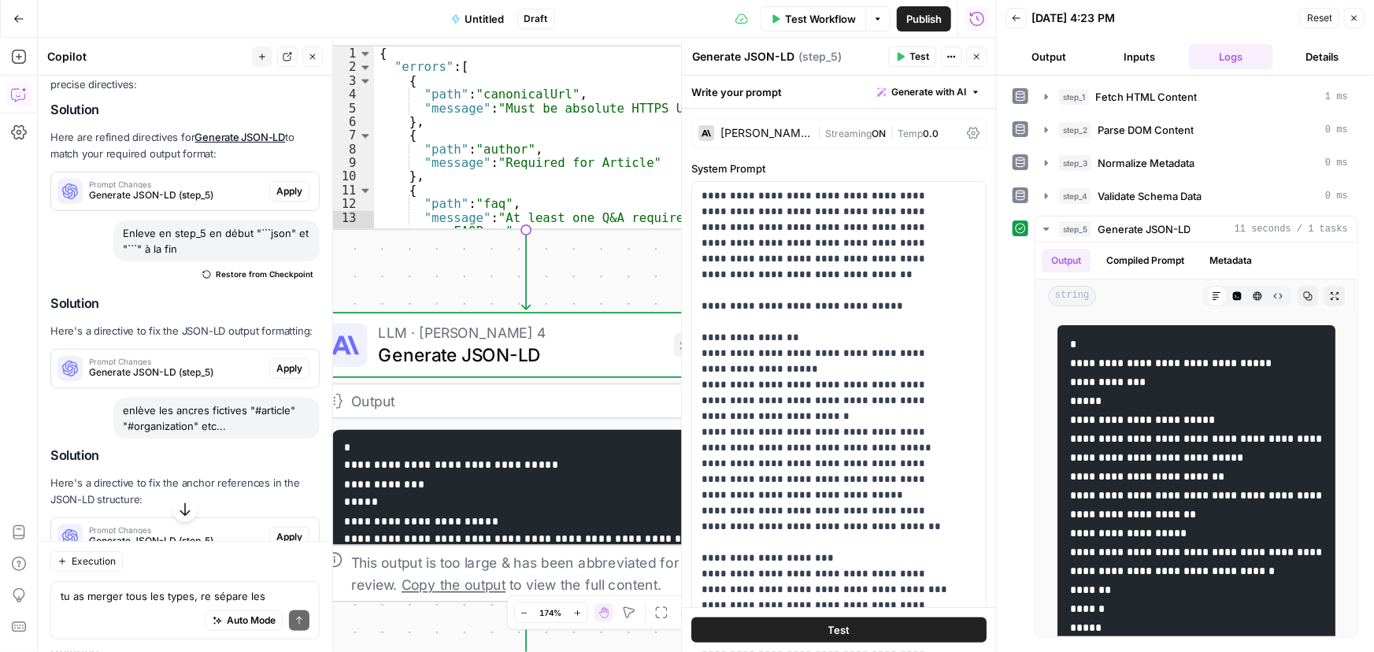
click at [909, 52] on span "Test" at bounding box center [919, 57] width 20 height 14
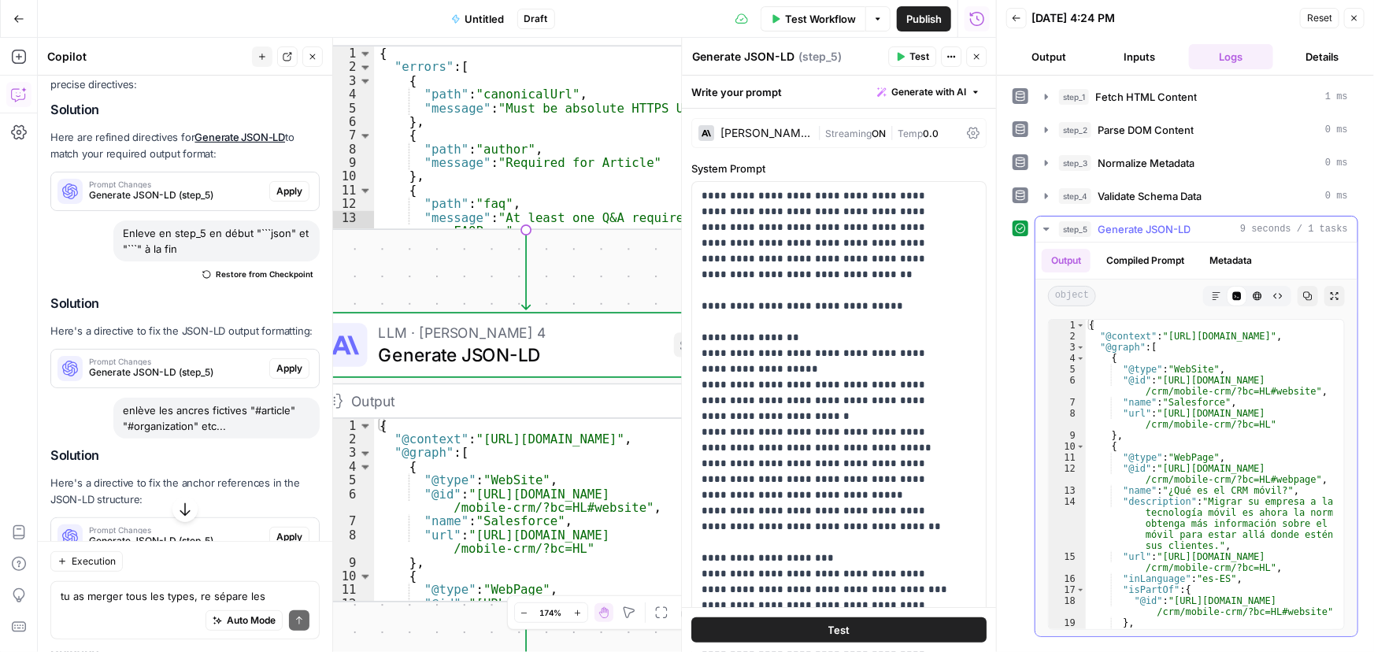
click at [1308, 297] on icon "button" at bounding box center [1307, 295] width 9 height 9
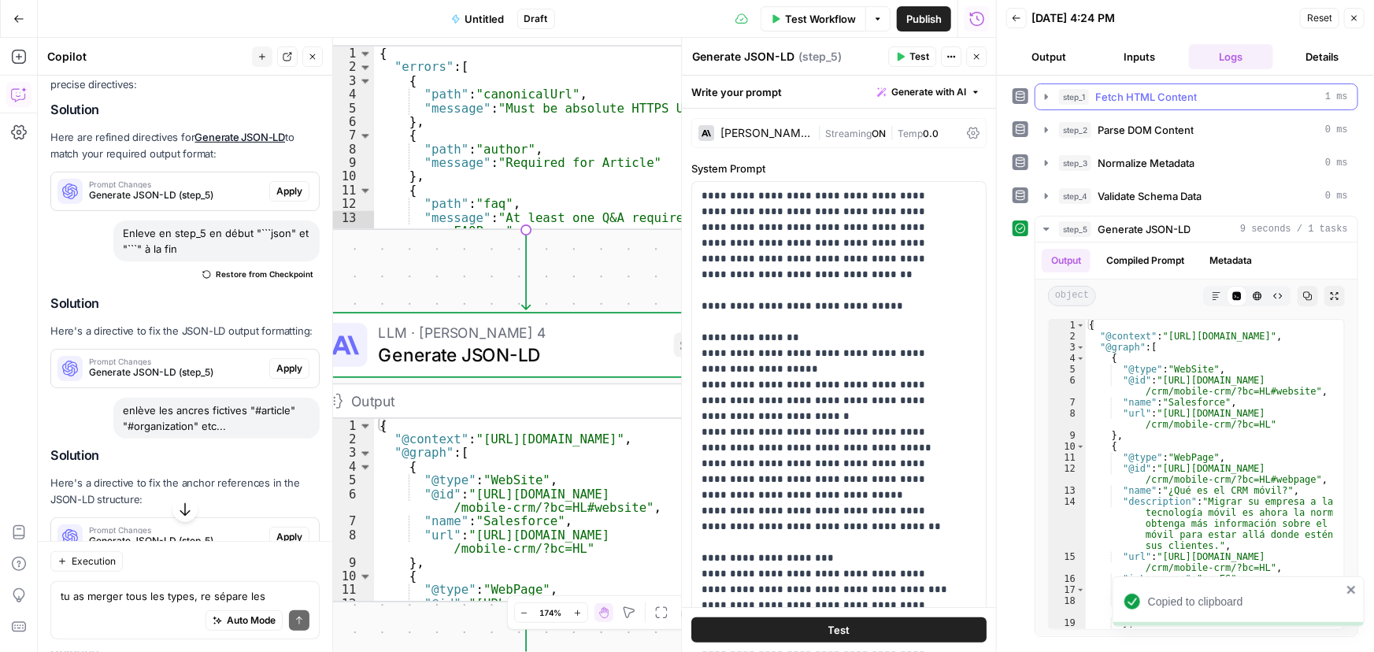
click at [1048, 94] on icon "button" at bounding box center [1046, 97] width 13 height 13
click at [1049, 94] on icon "button" at bounding box center [1046, 97] width 13 height 13
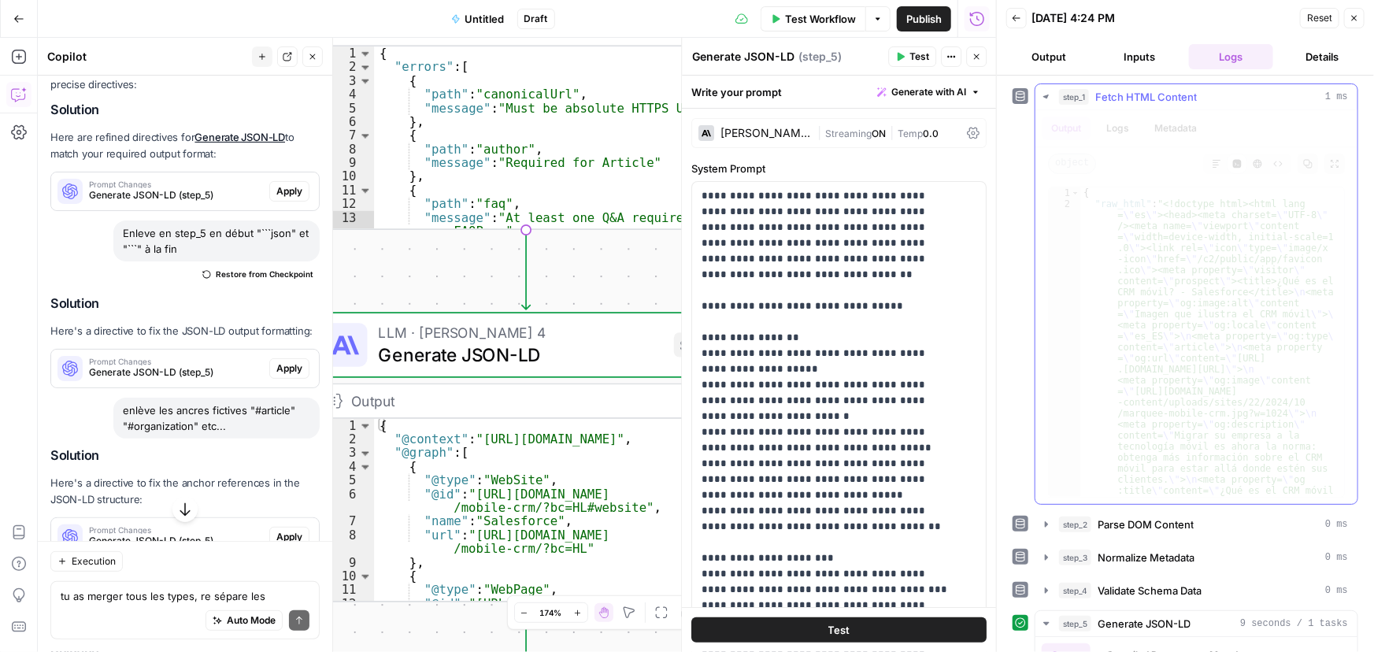
click at [1144, 52] on button "Inputs" at bounding box center [1139, 56] width 85 height 25
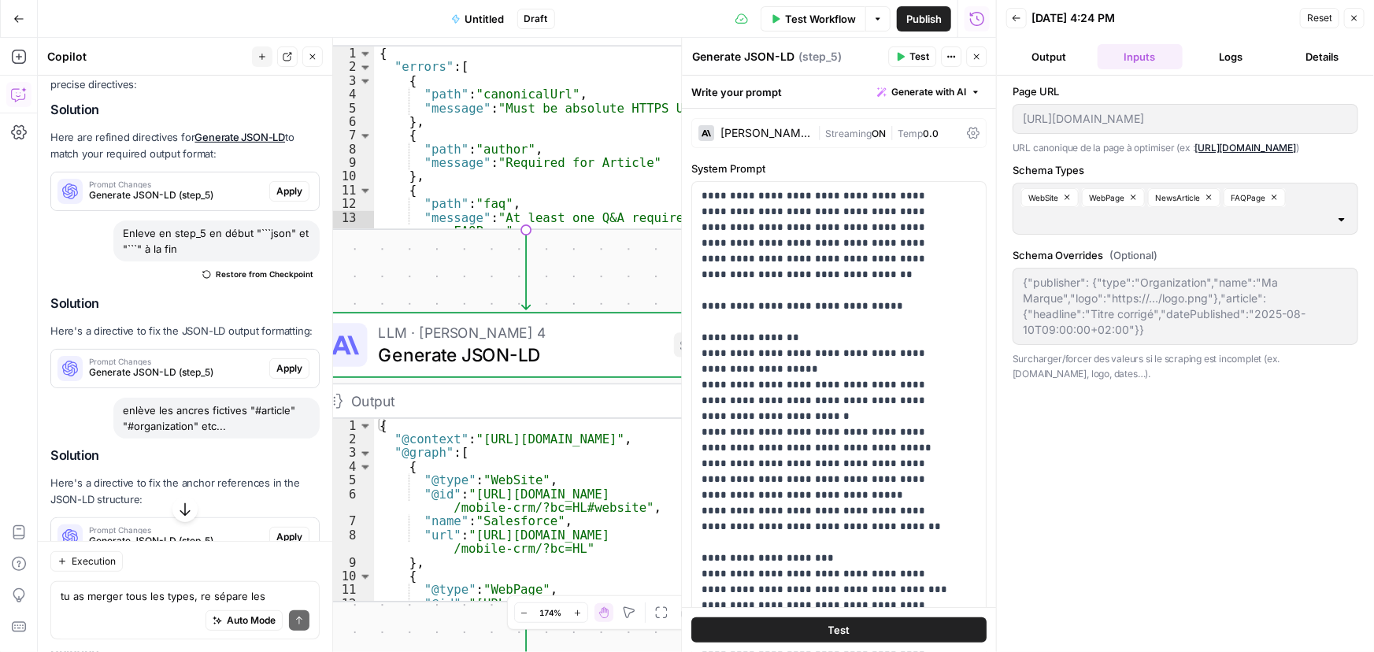
click at [1044, 43] on header "Back 08/19/25 at 4:24 PM Reset Close Output Inputs Logs Details" at bounding box center [1185, 38] width 377 height 76
click at [1040, 56] on button "Output" at bounding box center [1048, 56] width 85 height 25
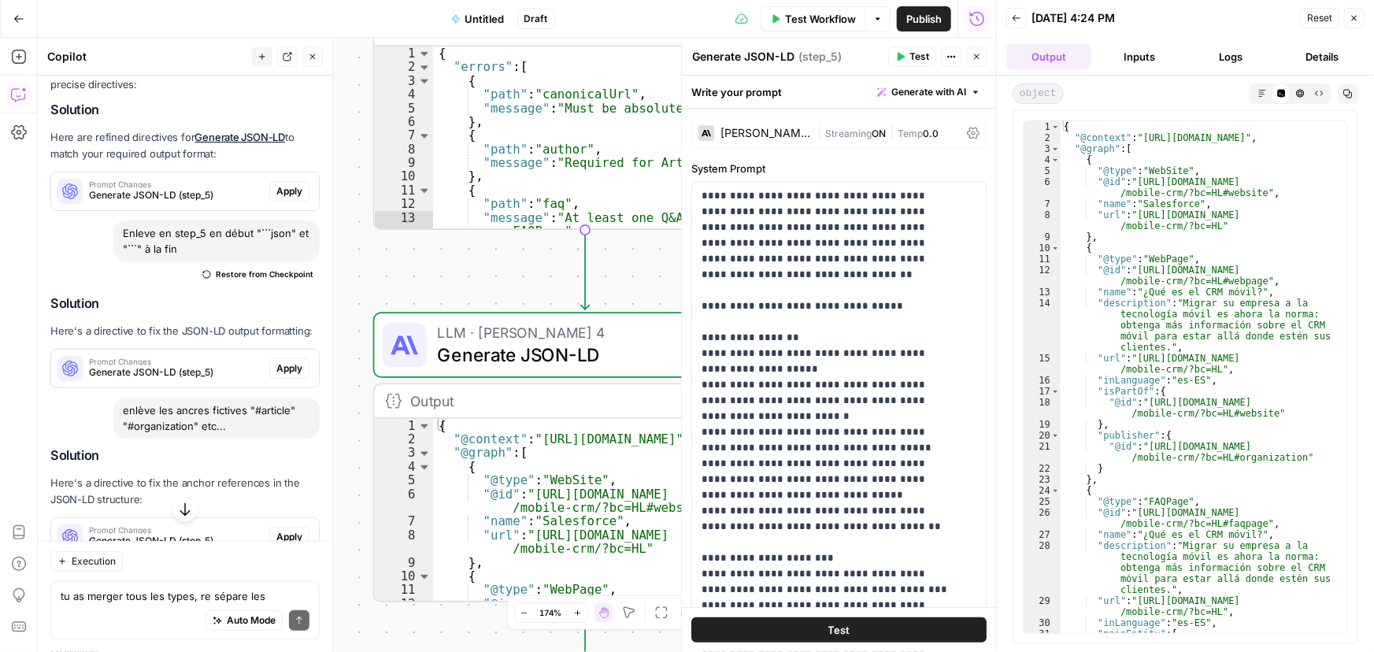
click at [913, 22] on span "Publish" at bounding box center [923, 19] width 35 height 16
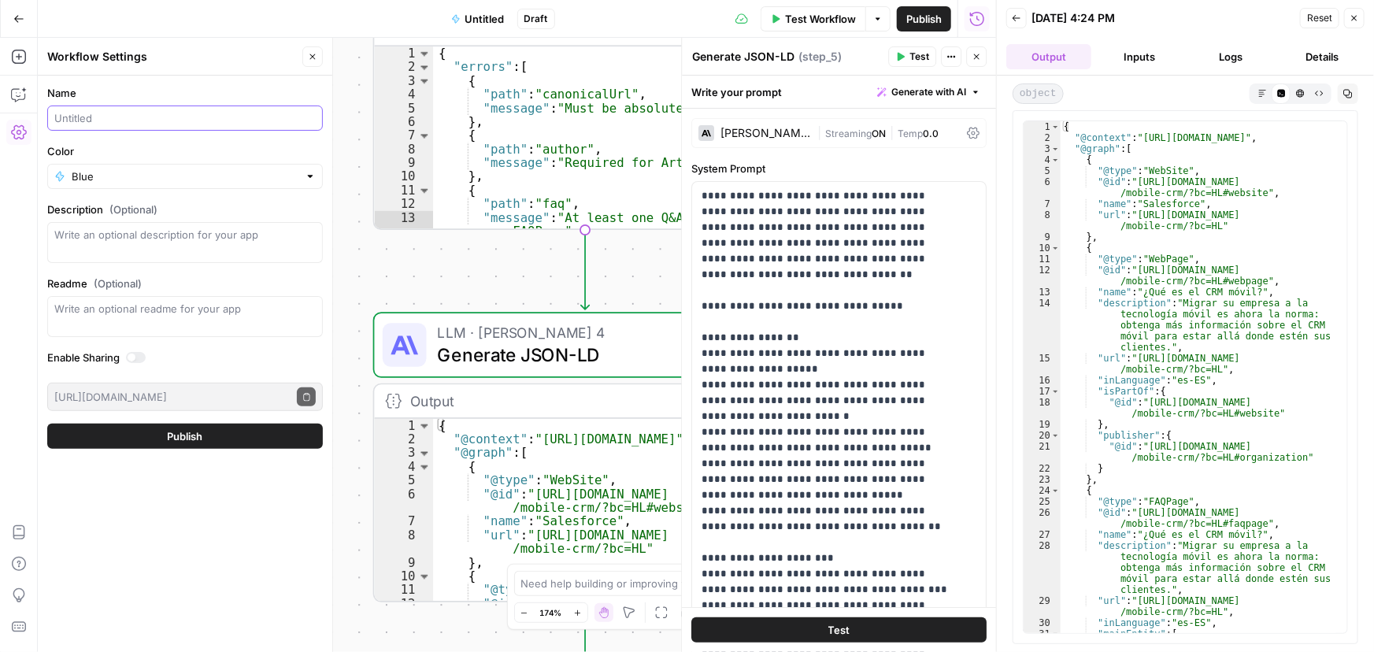
click at [135, 116] on input "Name" at bounding box center [184, 118] width 261 height 16
type input "Schema Markup Generator"
click at [192, 430] on span "Publish" at bounding box center [185, 436] width 35 height 16
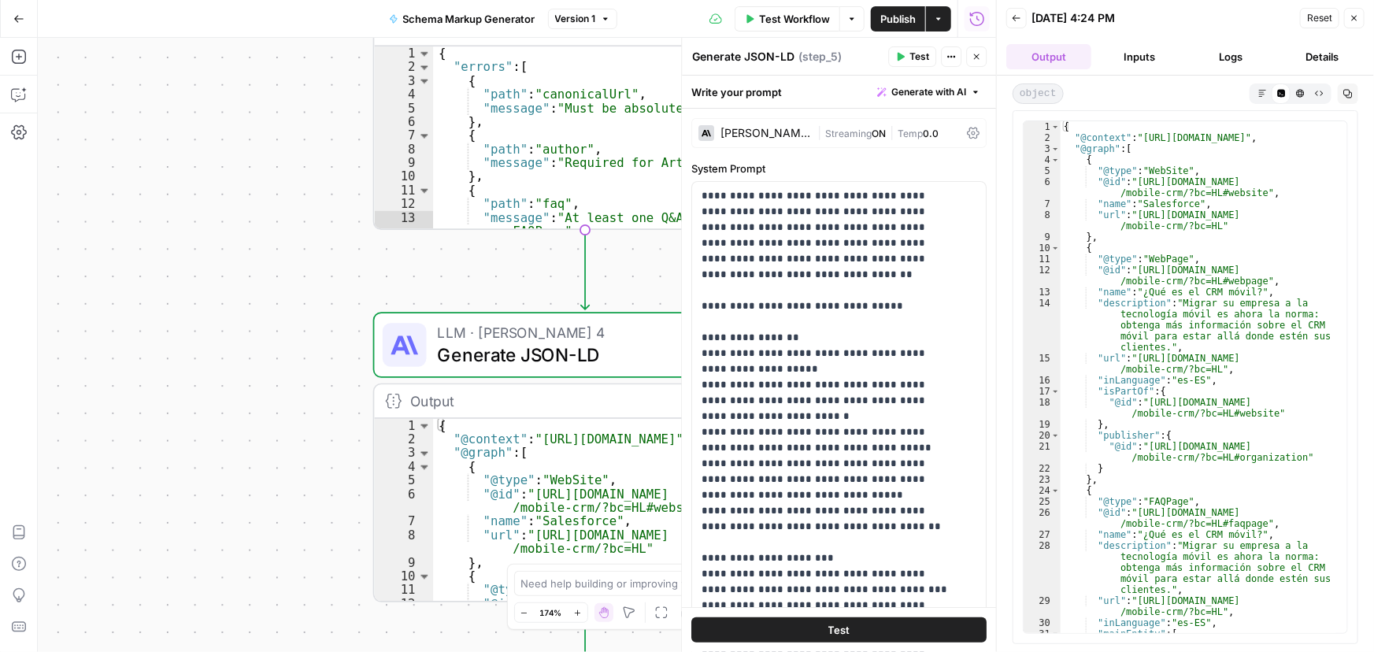
click at [190, 307] on div "Workflow Set Inputs Inputs Run Code · Python Fetch HTML Content Step 1 Output E…" at bounding box center [517, 345] width 958 height 614
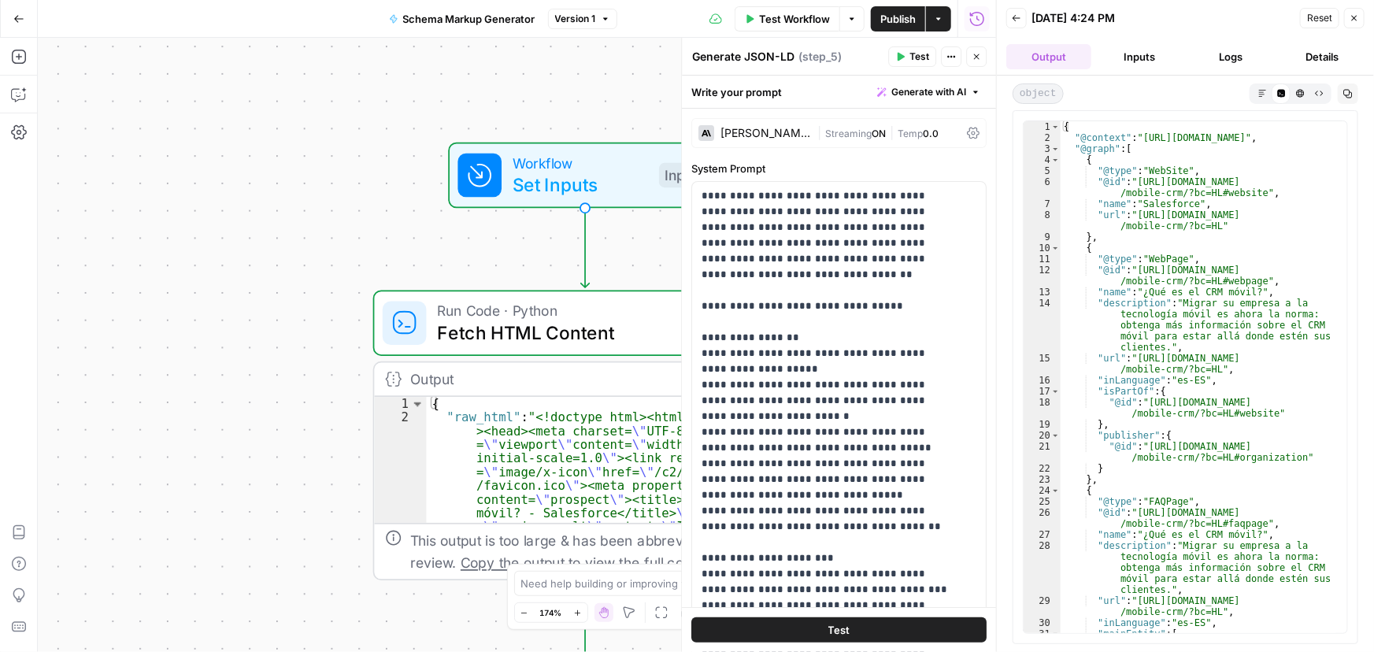
click at [23, 5] on button "Go Back" at bounding box center [19, 19] width 28 height 28
